Goal: Information Seeking & Learning: Learn about a topic

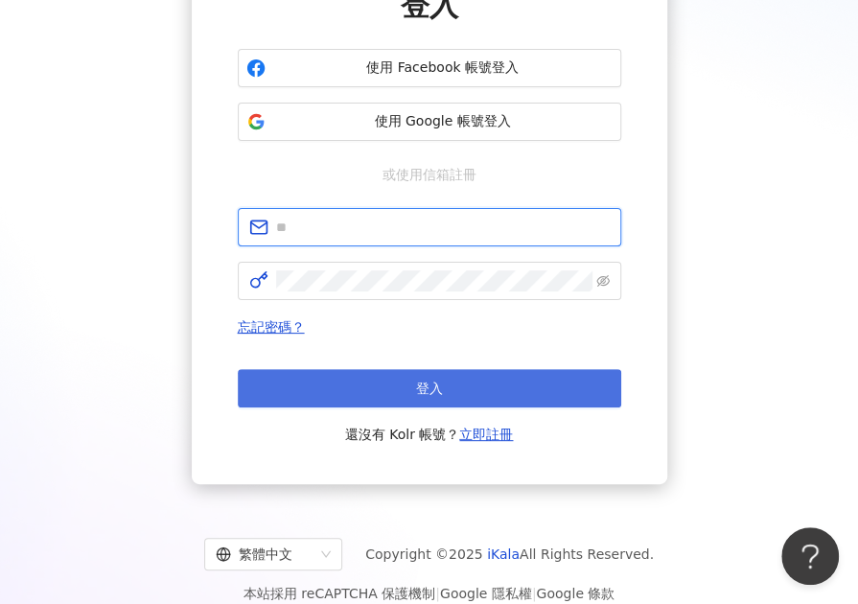
type input "**********"
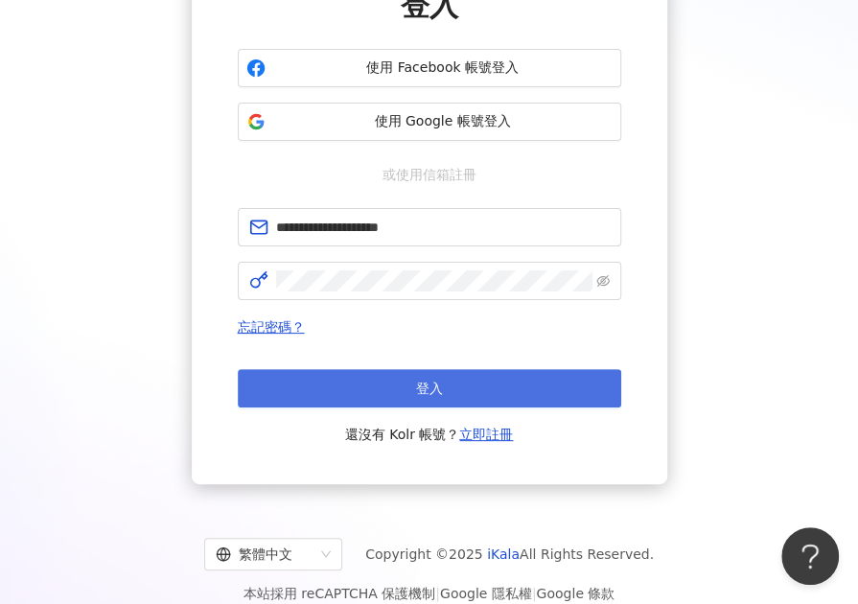
click at [426, 375] on button "登入" at bounding box center [429, 388] width 383 height 38
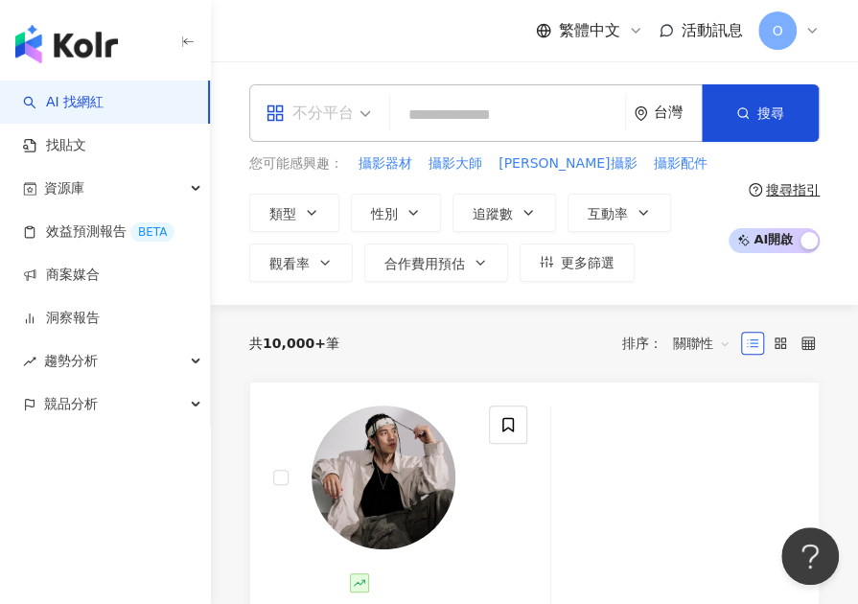
click at [362, 117] on span "不分平台" at bounding box center [317, 113] width 105 height 31
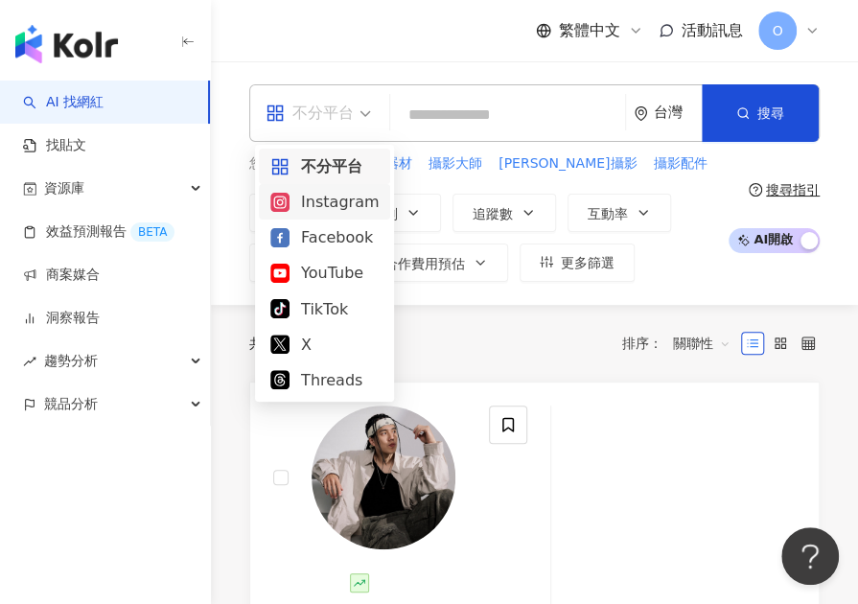
click at [319, 198] on div "Instagram" at bounding box center [324, 202] width 108 height 24
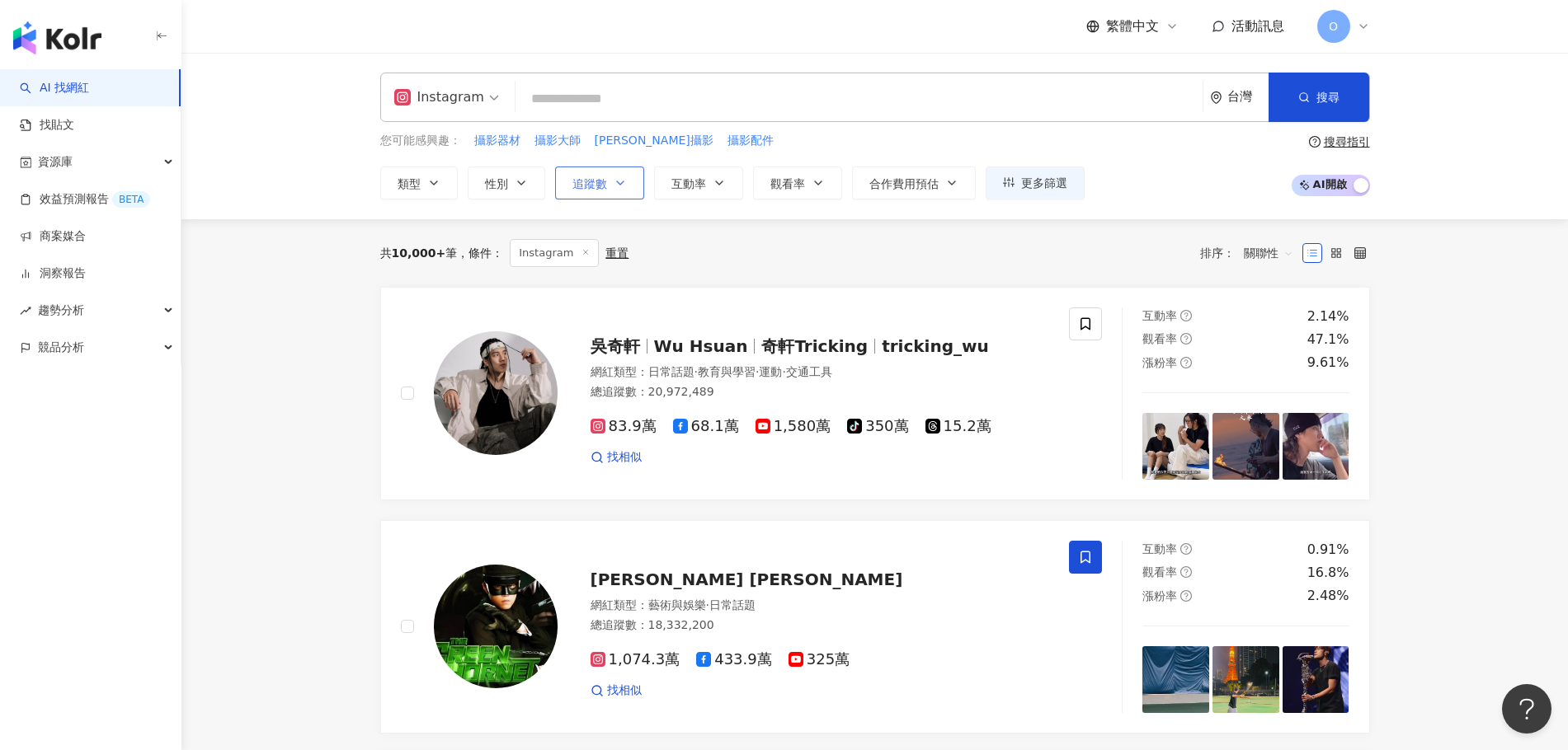
click at [618, 184] on icon "button" at bounding box center [620, 182] width 13 height 13
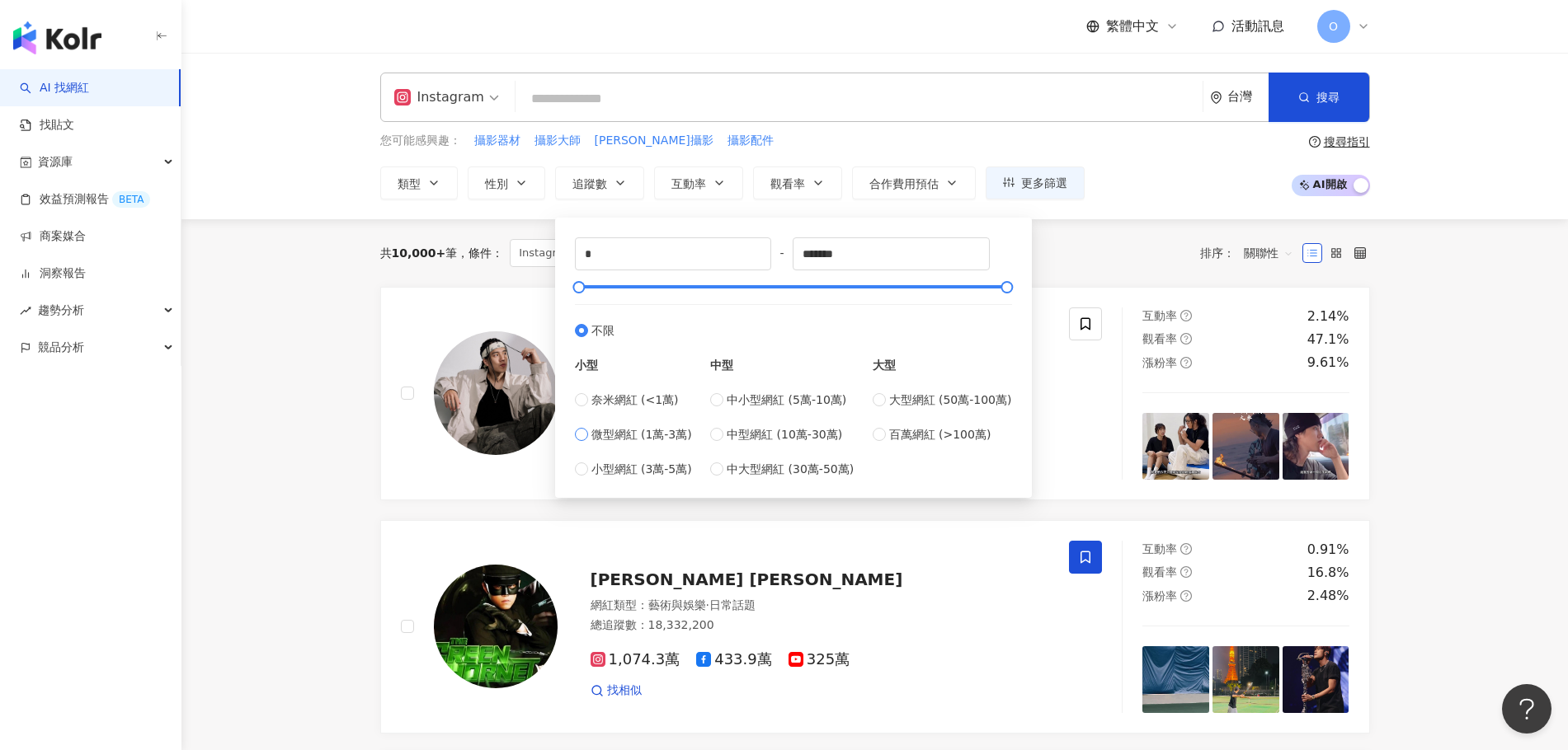
type input "*****"
click at [738, 255] on input "*****" at bounding box center [891, 254] width 195 height 31
click at [738, 253] on input "******" at bounding box center [891, 254] width 195 height 31
type input "******"
click at [738, 188] on div "您可能感興趣： 攝影器材 攝影大師 歐遜攝影 攝影配件 類型 性別 追蹤數 互動率 觀看率 合作費用預估 更多篩選 ***** - ****** 不限 小型 …" at bounding box center [875, 165] width 990 height 68
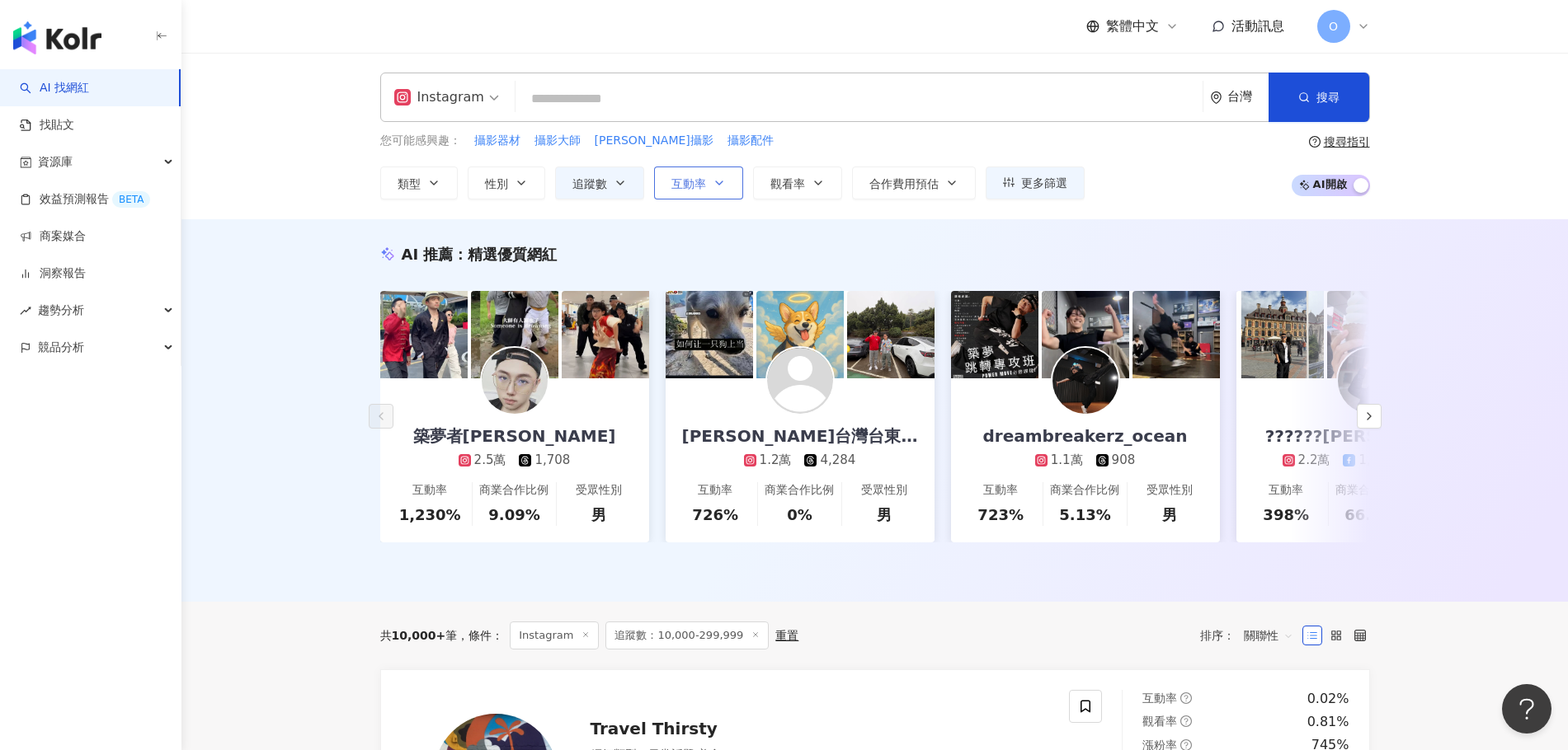
click at [738, 181] on button "互動率" at bounding box center [699, 183] width 90 height 33
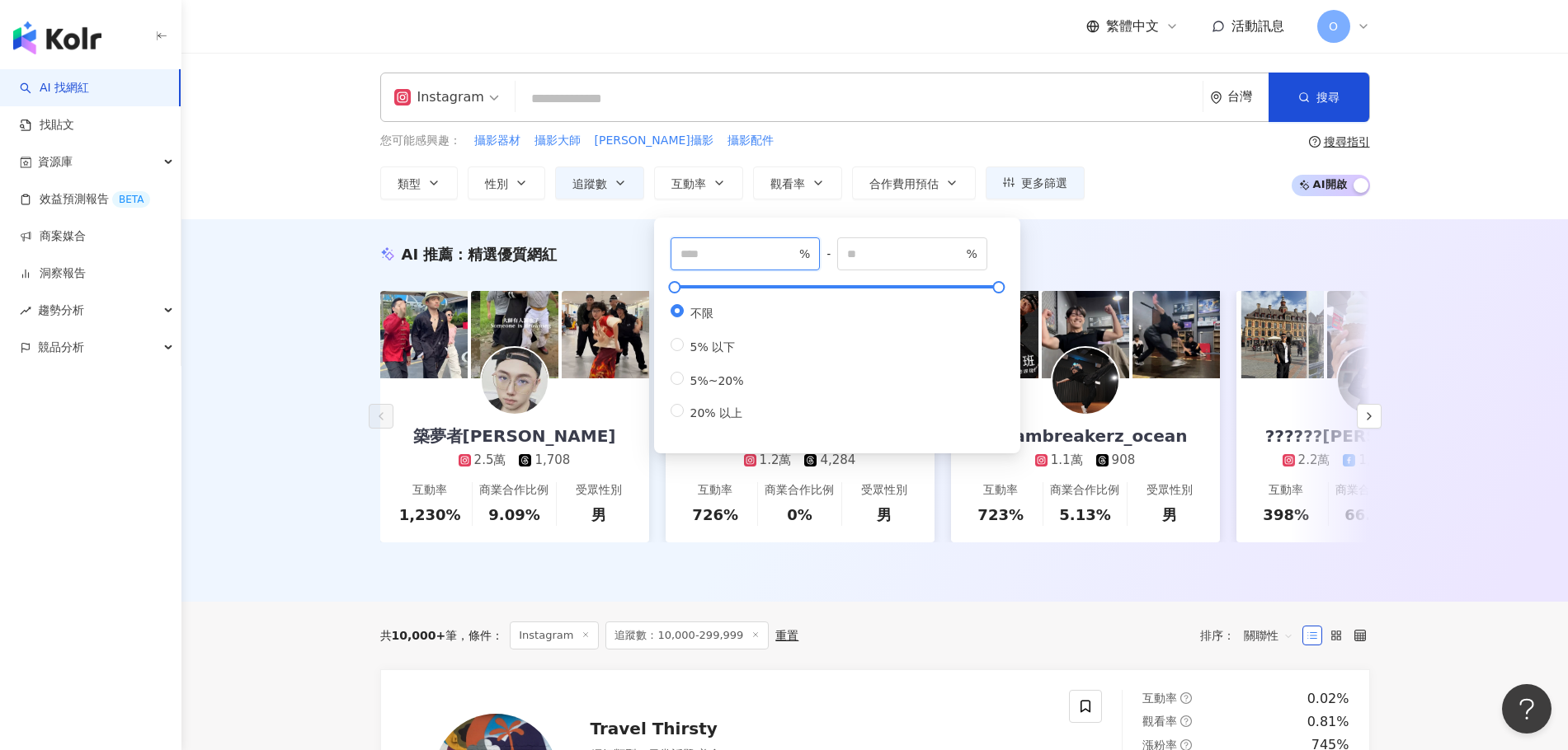
click at [694, 261] on input "number" at bounding box center [738, 254] width 115 height 18
type input "*"
click at [738, 257] on input "number" at bounding box center [904, 254] width 115 height 18
click at [738, 201] on div "Instagram 台灣 搜尋 您可能感興趣： 攝影器材 攝影大師 歐遜攝影 攝影配件 類型 性別 追蹤數 互動率 觀看率 合作費用預估 更多篩選 *****…" at bounding box center [874, 136] width 1386 height 167
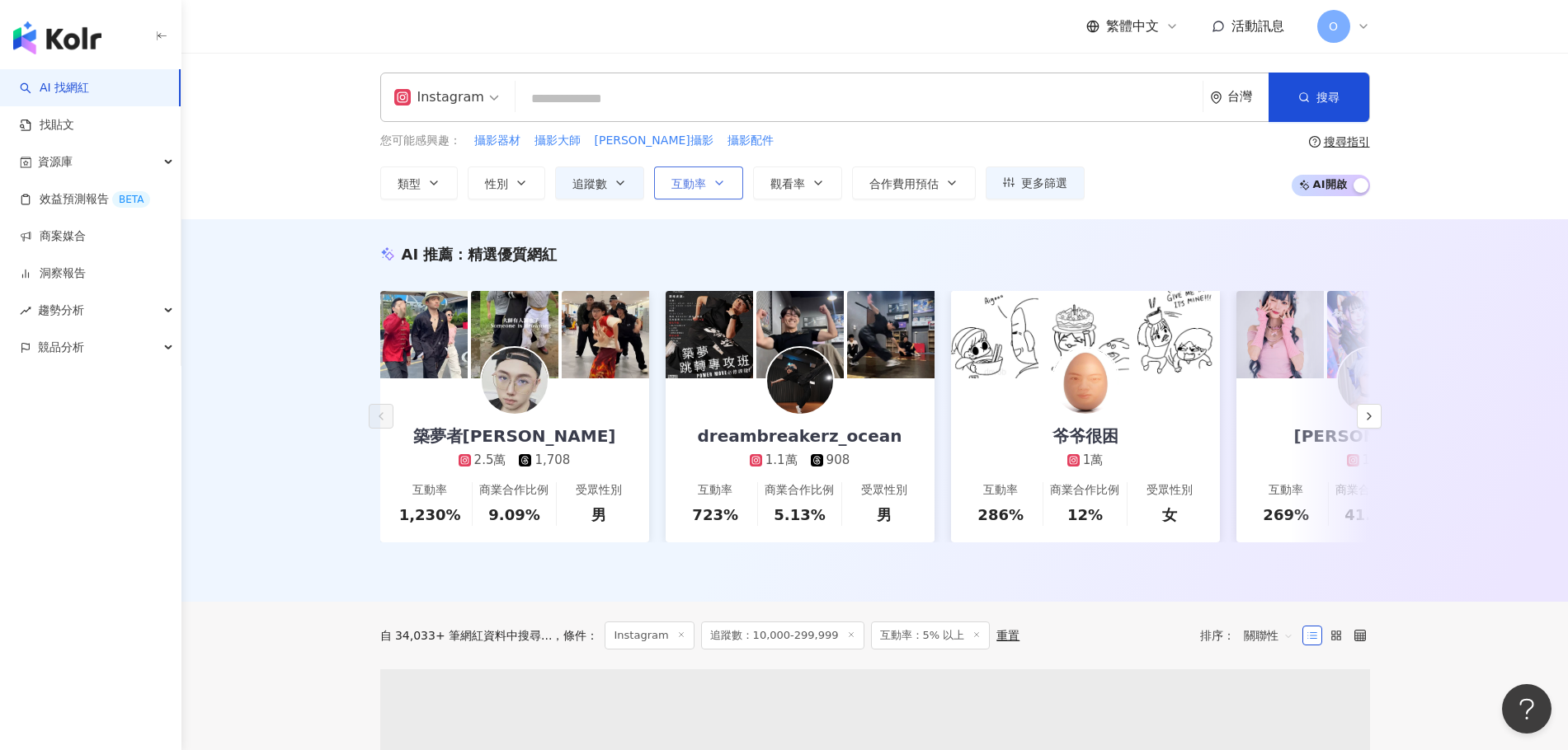
click at [719, 183] on icon "button" at bounding box center [719, 182] width 13 height 13
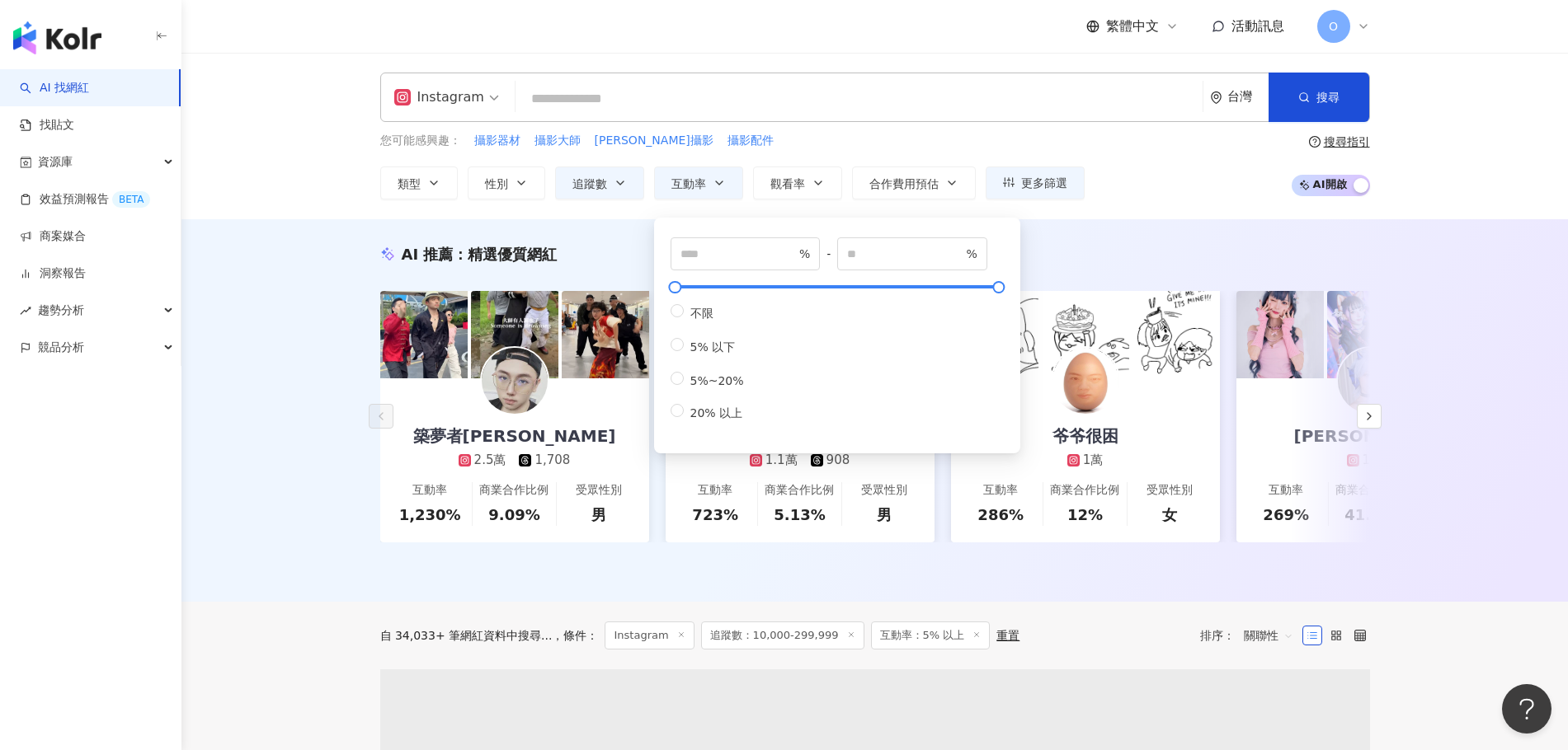
click at [738, 145] on div "您可能感興趣： 攝影器材 攝影大師 歐遜攝影 攝影配件 類型 性別 追蹤數 互動率 觀看率 合作費用預估 更多篩選 ***** - ****** 不限 小型 …" at bounding box center [875, 165] width 990 height 68
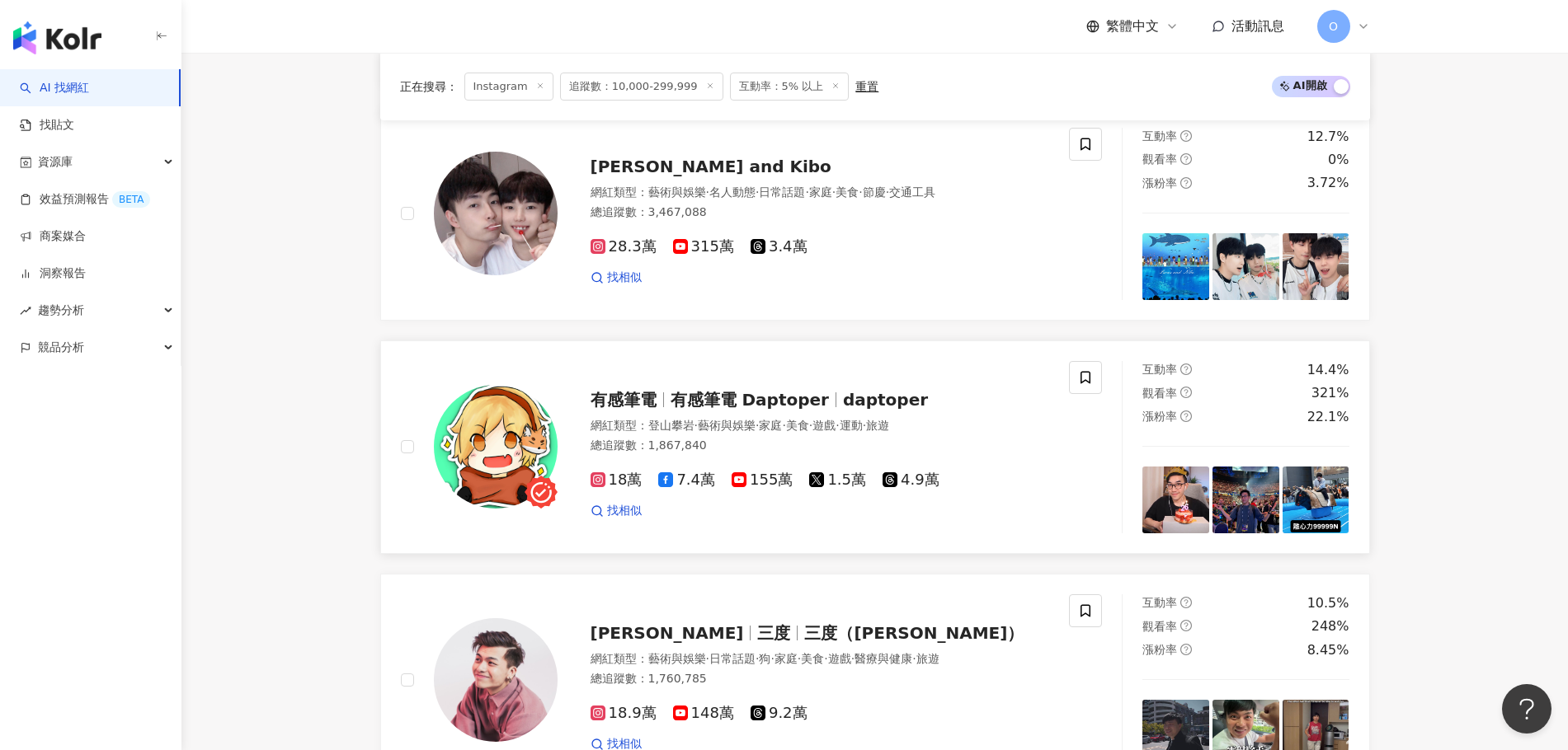
scroll to position [824, 0]
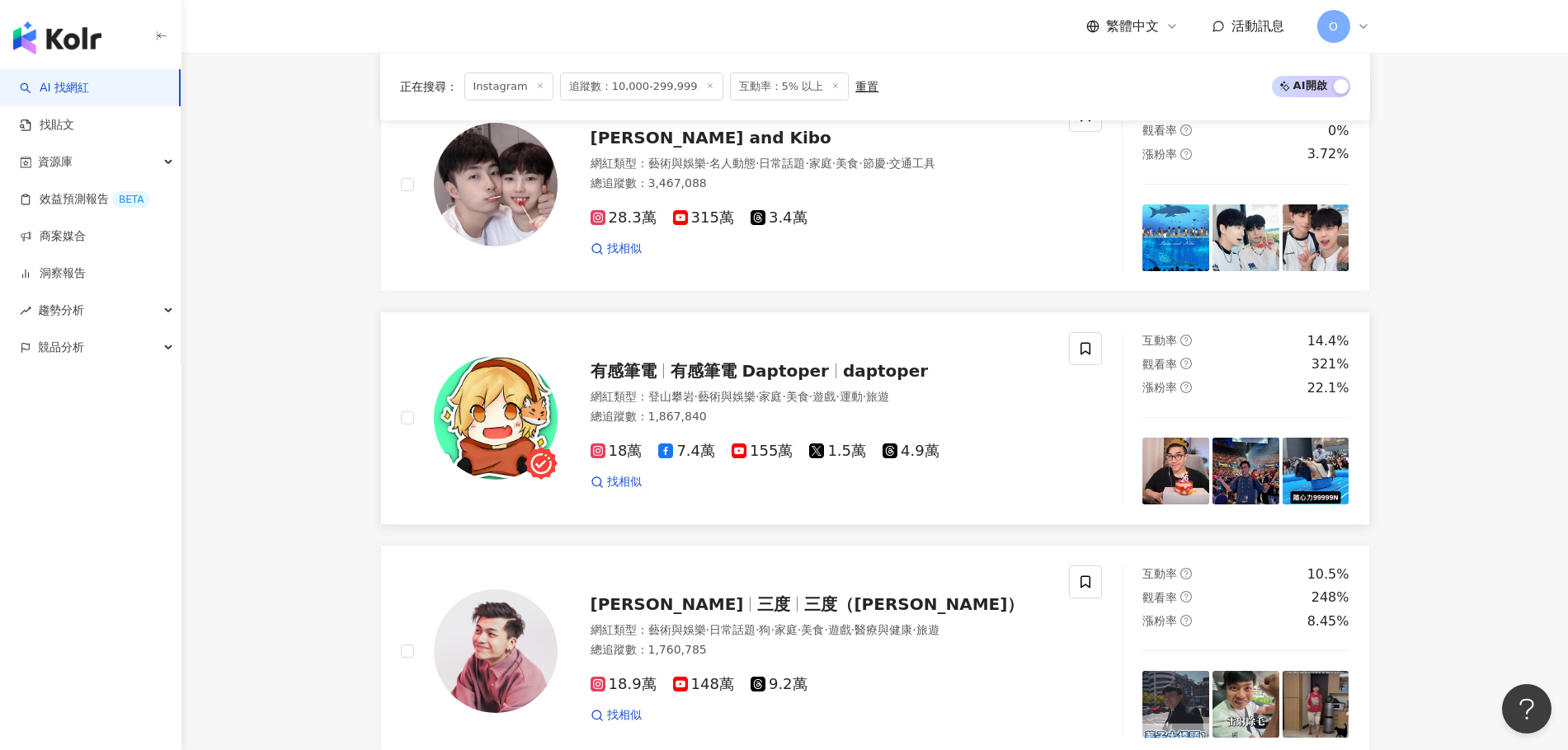
click at [738, 381] on span "有感筆電 Daptoper" at bounding box center [750, 371] width 158 height 20
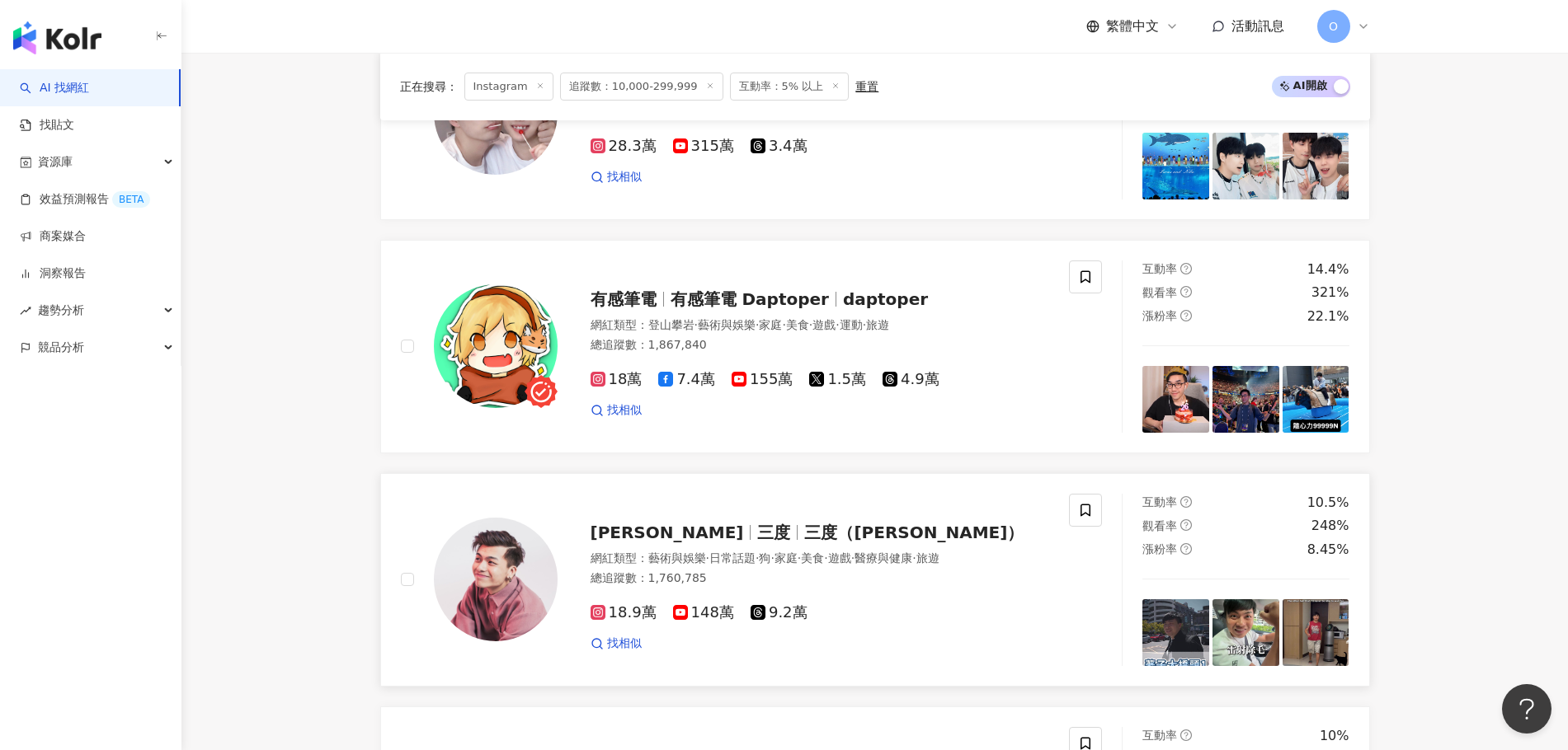
scroll to position [989, 0]
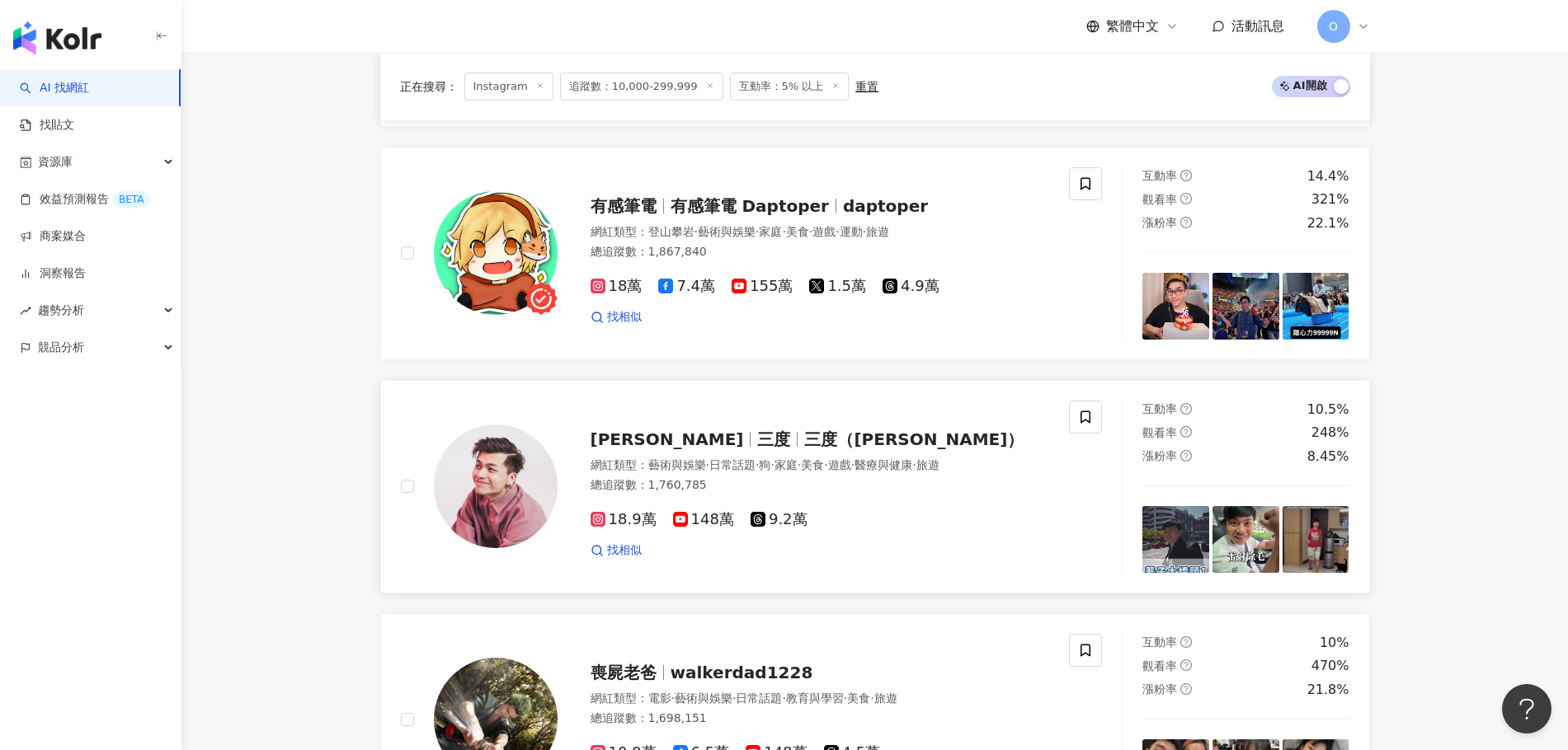
click at [738, 442] on span "三度" at bounding box center [774, 439] width 33 height 20
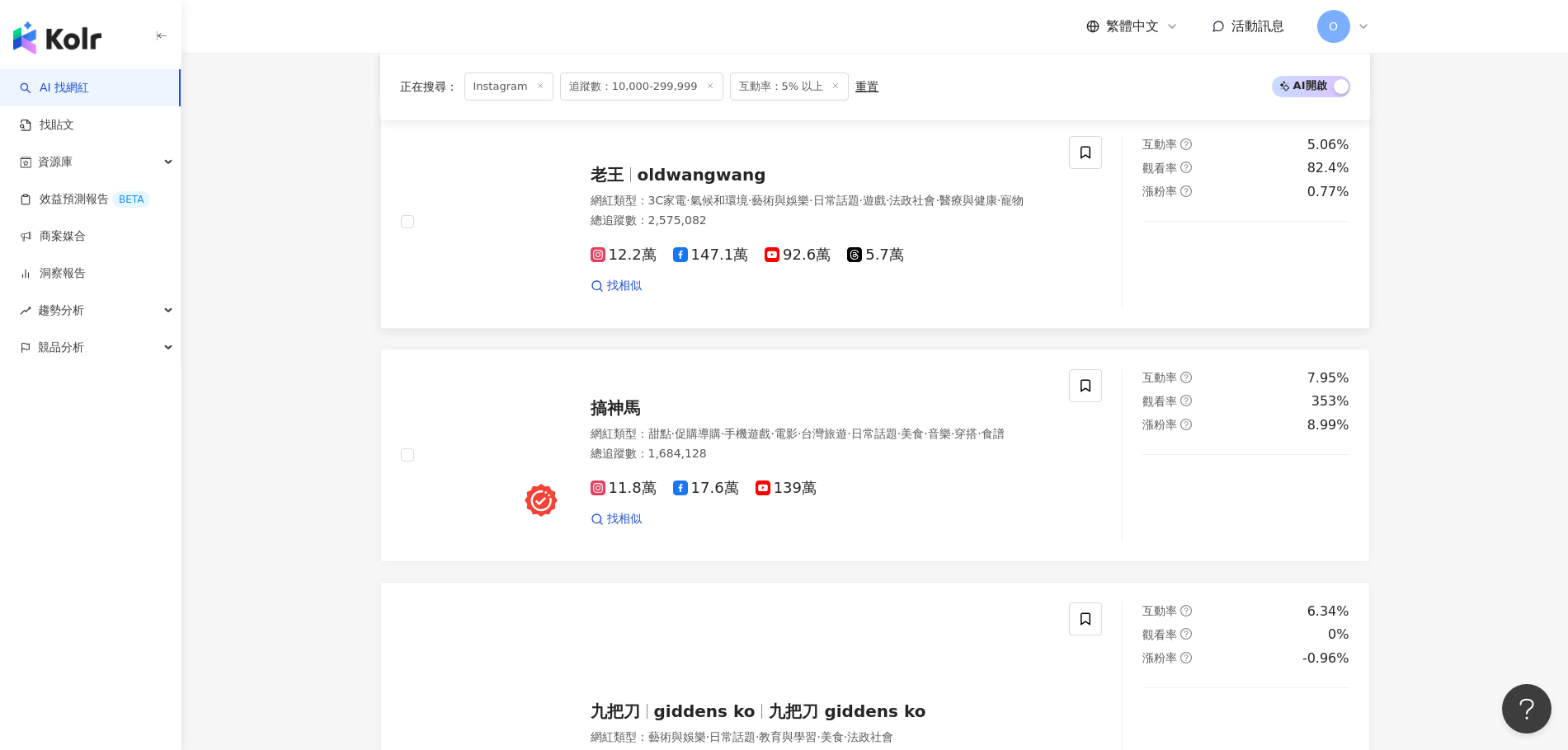
scroll to position [1731, 0]
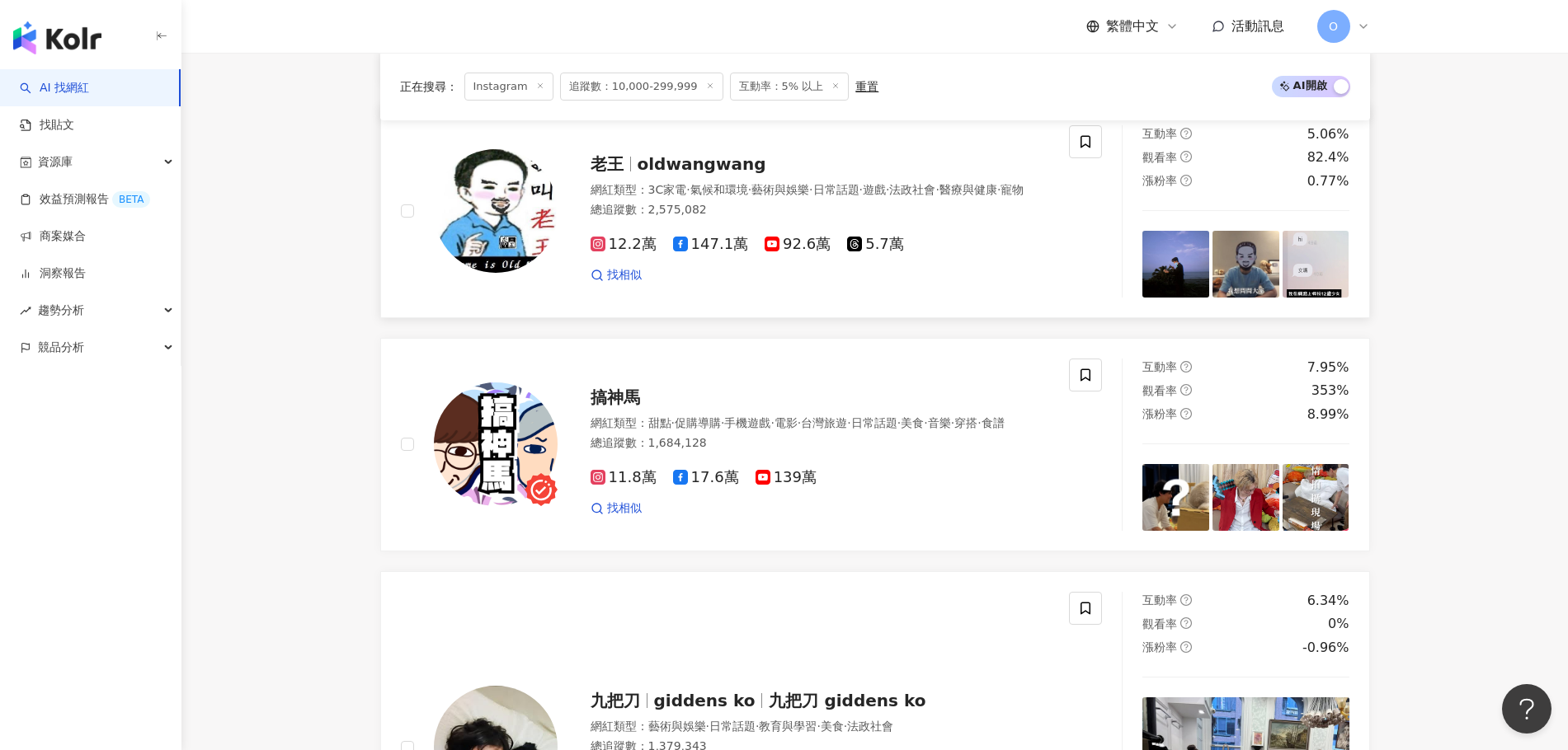
click at [694, 172] on span "oldwangwang" at bounding box center [702, 163] width 129 height 20
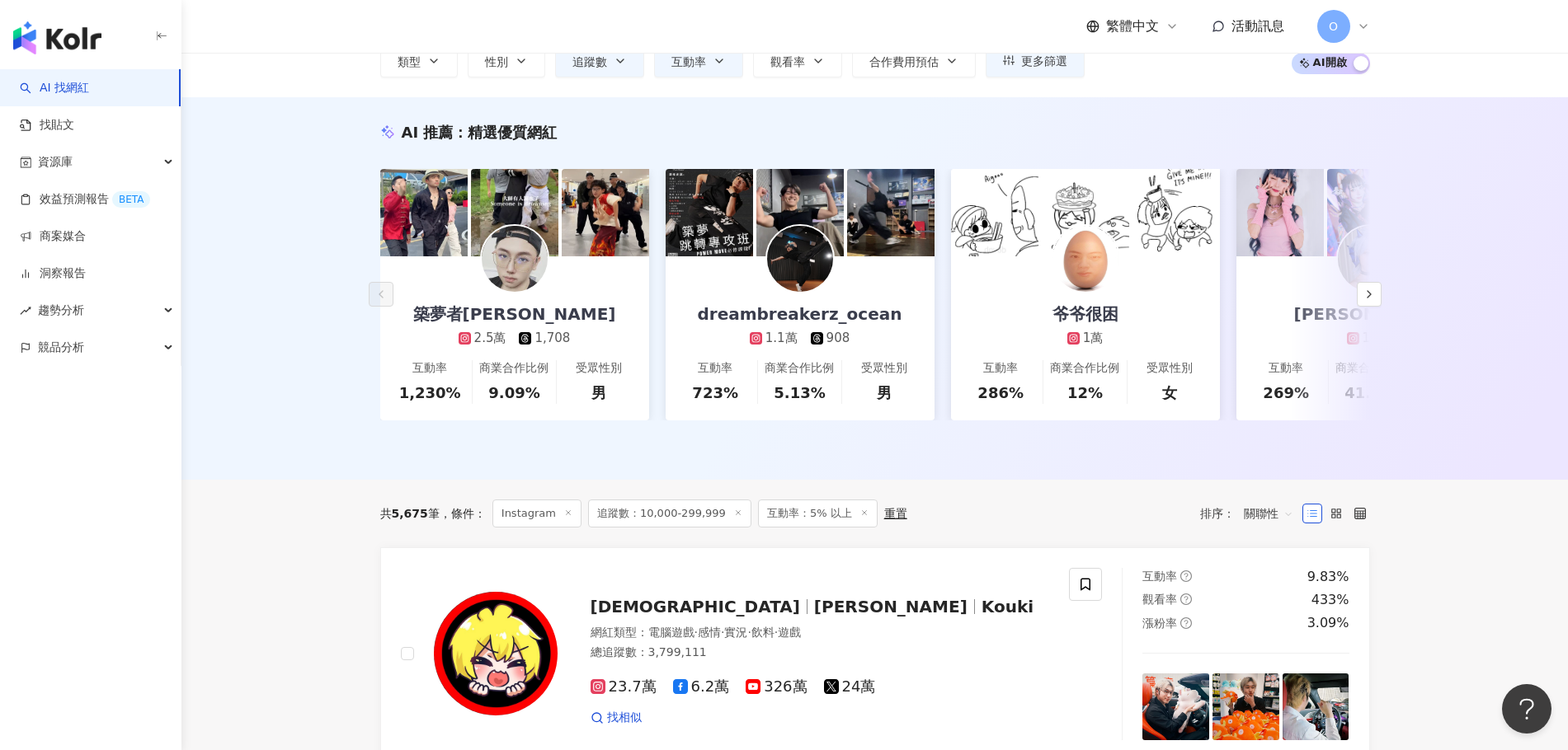
scroll to position [0, 0]
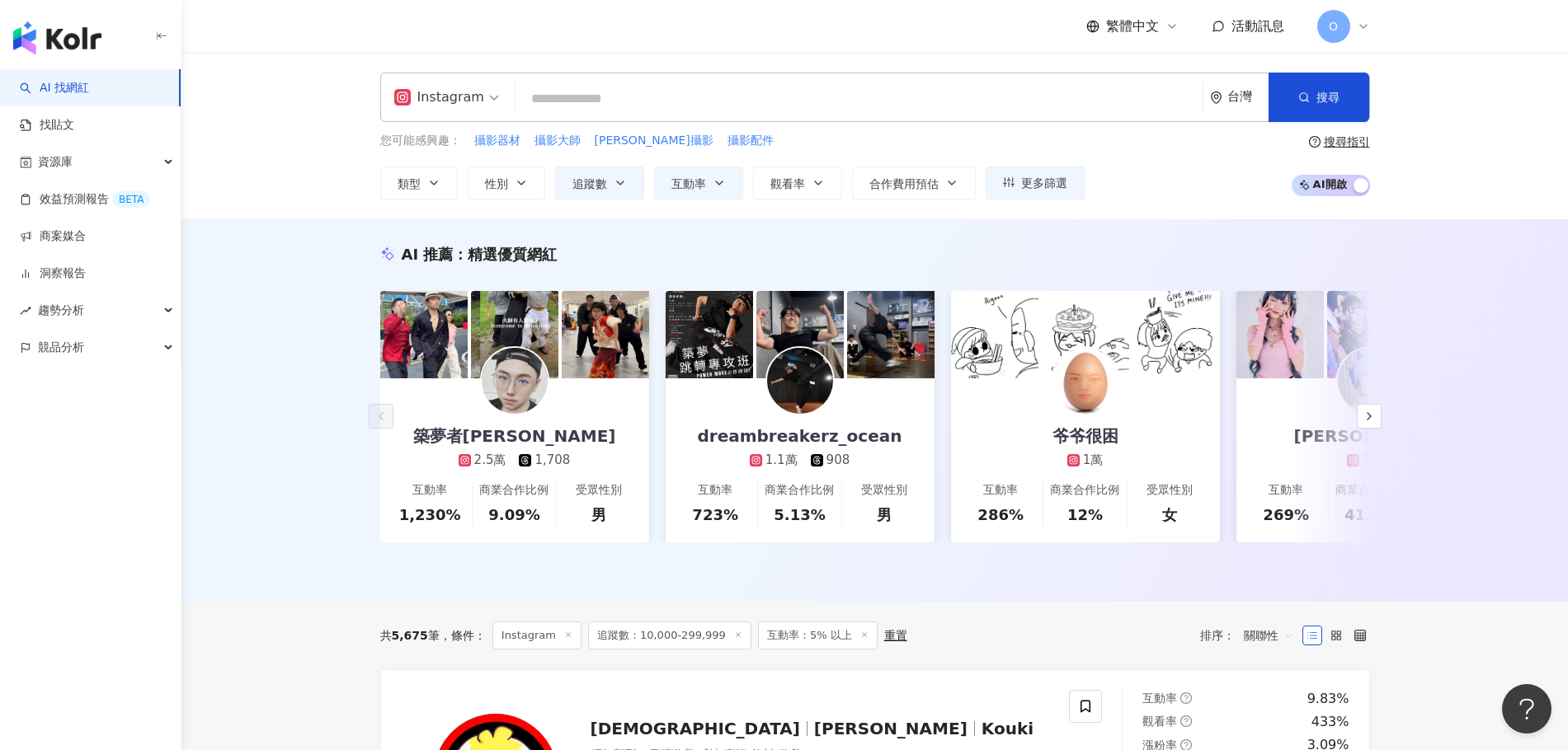
click at [708, 98] on input "search" at bounding box center [859, 99] width 674 height 31
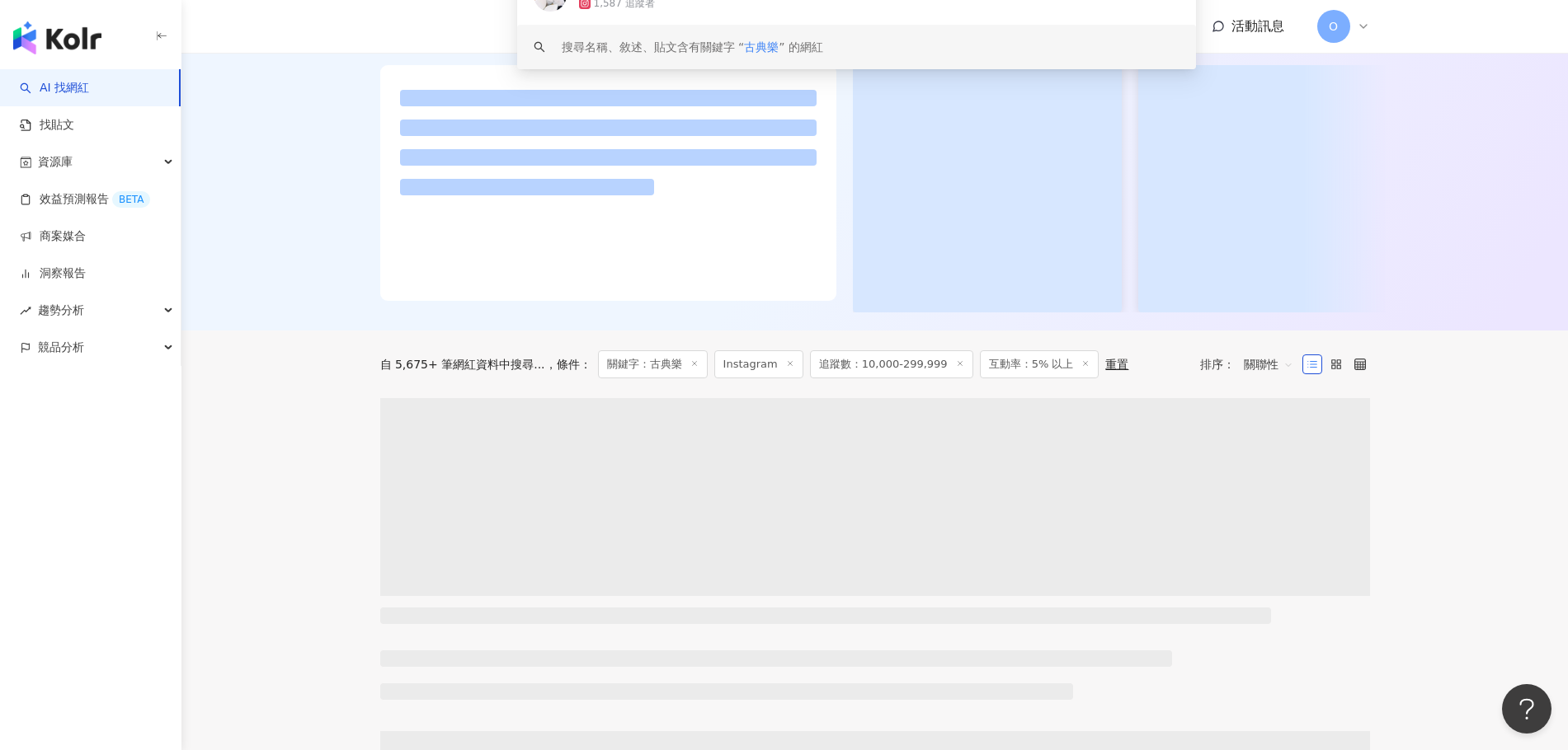
scroll to position [329, 0]
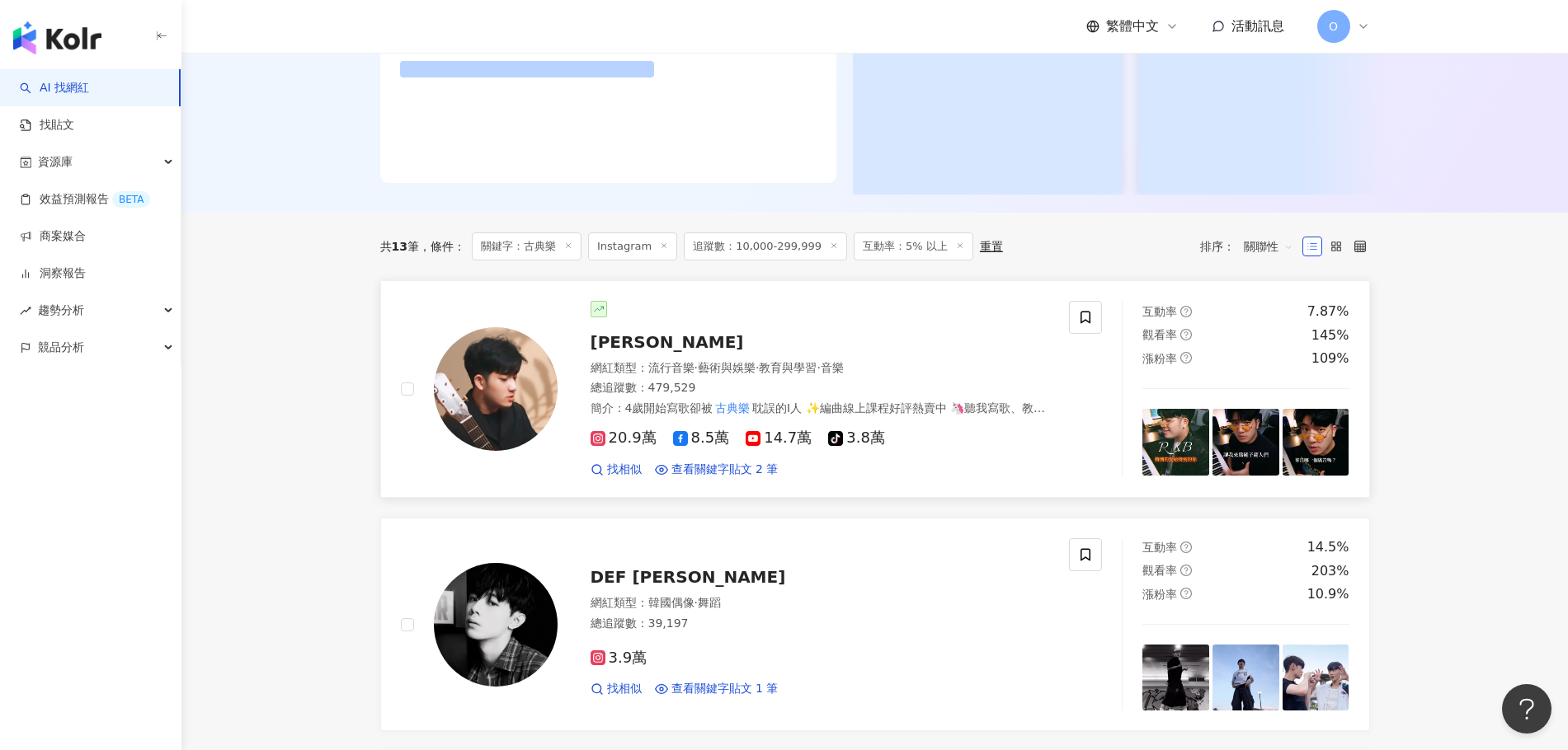
click at [652, 352] on span "綾小路Louis" at bounding box center [667, 341] width 153 height 20
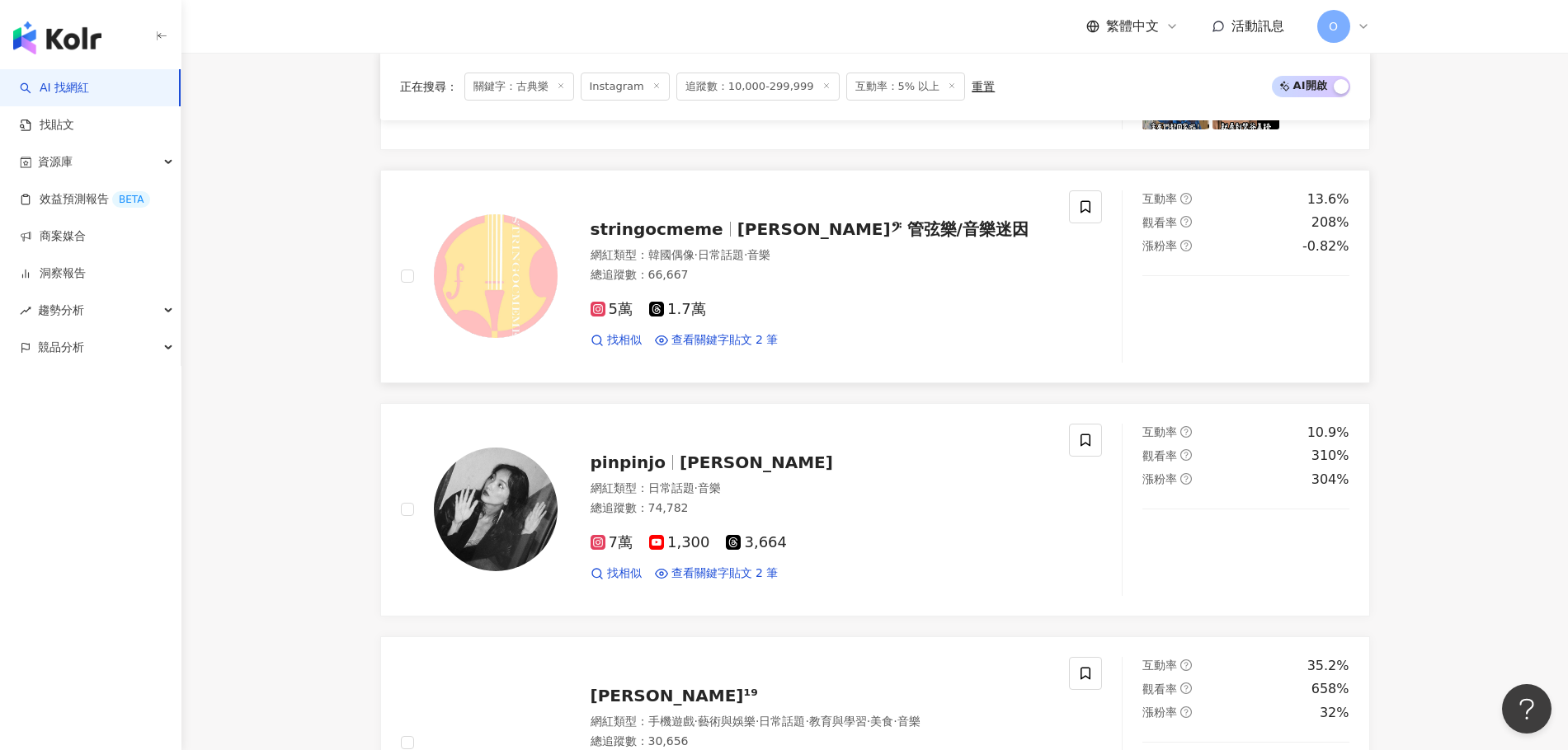
scroll to position [1246, 0]
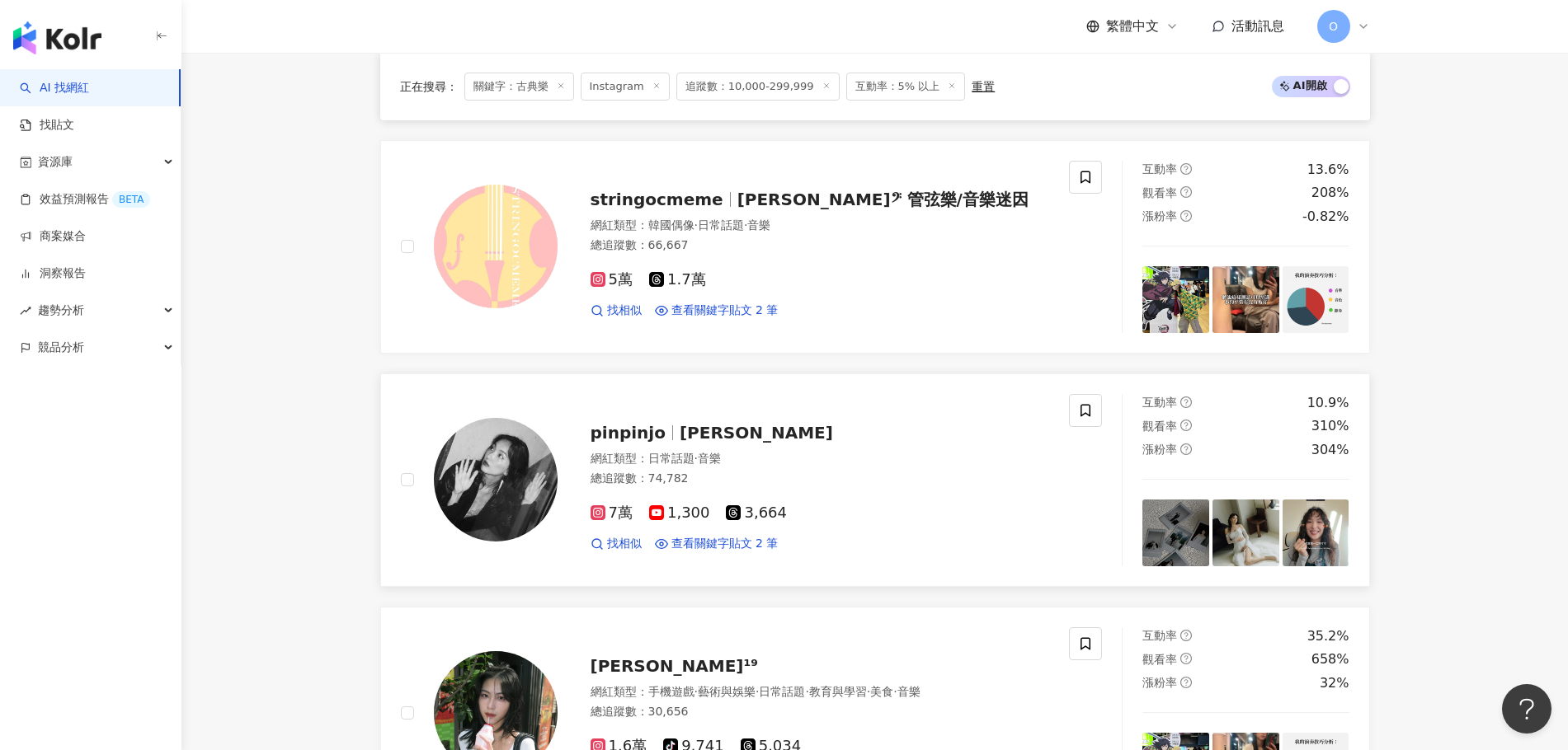
click at [725, 427] on span "Josephine" at bounding box center [756, 433] width 153 height 20
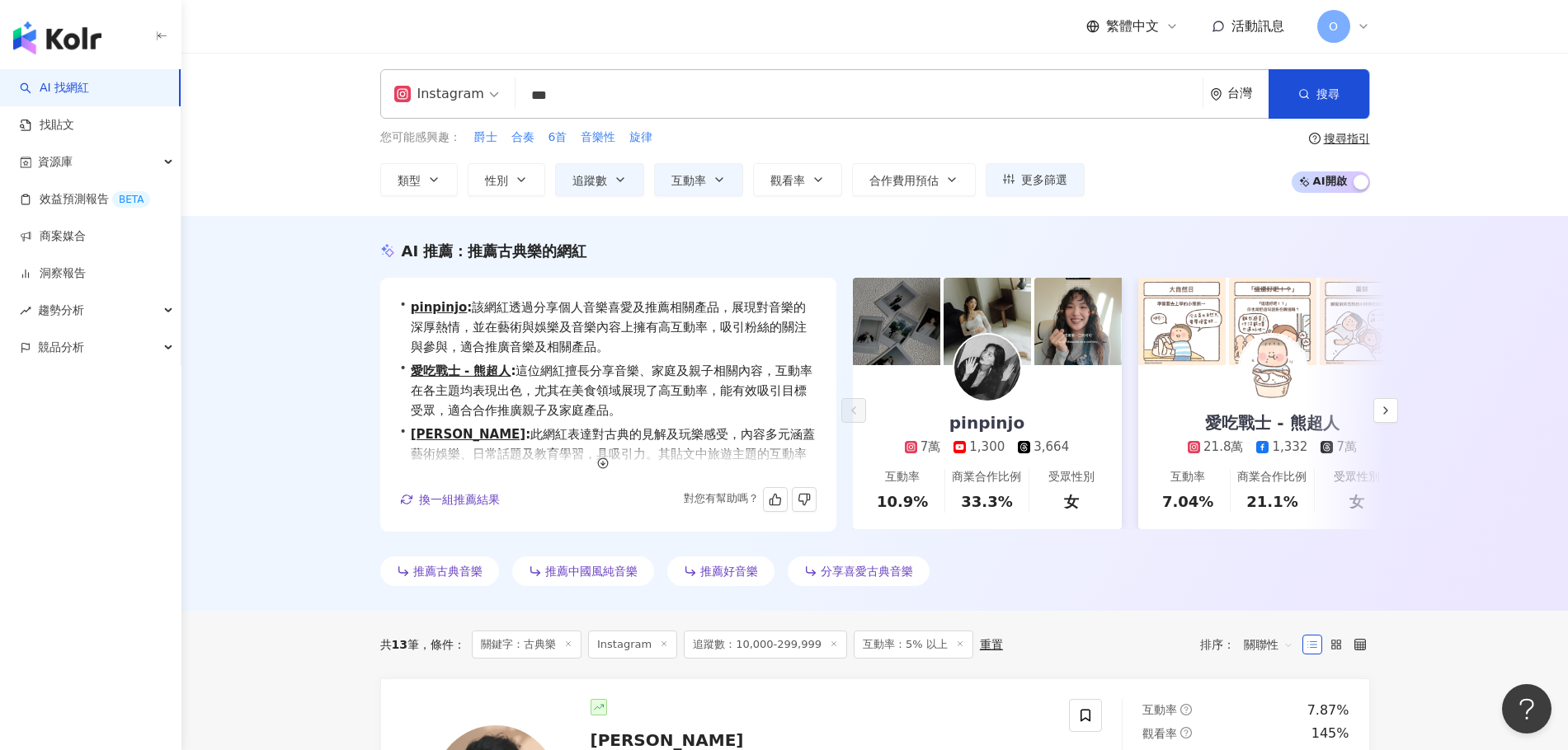
scroll to position [0, 0]
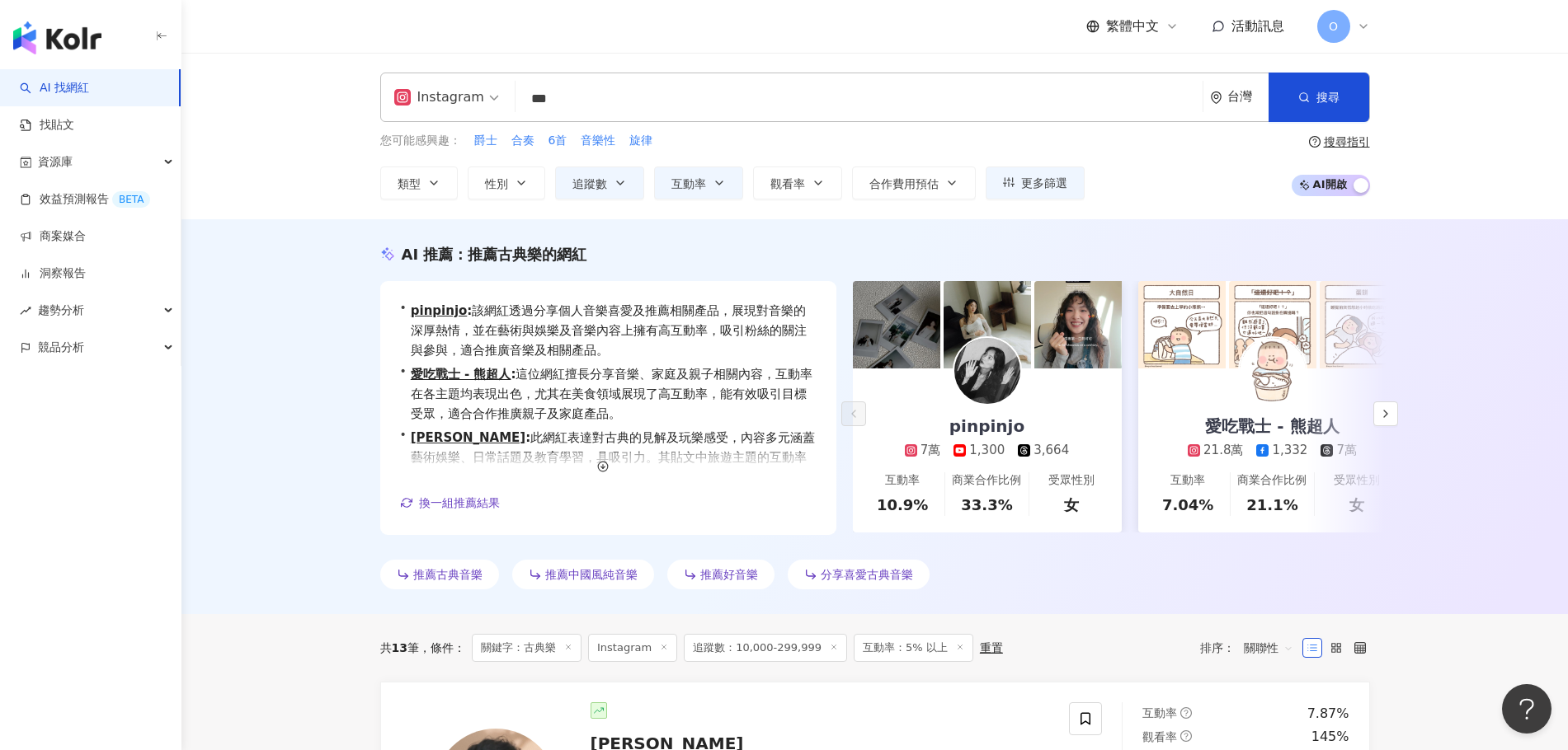
click at [707, 112] on input "***" at bounding box center [859, 99] width 674 height 31
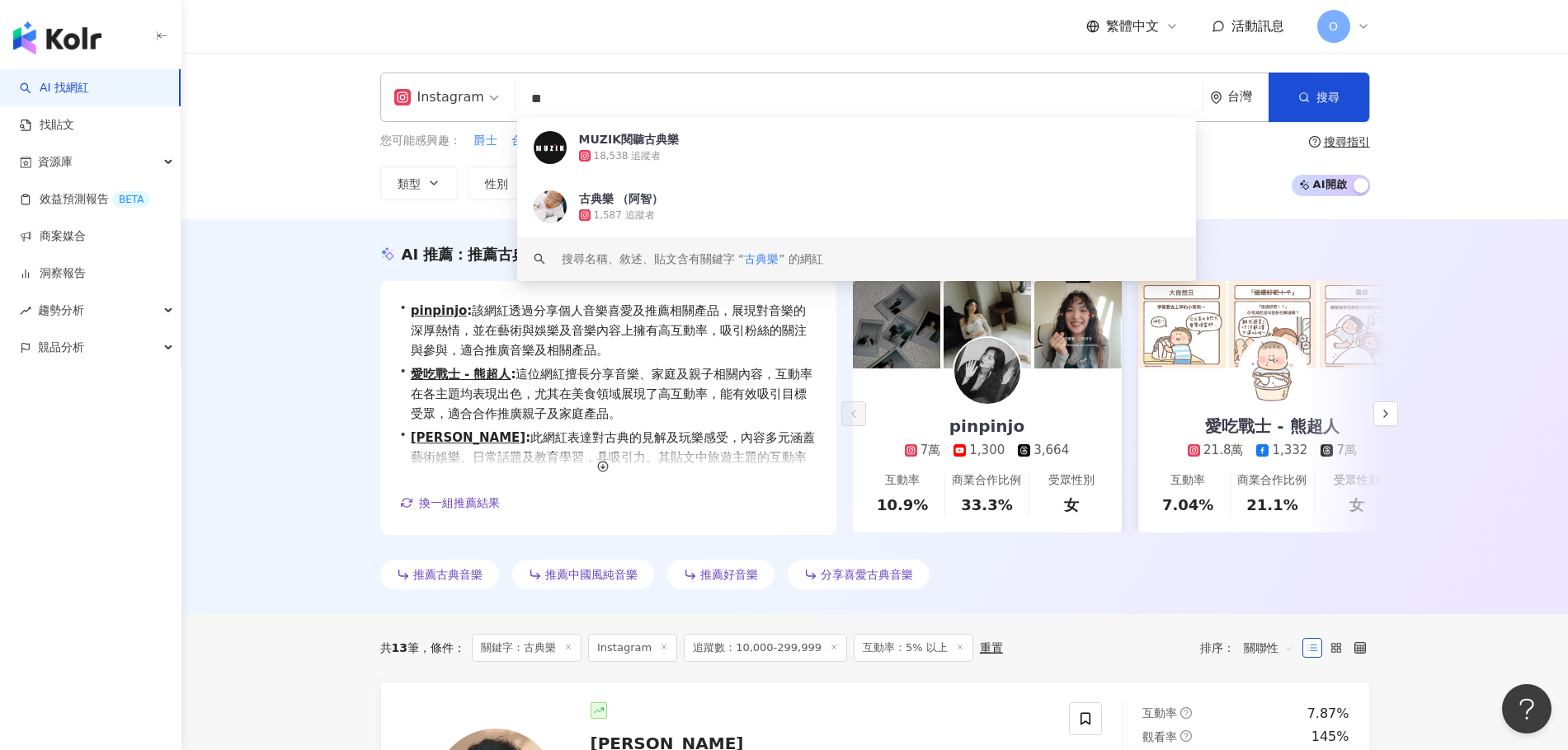
type input "*"
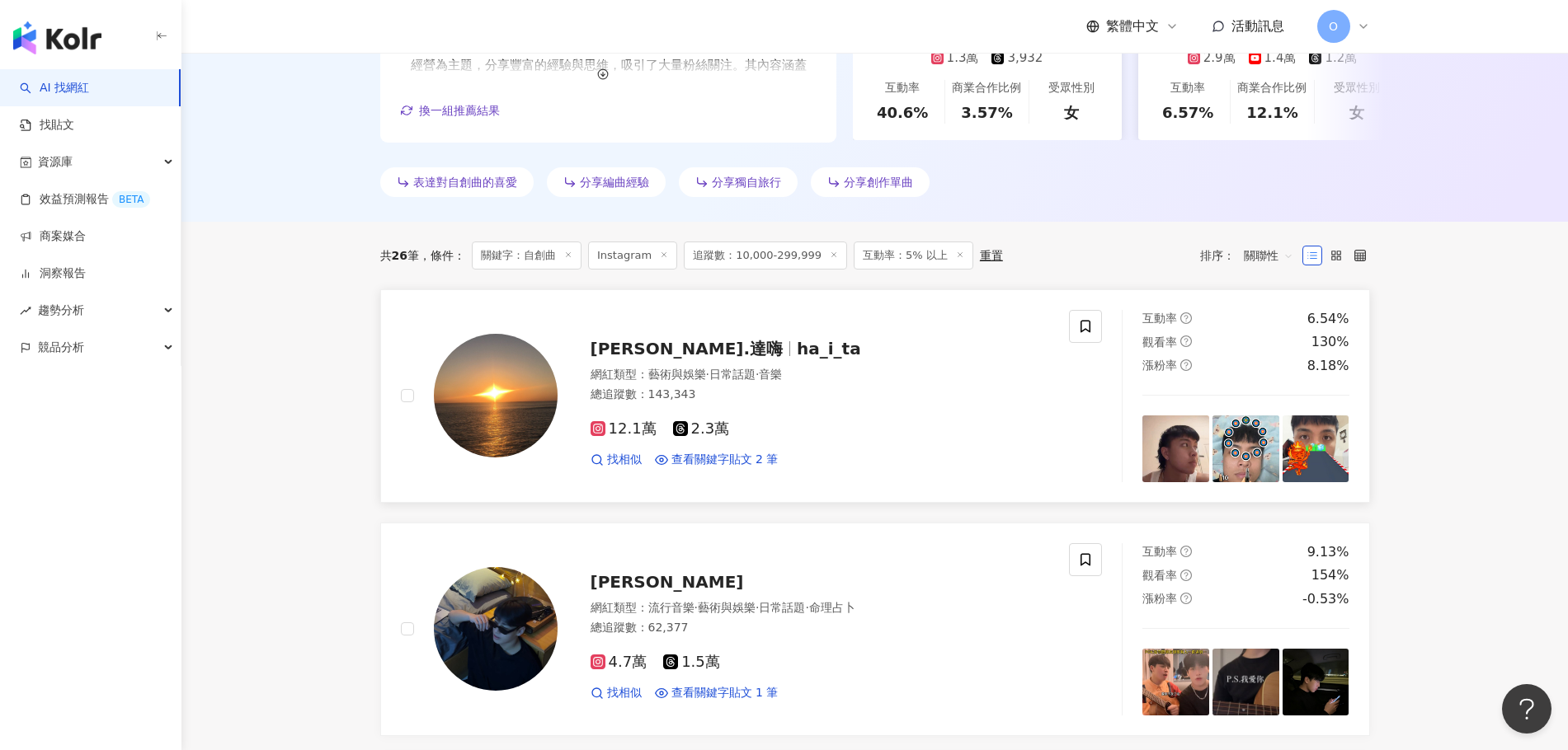
scroll to position [422, 0]
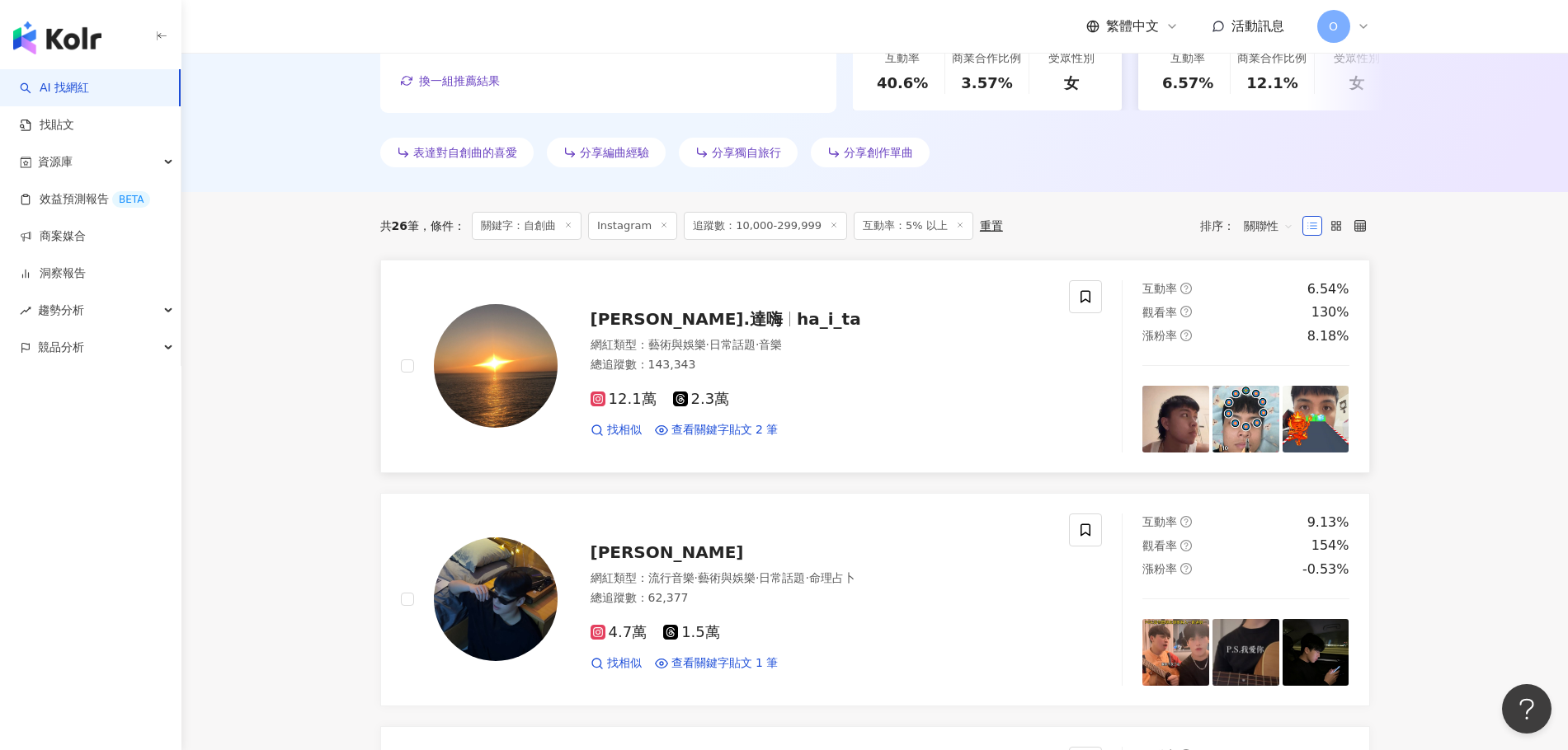
click at [738, 319] on span "ha_i_ta" at bounding box center [829, 318] width 65 height 20
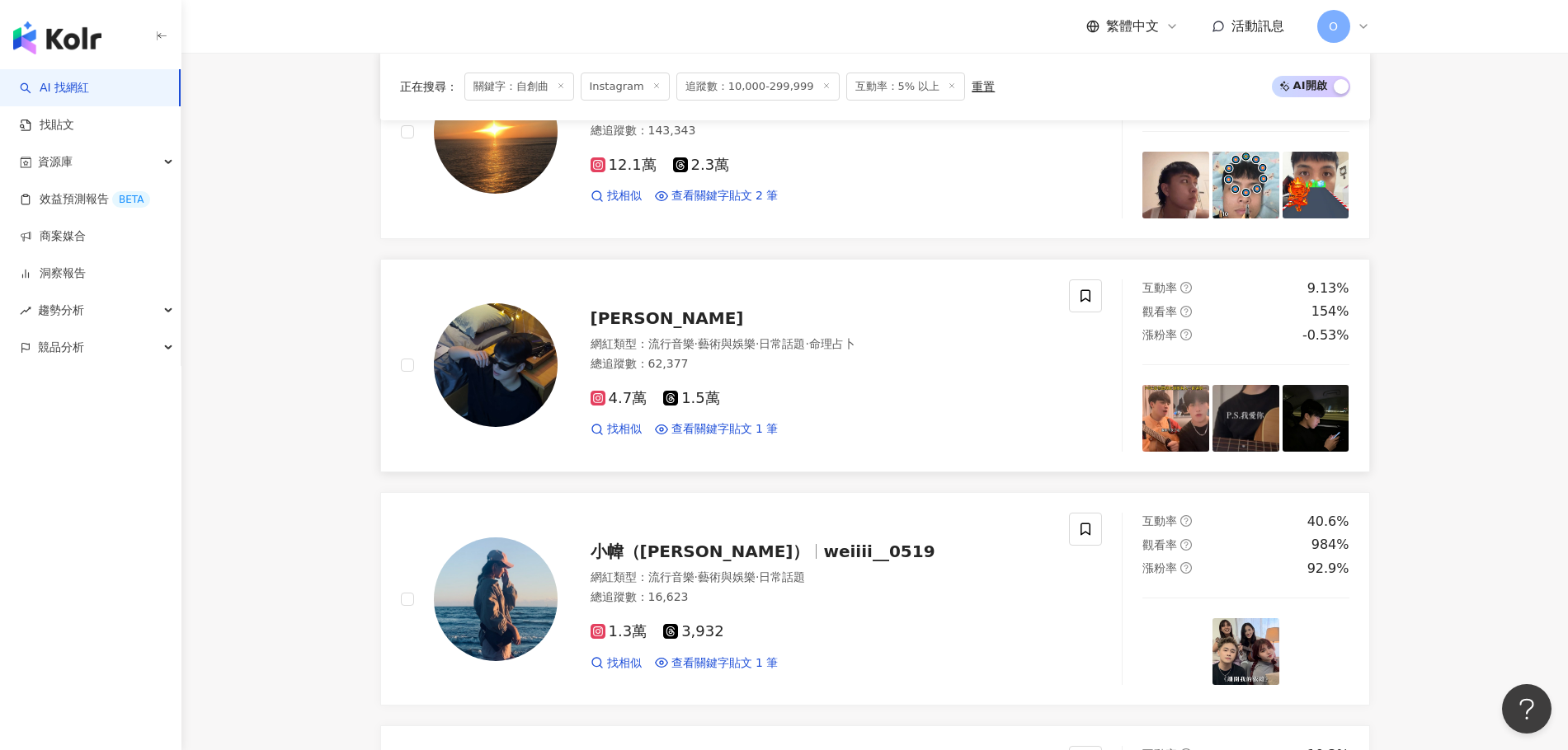
scroll to position [752, 0]
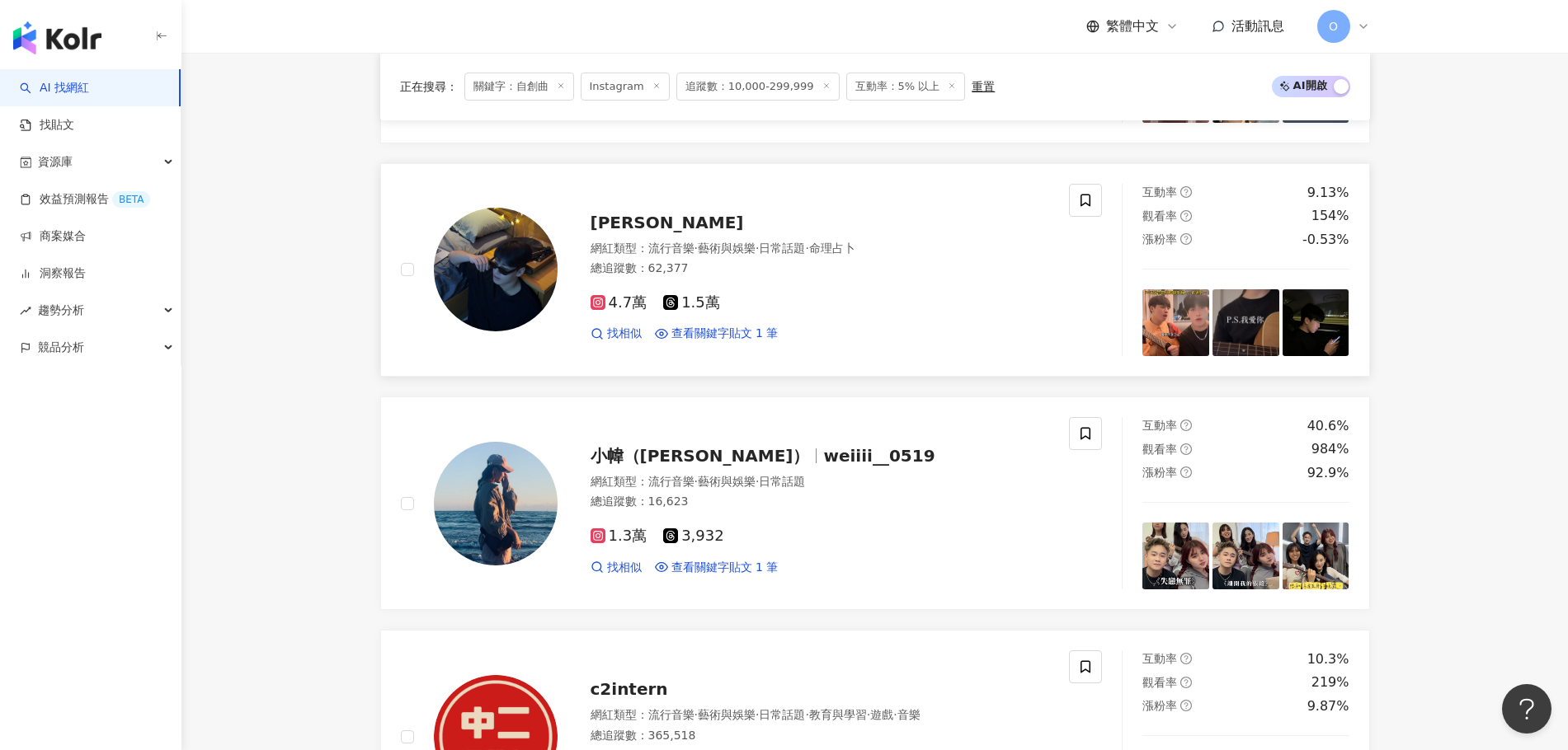
click at [675, 274] on div "總追蹤數 ： 62,377" at bounding box center [820, 268] width 460 height 16
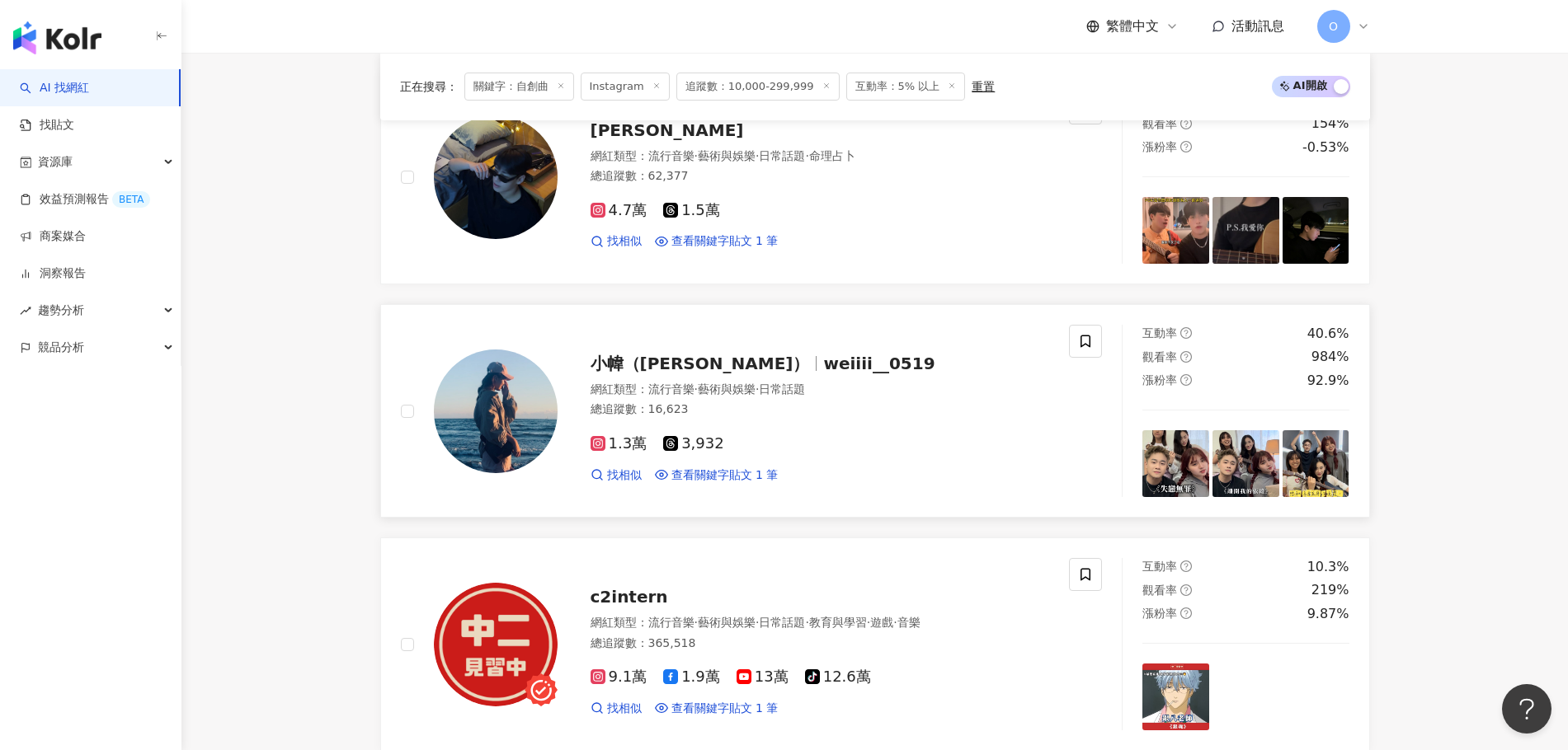
scroll to position [999, 0]
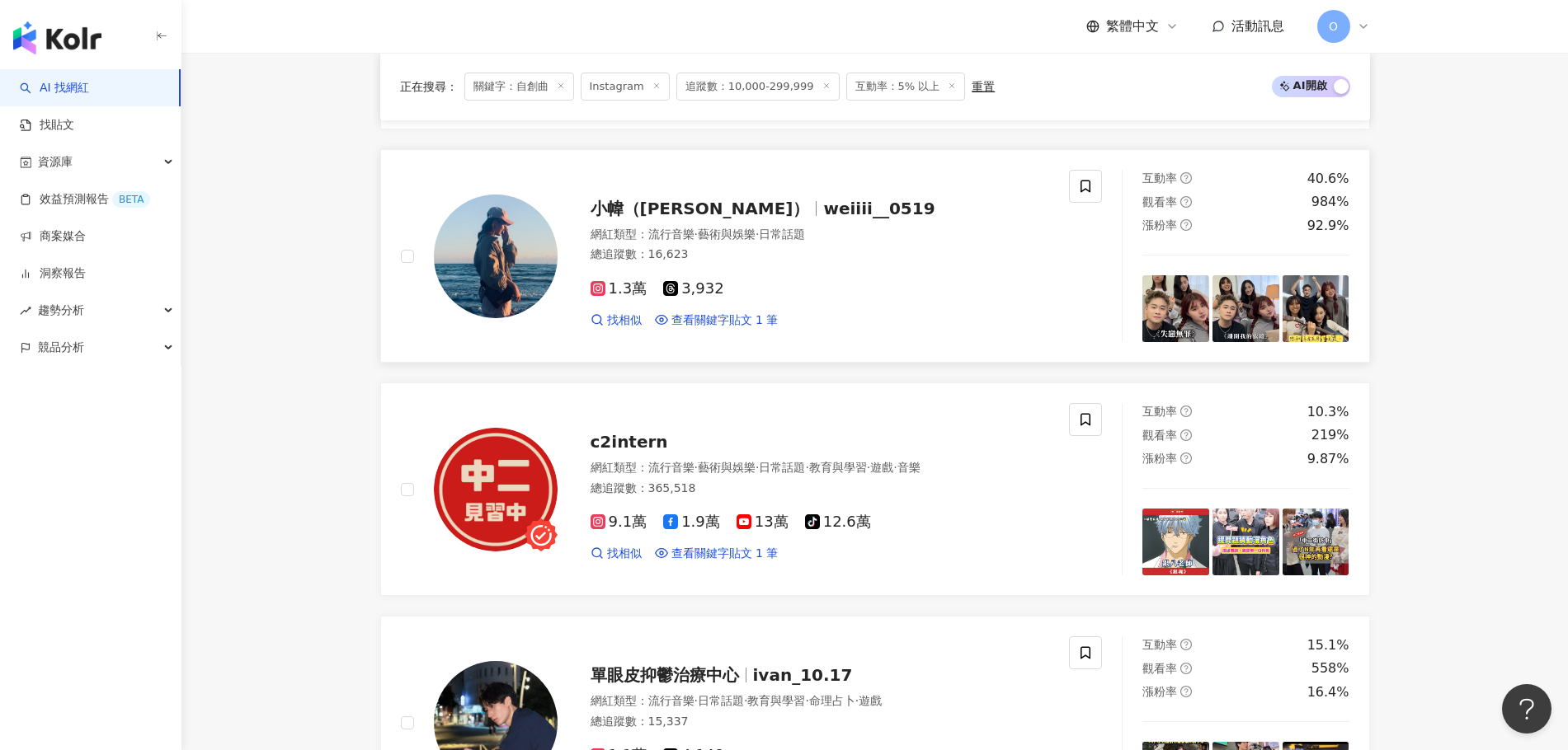
click at [738, 268] on div "1.3萬 3,932 找相似 查看關鍵字貼文 1 筆" at bounding box center [820, 298] width 460 height 61
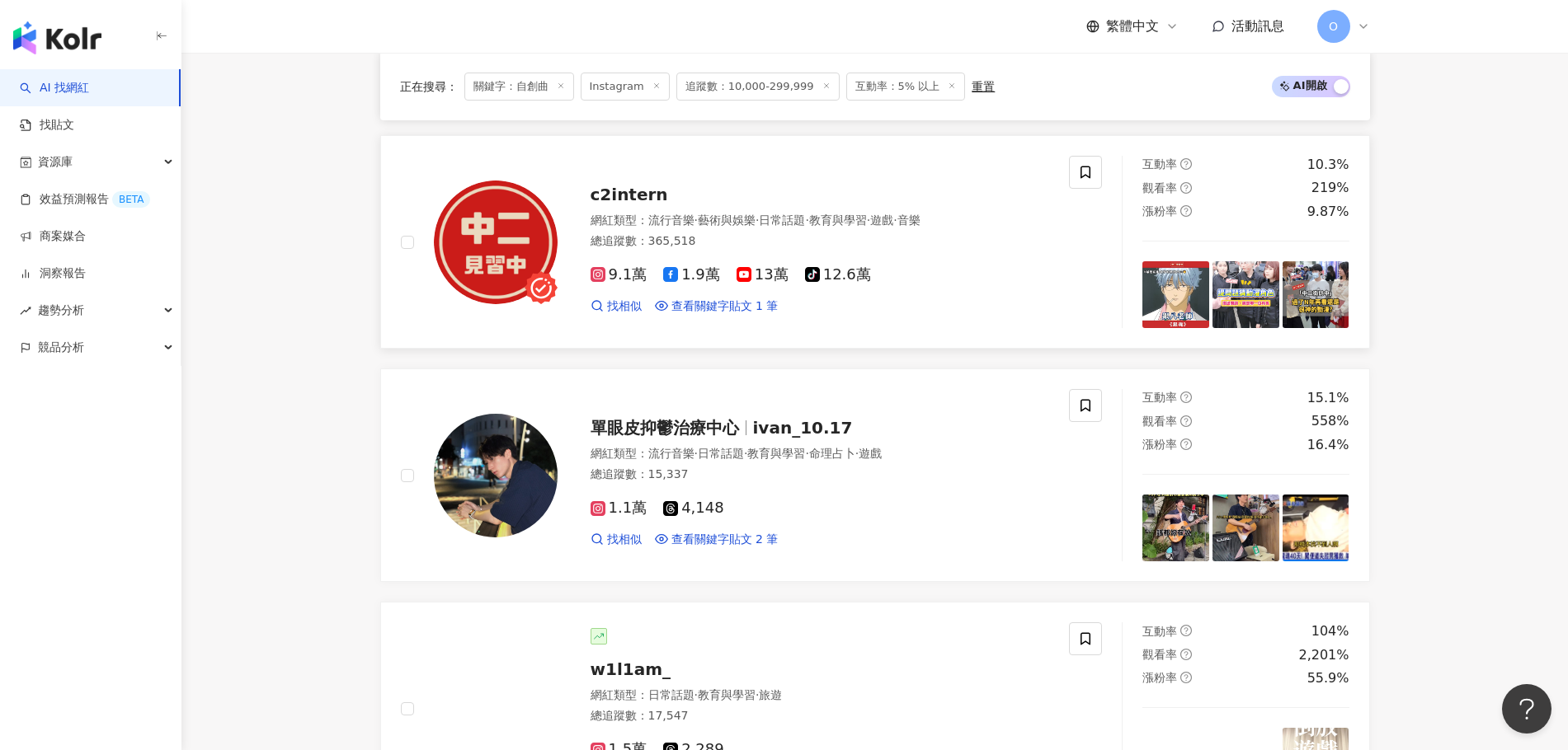
scroll to position [1494, 0]
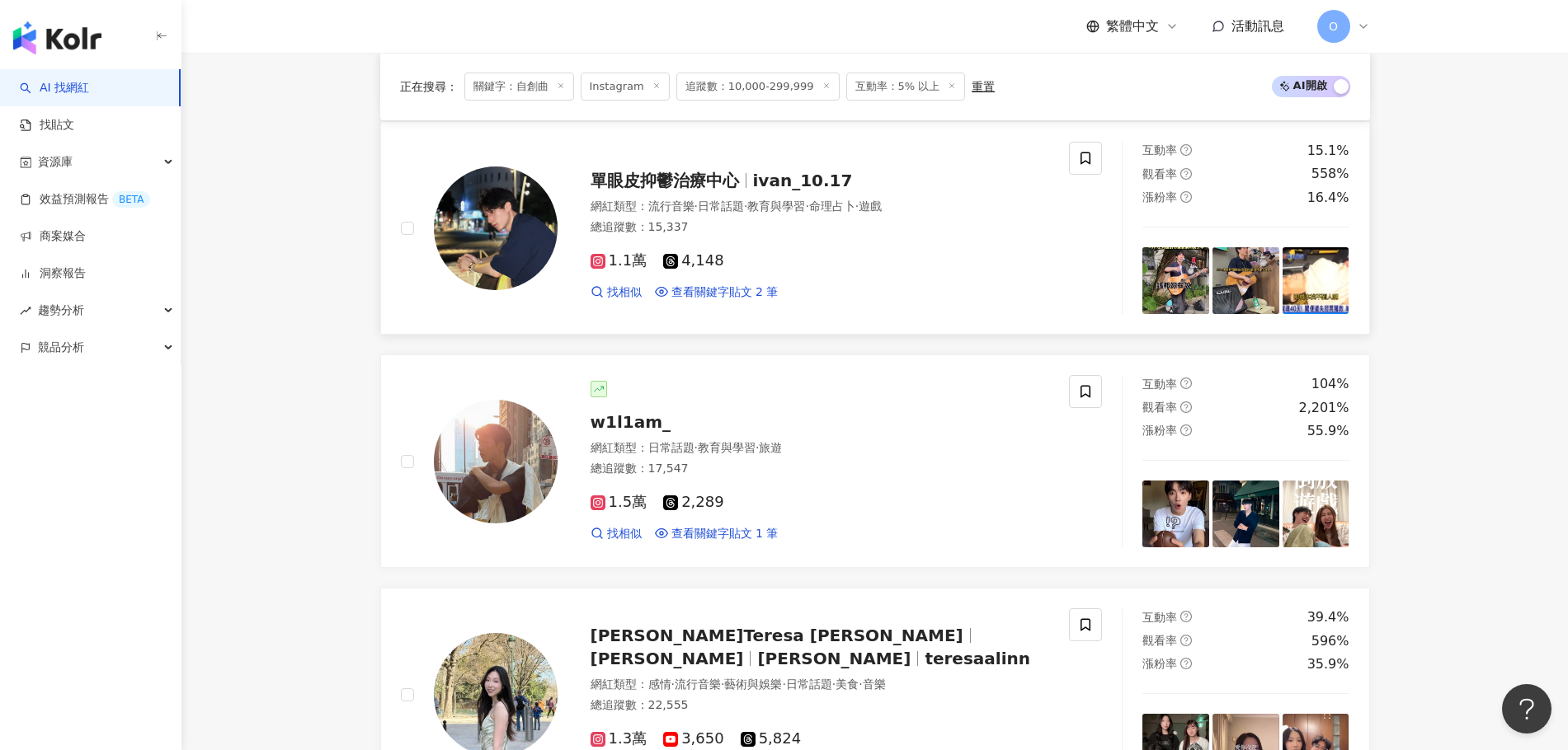
click at [738, 188] on span "單眼皮抑鬱治療中心" at bounding box center [671, 180] width 163 height 20
click at [648, 186] on span "單眼皮抑鬱治療中心" at bounding box center [664, 180] width 149 height 20
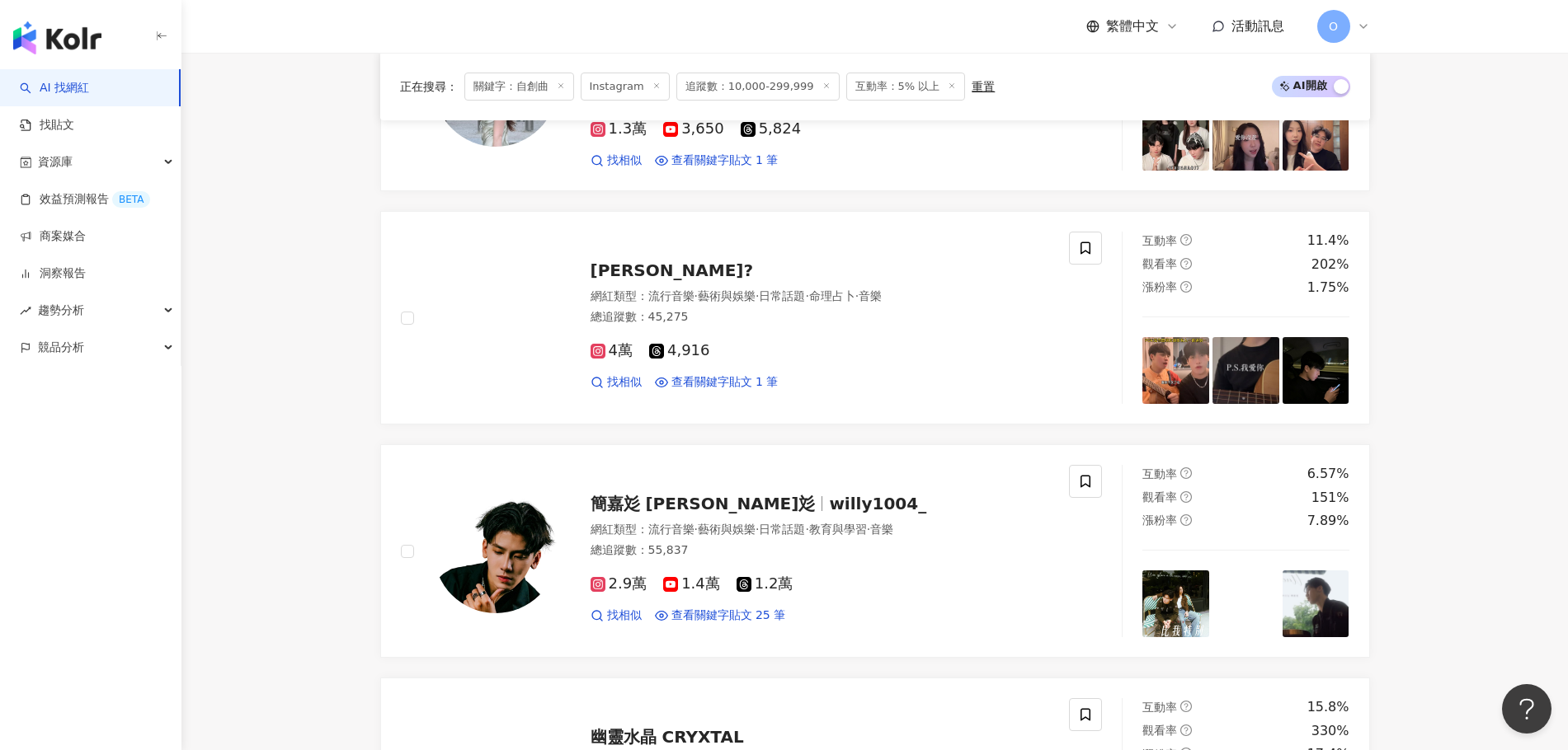
scroll to position [2154, 0]
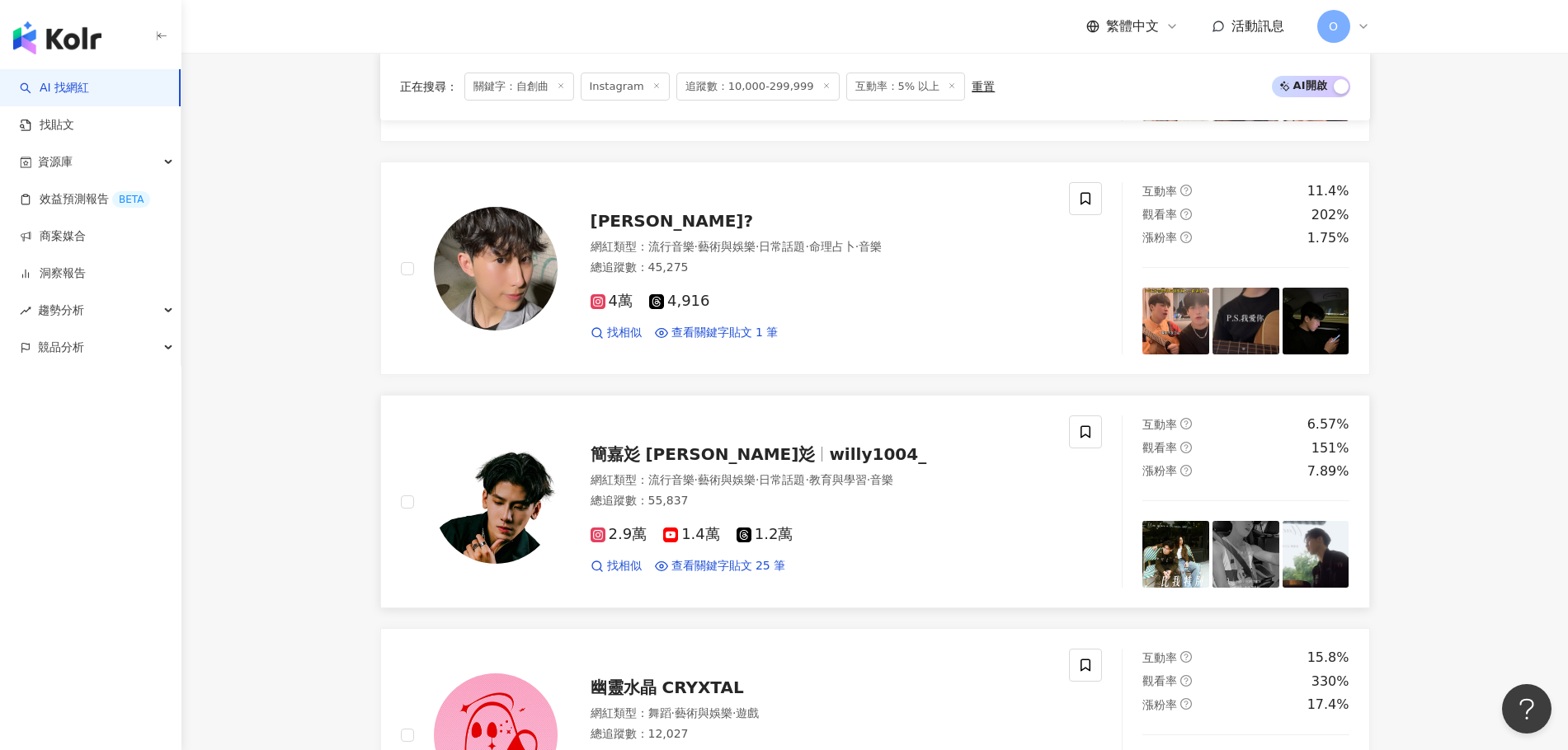
click at [738, 455] on span "willy1004_" at bounding box center [877, 454] width 97 height 20
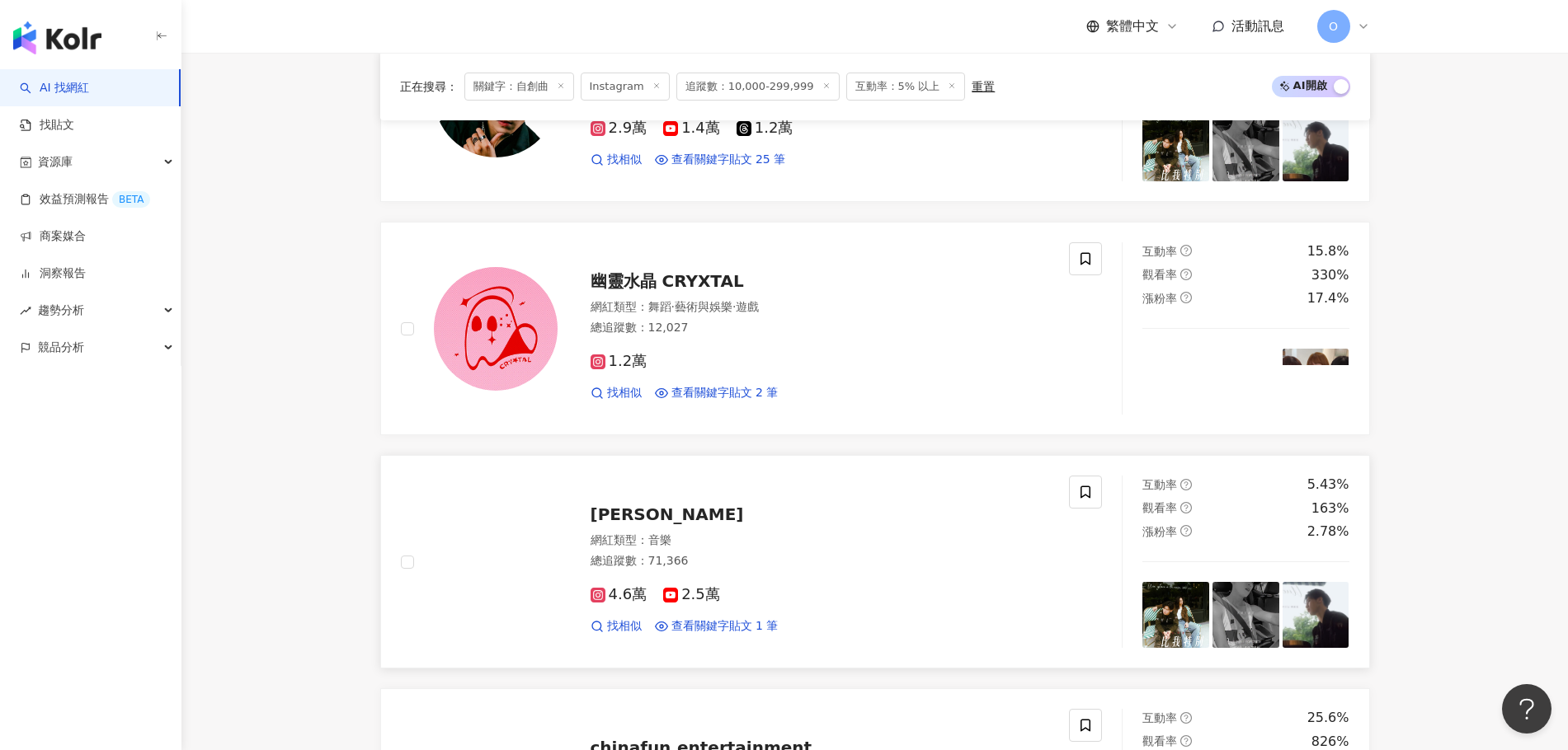
scroll to position [2318, 0]
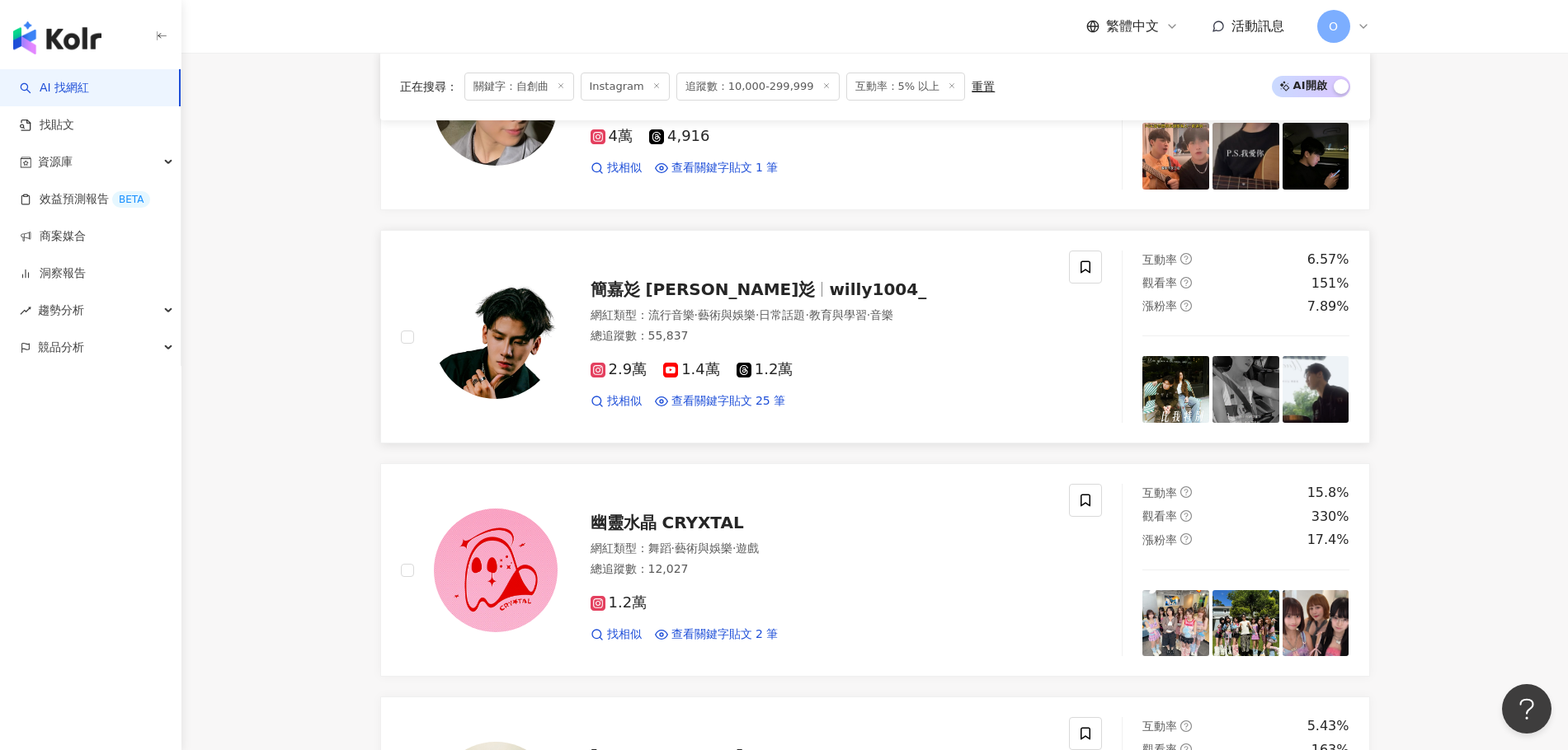
click at [691, 292] on span "簡嘉彣 Willy嘎彣" at bounding box center [703, 289] width 225 height 20
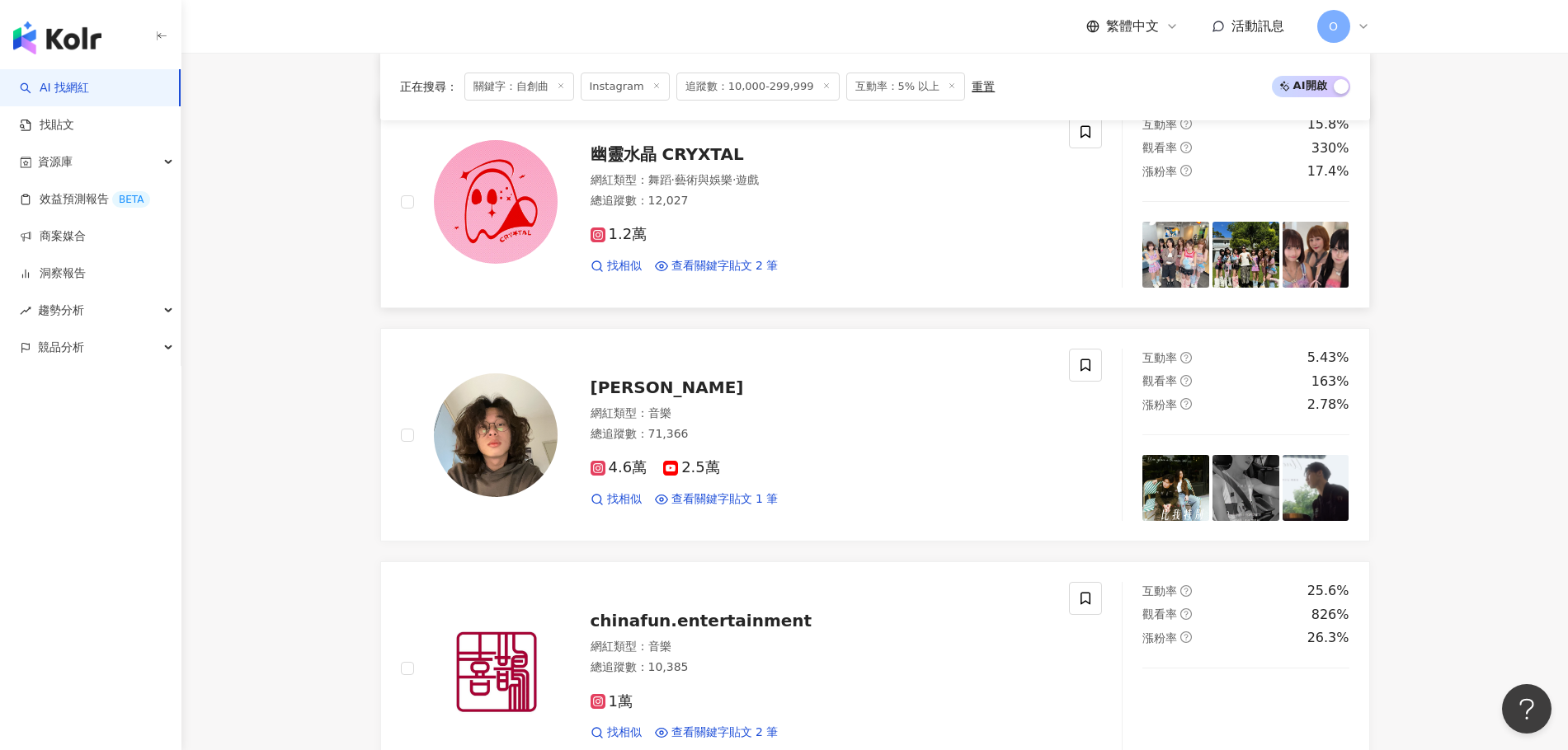
scroll to position [2812, 0]
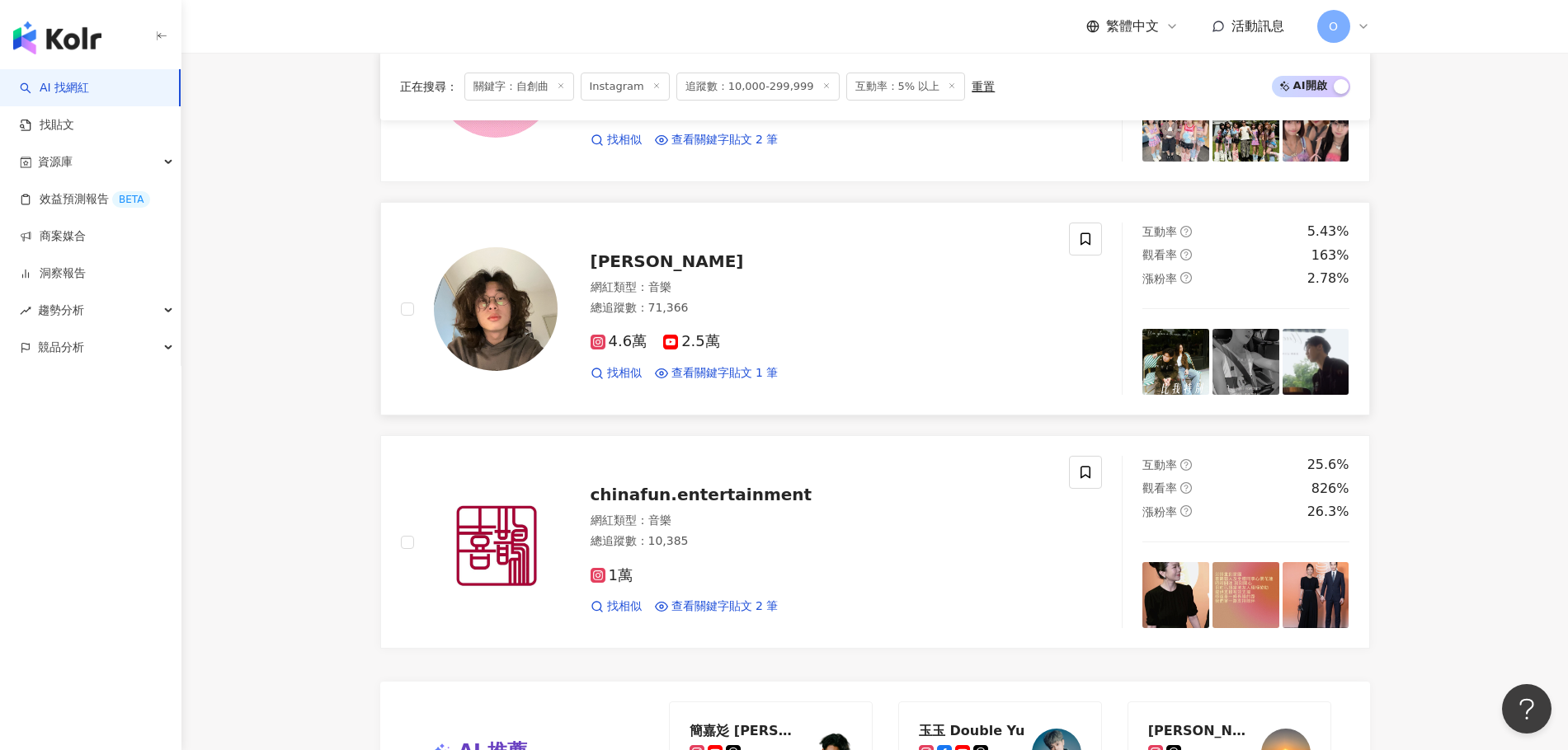
click at [653, 263] on span "傑洛米 Jeremy J.M" at bounding box center [667, 261] width 153 height 20
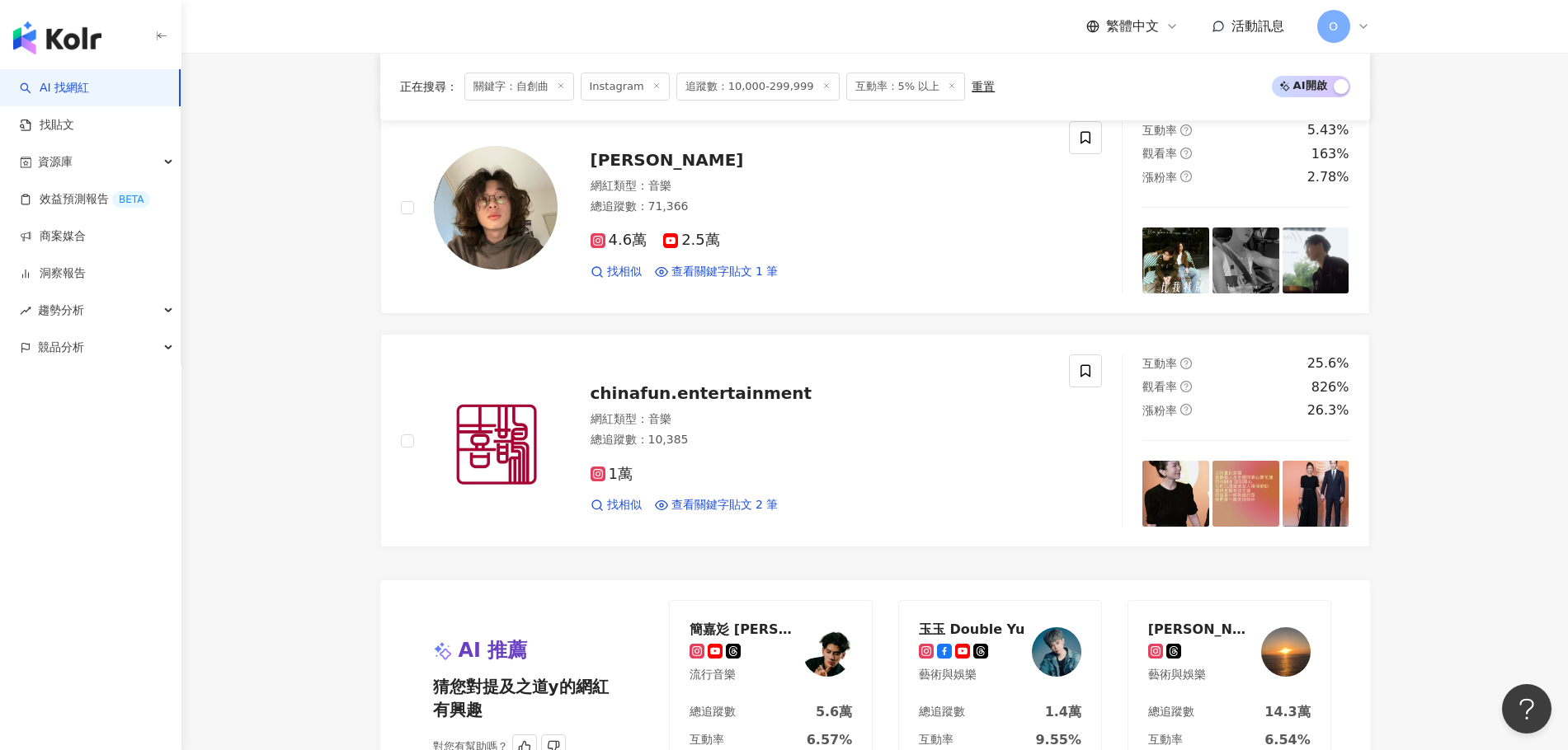
scroll to position [3143, 0]
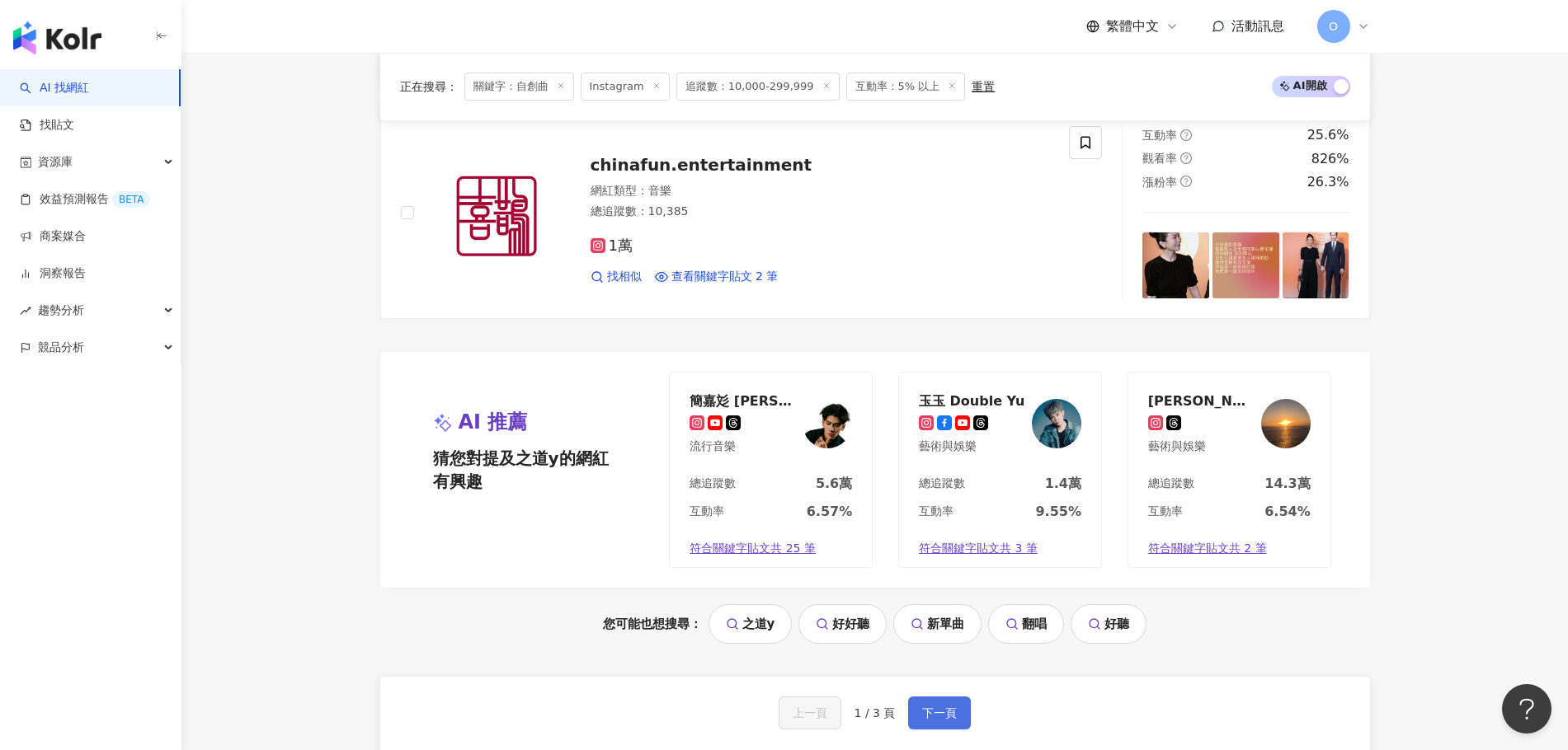
click at [738, 519] on button "下一頁" at bounding box center [939, 713] width 63 height 33
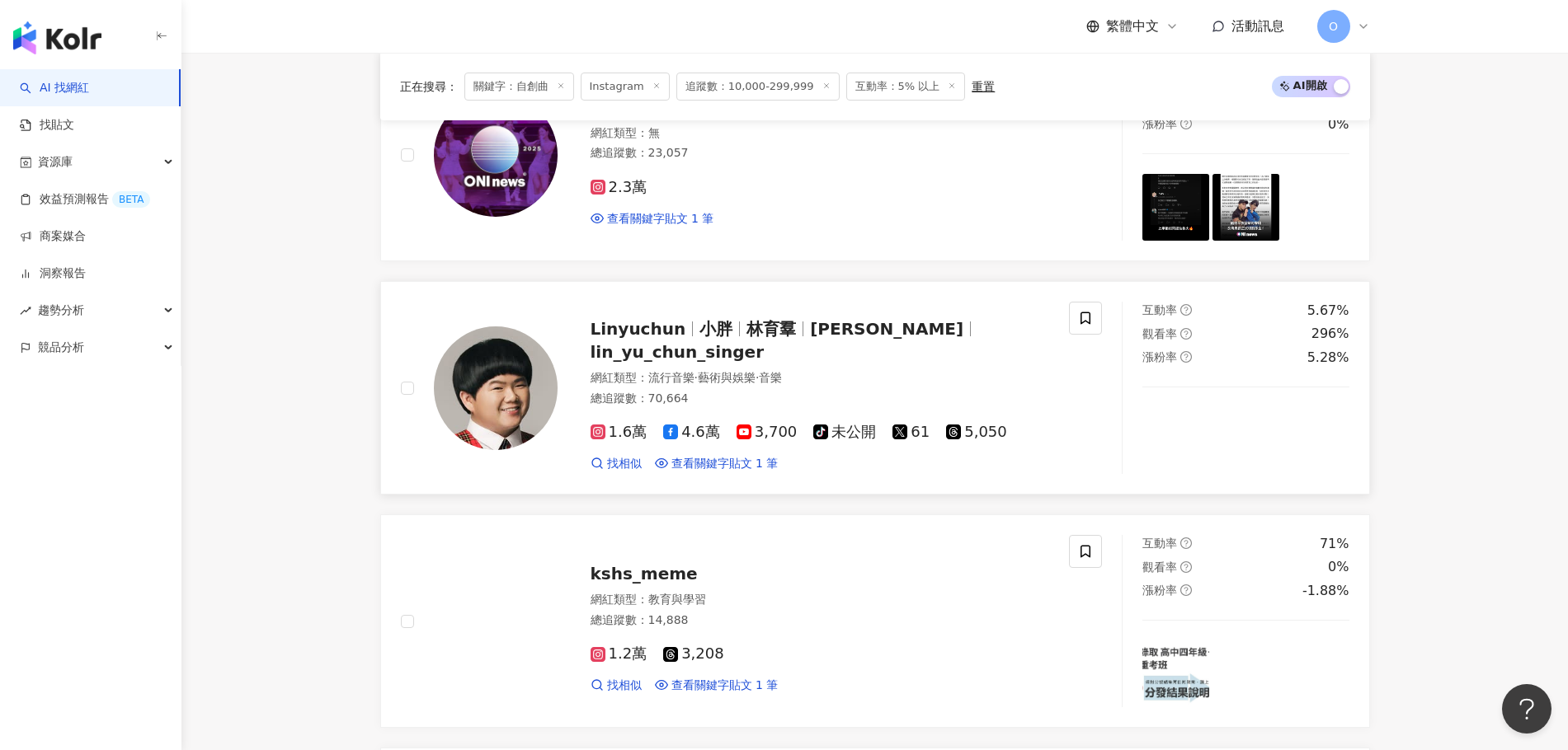
scroll to position [1082, 0]
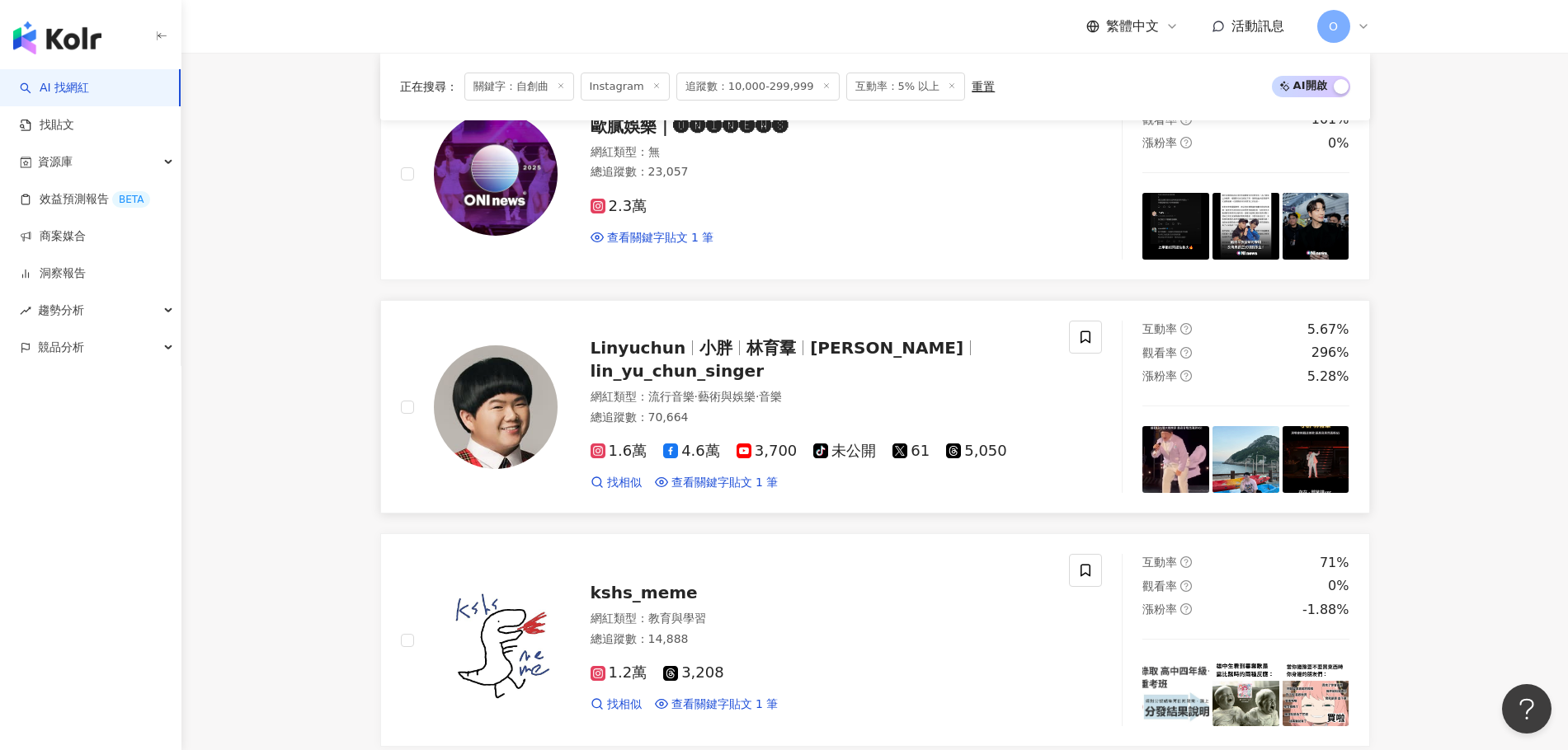
click at [738, 372] on div "Linyuchun 小胖 林育羣 リン・ユーチュン lin_yu_chun_singer" at bounding box center [820, 360] width 460 height 46
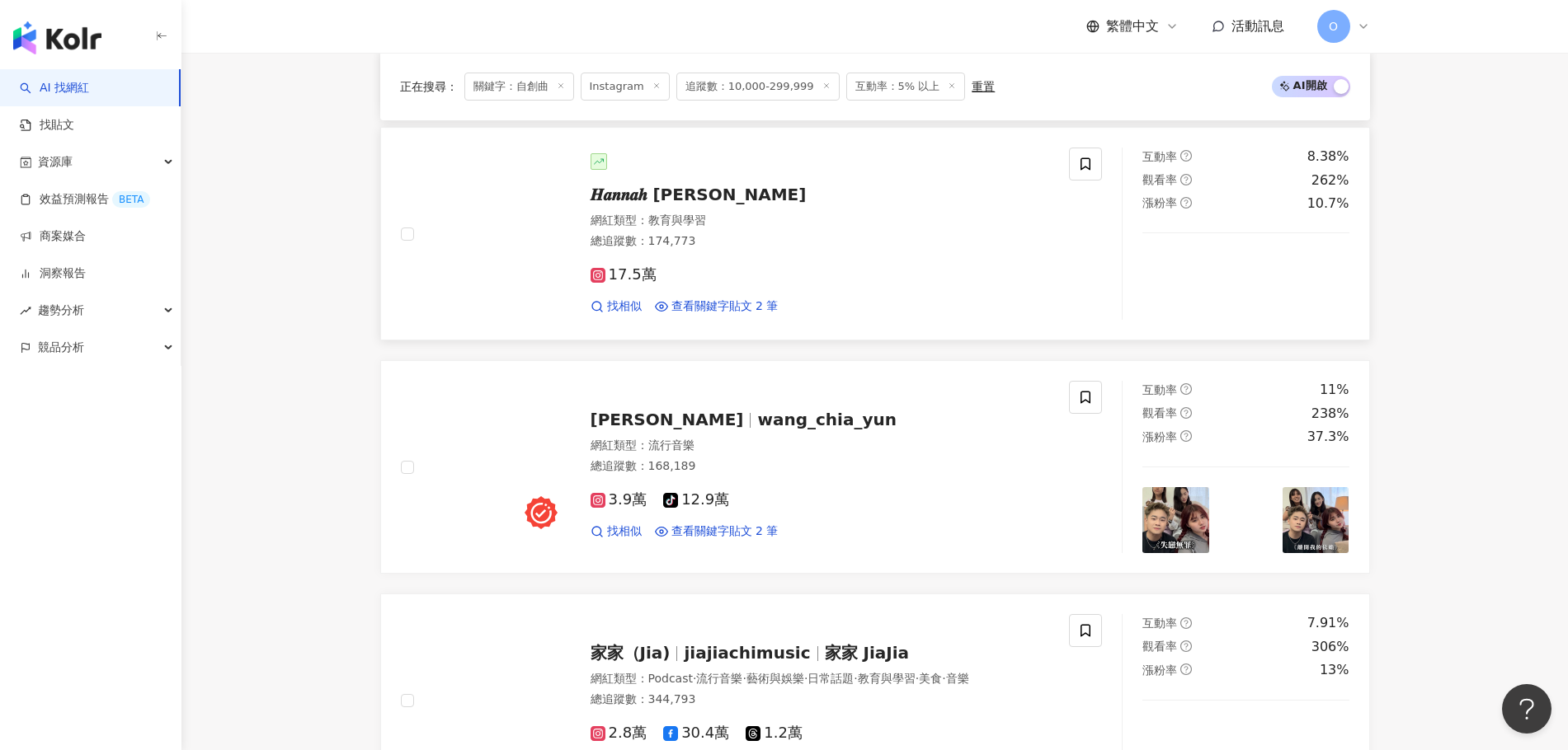
scroll to position [2566, 0]
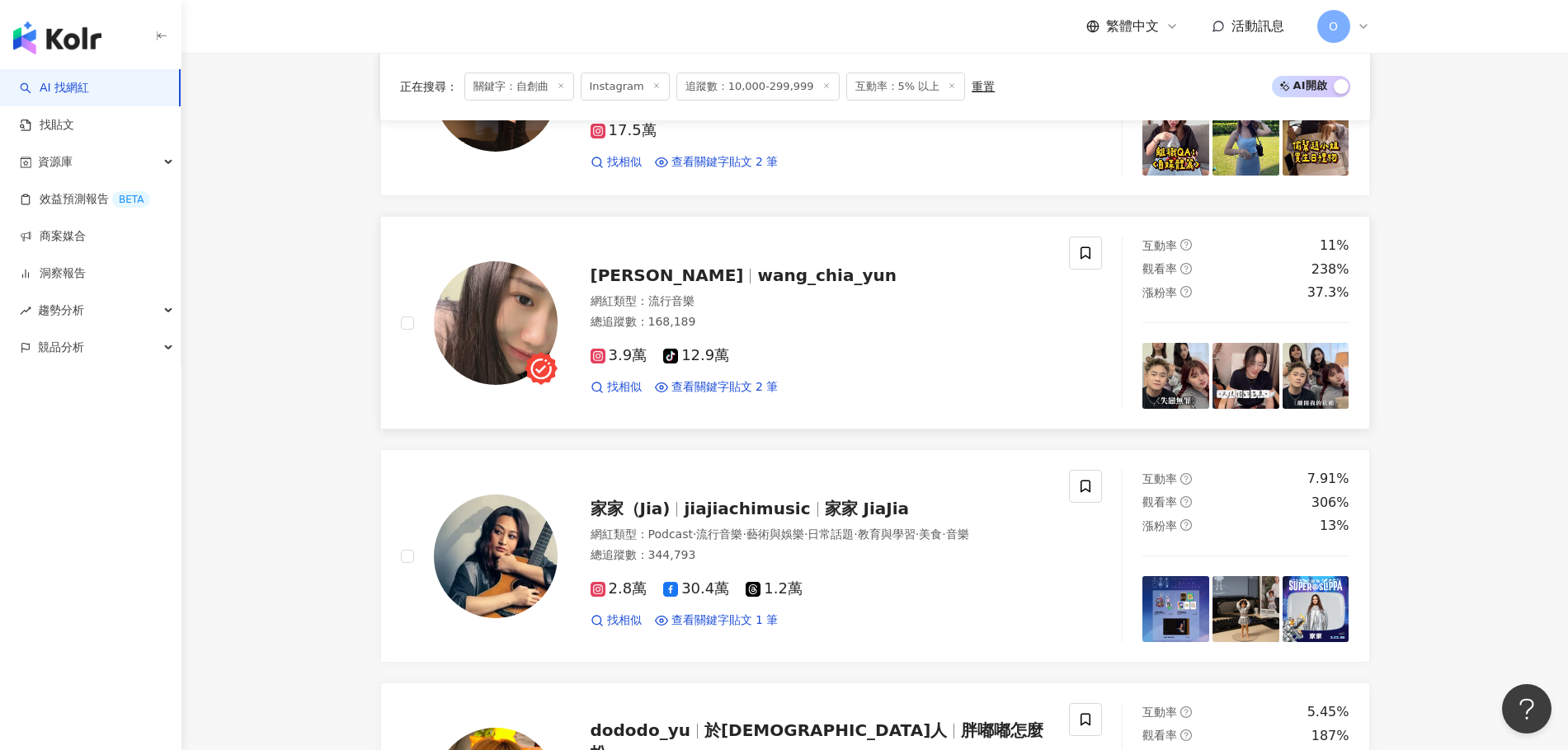
click at [738, 271] on span "wang_chia_yun" at bounding box center [827, 275] width 139 height 20
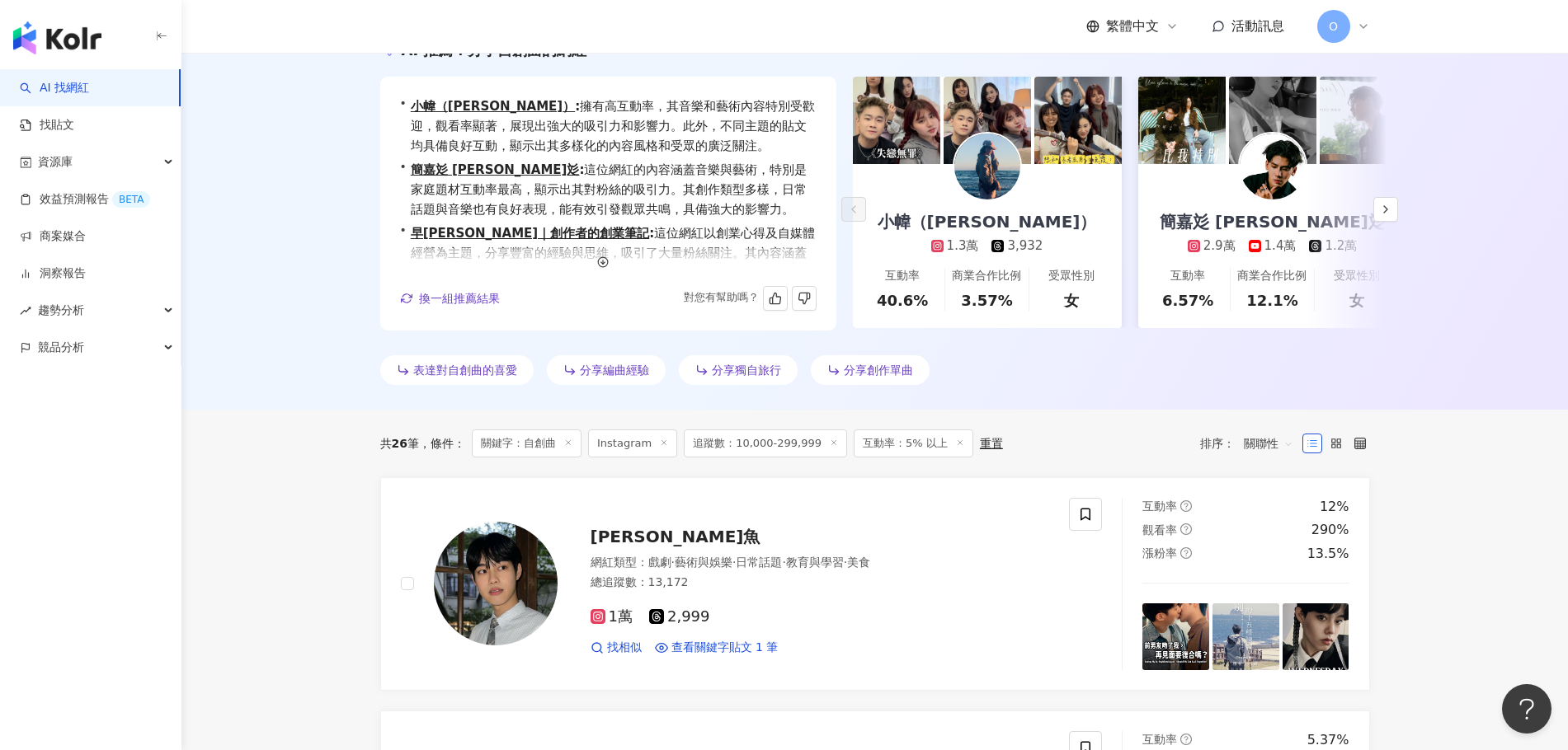
scroll to position [0, 0]
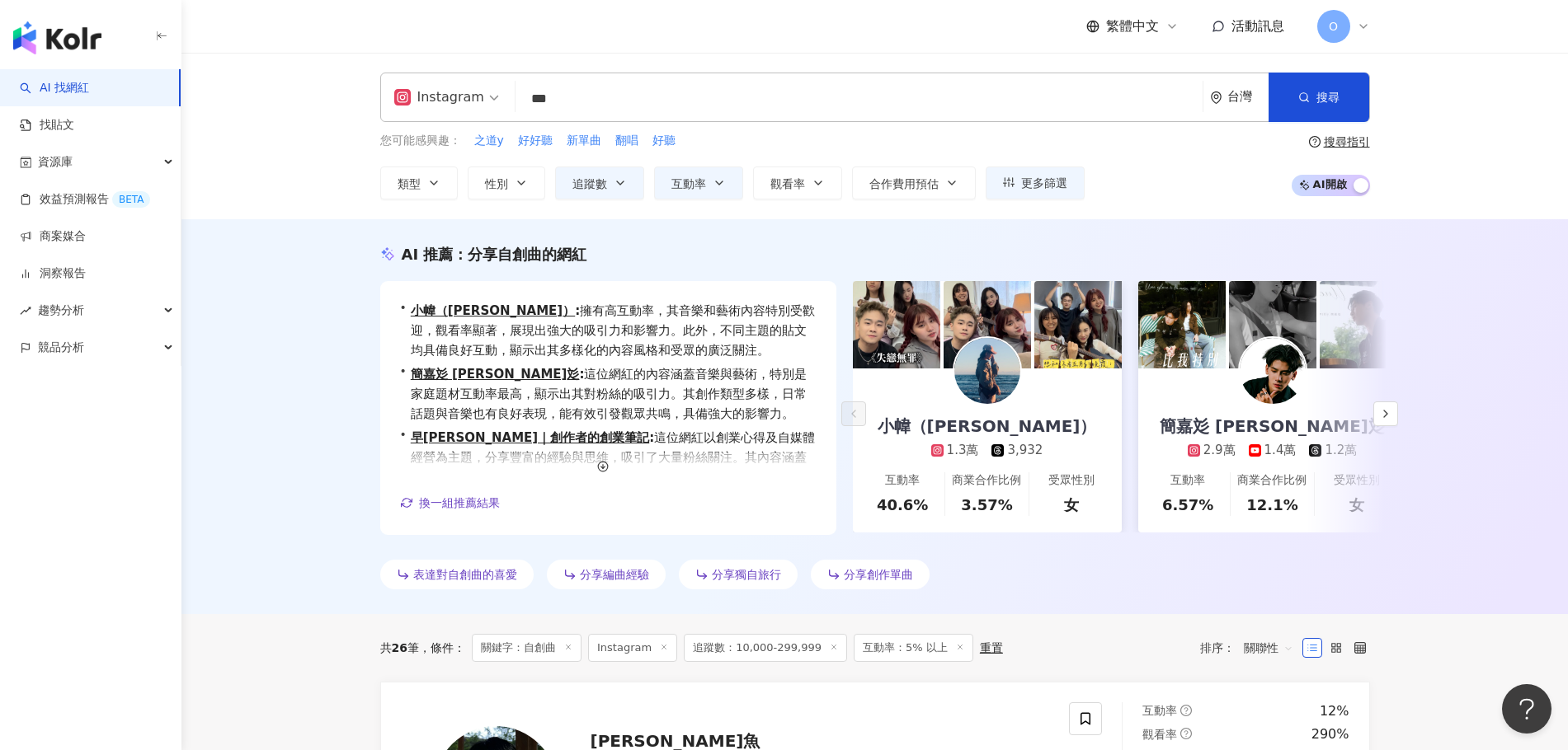
click at [645, 98] on input "***" at bounding box center [859, 99] width 674 height 31
type input "*"
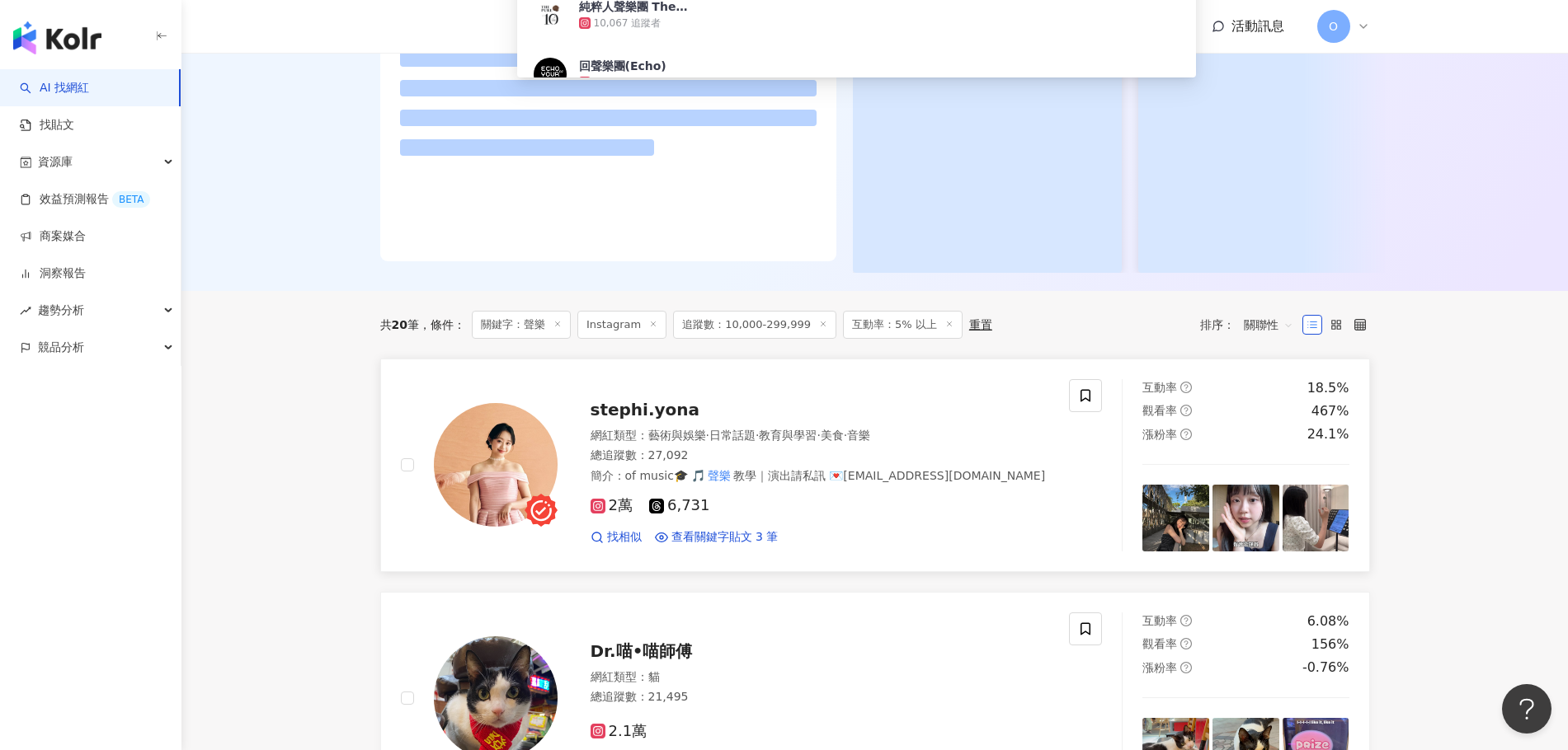
scroll to position [248, 0]
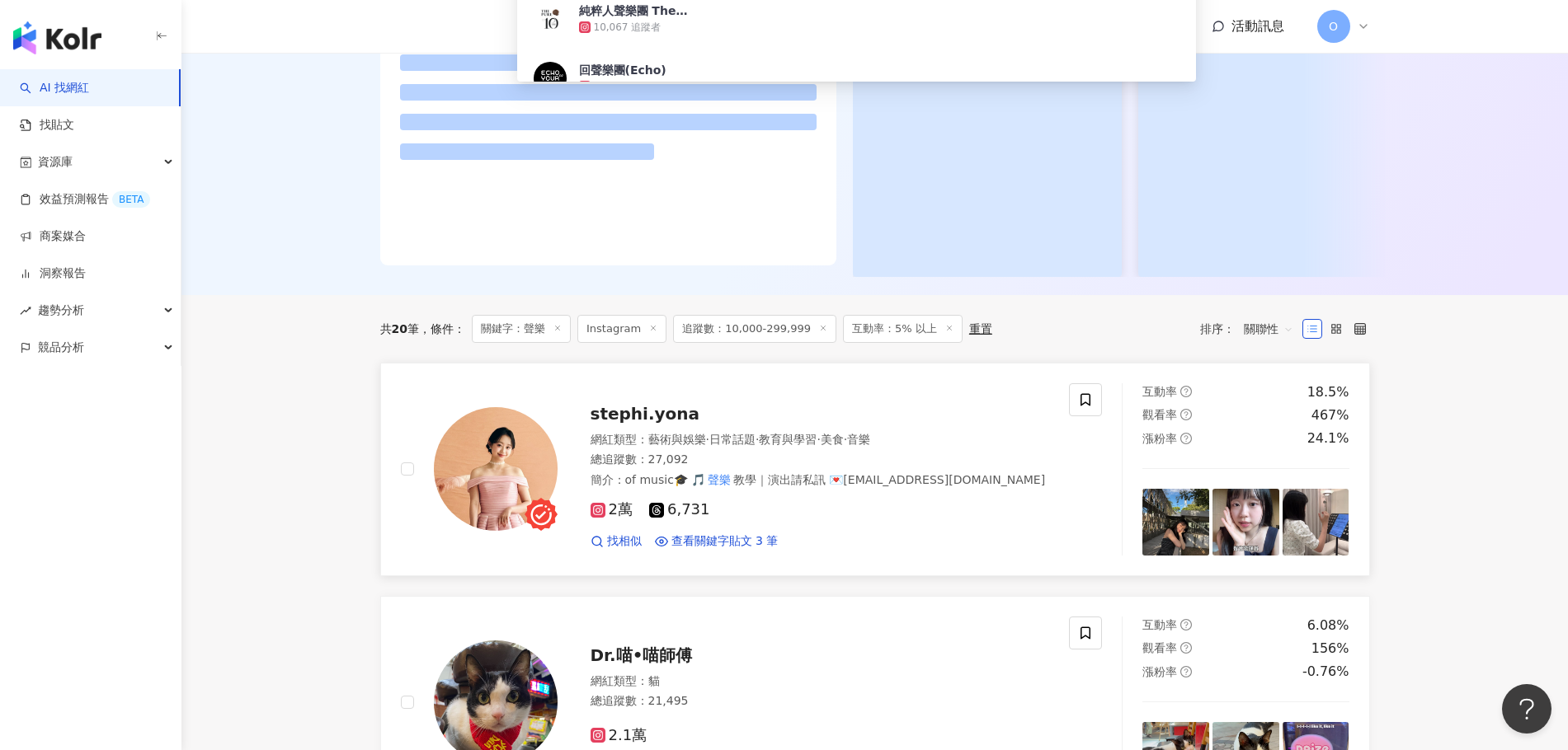
click at [621, 424] on span "stephi.yona" at bounding box center [645, 414] width 109 height 20
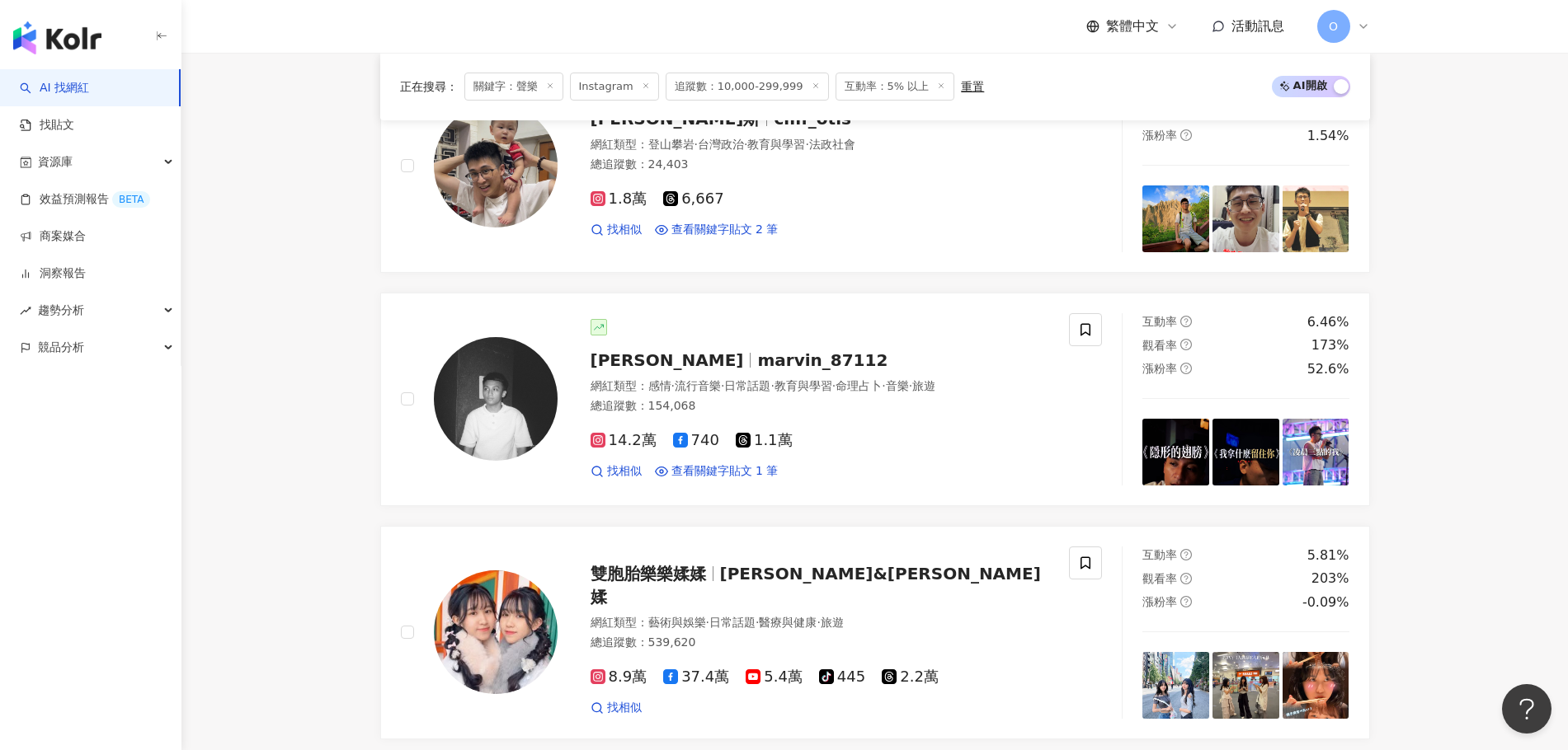
scroll to position [1566, 0]
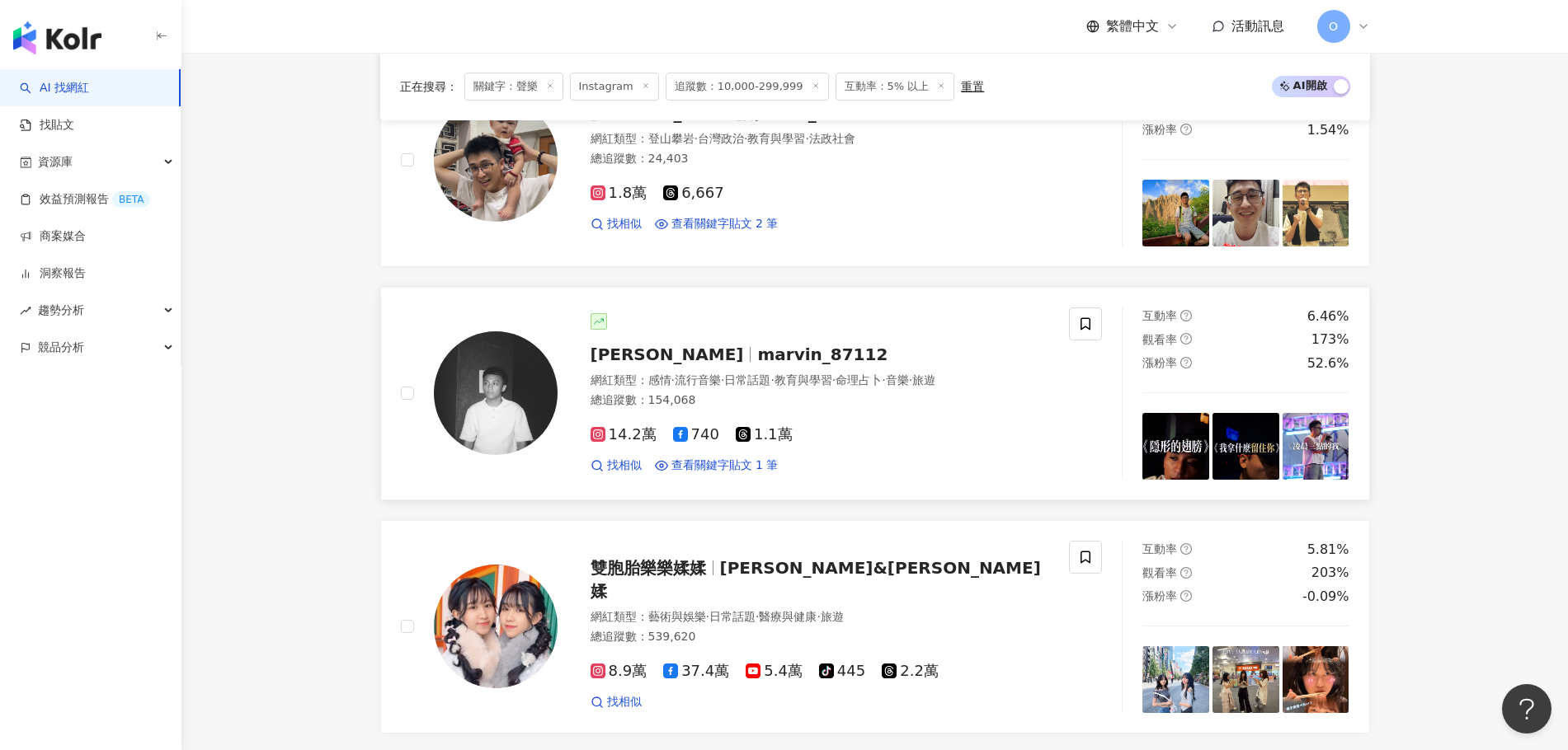
click at [738, 354] on span "marvin_87112" at bounding box center [822, 354] width 130 height 20
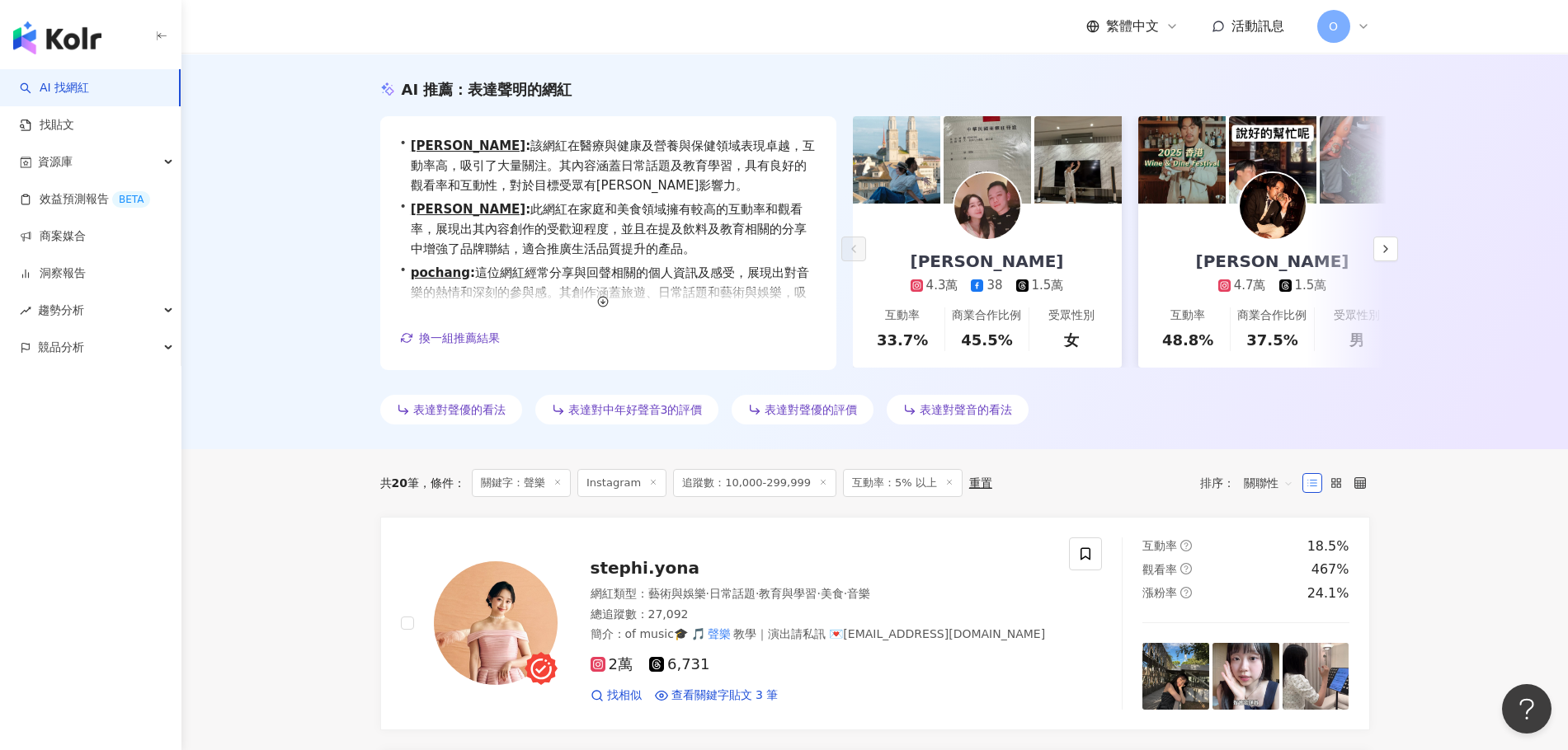
scroll to position [0, 0]
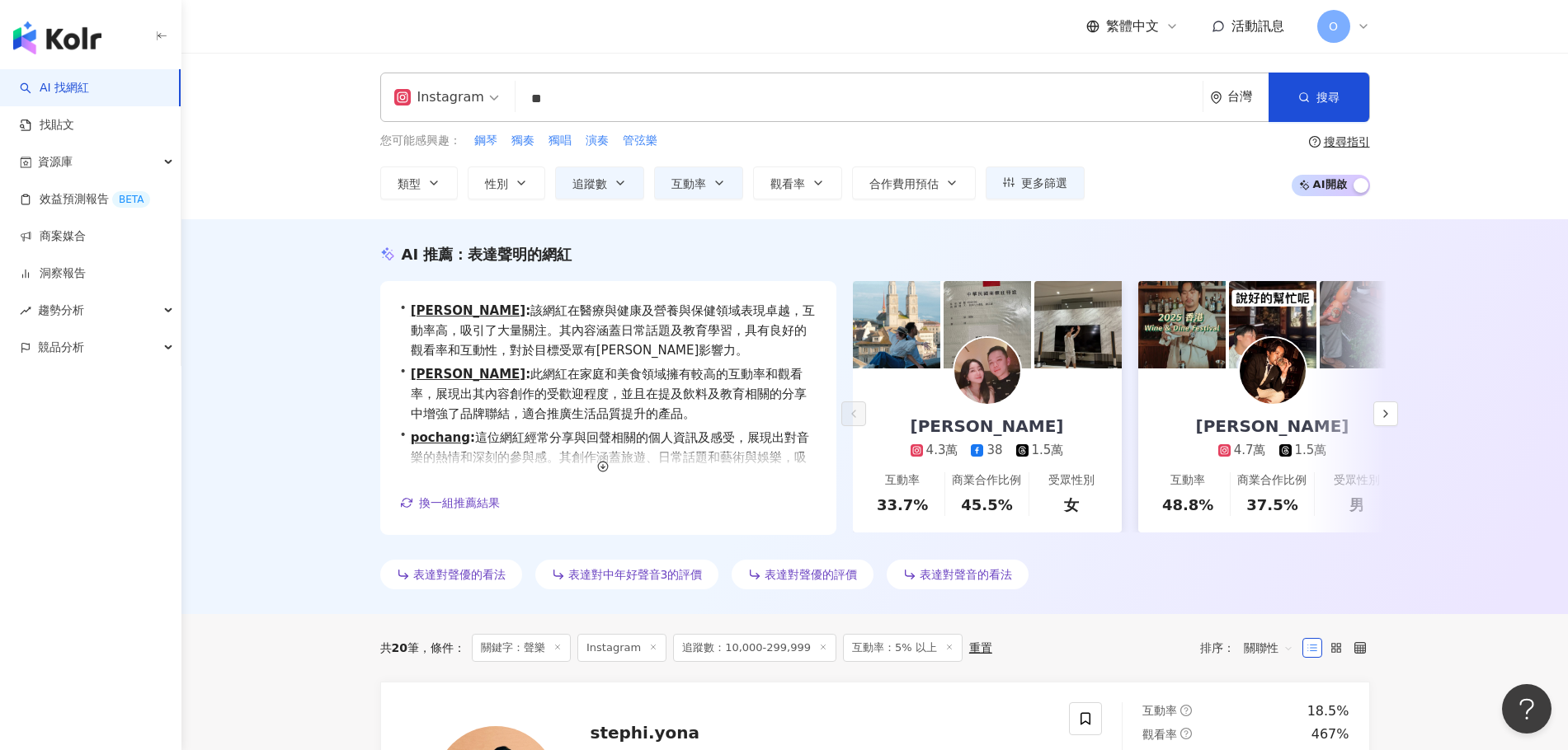
click at [662, 95] on input "**" at bounding box center [859, 99] width 674 height 31
click at [556, 106] on input "**" at bounding box center [859, 99] width 674 height 31
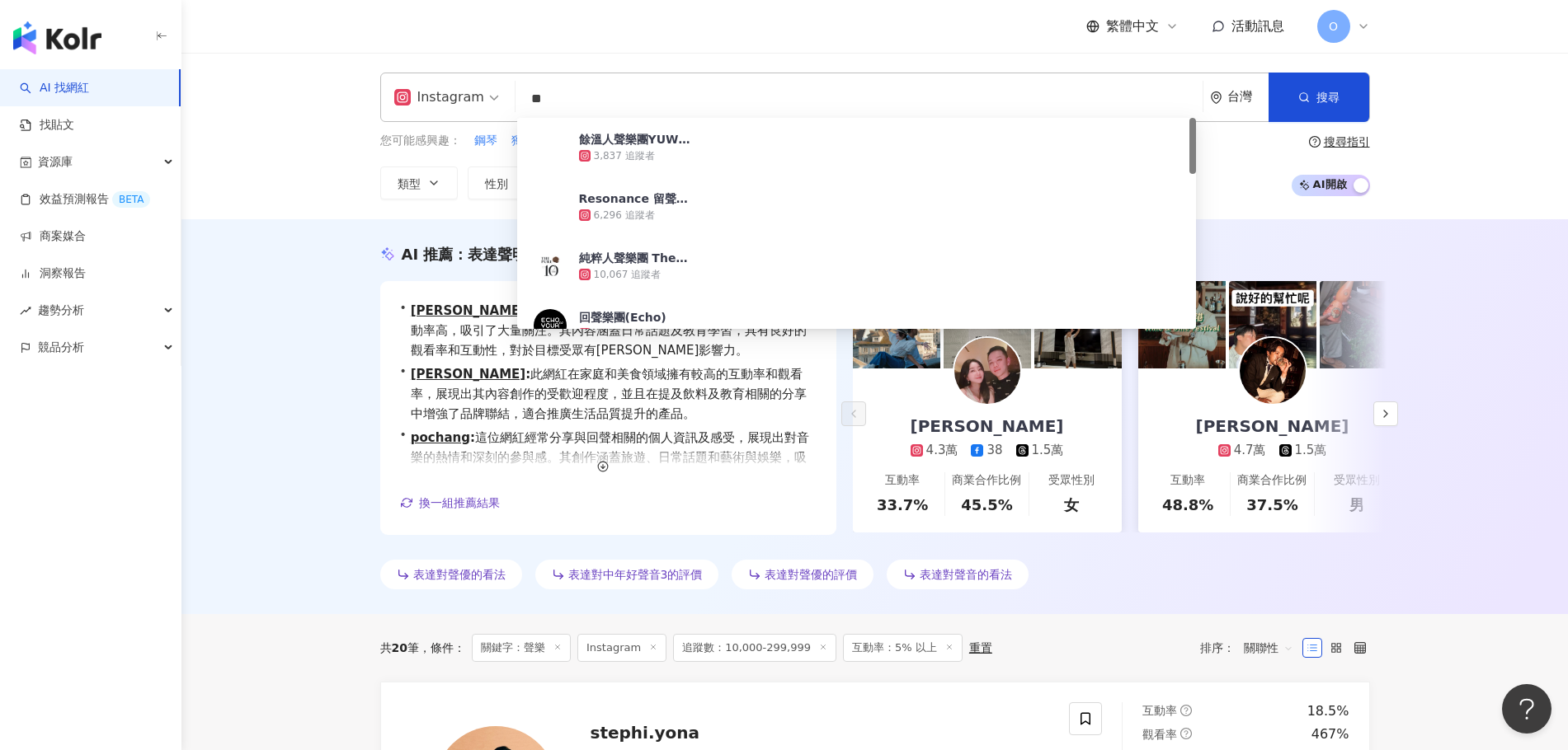
type input "*"
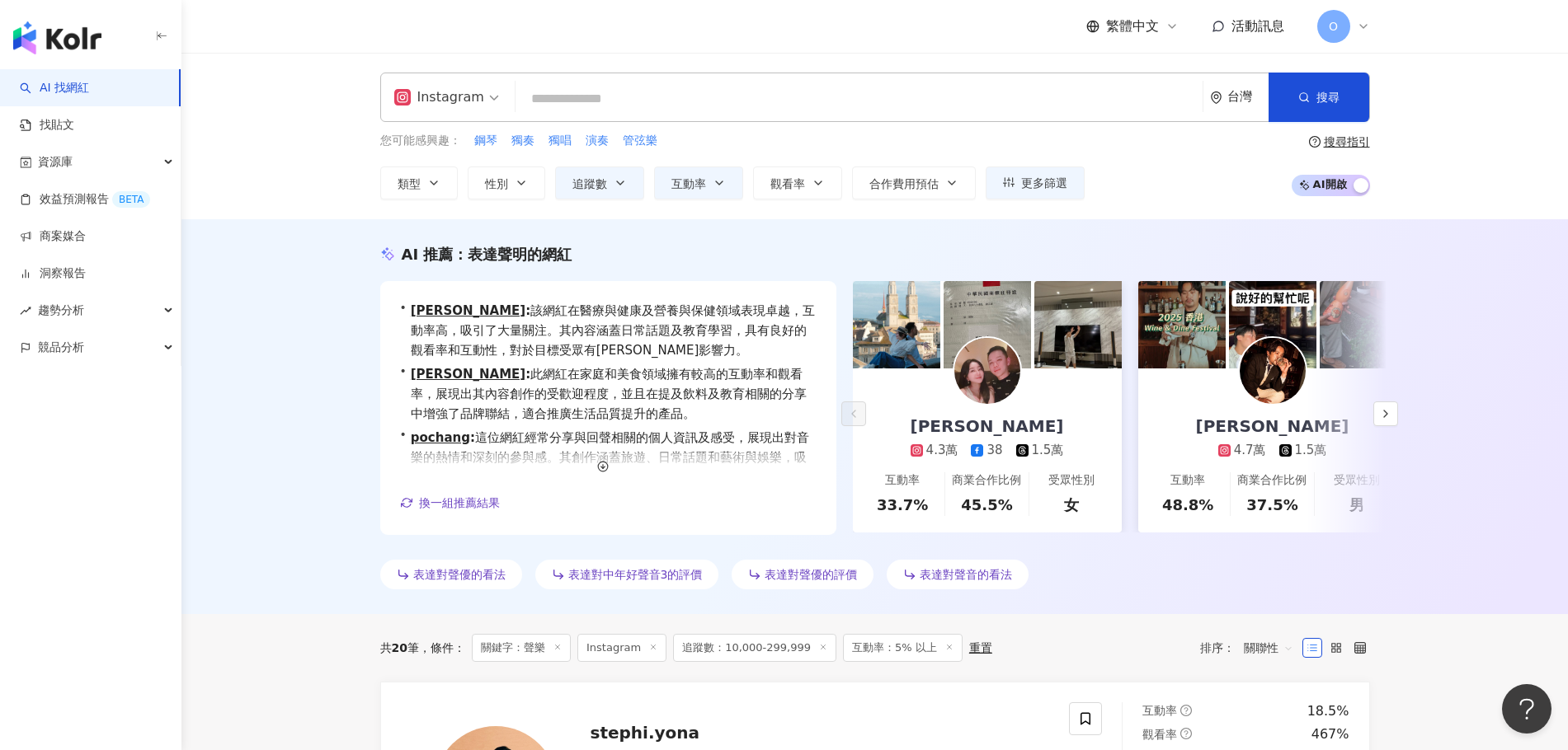
type input "*"
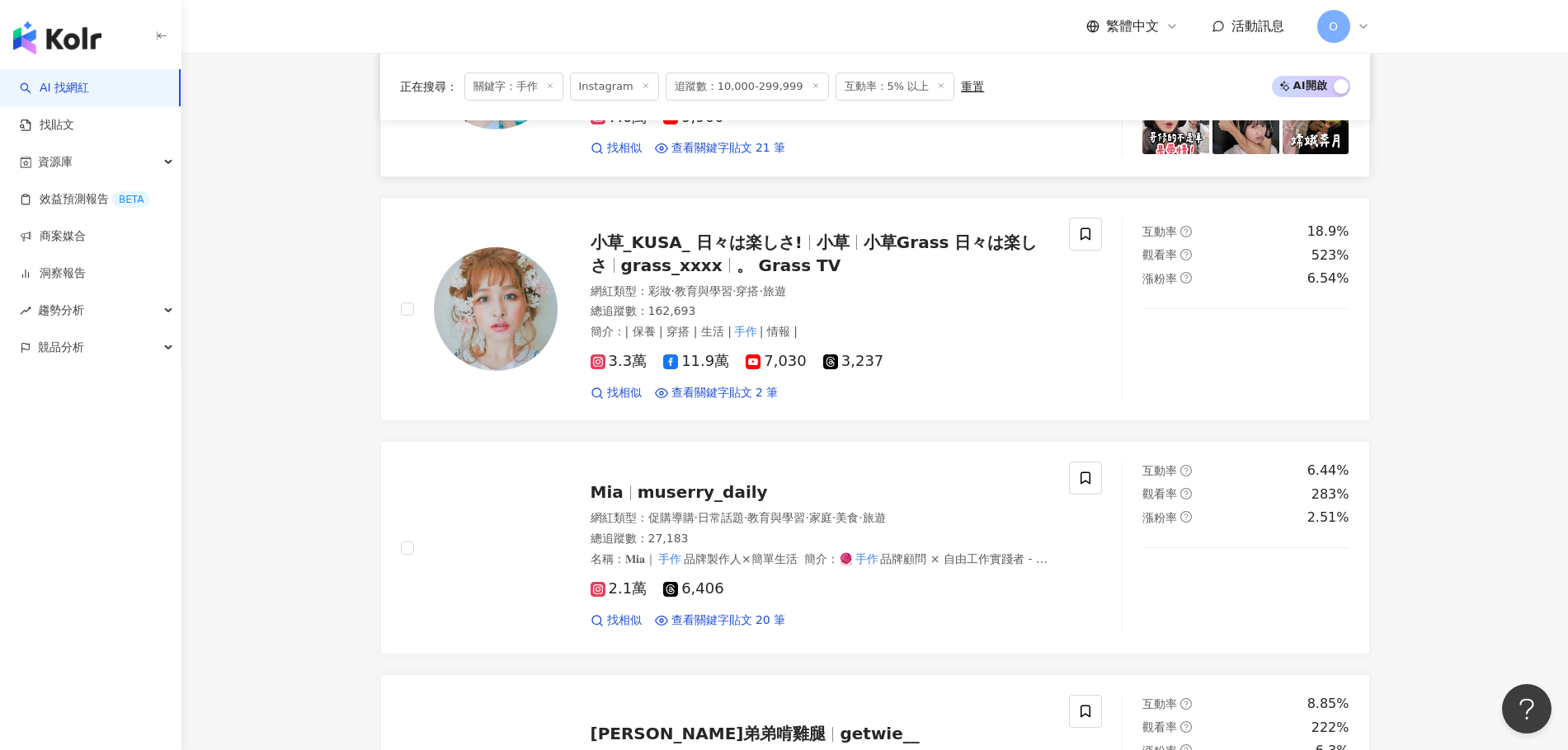
scroll to position [1214, 0]
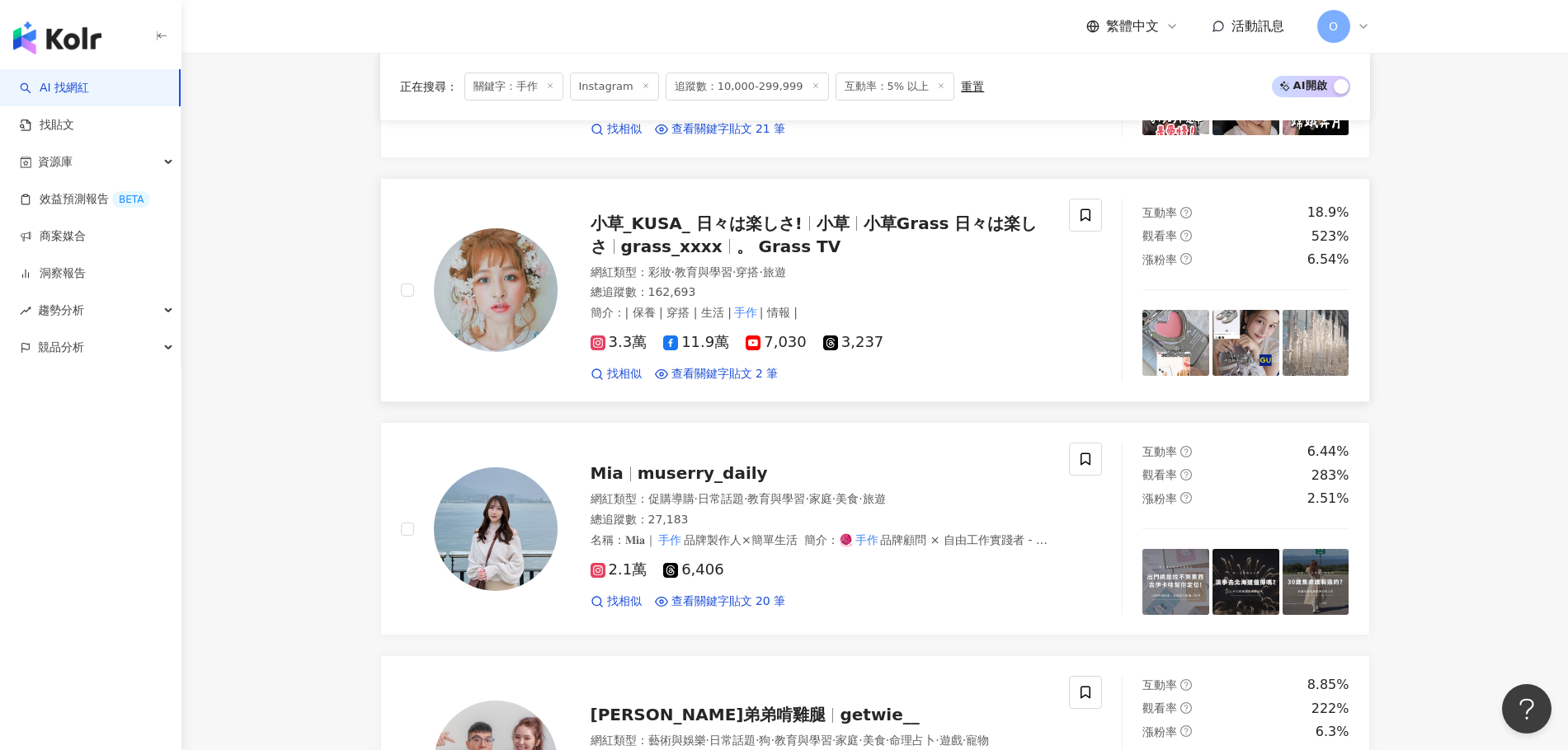
click at [698, 224] on span "小草_KUSA_ 日々は楽しさ!" at bounding box center [696, 223] width 212 height 20
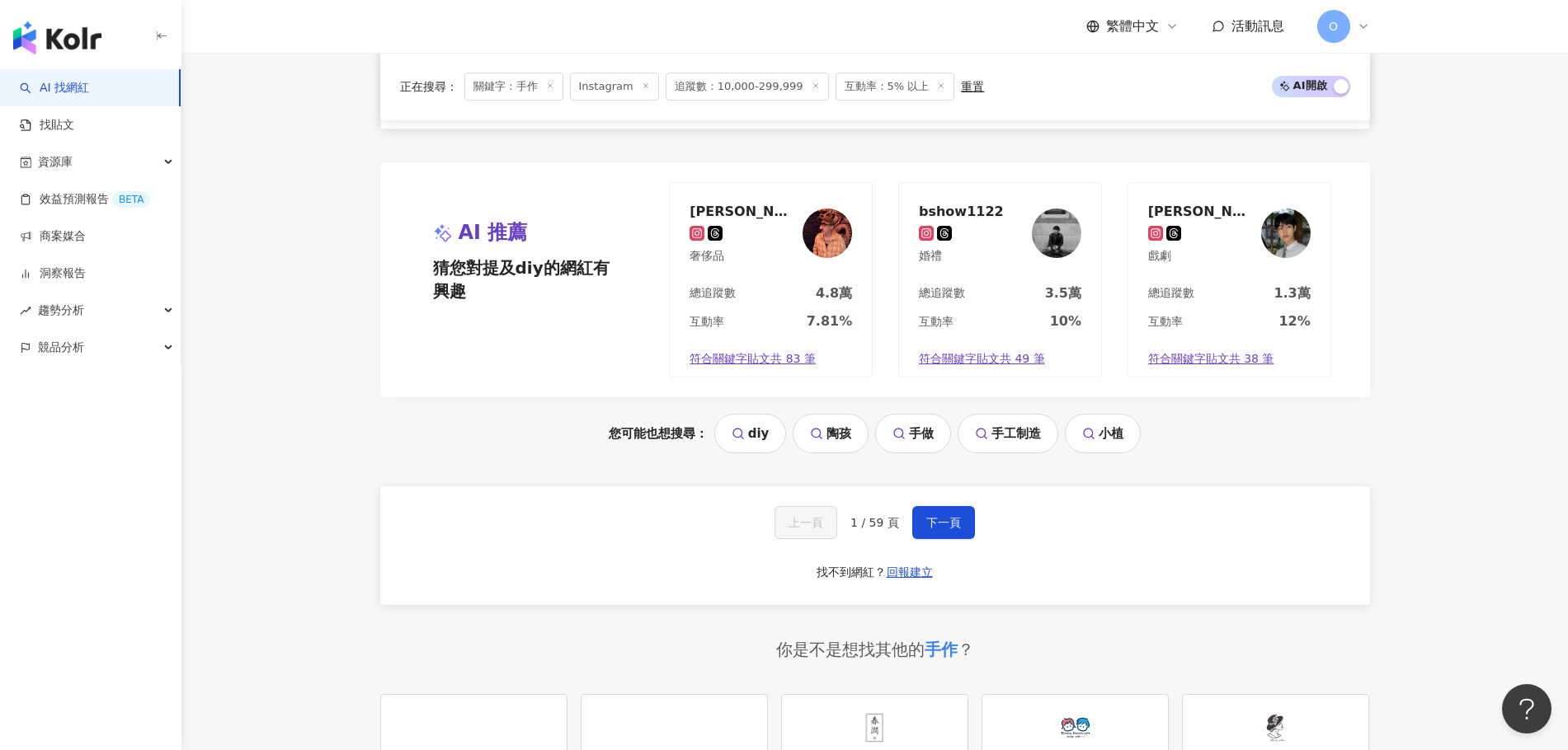
scroll to position [3357, 0]
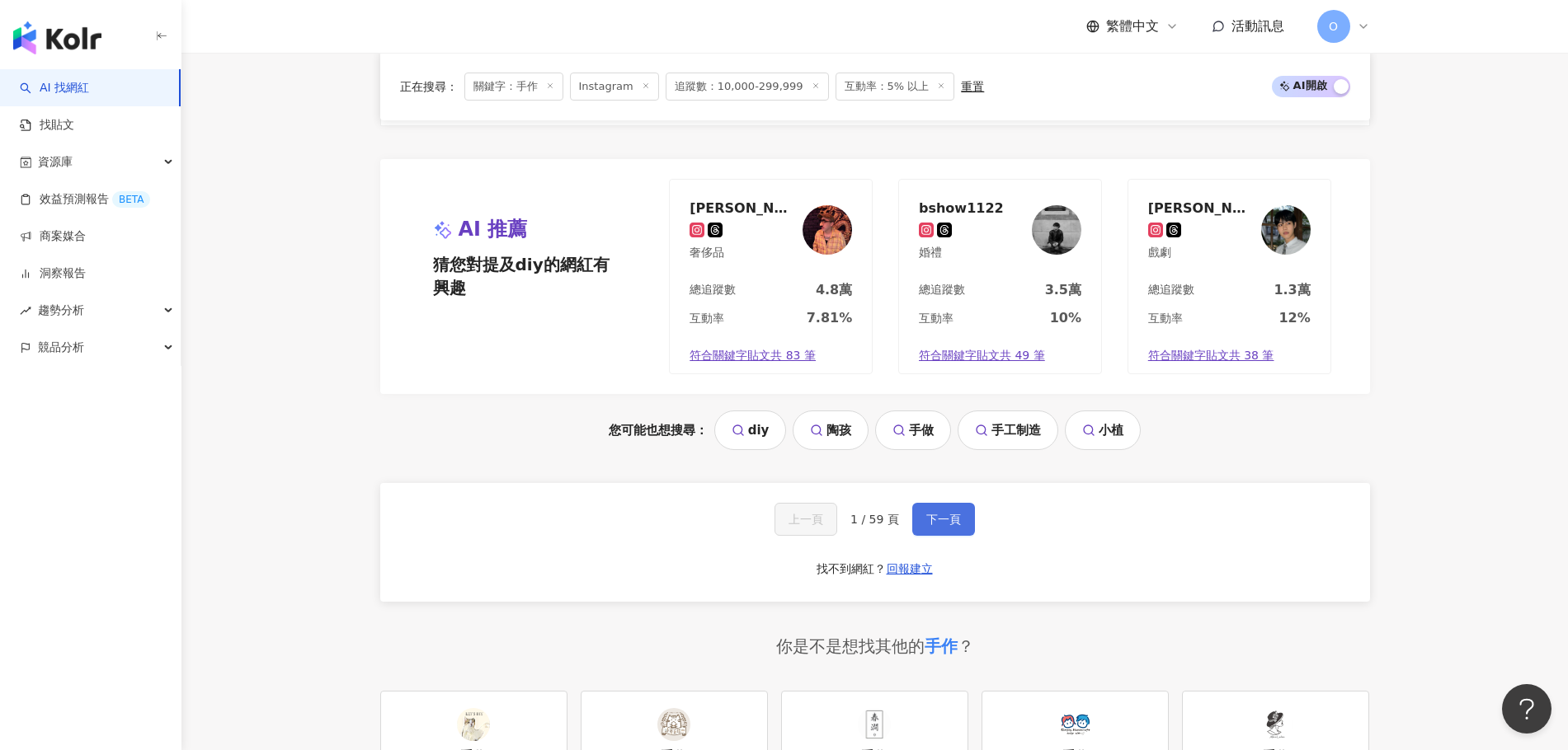
click at [738, 513] on span "下一頁" at bounding box center [943, 519] width 34 height 13
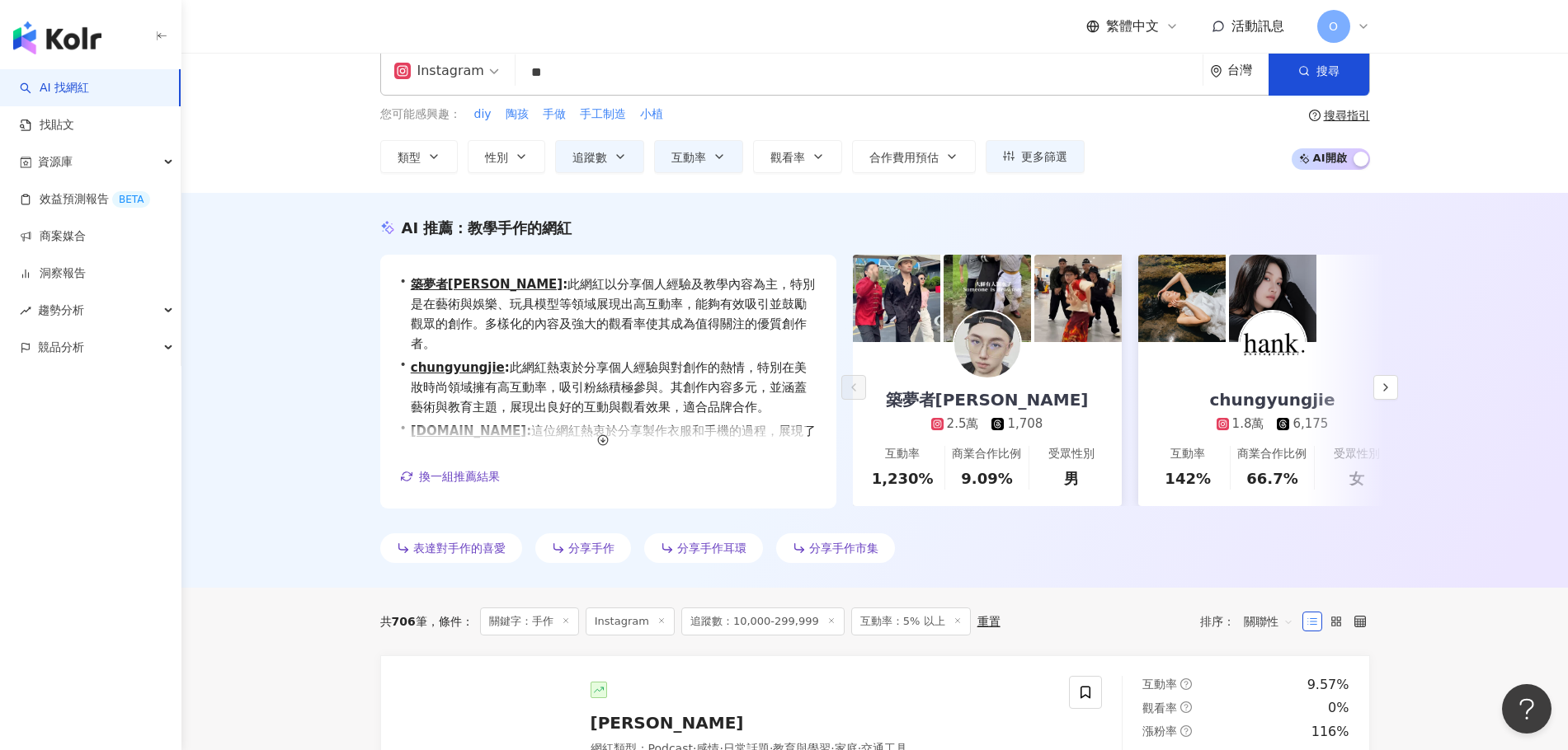
scroll to position [0, 0]
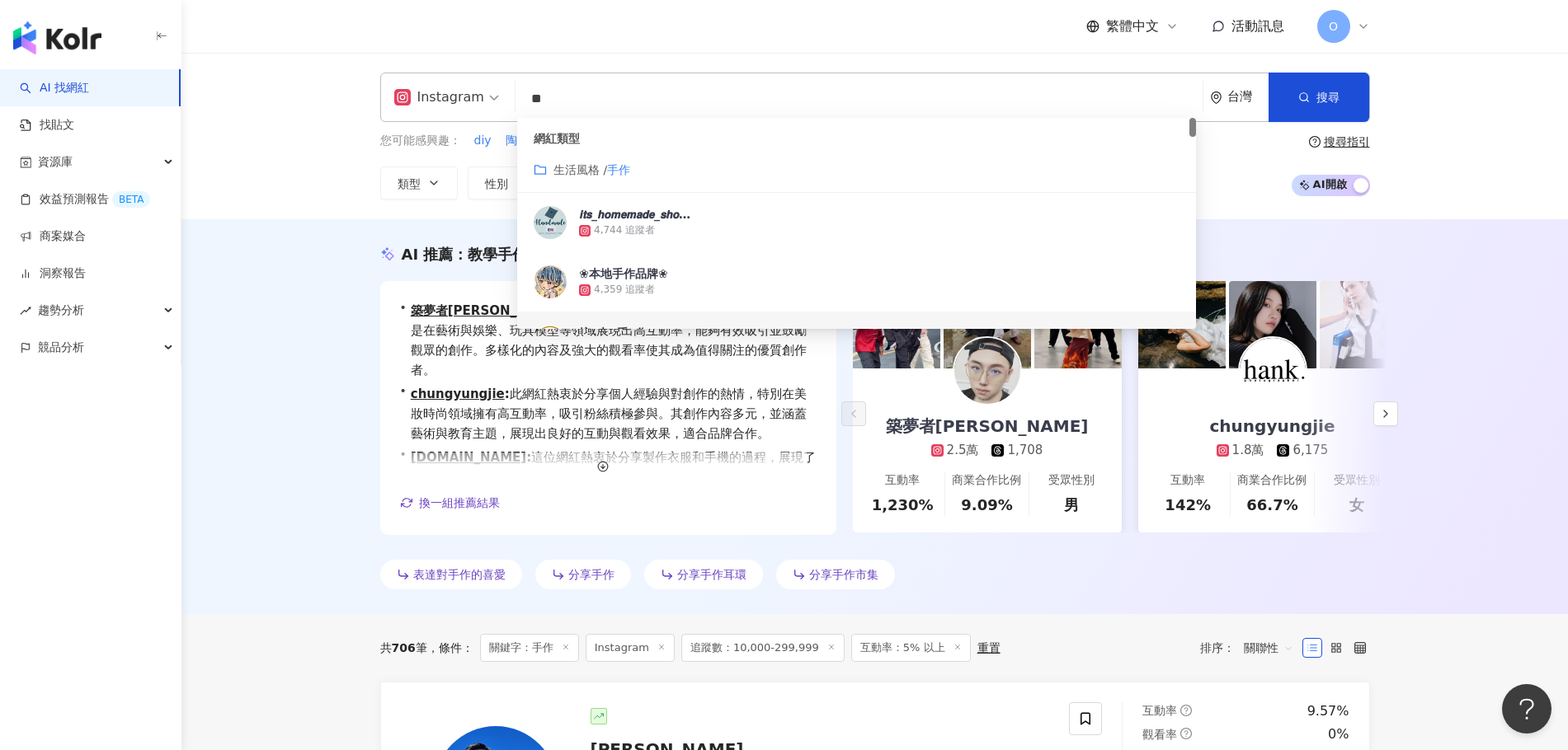
click at [720, 105] on input "**" at bounding box center [859, 99] width 674 height 31
type input "*"
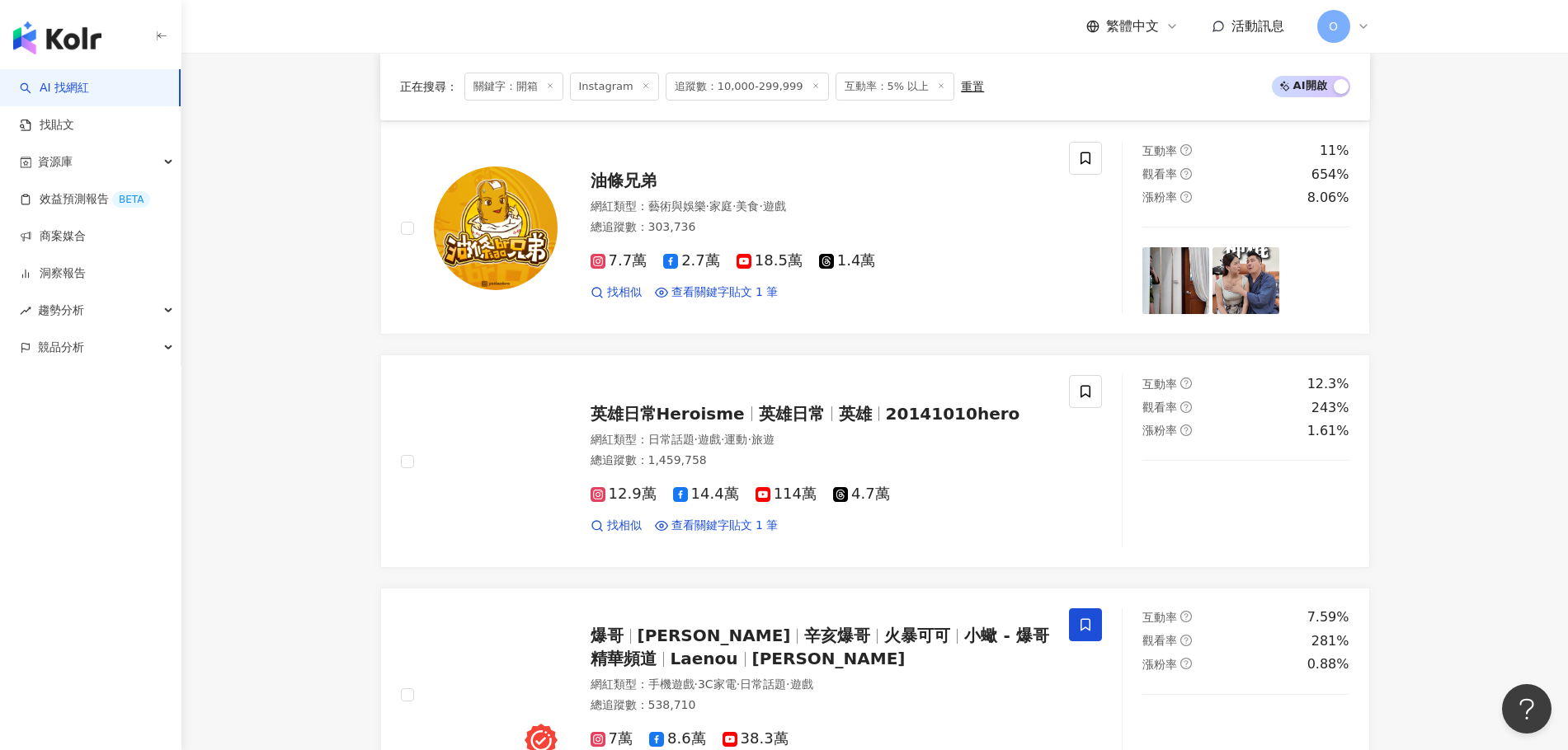
scroll to position [1296, 0]
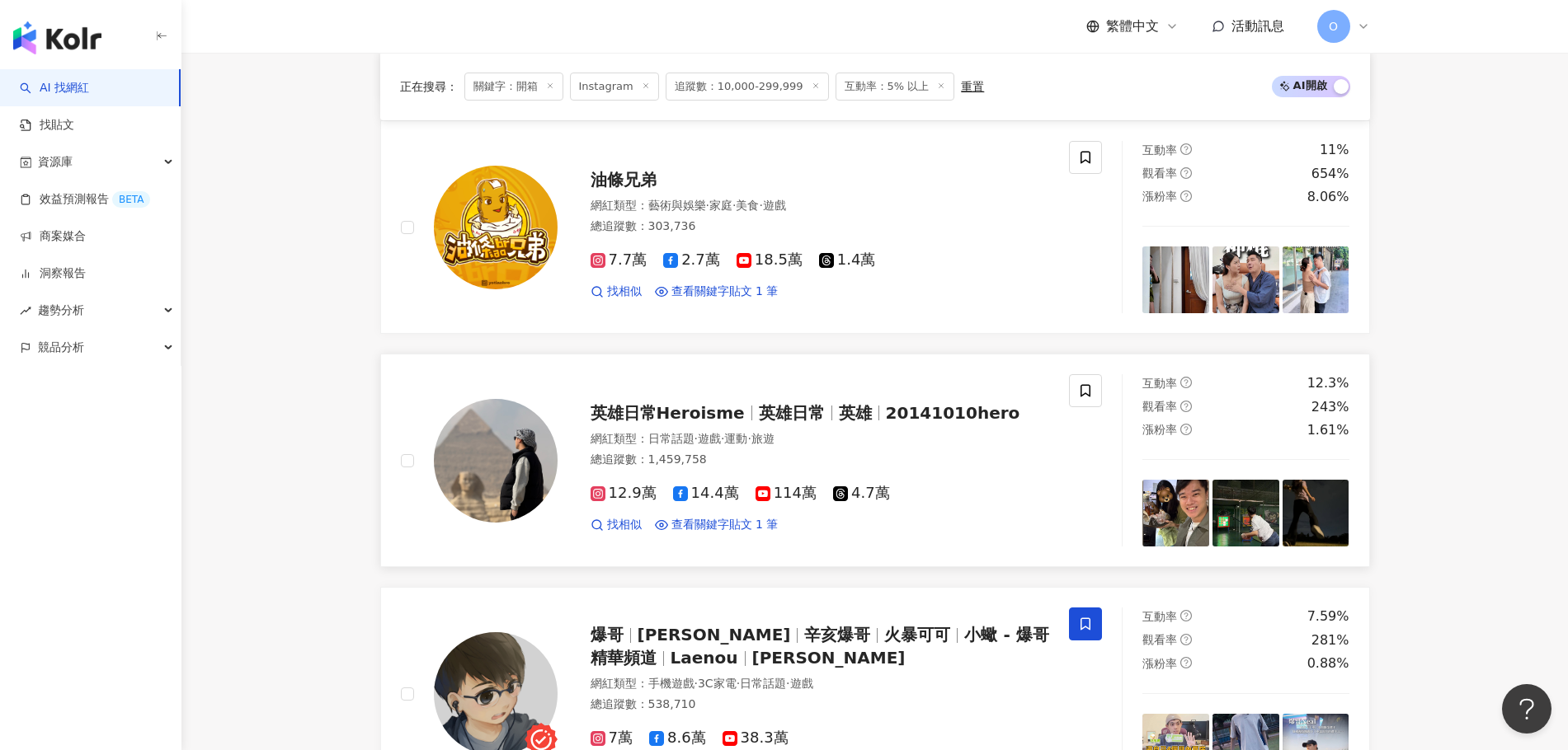
click at [738, 403] on span "20141010hero" at bounding box center [953, 413] width 134 height 20
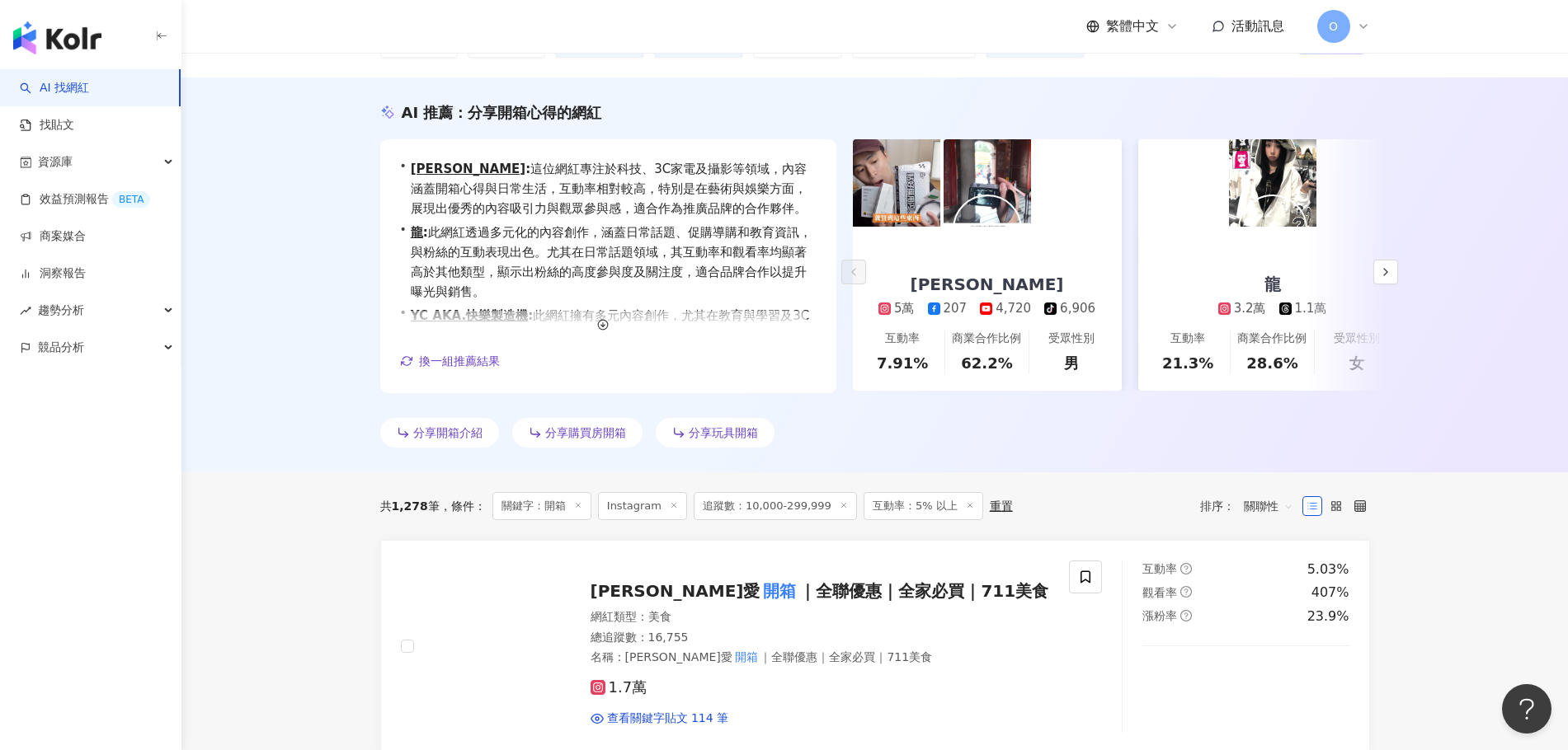
scroll to position [0, 0]
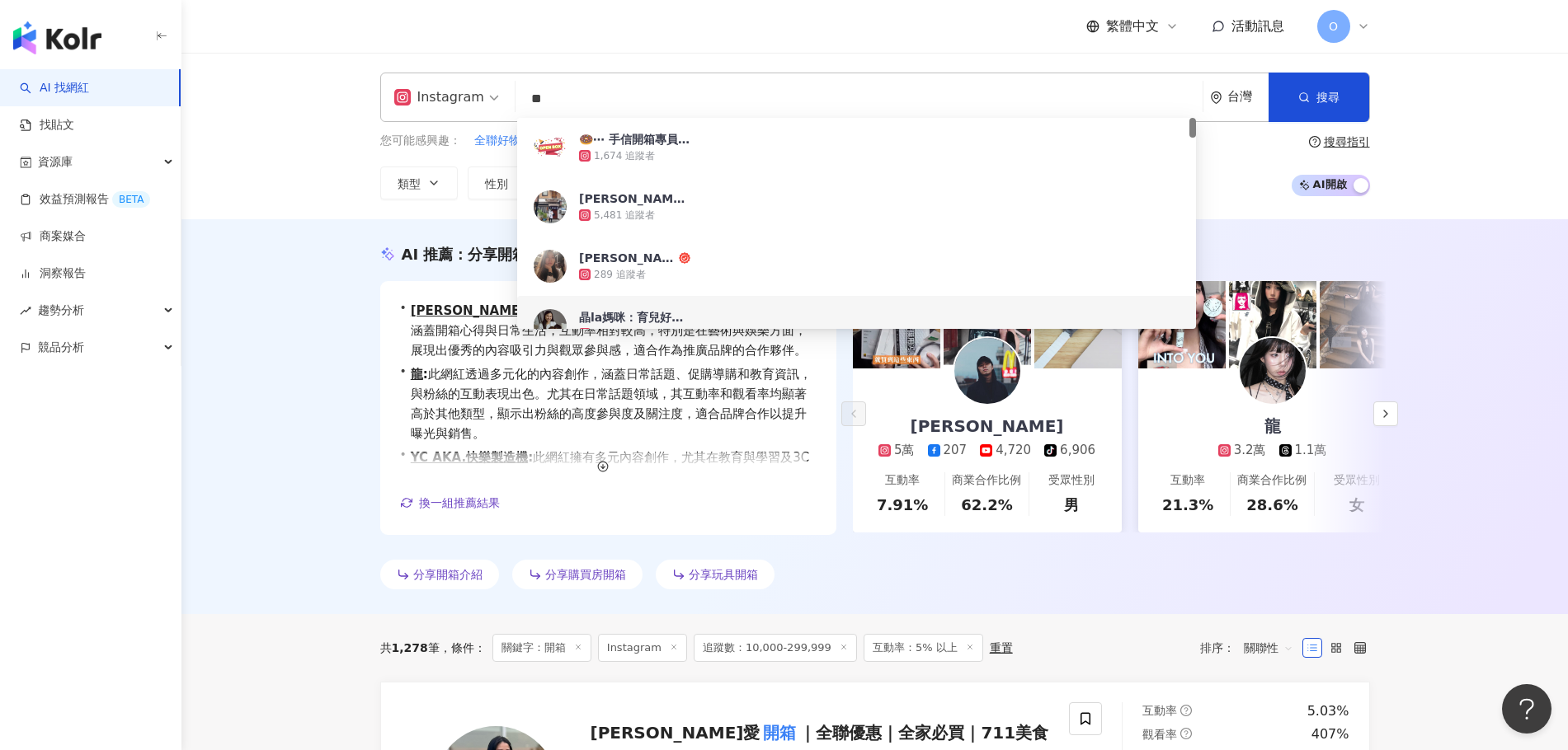
click at [706, 105] on input "**" at bounding box center [859, 99] width 674 height 31
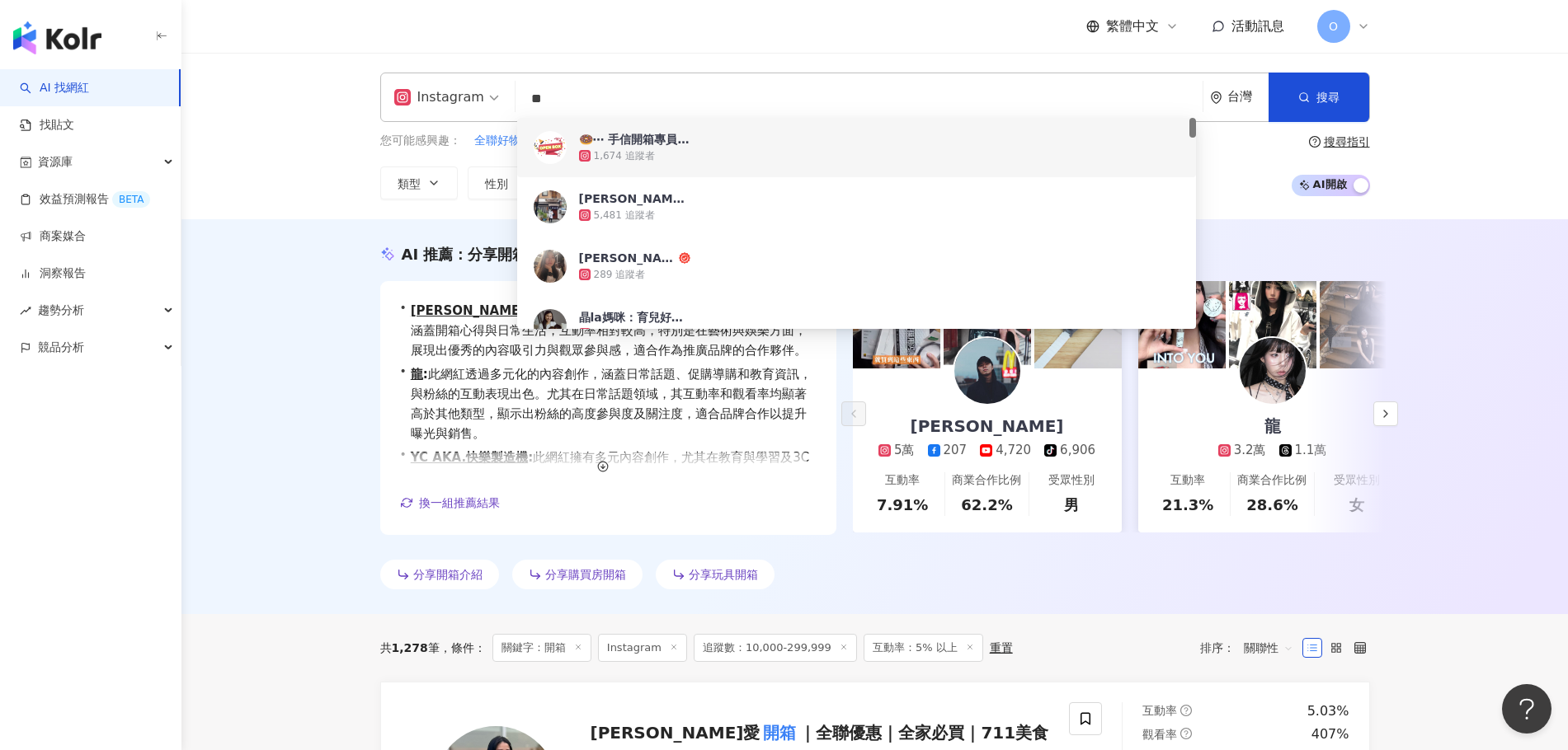
type input "*"
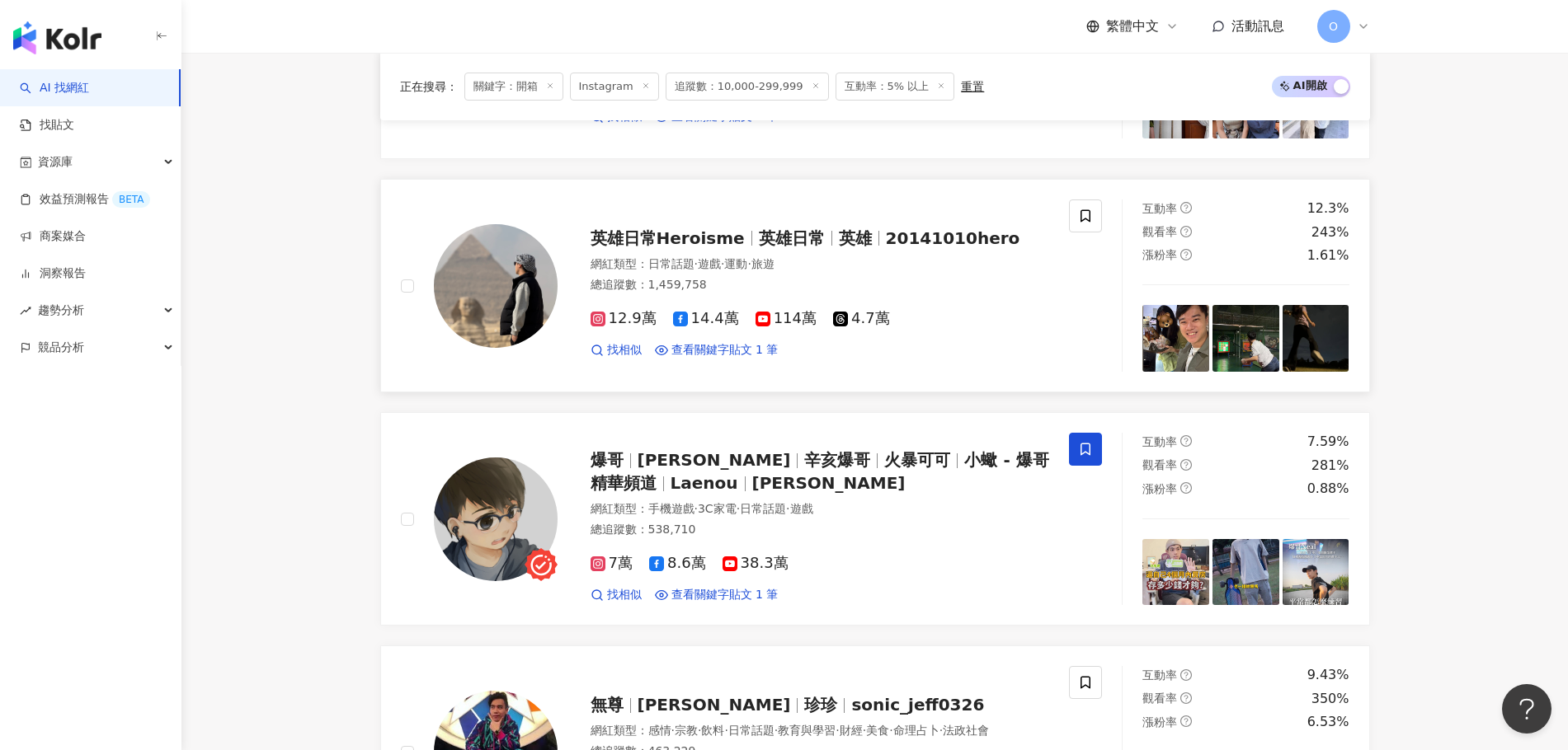
scroll to position [1484, 0]
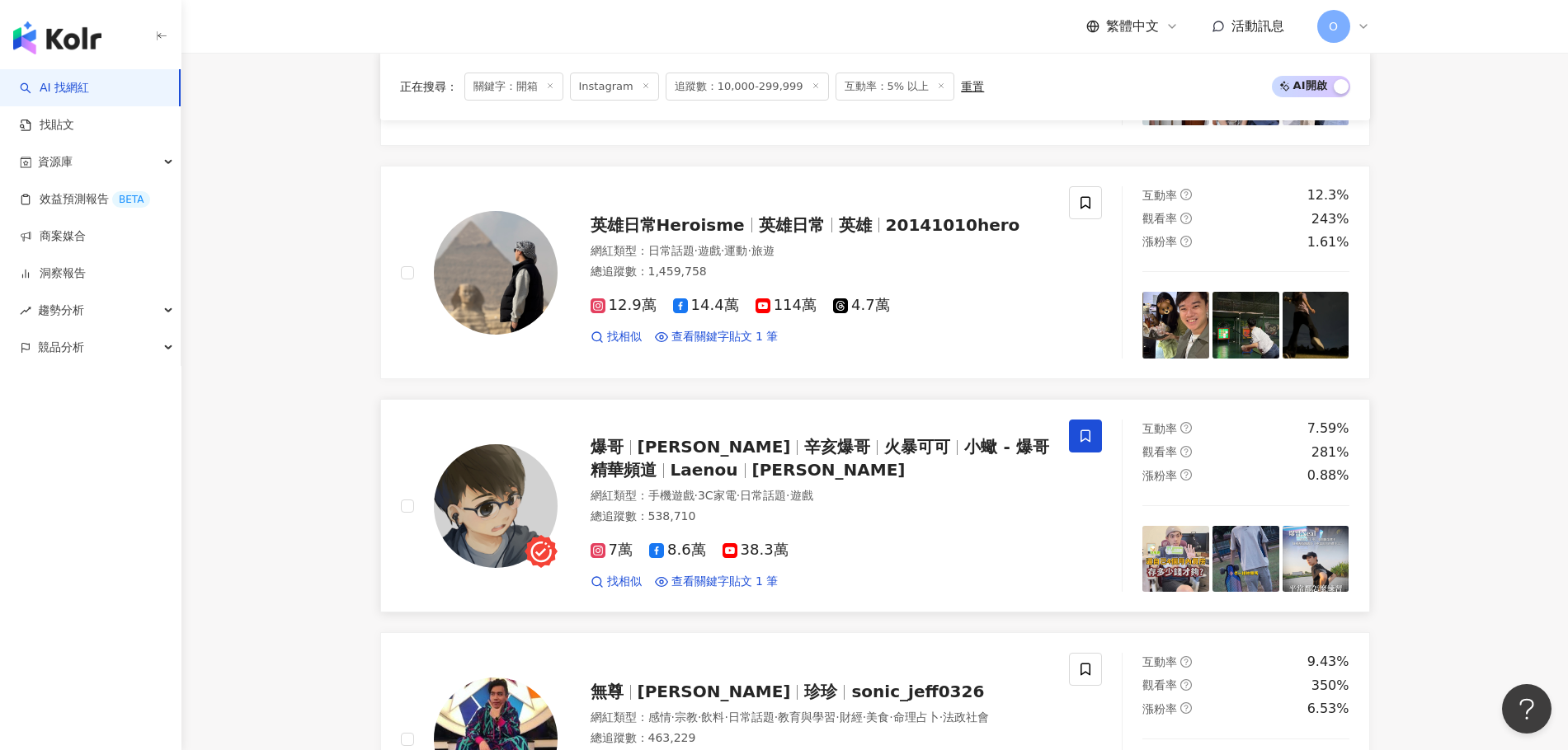
click at [738, 437] on span "辛亥爆哥" at bounding box center [837, 446] width 66 height 20
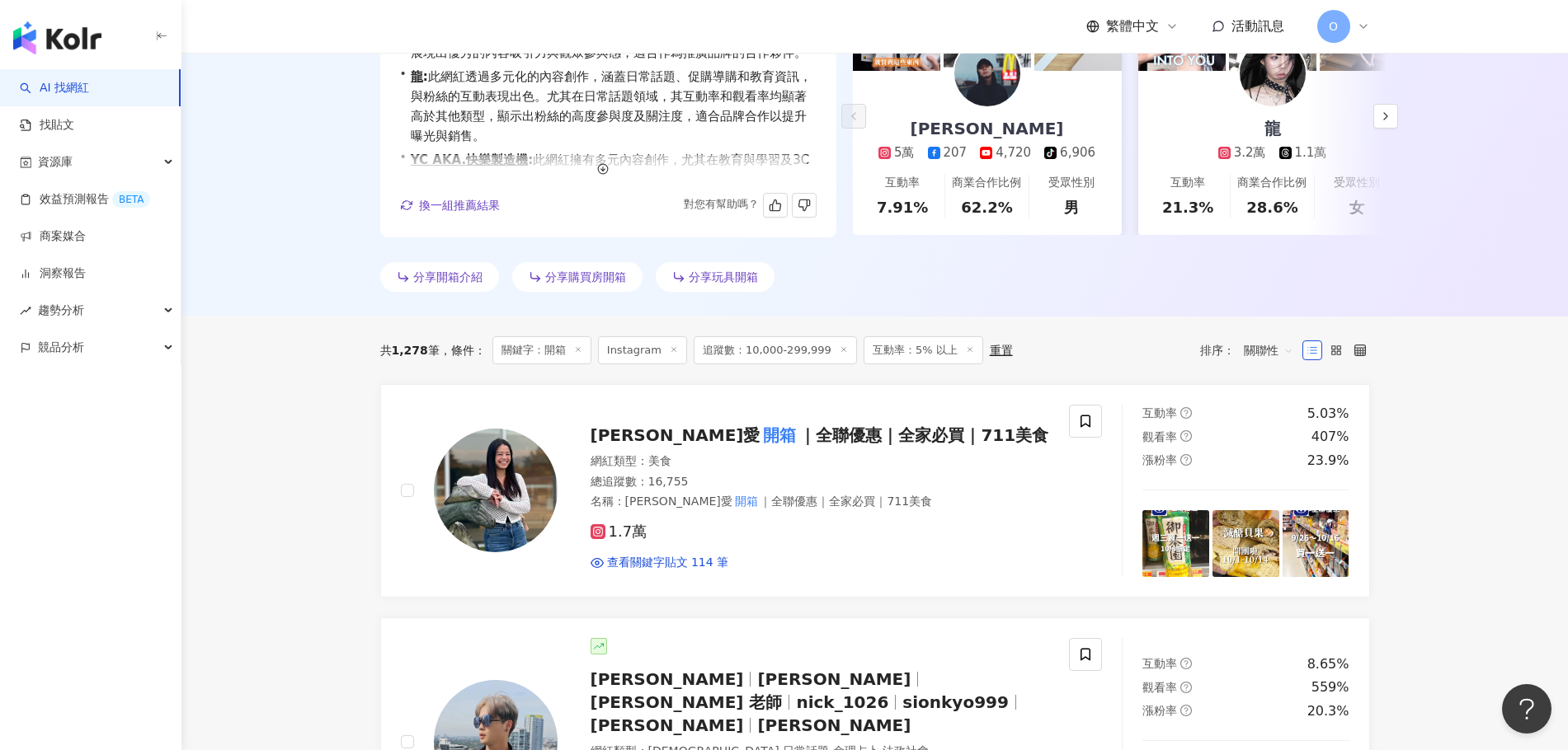
scroll to position [0, 0]
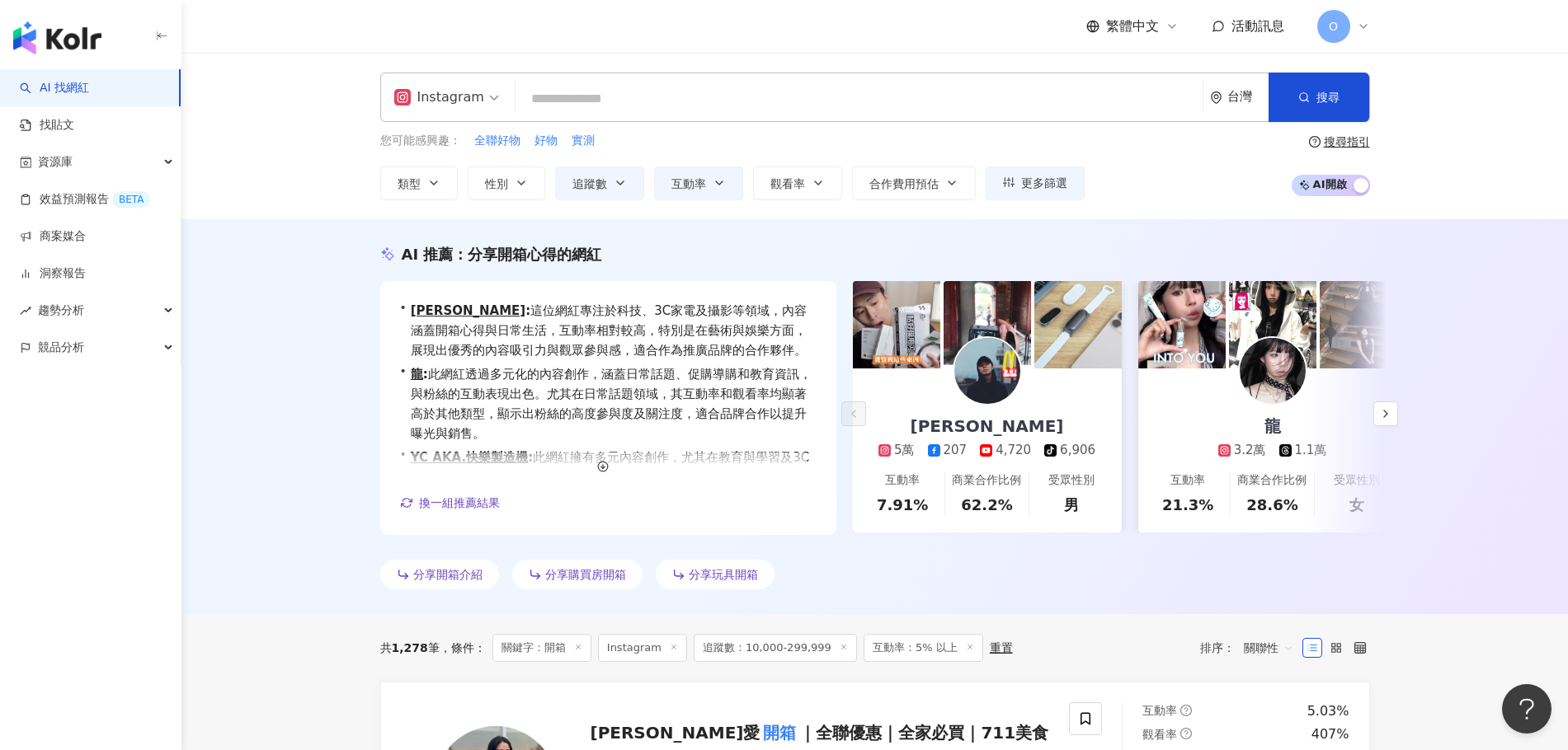
click at [704, 99] on input "search" at bounding box center [859, 99] width 674 height 31
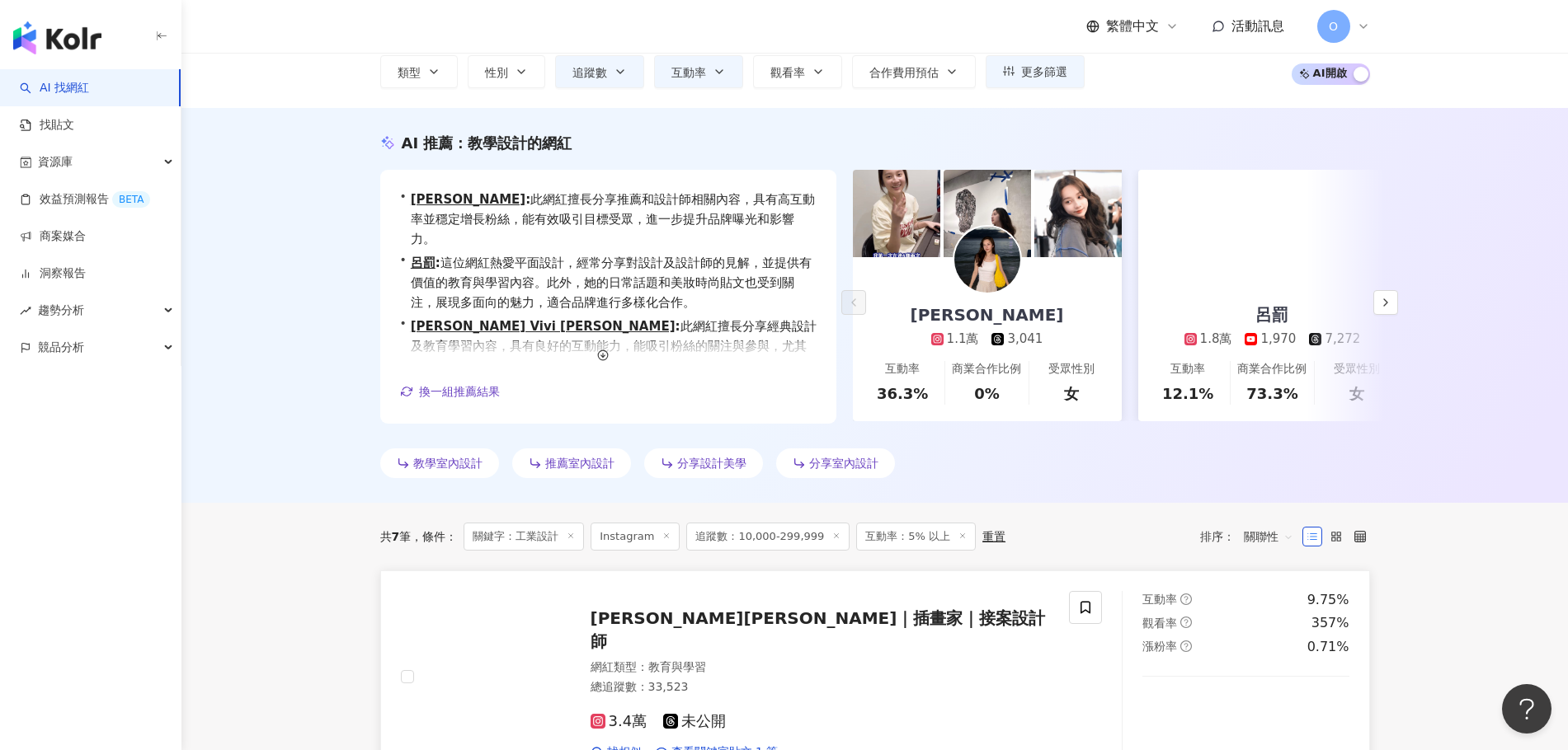
scroll to position [359, 0]
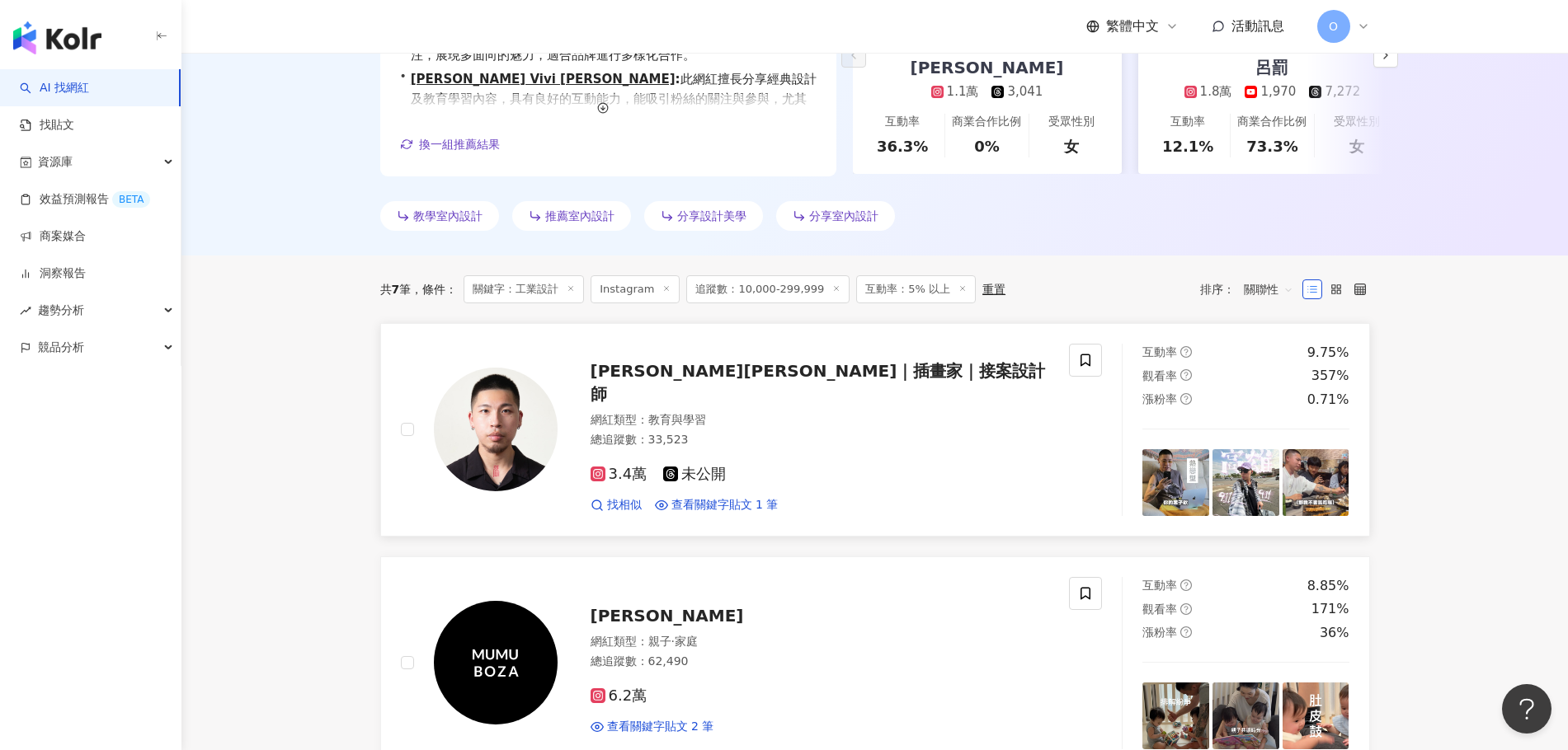
click at [738, 404] on span "張倫輝ALaN｜插畫家｜接案設計師" at bounding box center [818, 383] width 455 height 43
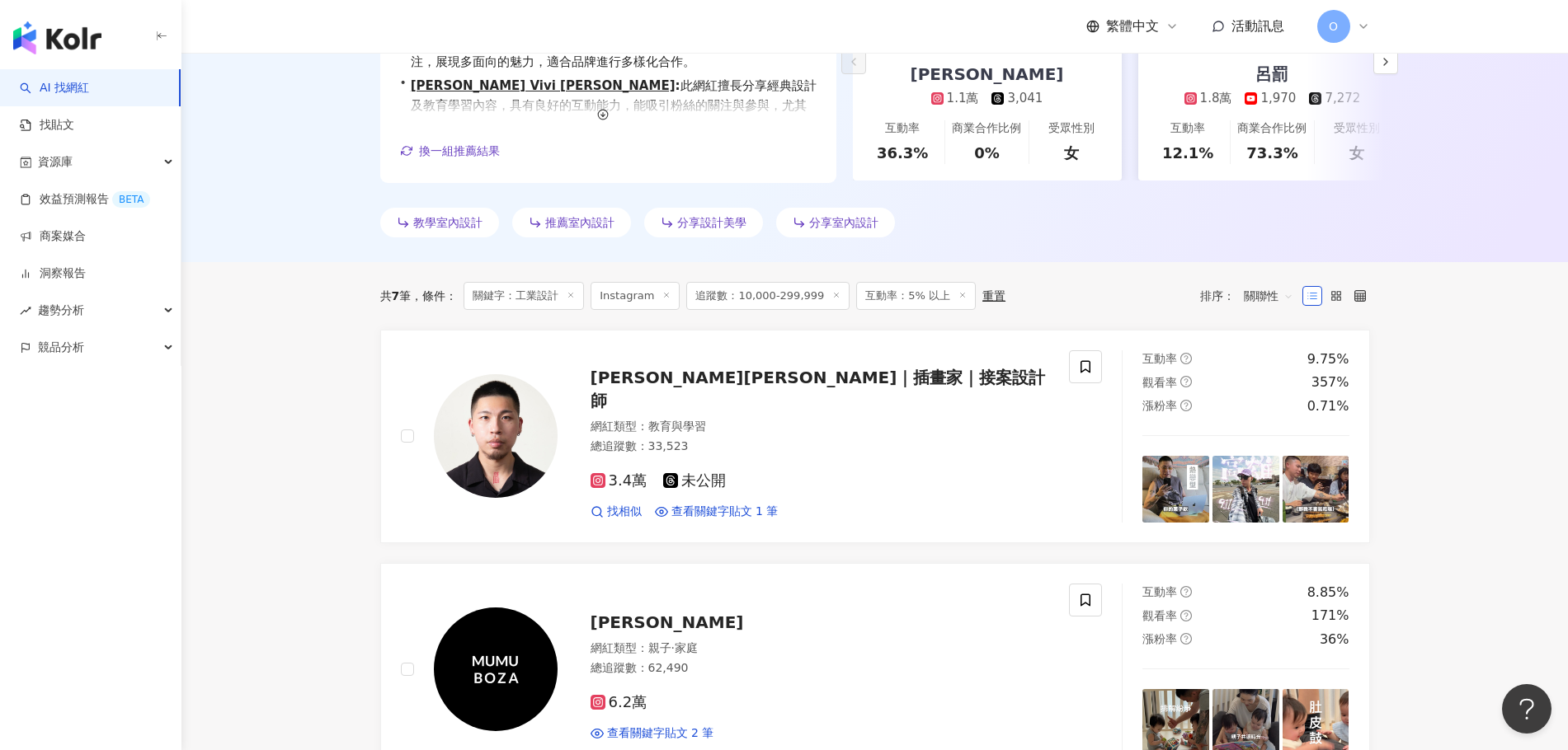
scroll to position [0, 0]
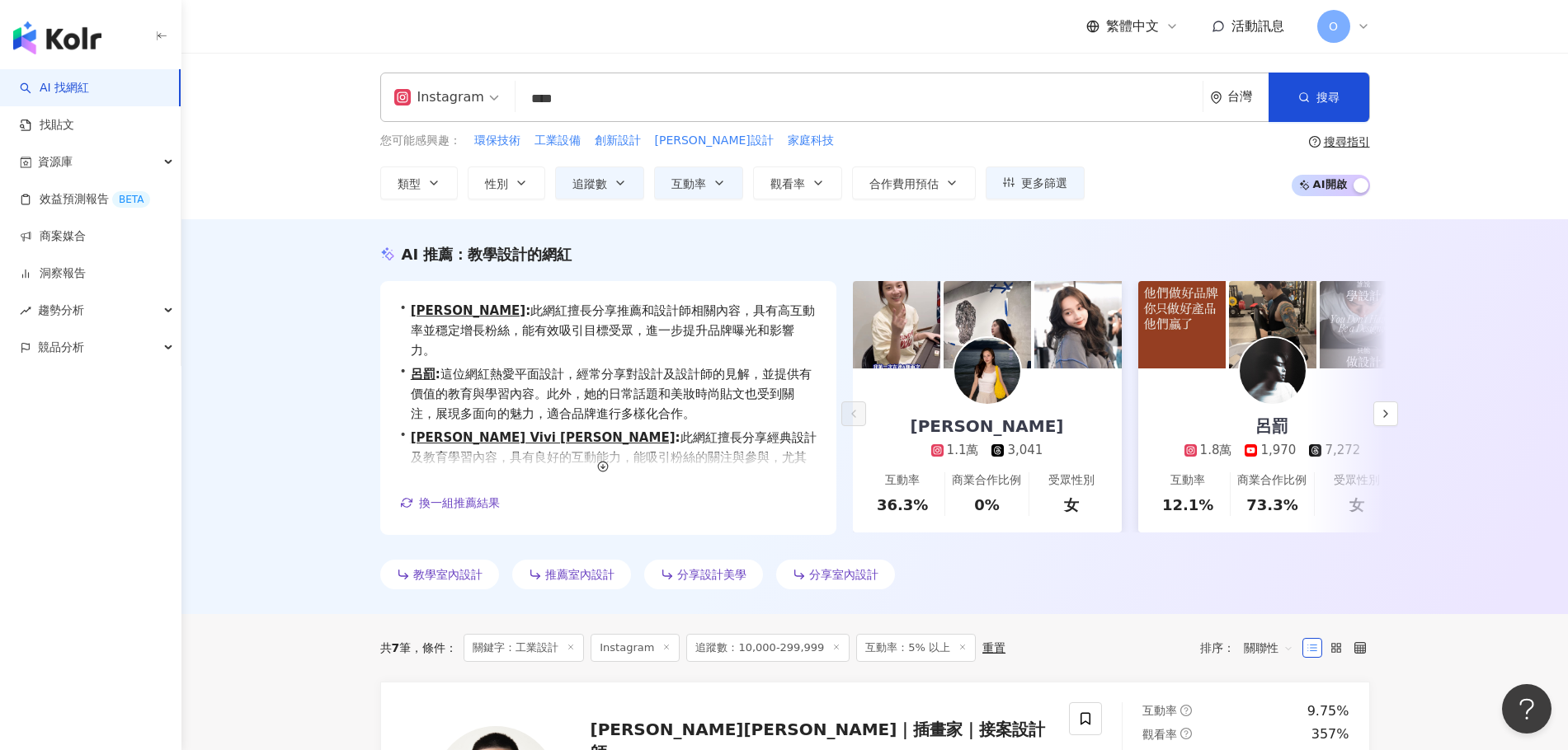
click at [738, 110] on input "****" at bounding box center [859, 99] width 674 height 31
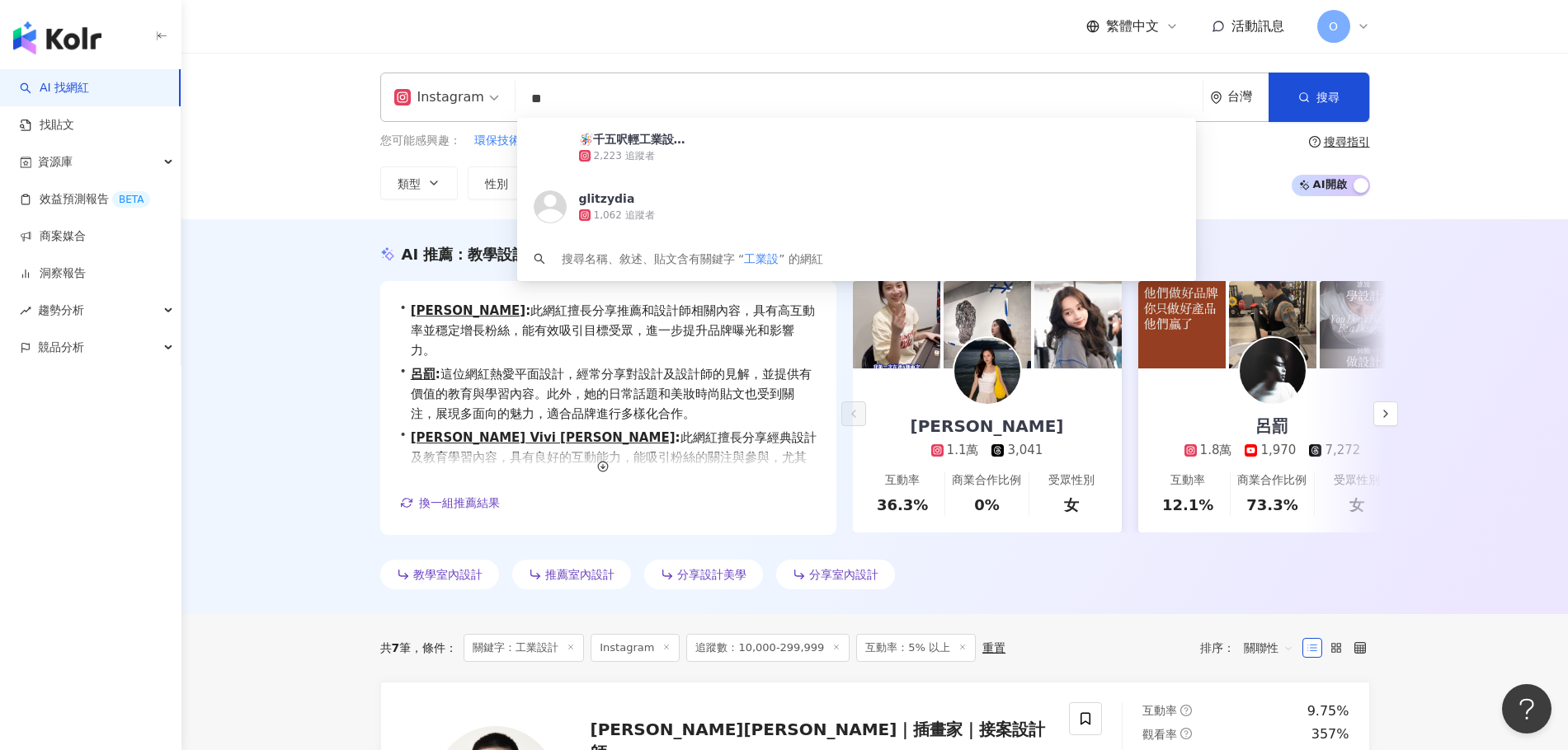
type input "*"
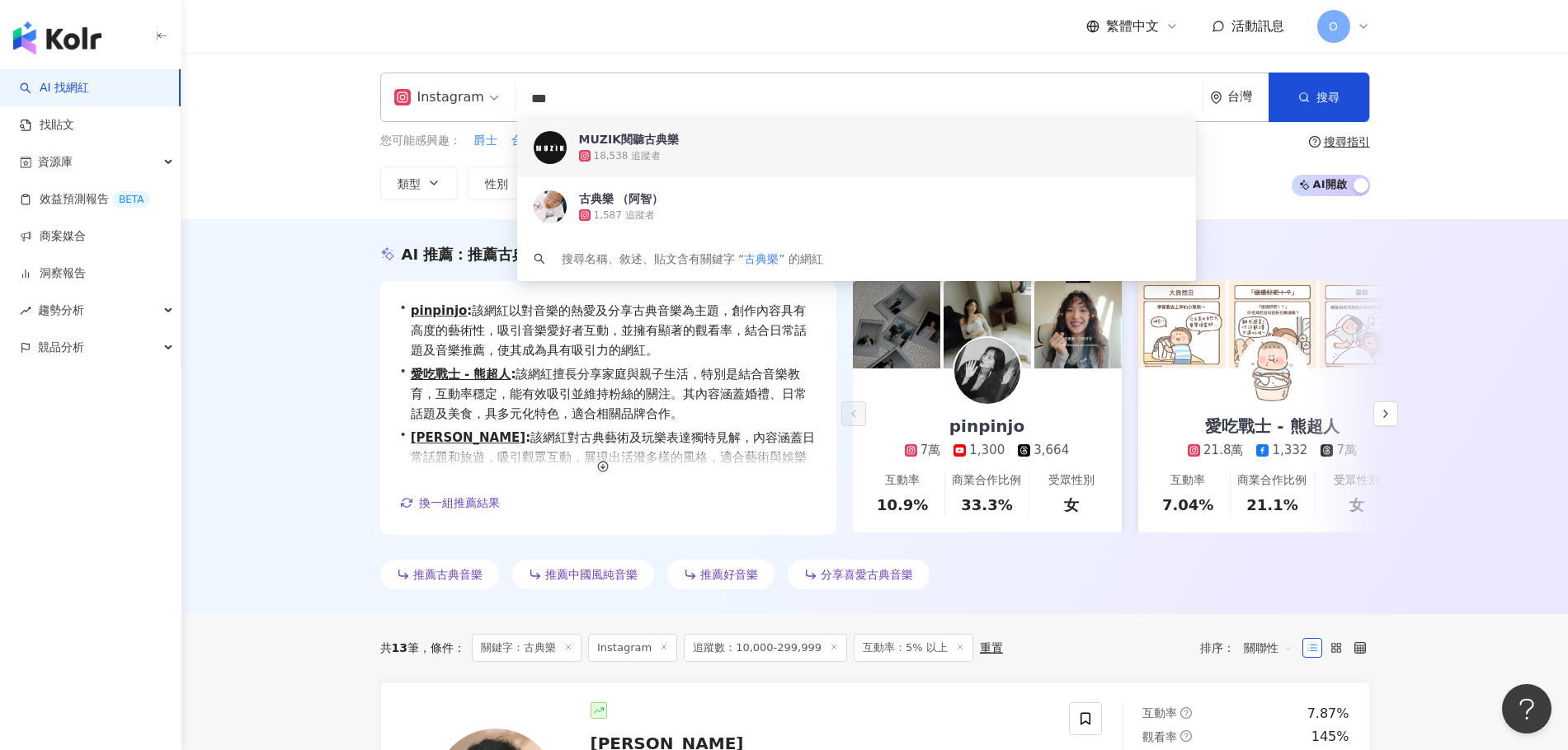
click at [738, 97] on input "***" at bounding box center [859, 99] width 674 height 31
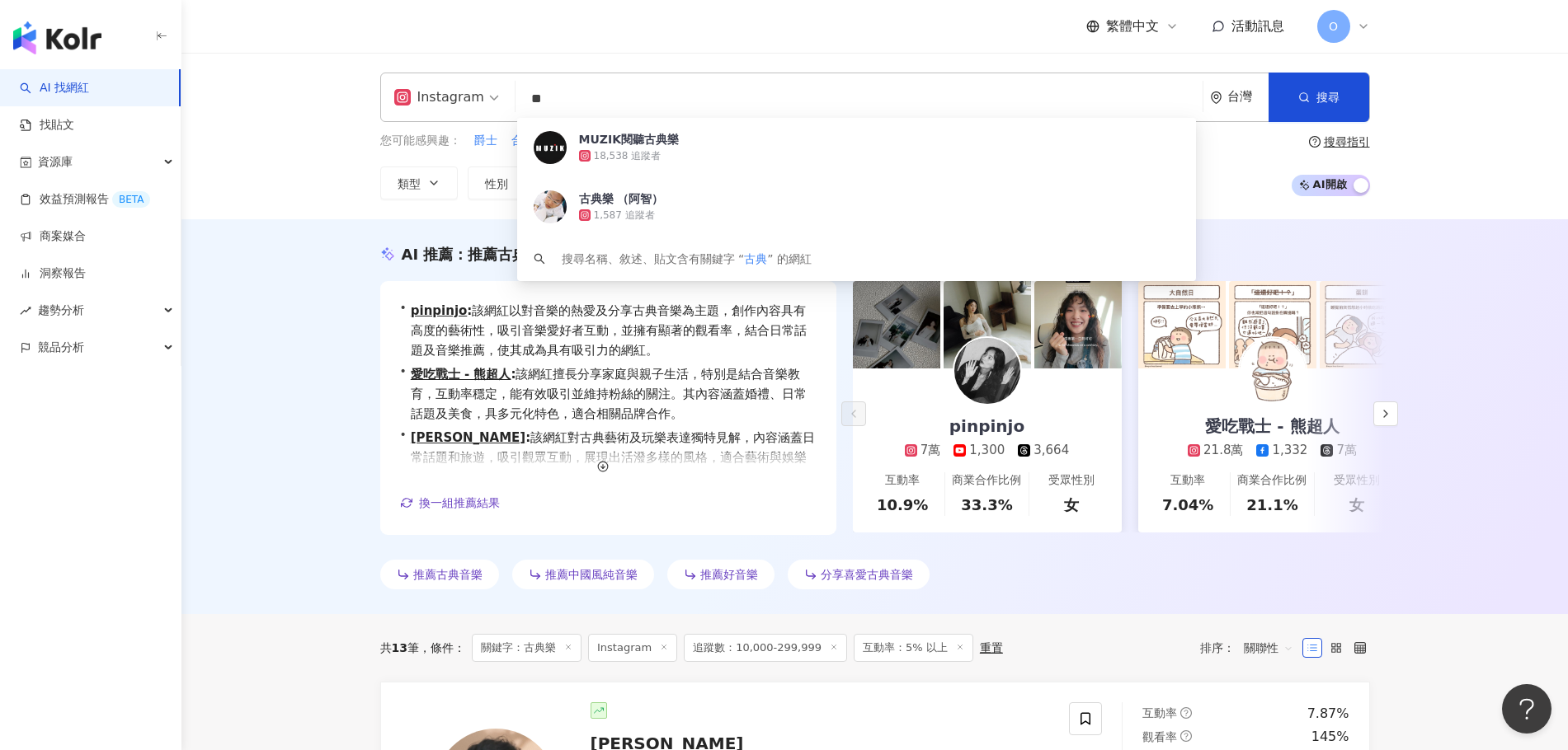
type input "*"
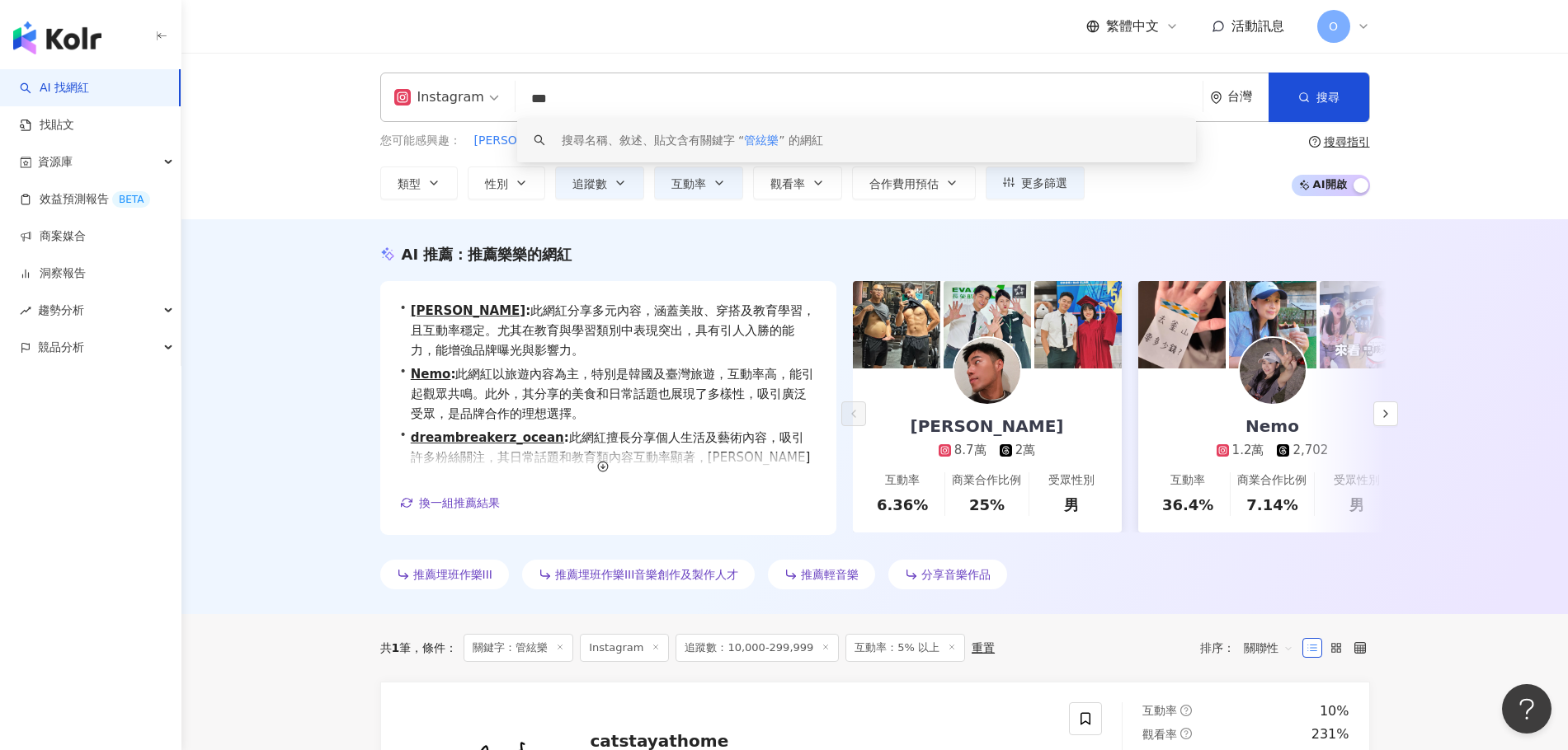
click at [670, 104] on input "***" at bounding box center [859, 99] width 674 height 31
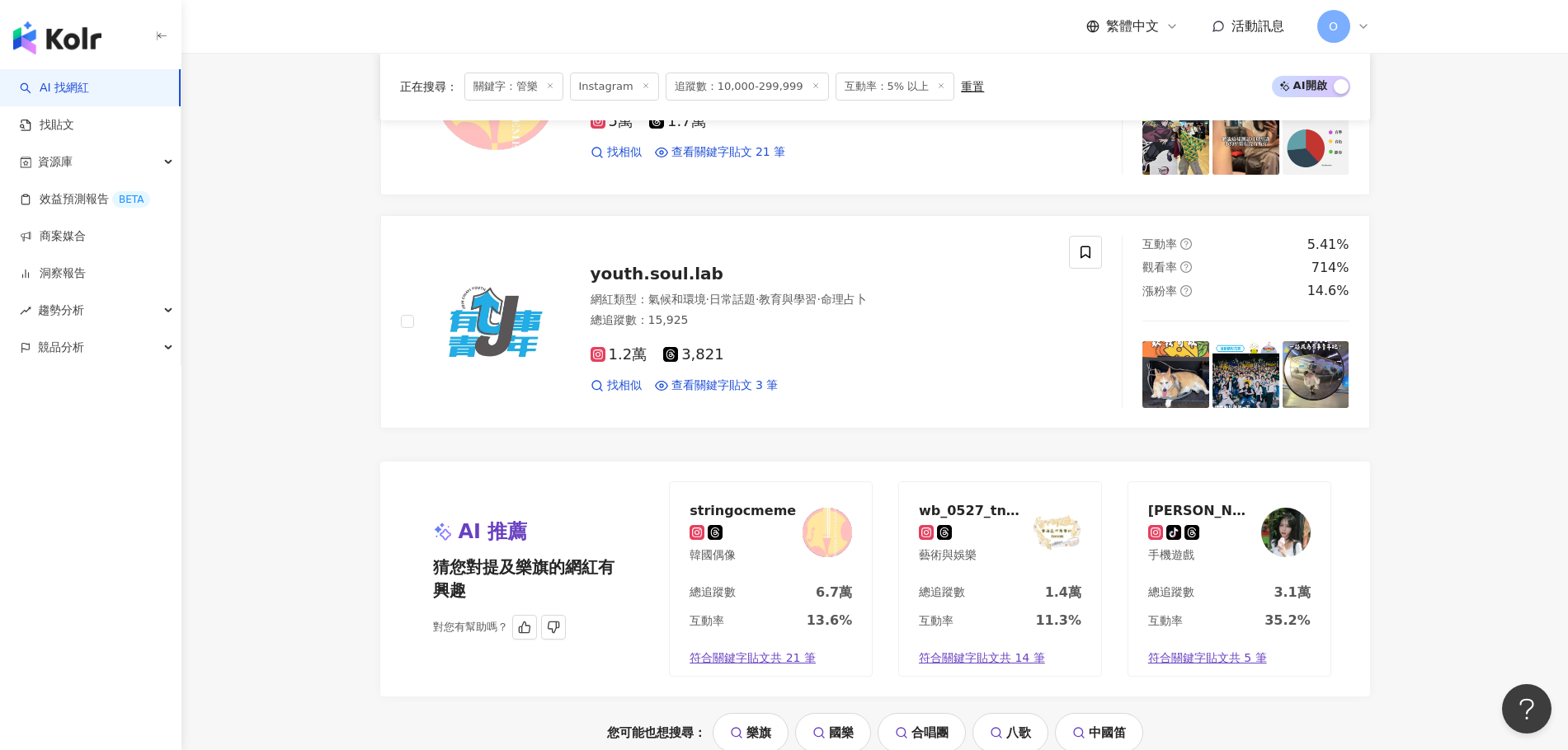
scroll to position [3192, 0]
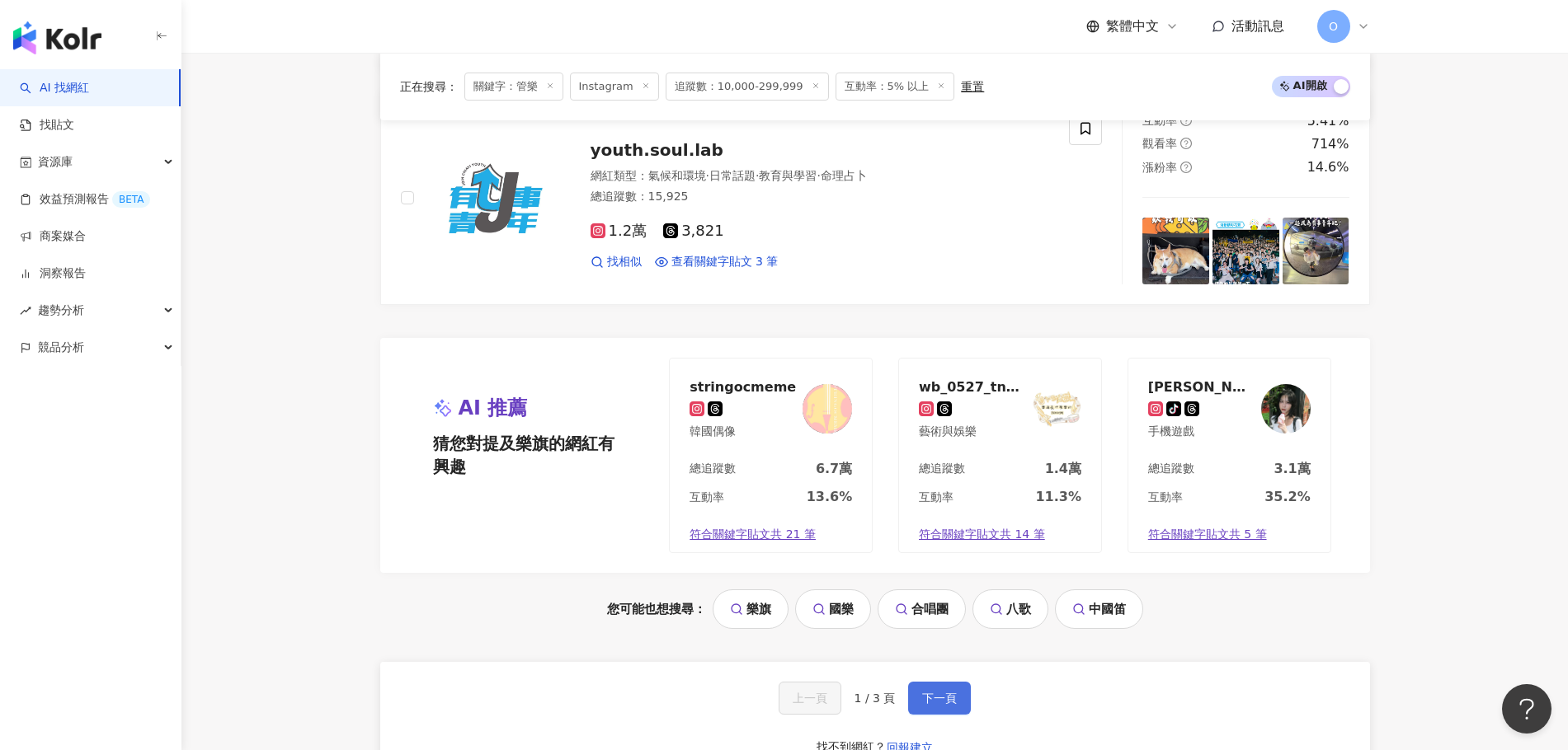
click at [738, 519] on button "下一頁" at bounding box center [939, 698] width 63 height 33
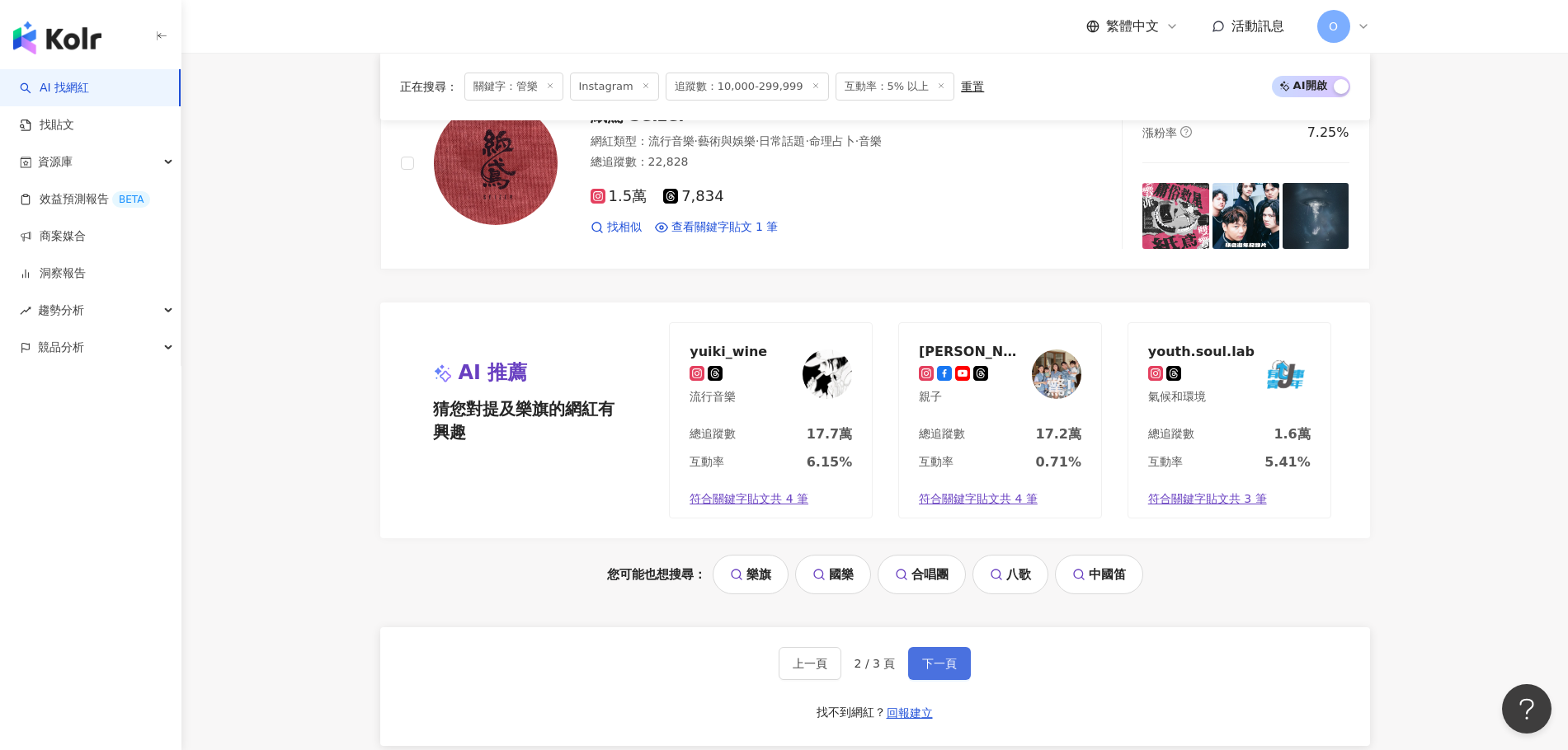
click at [738, 519] on span "下一頁" at bounding box center [940, 663] width 34 height 13
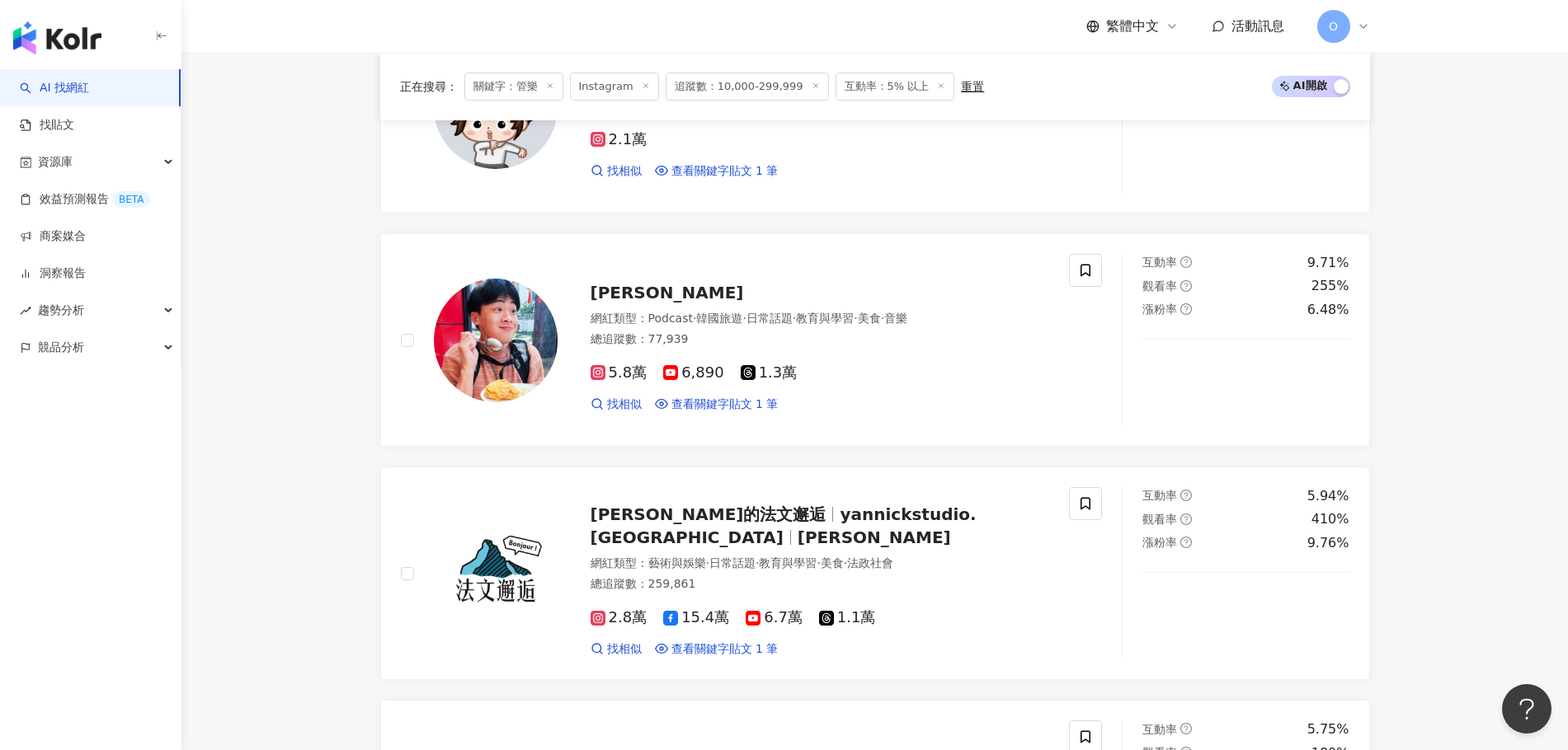
scroll to position [1643, 0]
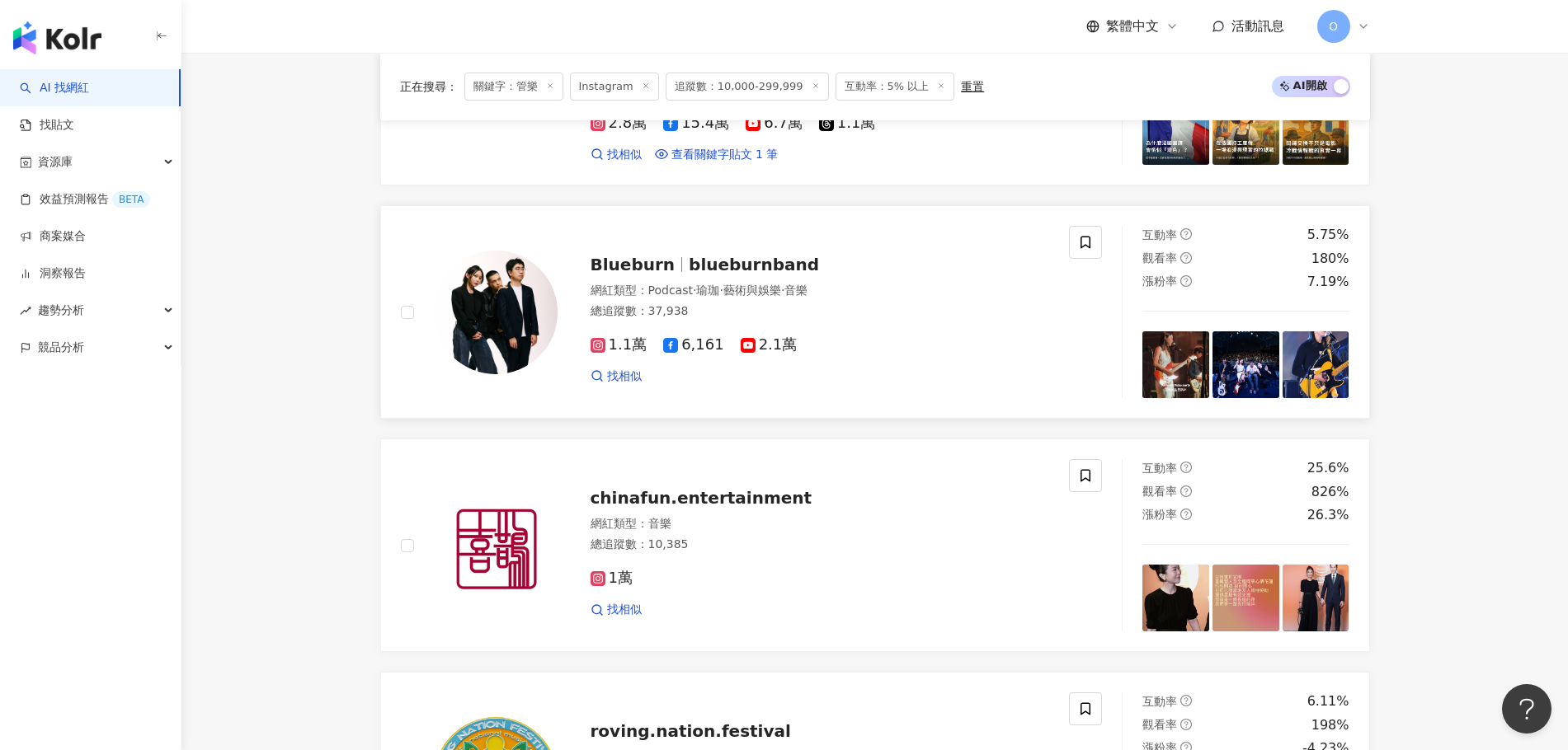
click at [728, 271] on span "blueburnband" at bounding box center [753, 264] width 130 height 20
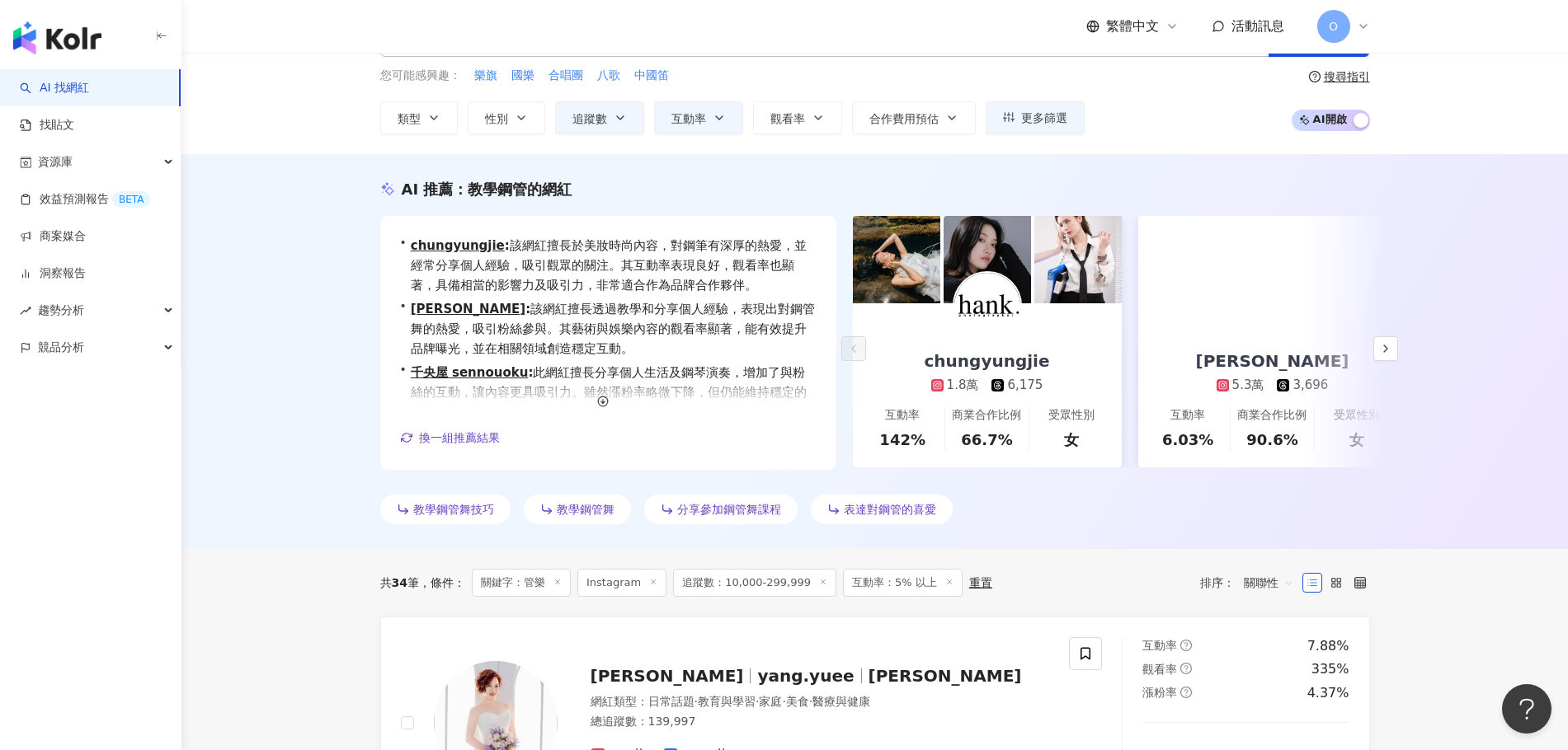
scroll to position [0, 0]
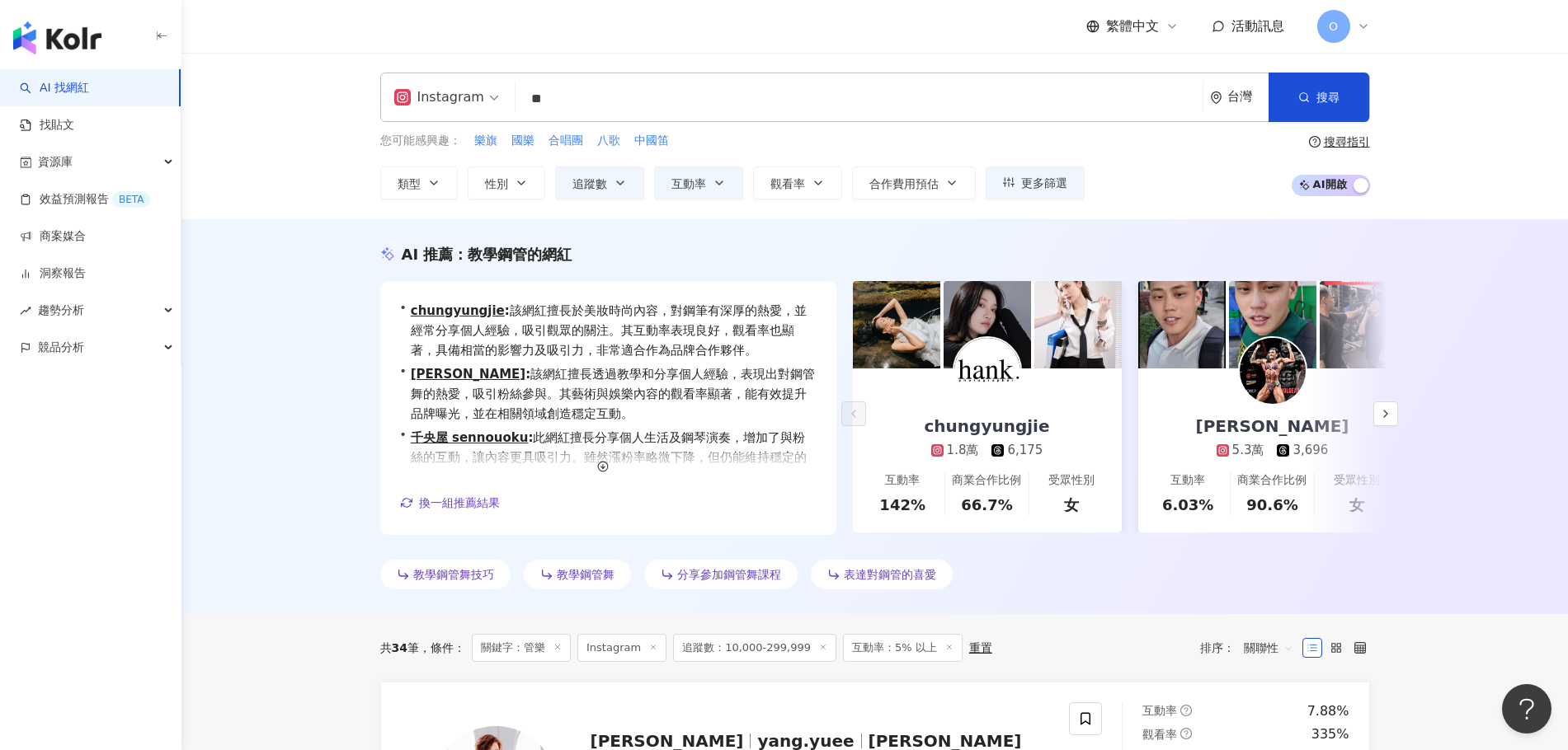
click at [738, 109] on input "**" at bounding box center [859, 99] width 674 height 31
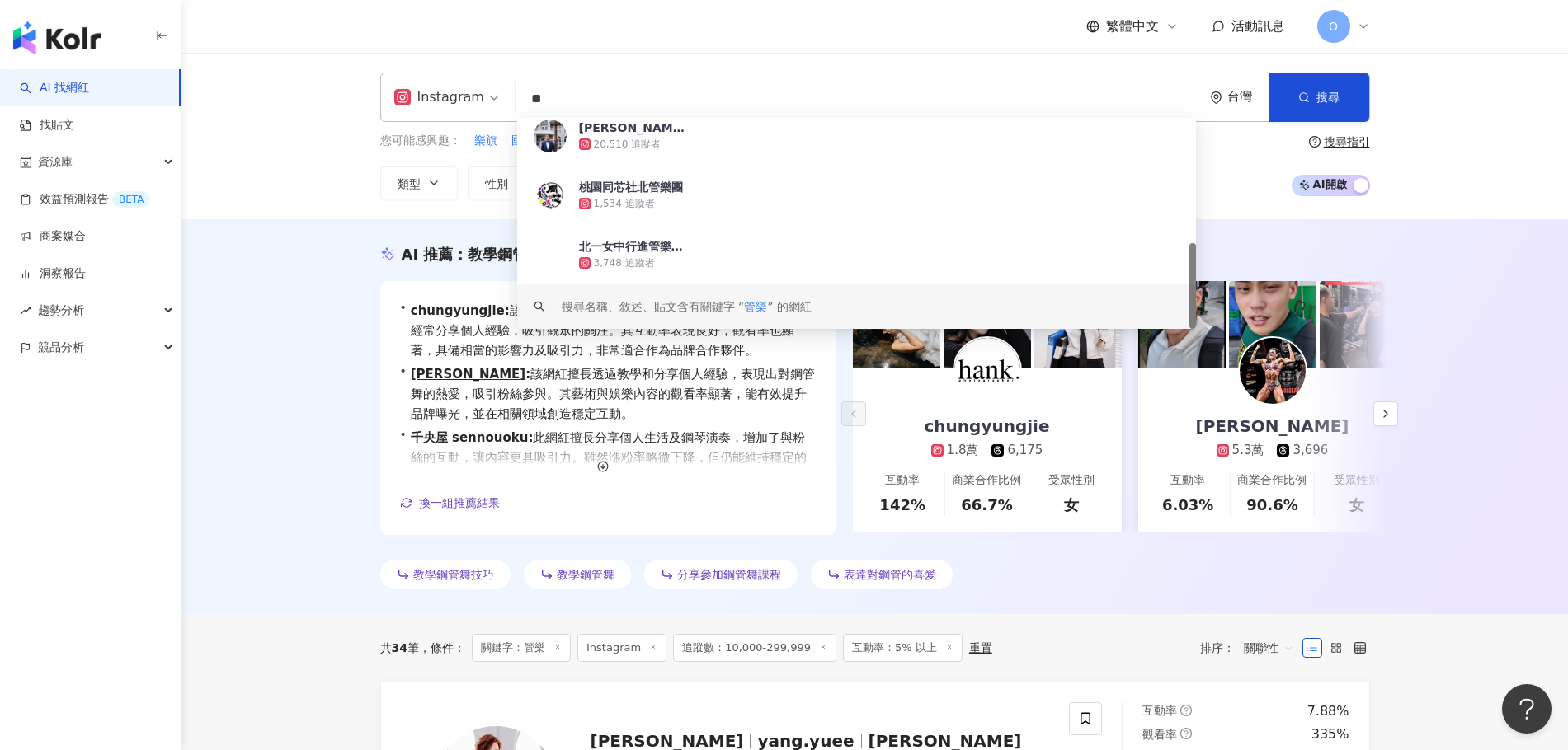
type input "*"
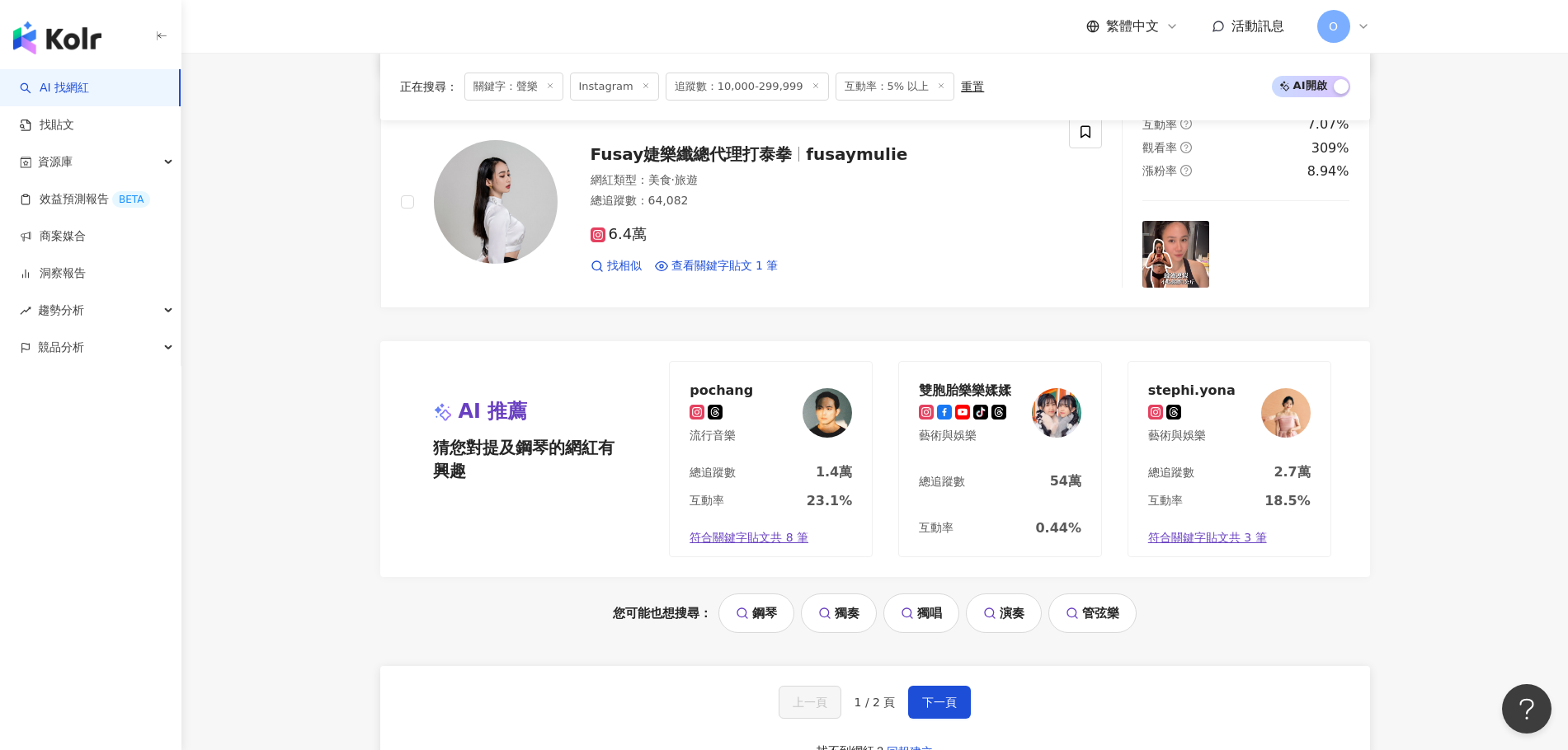
scroll to position [3225, 0]
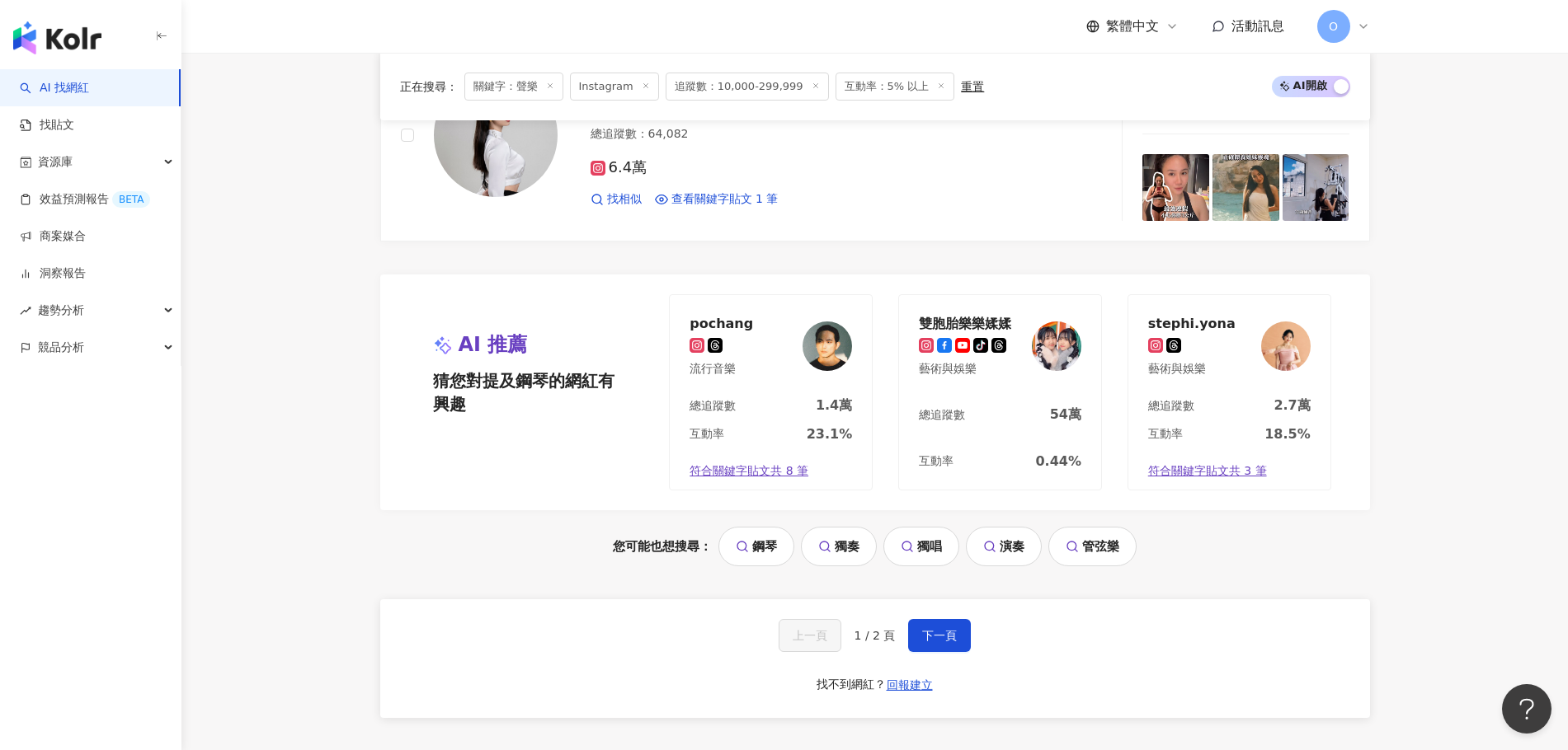
click at [738, 519] on div "上一頁 1 / 2 頁 下一頁 找不到網紅？ 回報建立" at bounding box center [875, 659] width 990 height 119
click at [738, 519] on button "下一頁" at bounding box center [939, 636] width 63 height 33
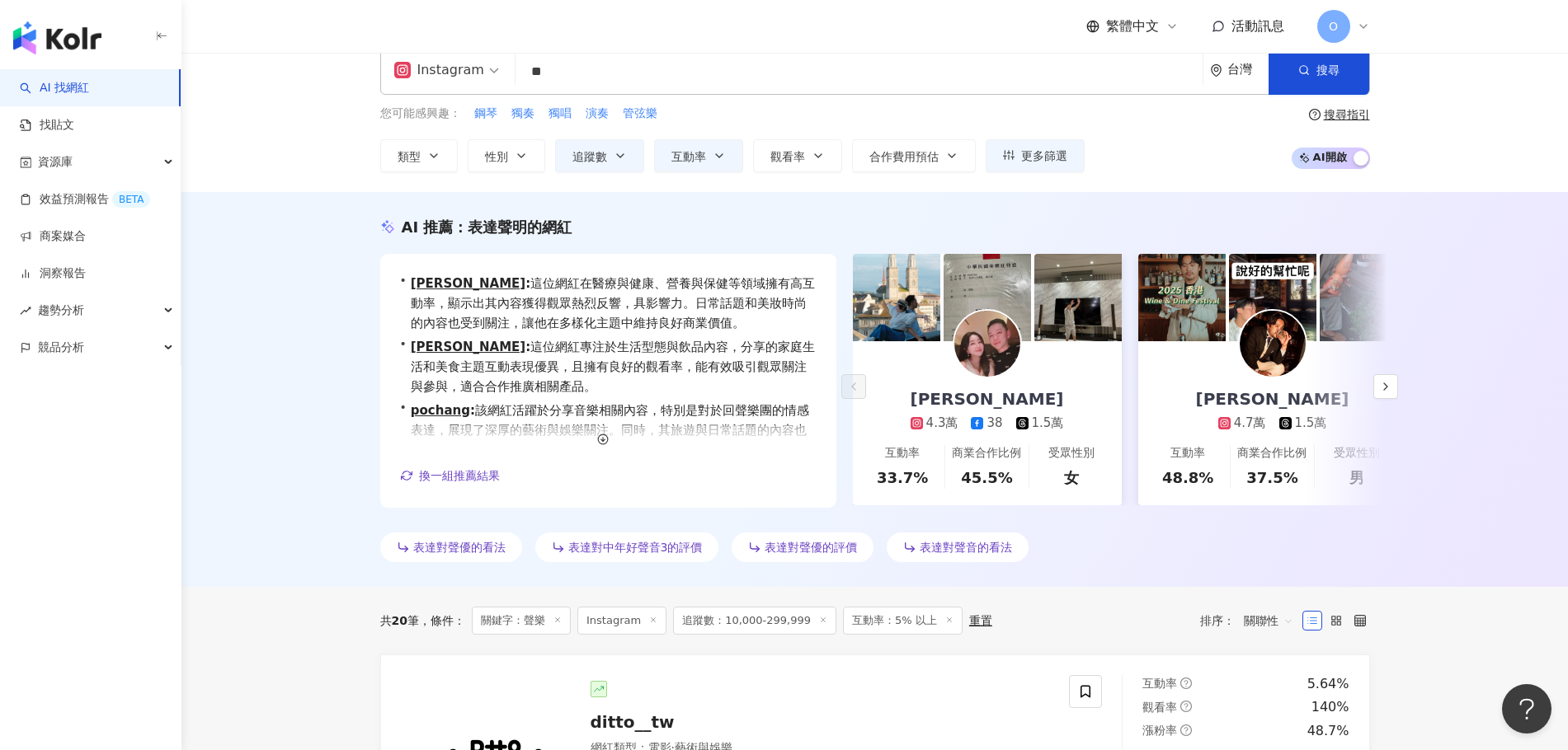
scroll to position [0, 0]
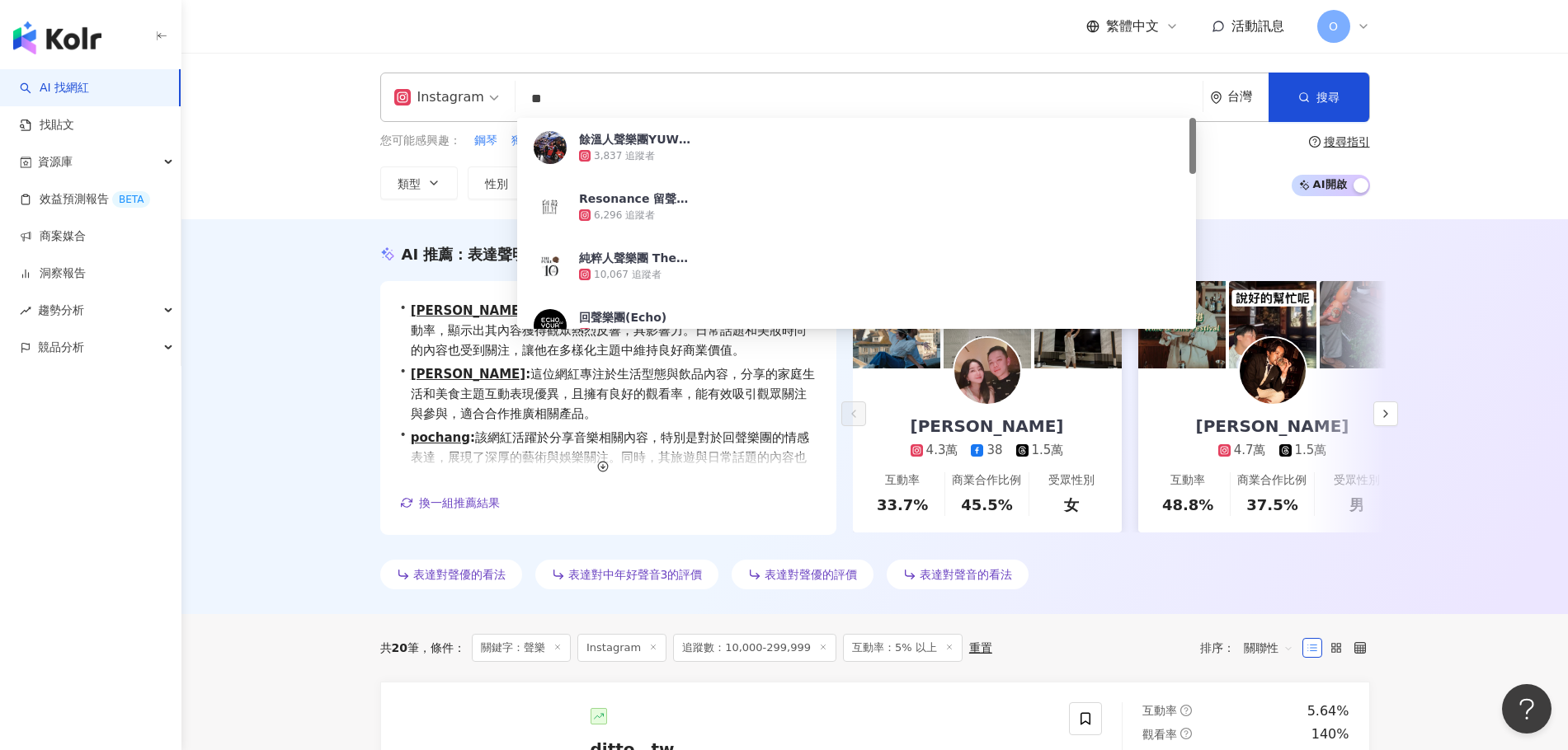
click at [738, 100] on input "**" at bounding box center [859, 99] width 674 height 31
click at [334, 162] on div "Instagram ** 台灣 搜尋 1c712481-3de1-4e8f-8f0c-779b761eea09 347d4105-d815-4bcc-a8e4…" at bounding box center [874, 136] width 1386 height 167
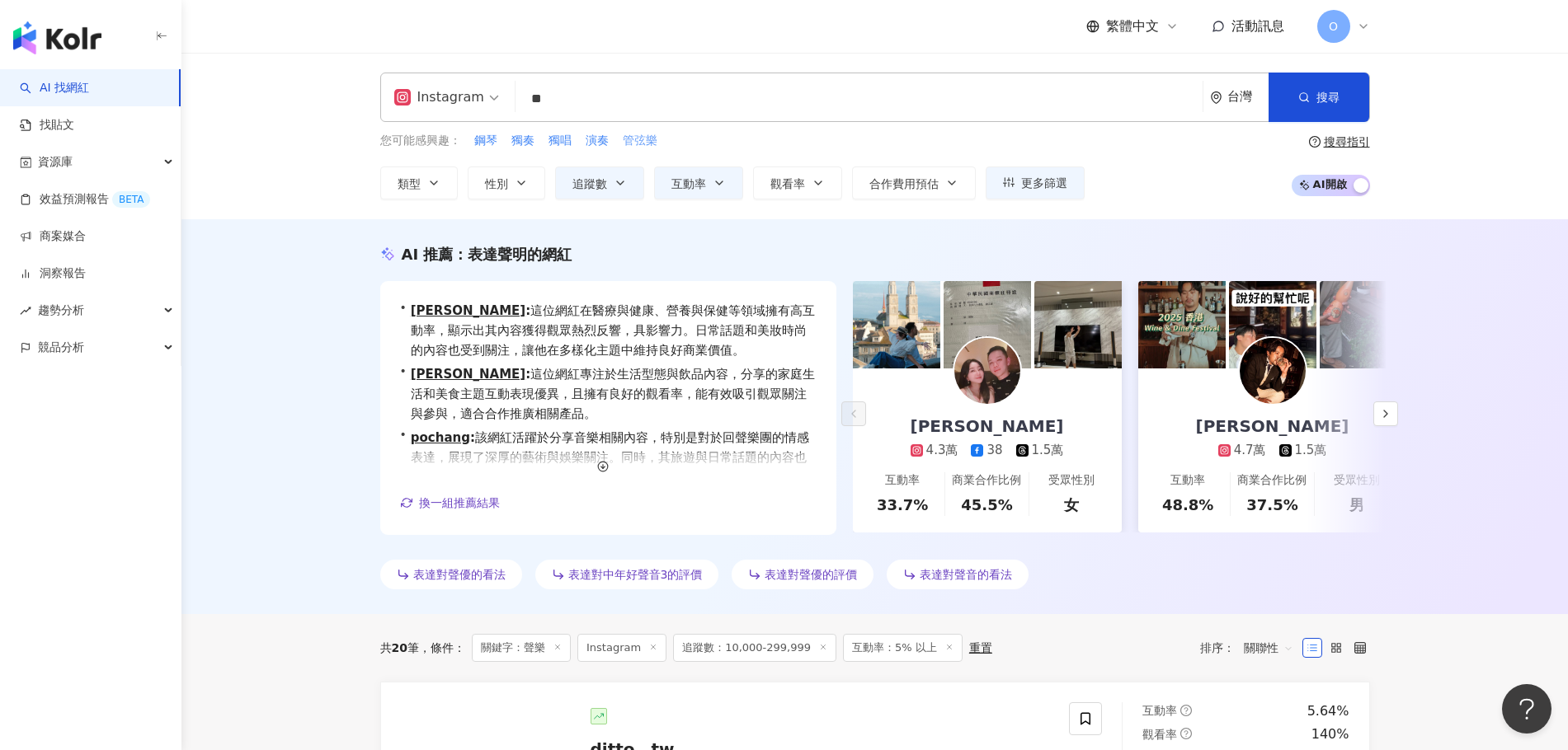
click at [638, 147] on span "管弦樂" at bounding box center [640, 140] width 34 height 16
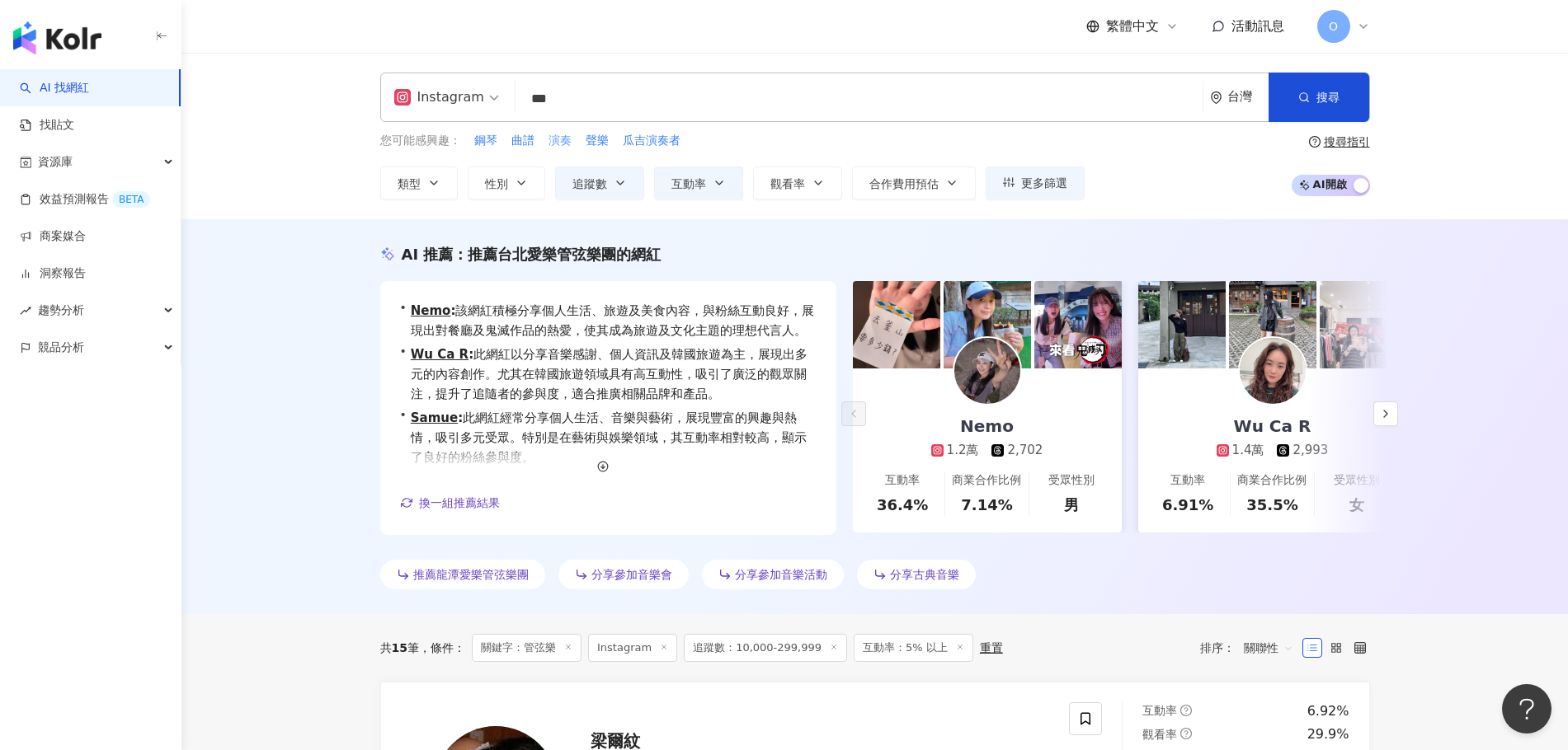
click at [557, 138] on span "演奏" at bounding box center [559, 140] width 23 height 16
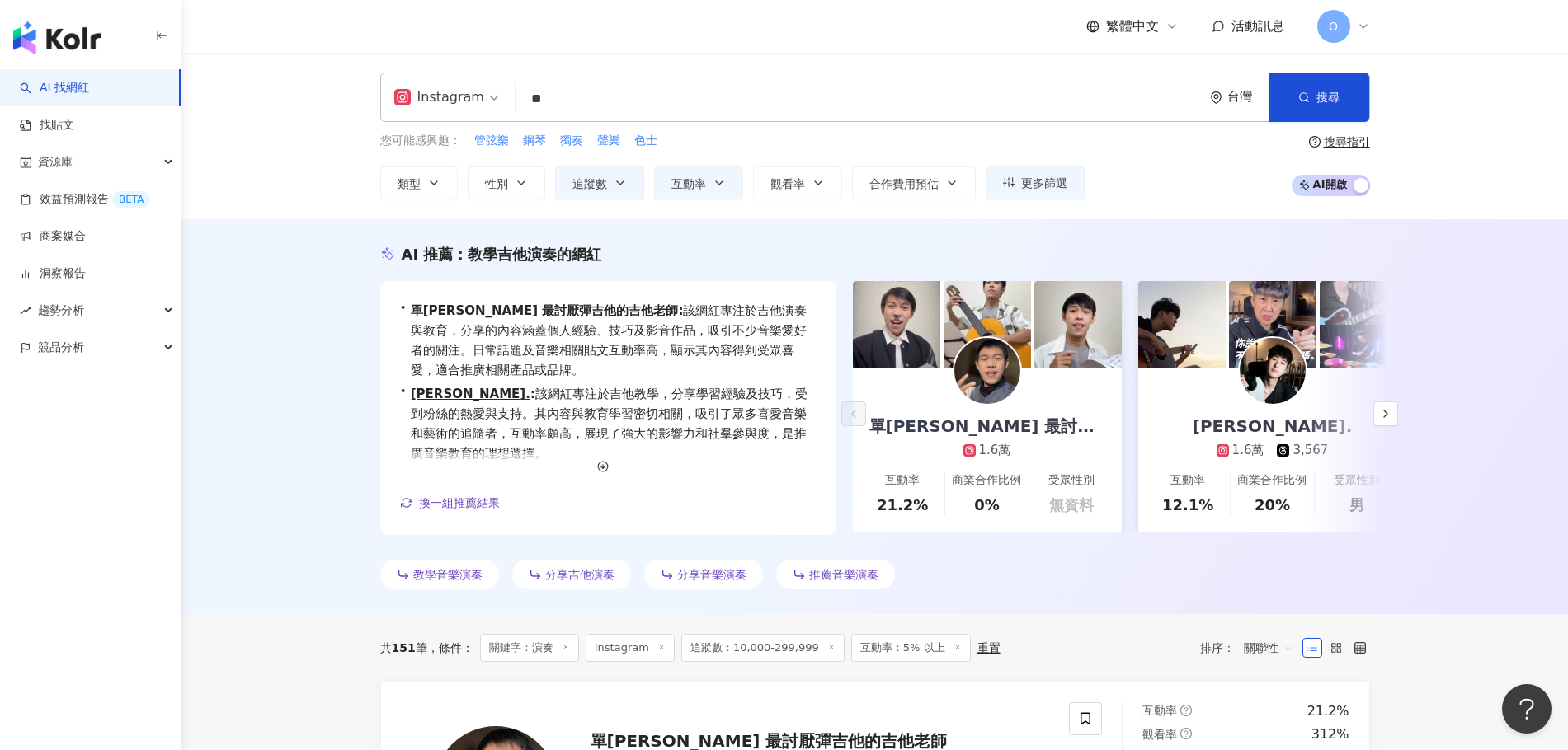
click at [738, 105] on input "**" at bounding box center [859, 99] width 674 height 31
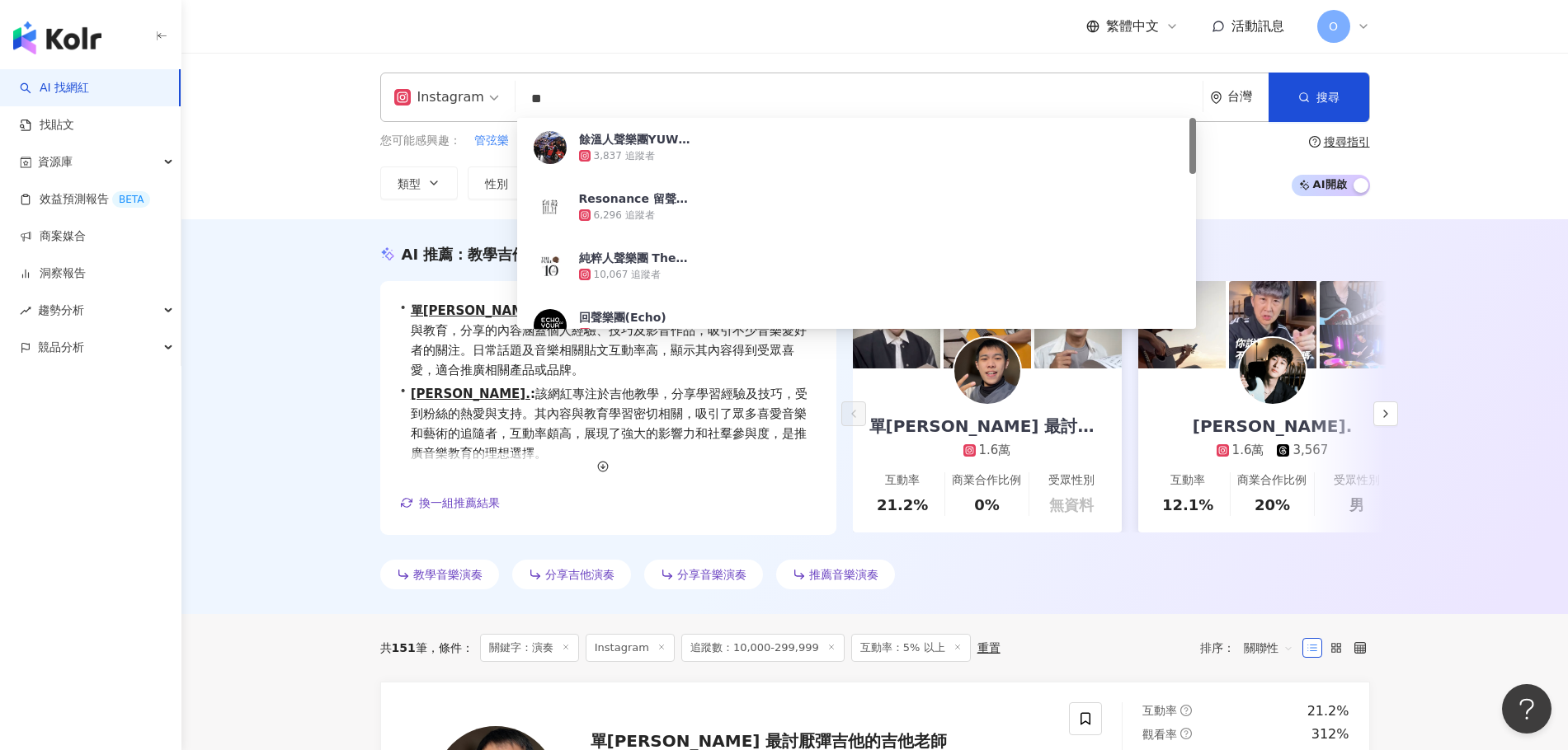
type input "*"
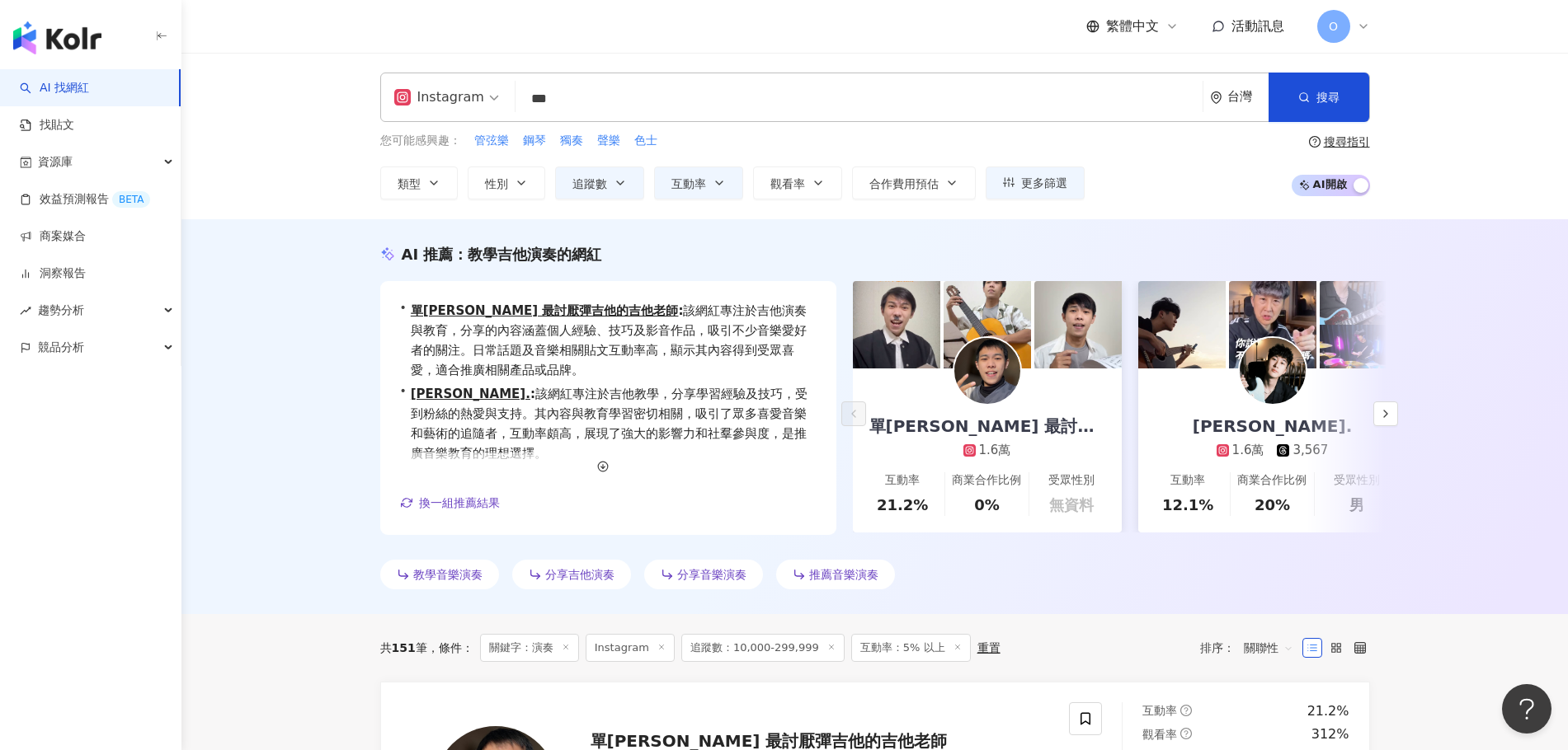
type input "***"
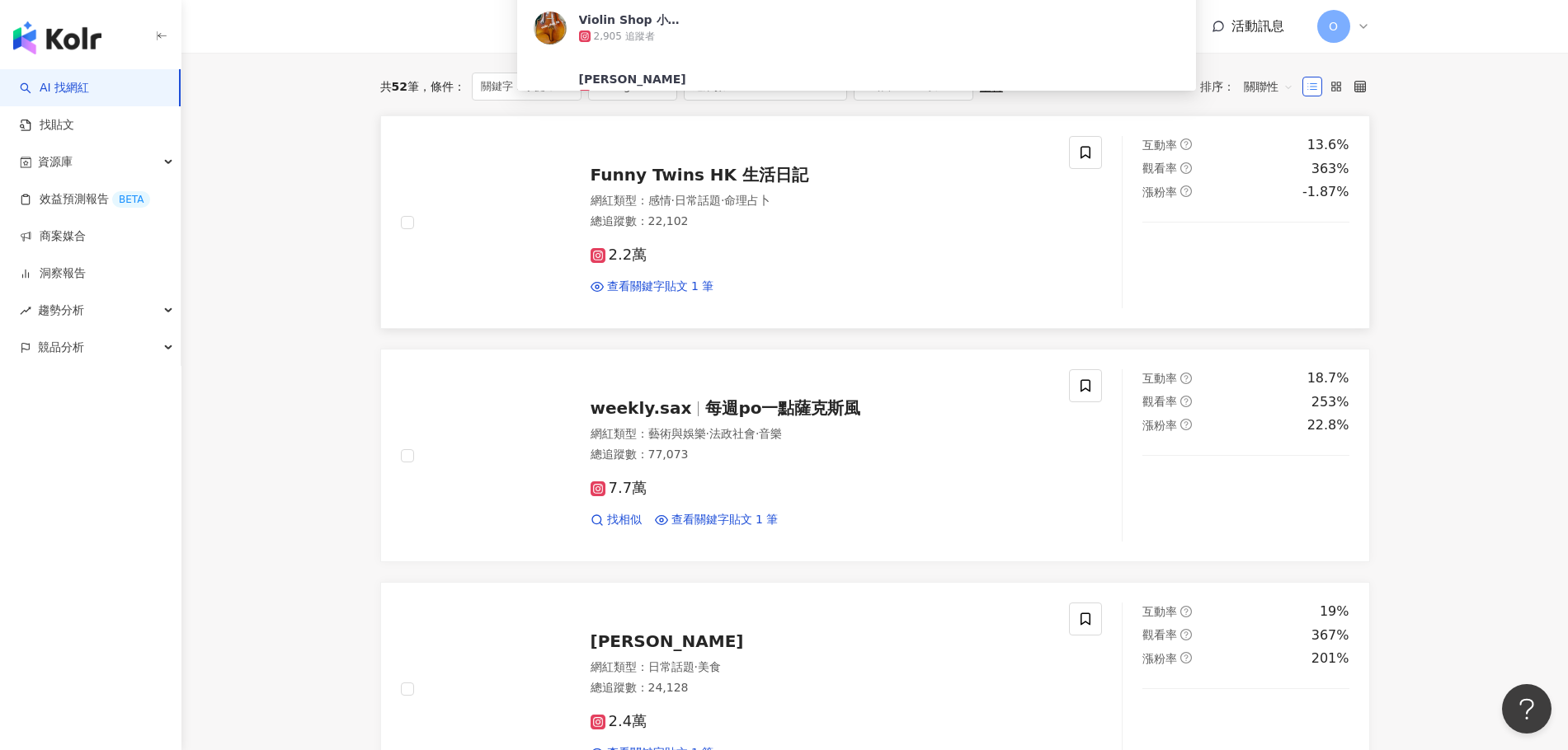
scroll to position [248, 0]
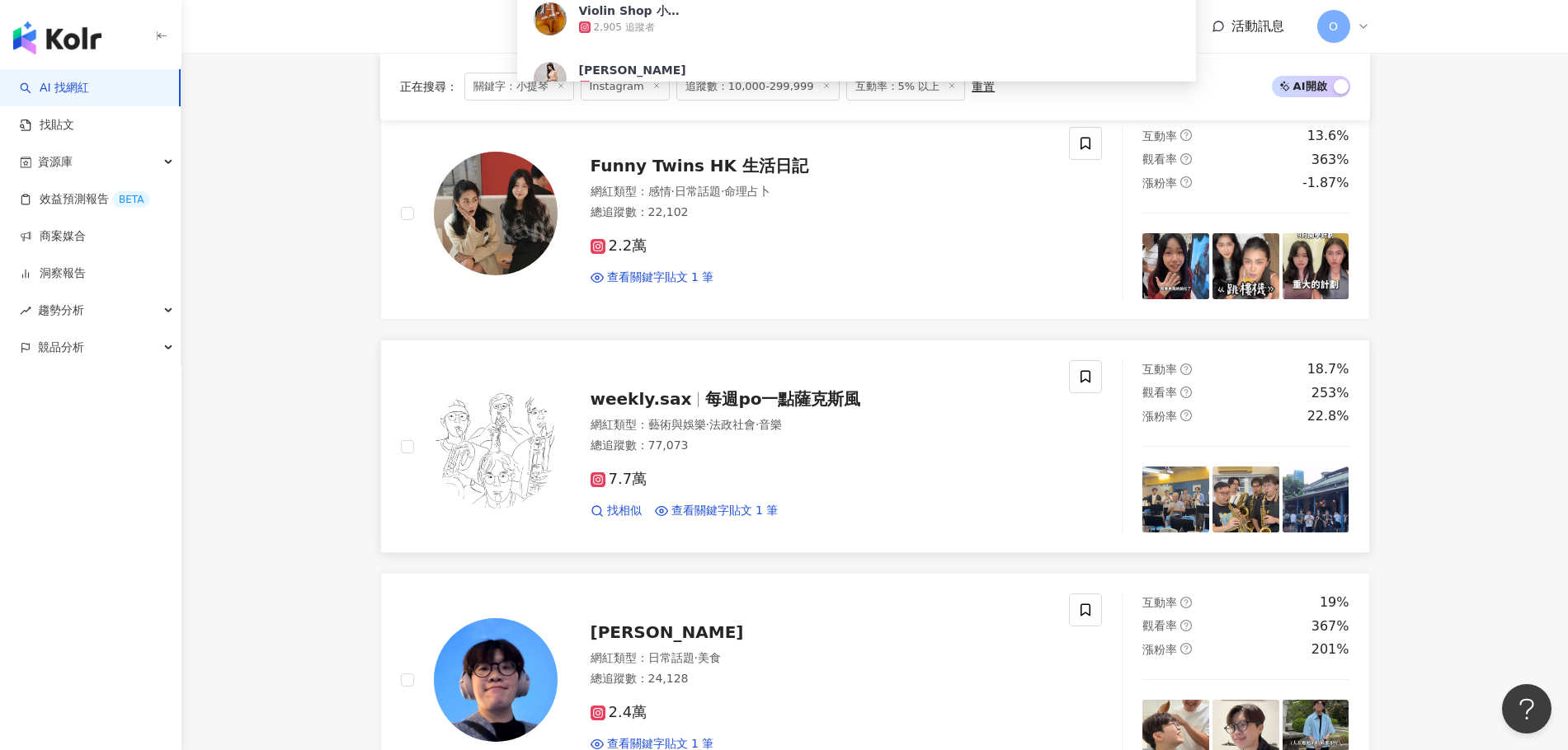
click at [738, 404] on span "每週po一點薩克斯風" at bounding box center [783, 398] width 155 height 20
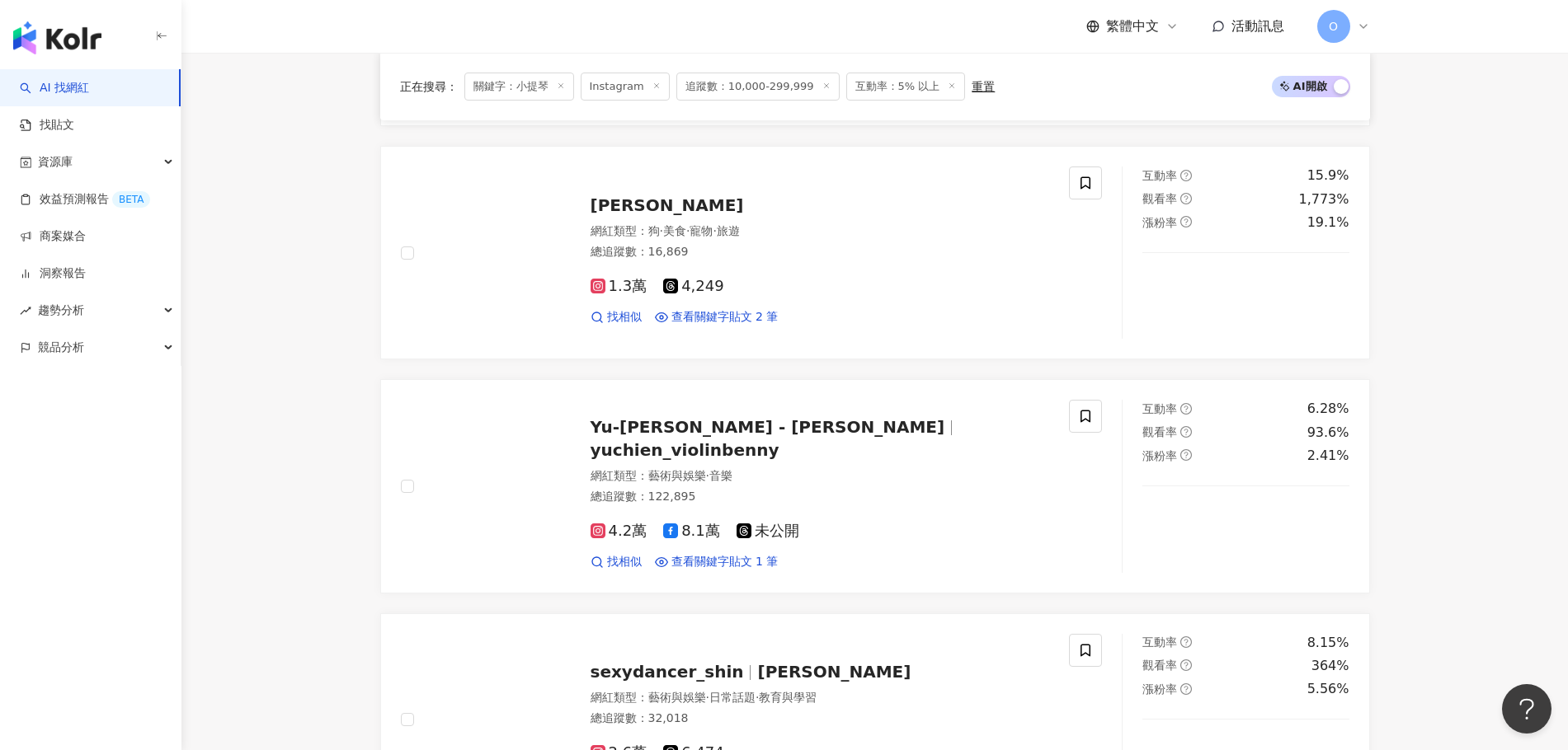
scroll to position [907, 0]
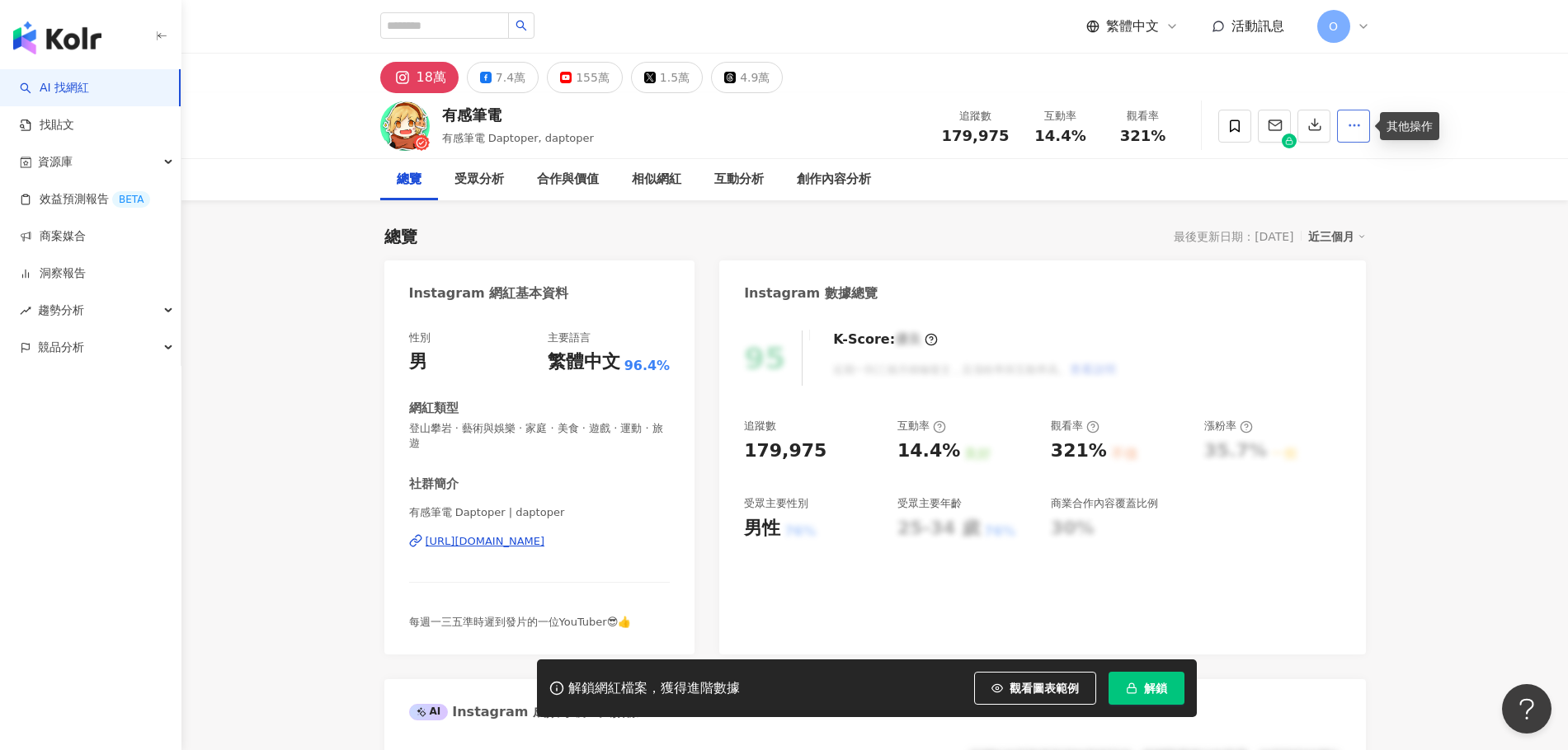
click at [1354, 130] on icon "button" at bounding box center [1354, 125] width 15 height 15
click at [1200, 192] on div "總覽 受眾分析 合作與價值 相似網紅 互動分析 創作內容分析" at bounding box center [875, 180] width 990 height 41
click at [1348, 125] on icon "button" at bounding box center [1354, 125] width 15 height 15
click at [413, 145] on icon at bounding box center [421, 142] width 16 height 16
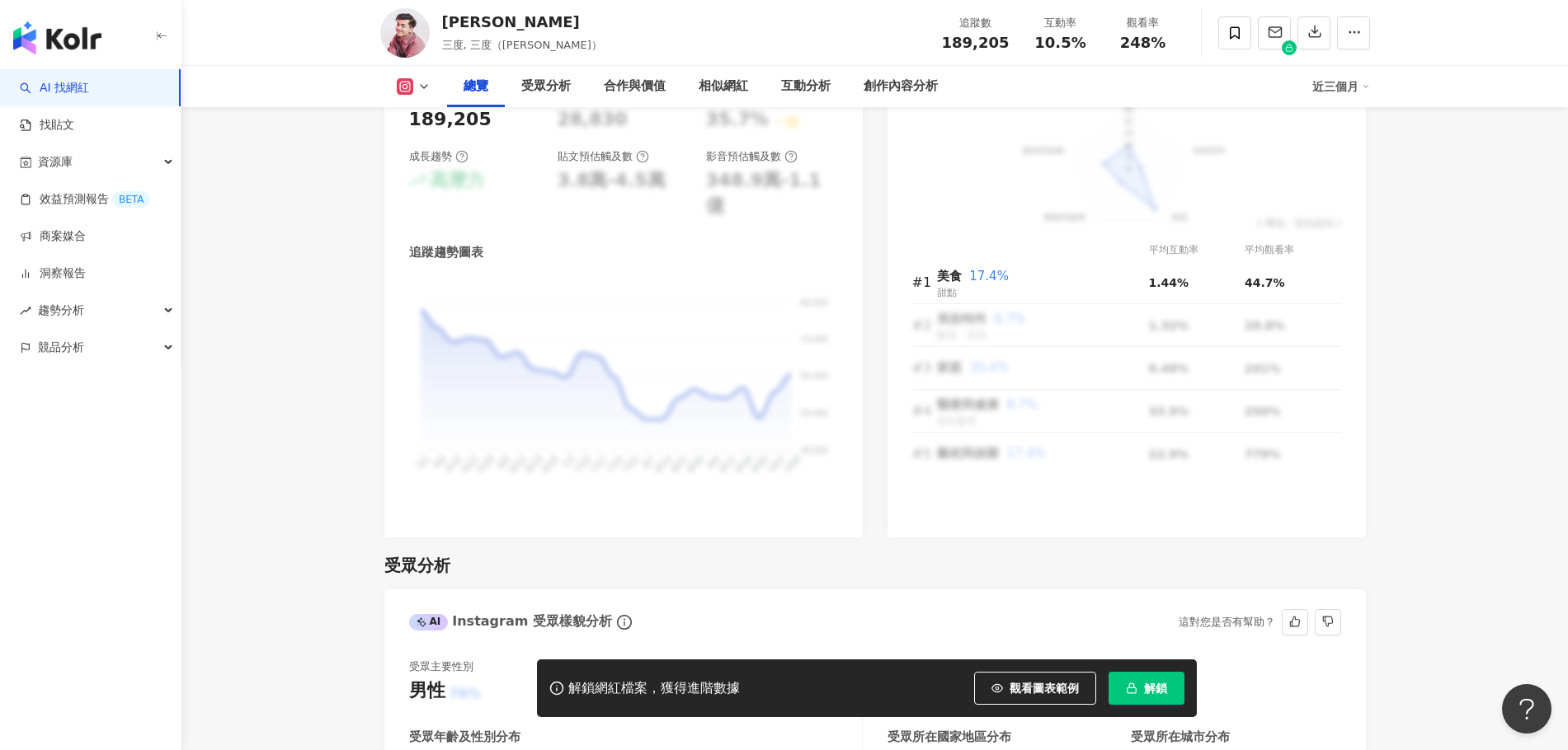
scroll to position [1237, 0]
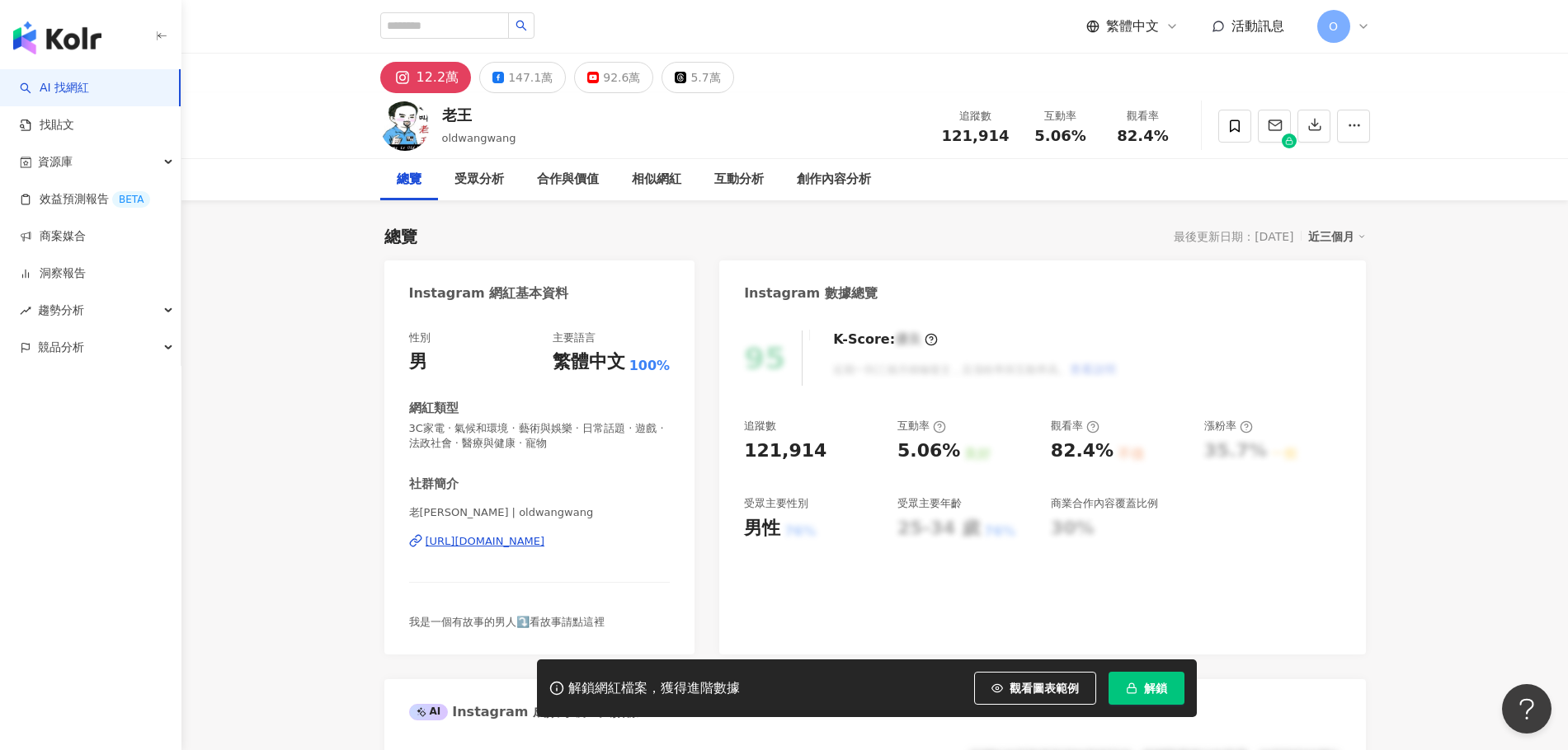
click at [422, 83] on div "12.2萬" at bounding box center [438, 77] width 43 height 23
click at [1348, 123] on icon "button" at bounding box center [1354, 125] width 15 height 15
click at [1204, 169] on div "總覽 受眾分析 合作與價值 相似網紅 互動分析 創作內容分析" at bounding box center [875, 180] width 990 height 41
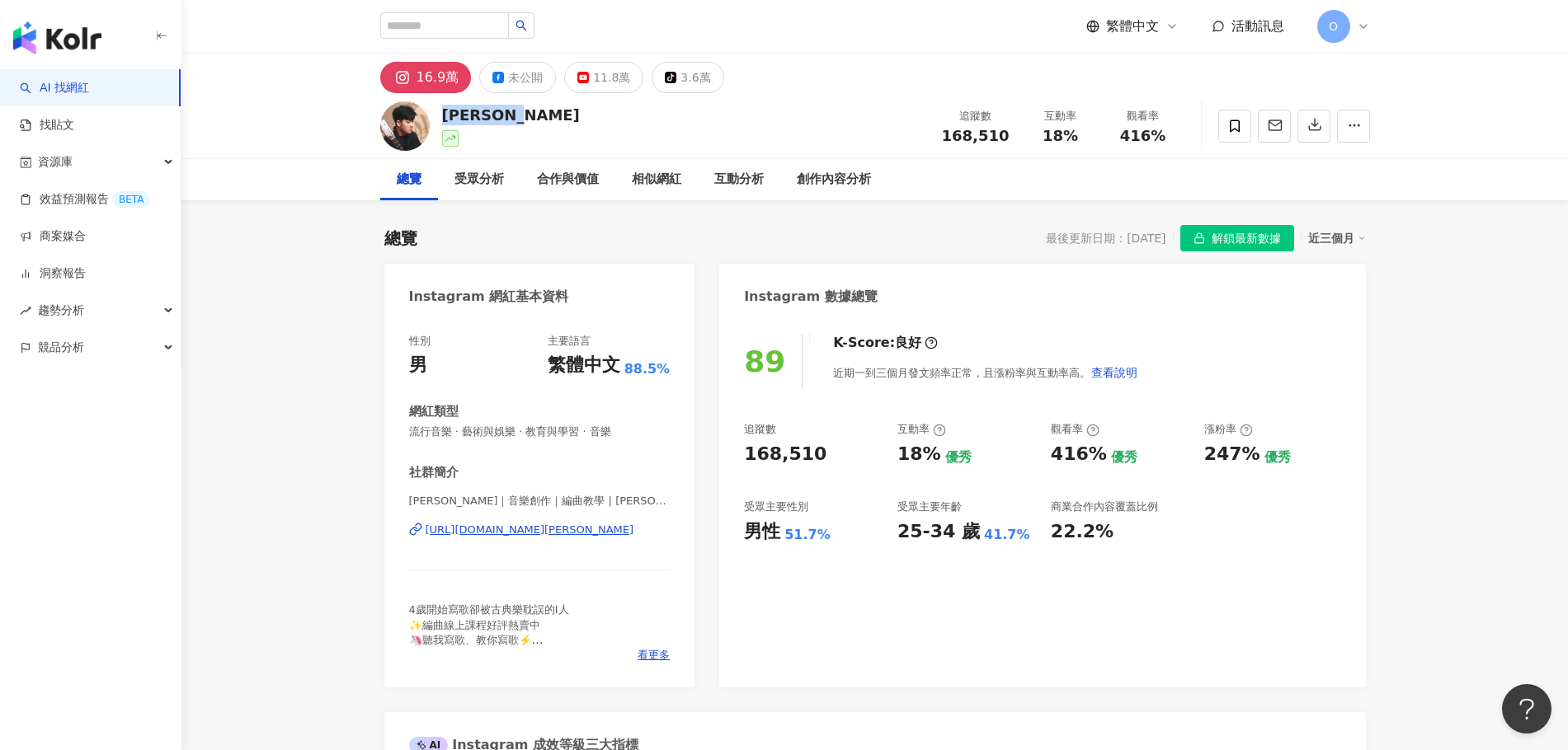
drag, startPoint x: 528, startPoint y: 115, endPoint x: 445, endPoint y: 119, distance: 83.1
click at [445, 119] on div "綾小路Louis 追蹤數 168,510 互動率 18% 觀看率 416%" at bounding box center [875, 126] width 1056 height 65
click at [666, 187] on div "相似網紅" at bounding box center [657, 179] width 50 height 20
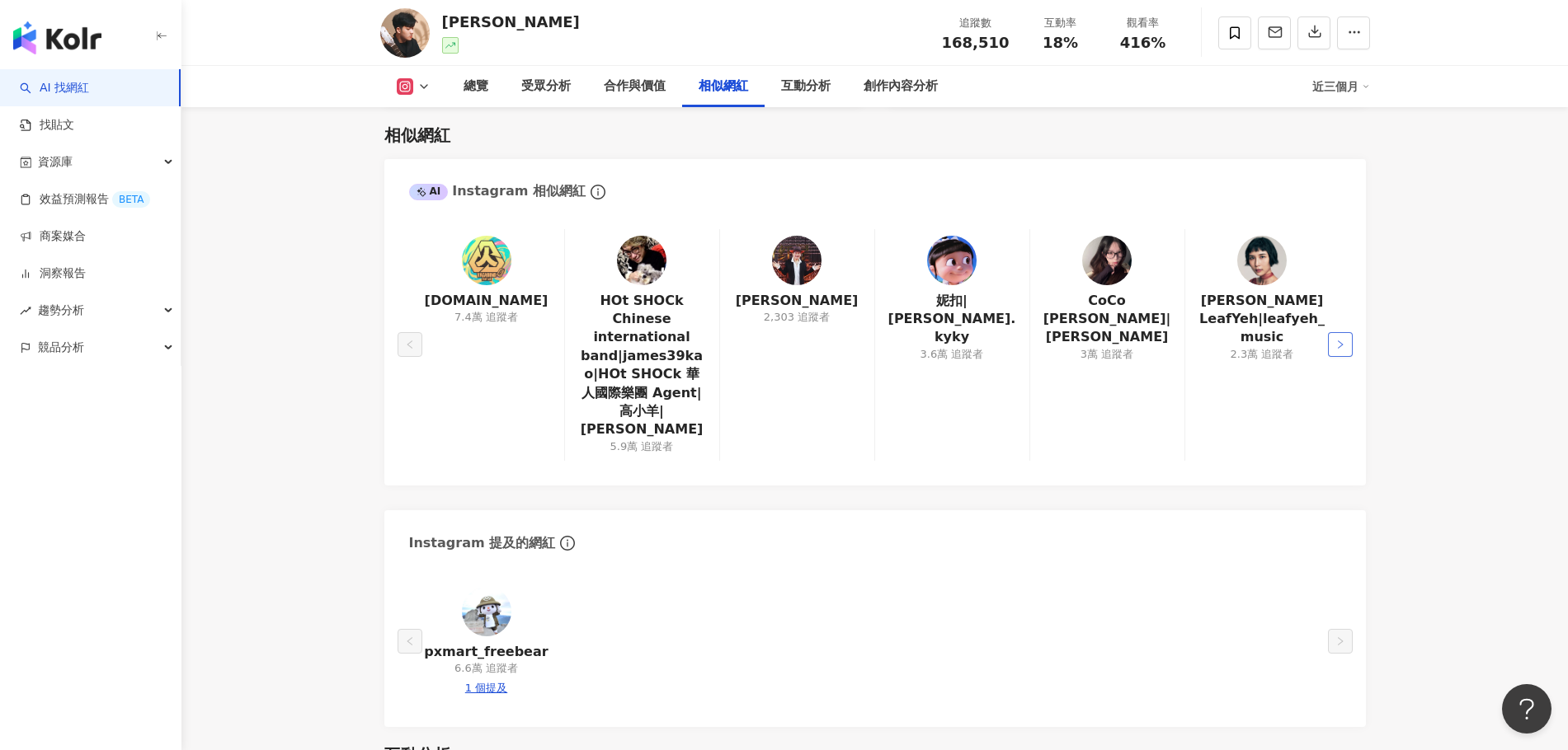
click at [1339, 340] on icon "right" at bounding box center [1341, 345] width 10 height 10
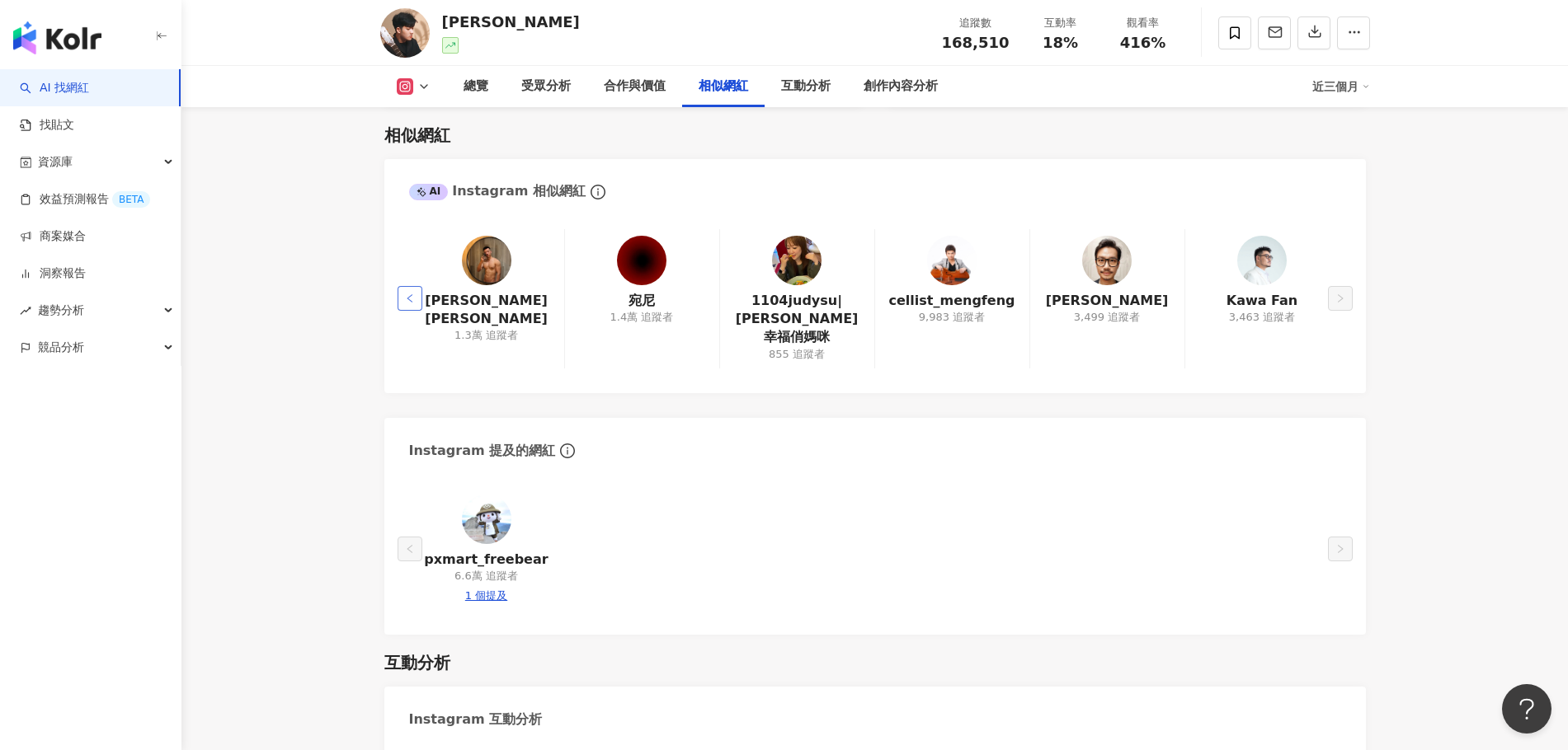
click at [420, 295] on button "button" at bounding box center [410, 298] width 25 height 25
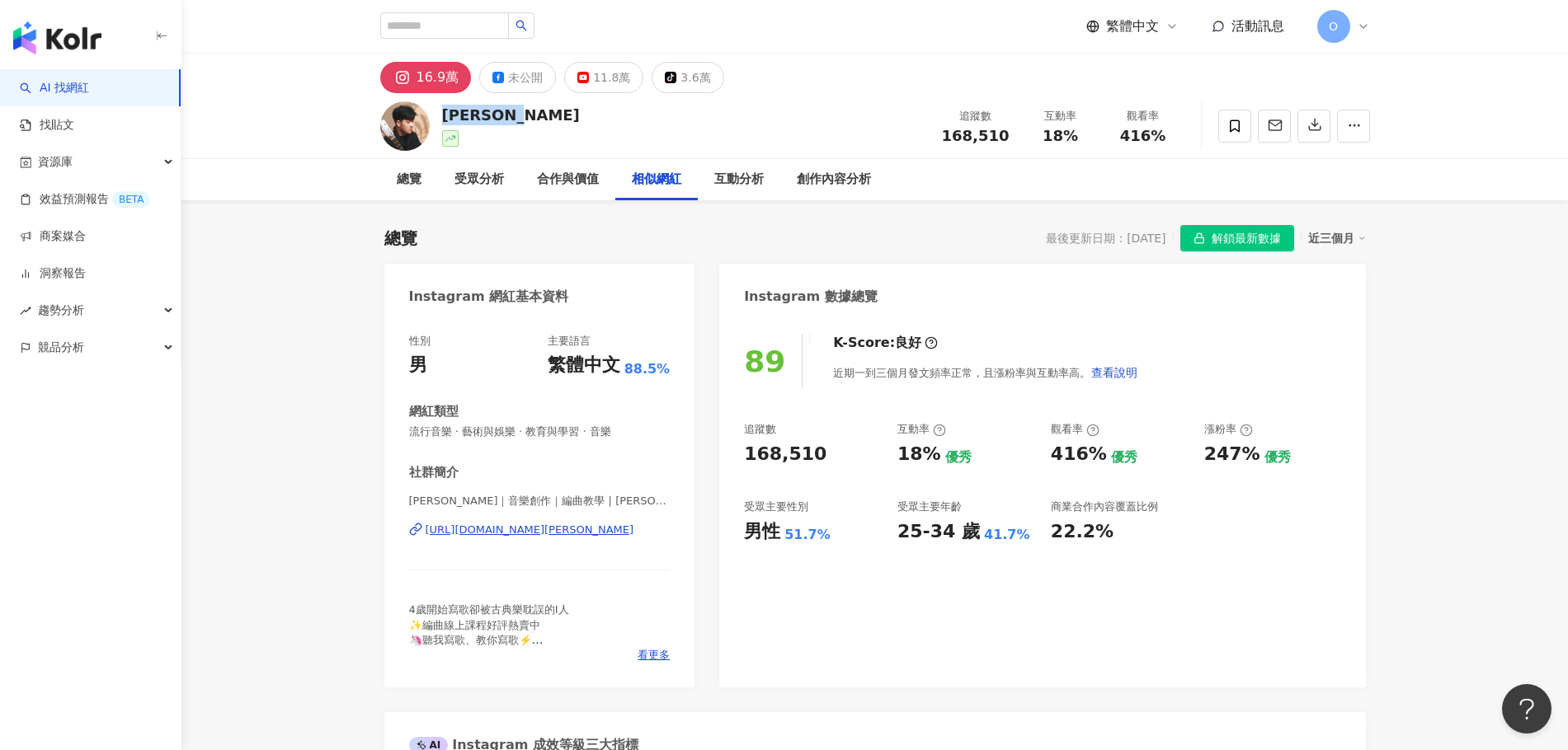
drag, startPoint x: 522, startPoint y: 114, endPoint x: 447, endPoint y: 116, distance: 75.0
click at [447, 116] on div "綾小路Louis" at bounding box center [511, 115] width 138 height 21
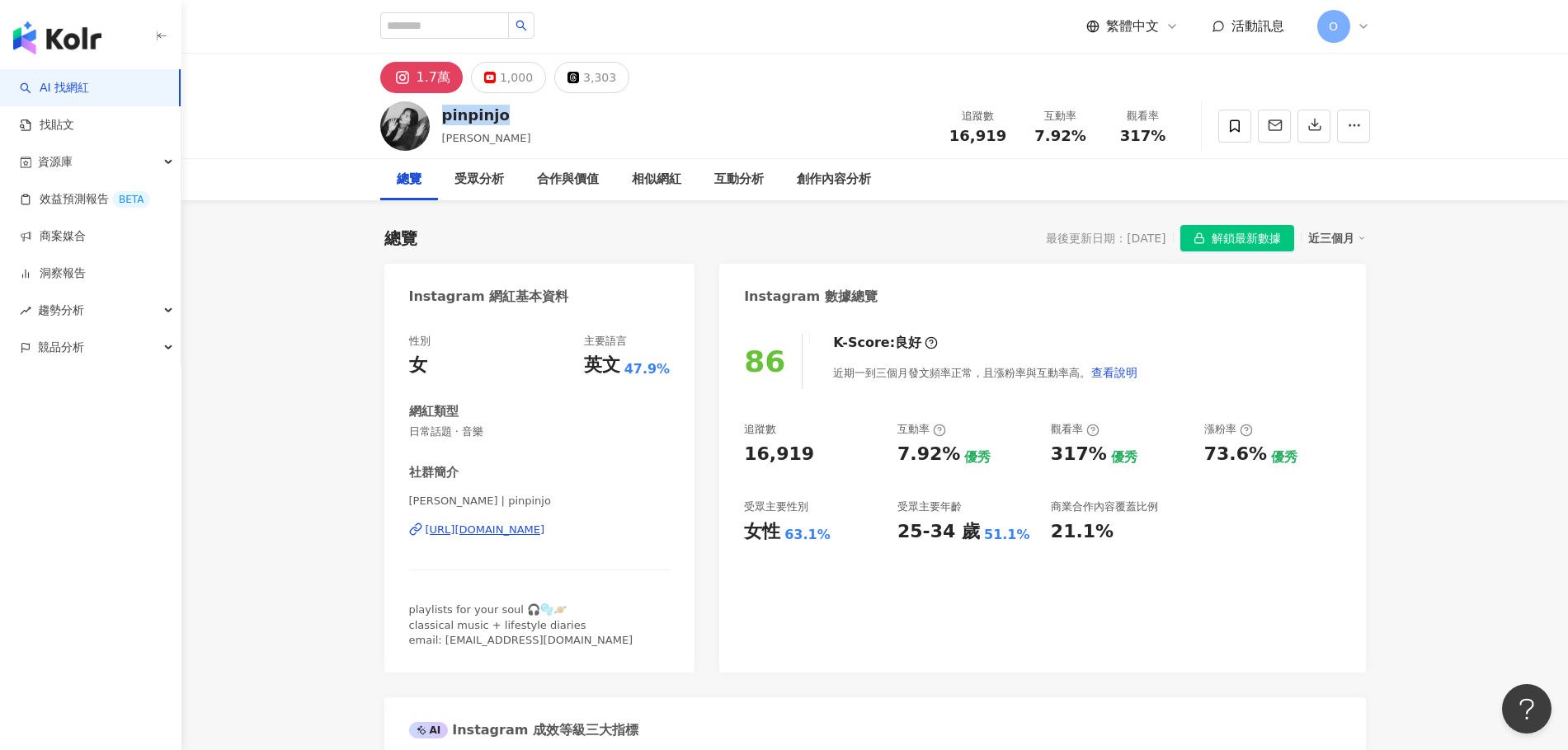
drag, startPoint x: 507, startPoint y: 117, endPoint x: 443, endPoint y: 113, distance: 64.1
click at [443, 113] on div "pinpinjo [PERSON_NAME] 追蹤數 16,919 互動率 7.92% 觀看率 317%" at bounding box center [875, 126] width 1056 height 65
copy div "pinpinjo"
click at [1232, 126] on icon at bounding box center [1234, 126] width 15 height 15
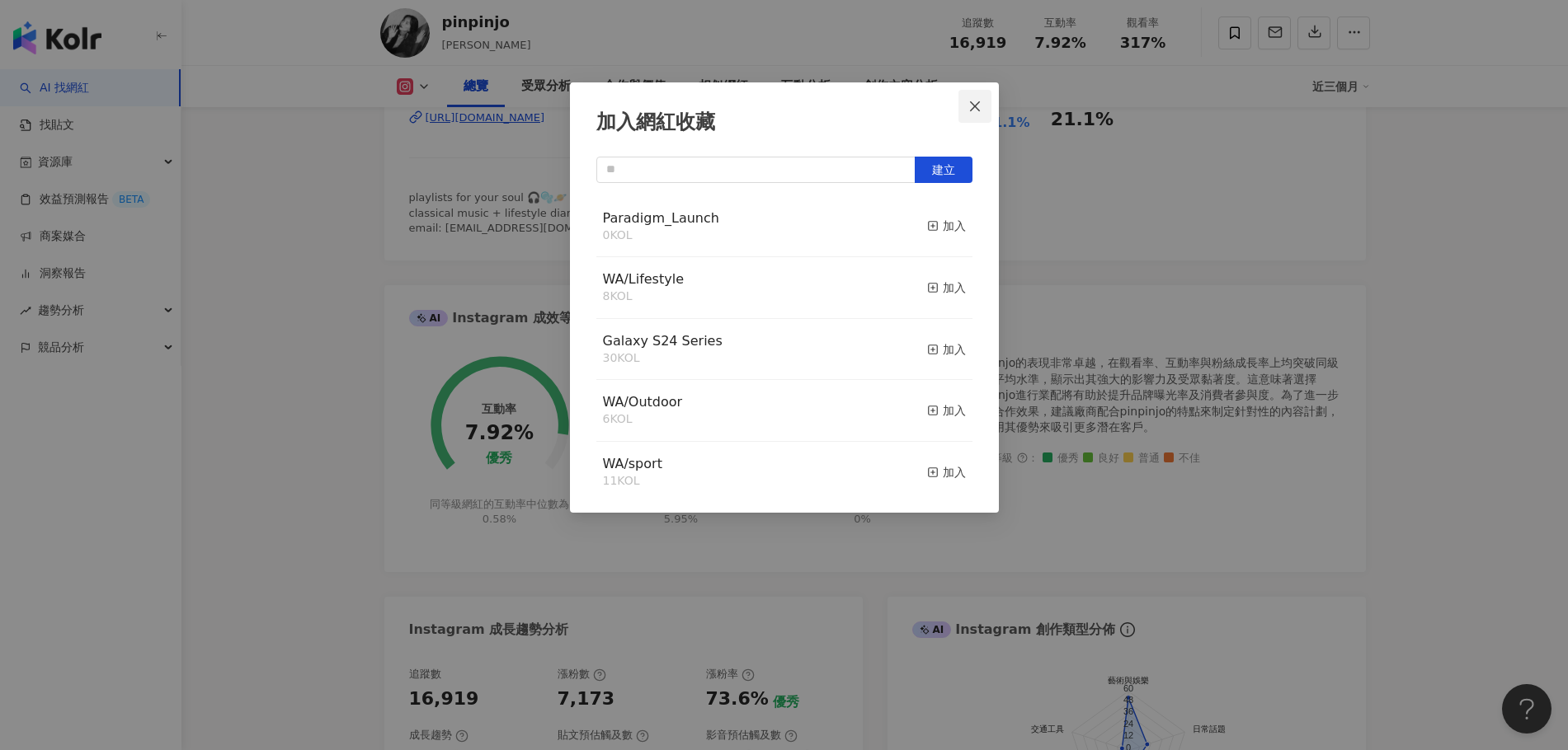
click at [975, 109] on icon "close" at bounding box center [974, 106] width 13 height 13
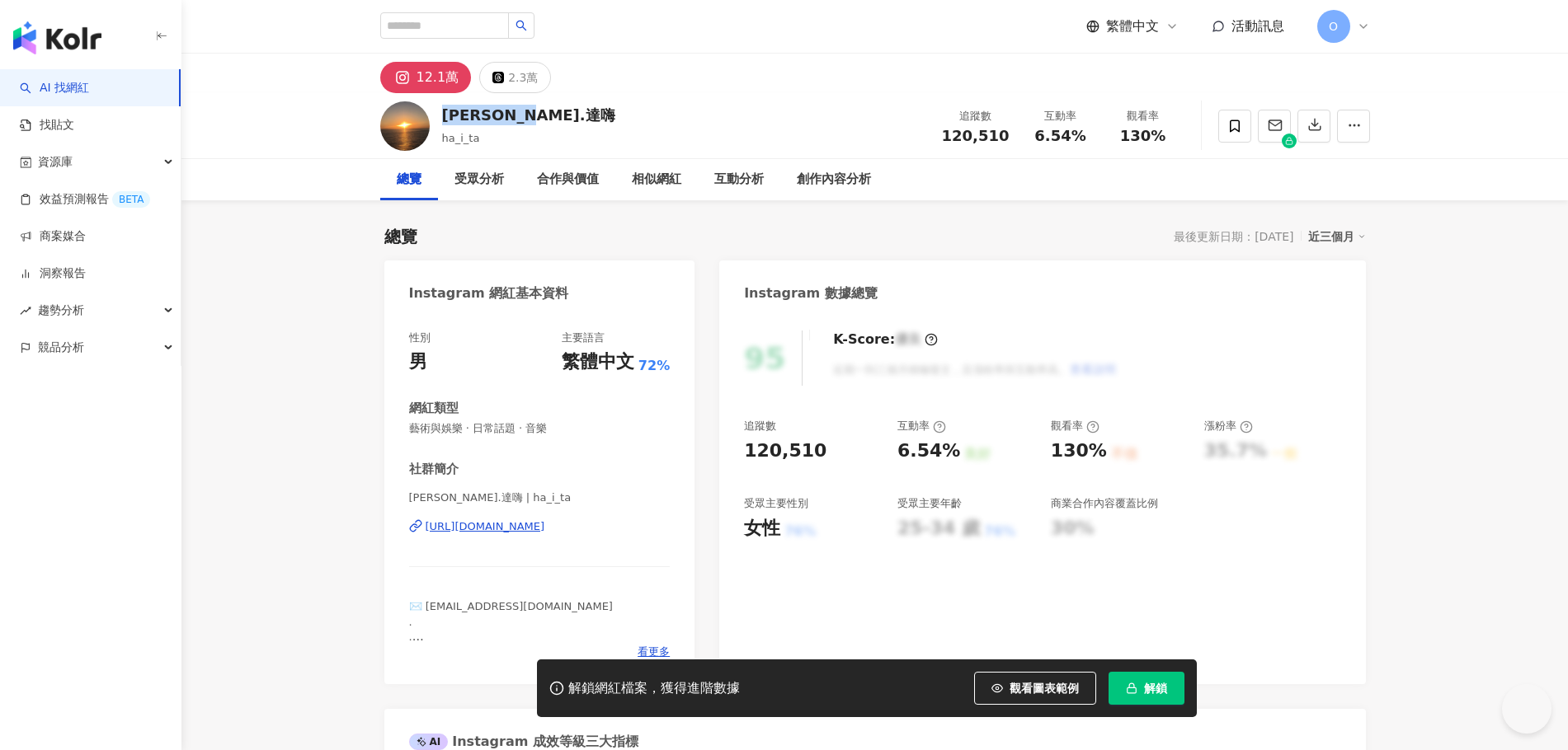
drag, startPoint x: 565, startPoint y: 118, endPoint x: 448, endPoint y: 127, distance: 117.3
click at [448, 127] on div "伊斯瑪哈撒嗯.達嗨 ha_i_ta" at bounding box center [528, 126] width 173 height 41
click at [612, 131] on div "伊斯瑪哈撒嗯.達嗨 ha_i_ta 追蹤數 120,510 互動率 6.54% 觀看率 130%" at bounding box center [875, 126] width 1056 height 65
drag, startPoint x: 589, startPoint y: 120, endPoint x: 442, endPoint y: 117, distance: 147.0
click at [442, 117] on div "伊斯瑪哈撒嗯.達嗨 ha_i_ta 追蹤數 120,510 互動率 6.54% 觀看率 130%" at bounding box center [875, 126] width 1056 height 65
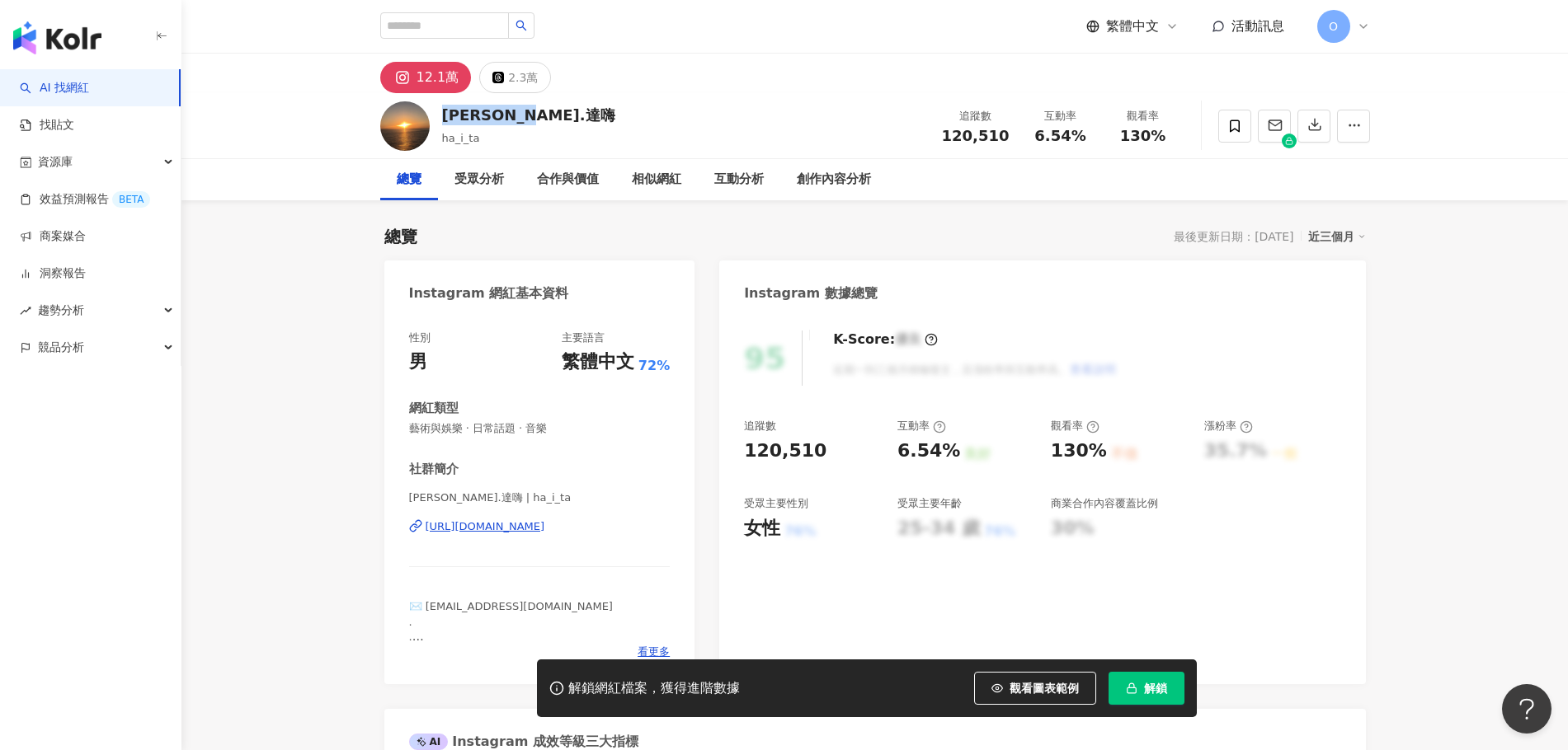
copy div "伊斯瑪哈撒嗯.達嗨"
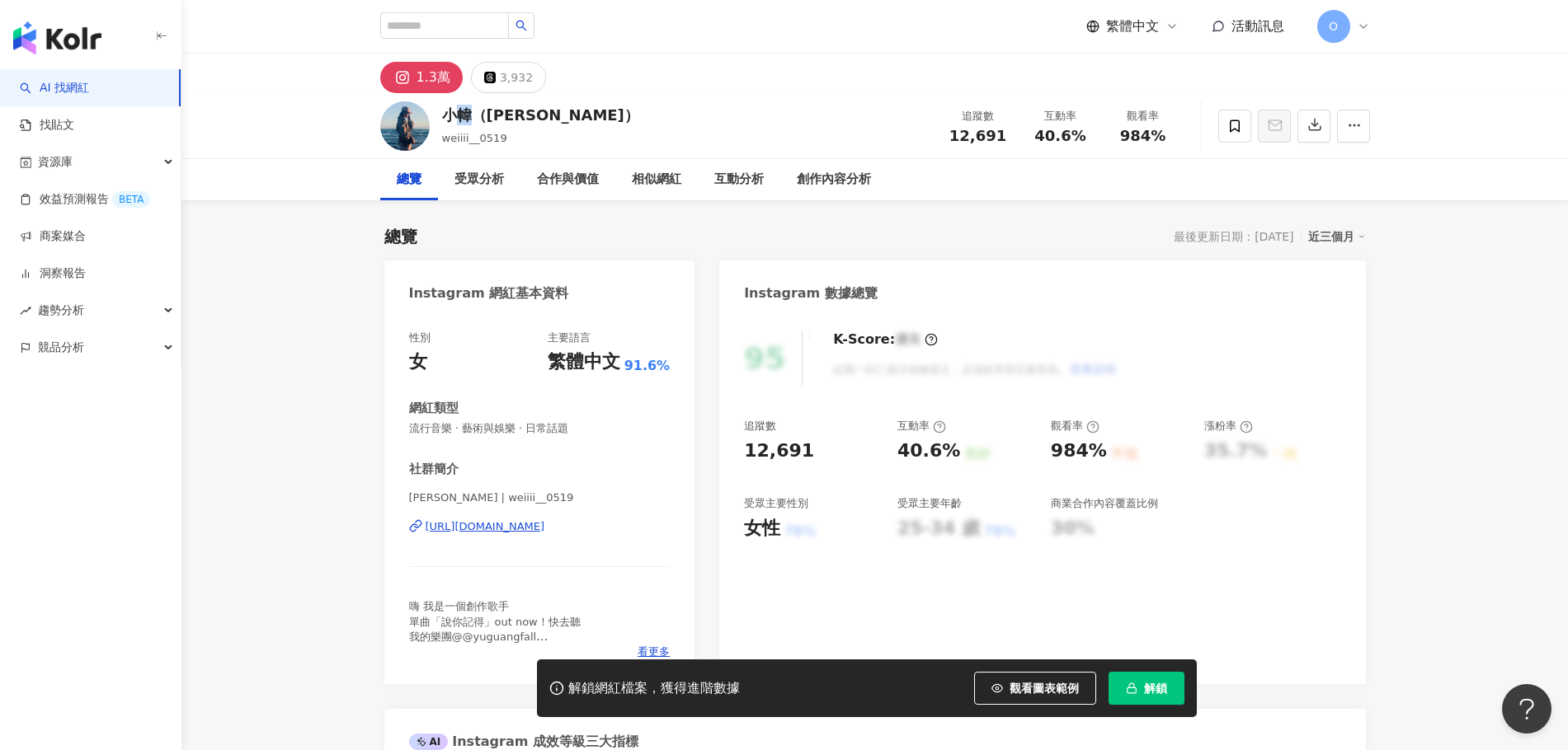
click at [456, 115] on div "小幃（[PERSON_NAME]）" at bounding box center [540, 115] width 197 height 21
copy div "幃"
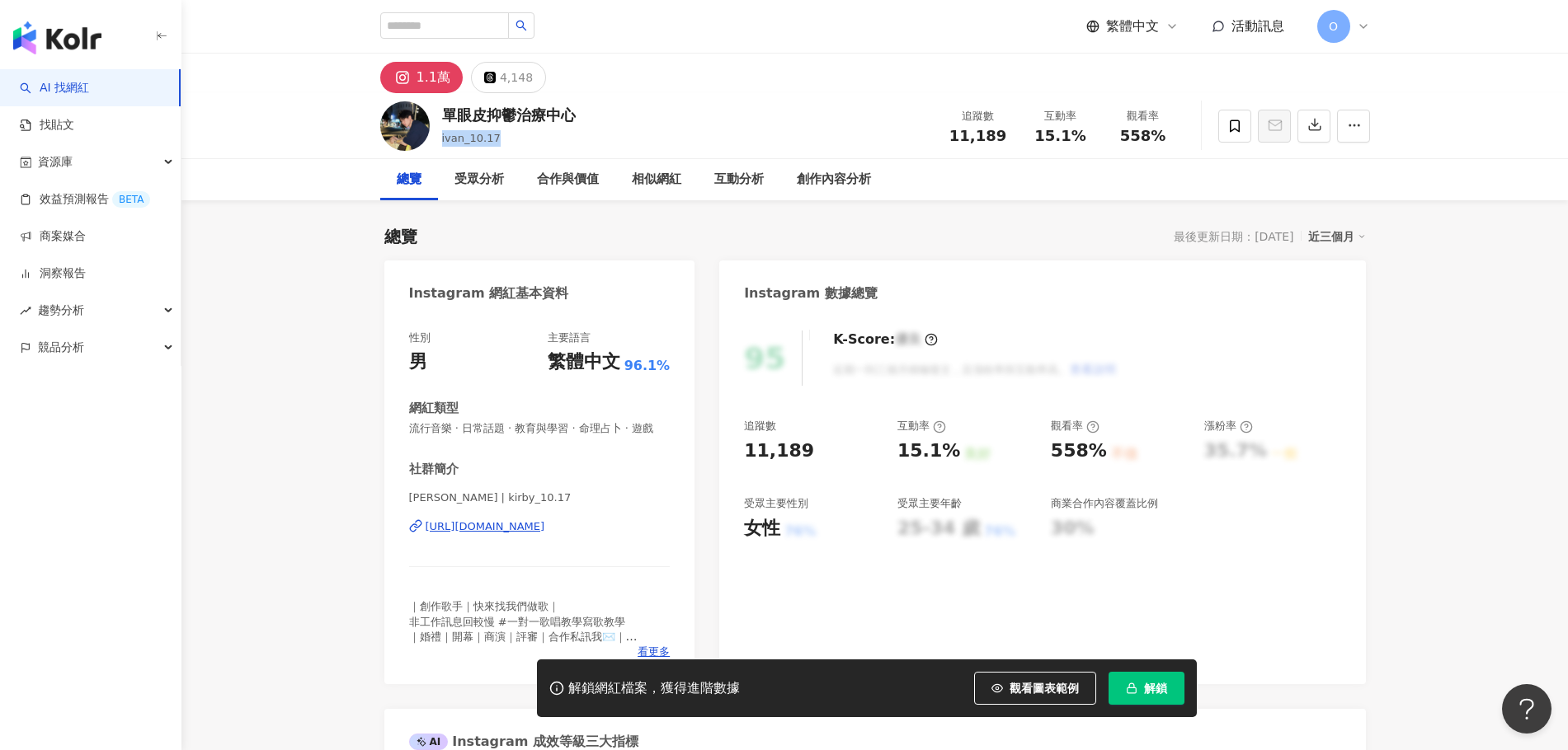
drag, startPoint x: 494, startPoint y: 141, endPoint x: 441, endPoint y: 144, distance: 53.1
click at [441, 144] on div "單眼皮抑鬱治療中心 ivan_10.17 追蹤數 11,189 互動率 15.1% 觀看率 558%" at bounding box center [875, 126] width 1056 height 65
click at [511, 144] on div "ivan_10.17" at bounding box center [509, 138] width 133 height 16
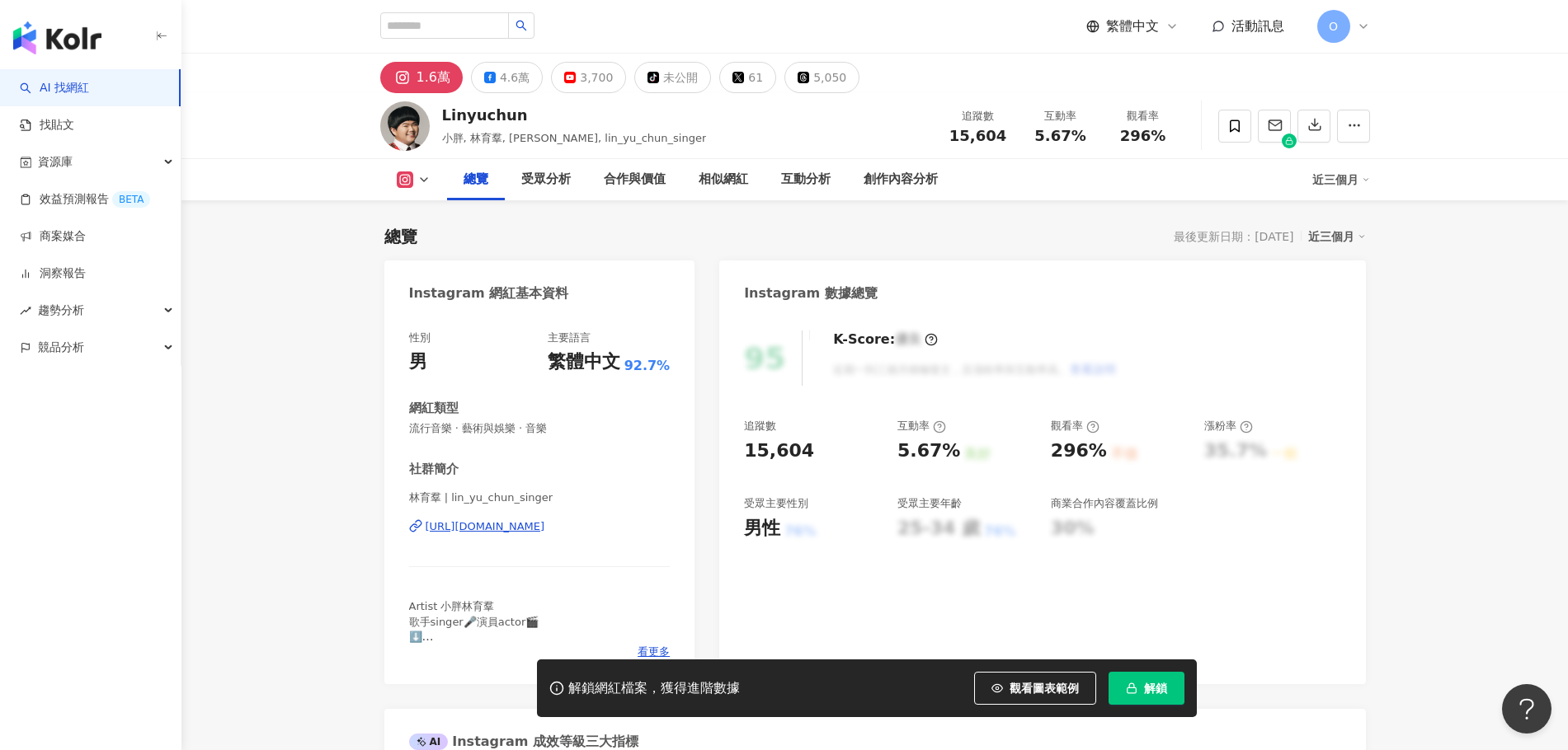
scroll to position [165, 0]
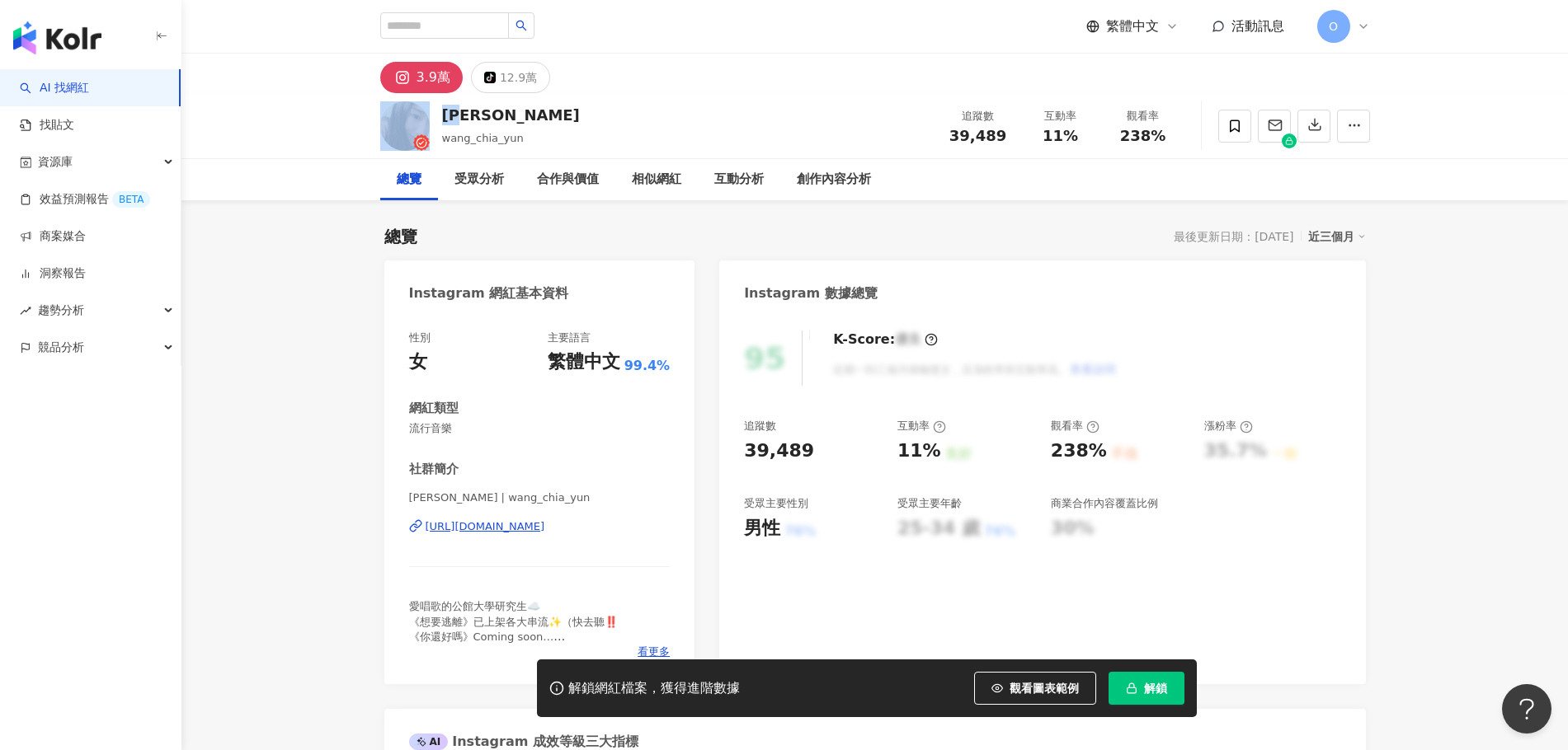
drag, startPoint x: 469, startPoint y: 114, endPoint x: 419, endPoint y: 126, distance: 51.4
click at [419, 126] on div "嘉昀 wang_chia_yun 追蹤數 39,489 互動率 11% 觀看率 238%" at bounding box center [875, 126] width 1056 height 65
copy div "嘉昀"
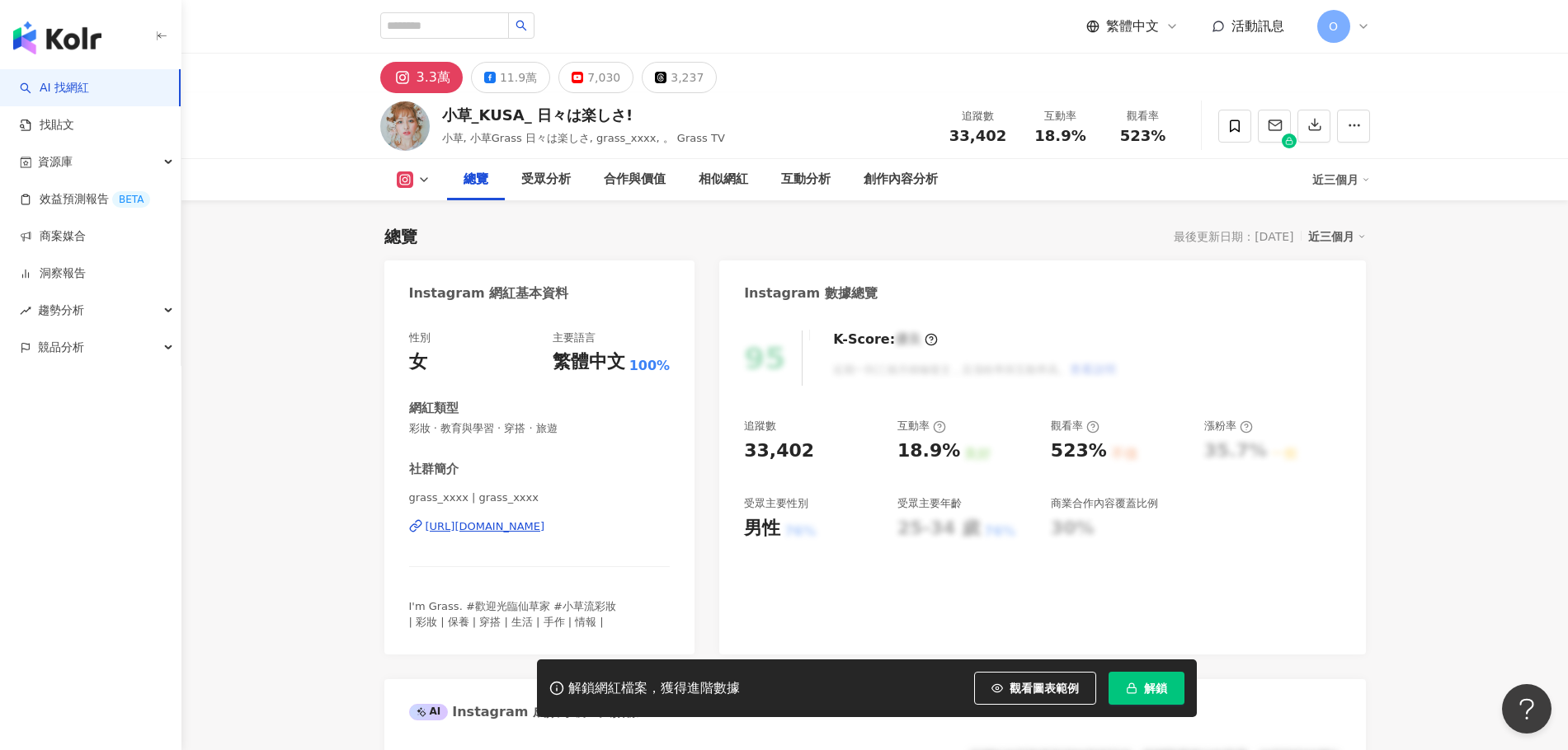
scroll to position [248, 0]
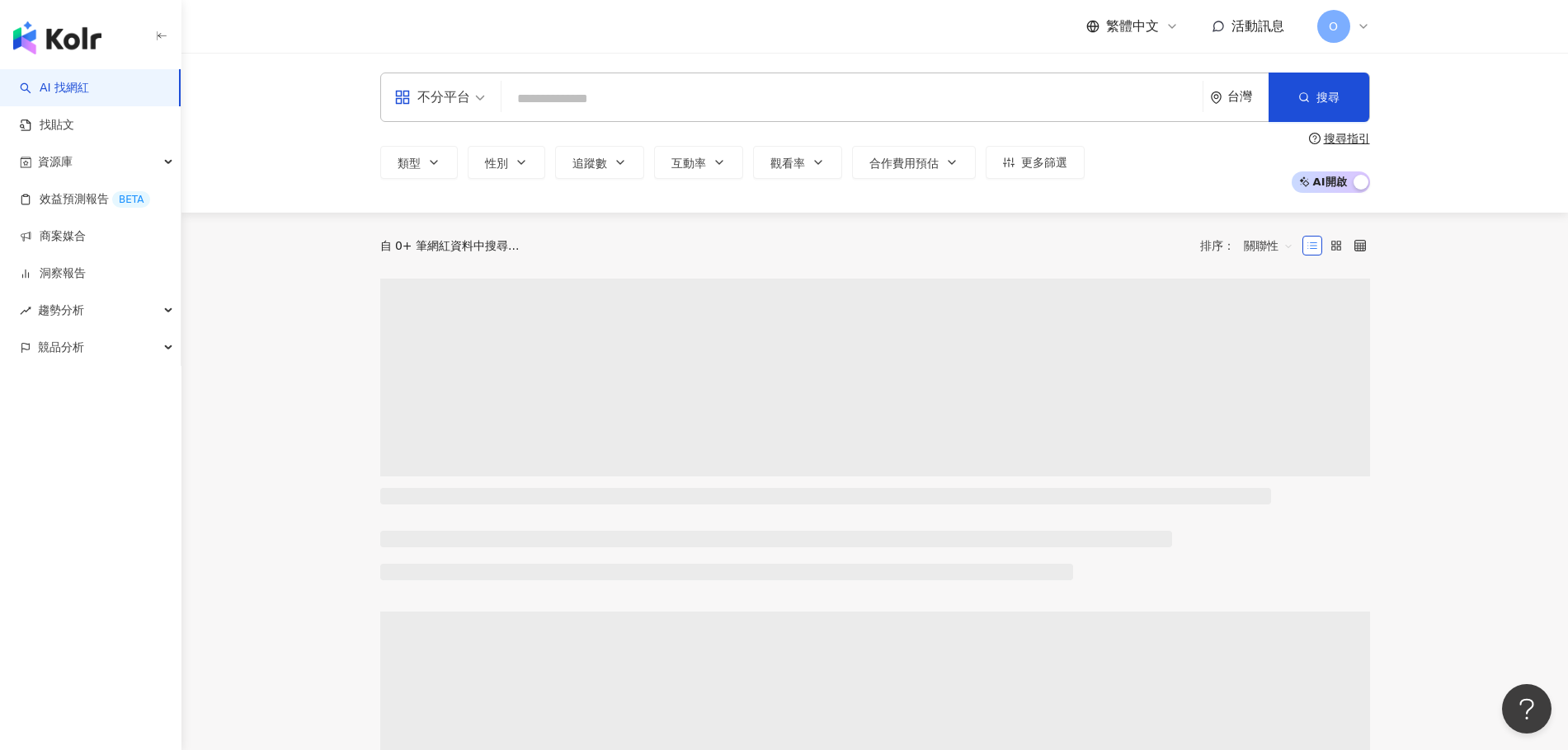
click at [485, 96] on span "不分平台" at bounding box center [439, 97] width 90 height 27
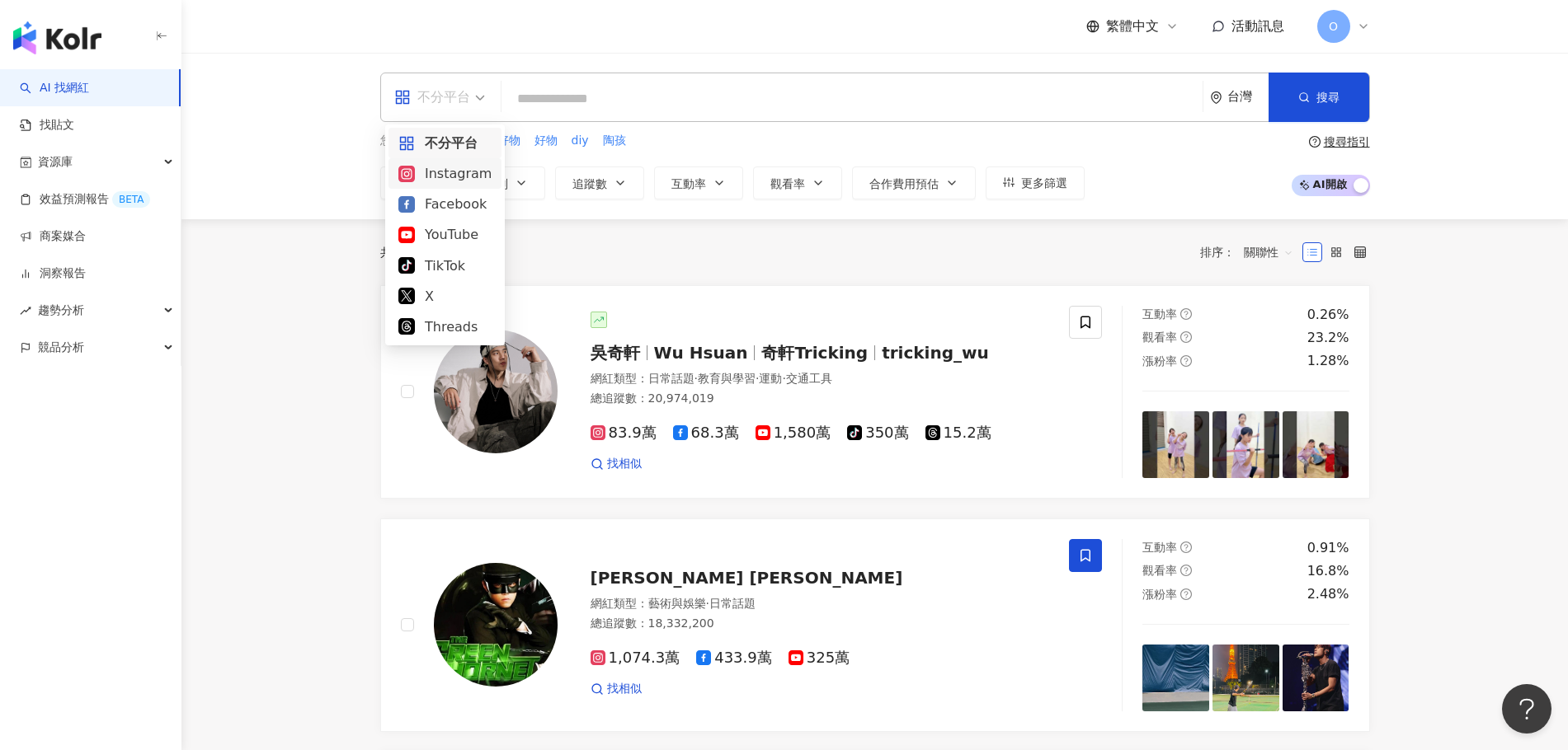
click at [472, 175] on div "Instagram" at bounding box center [445, 174] width 93 height 21
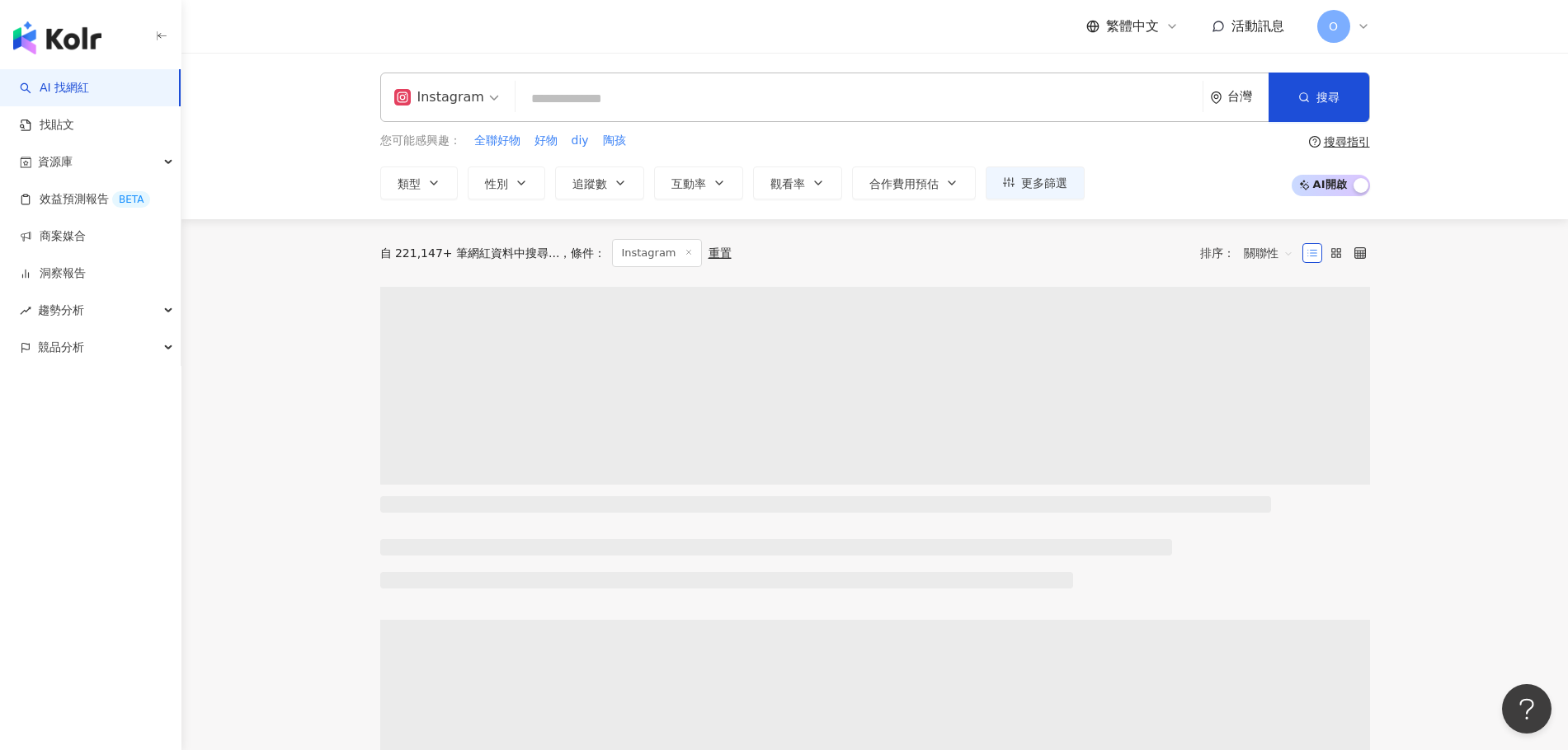
click at [586, 92] on input "search" at bounding box center [859, 99] width 674 height 31
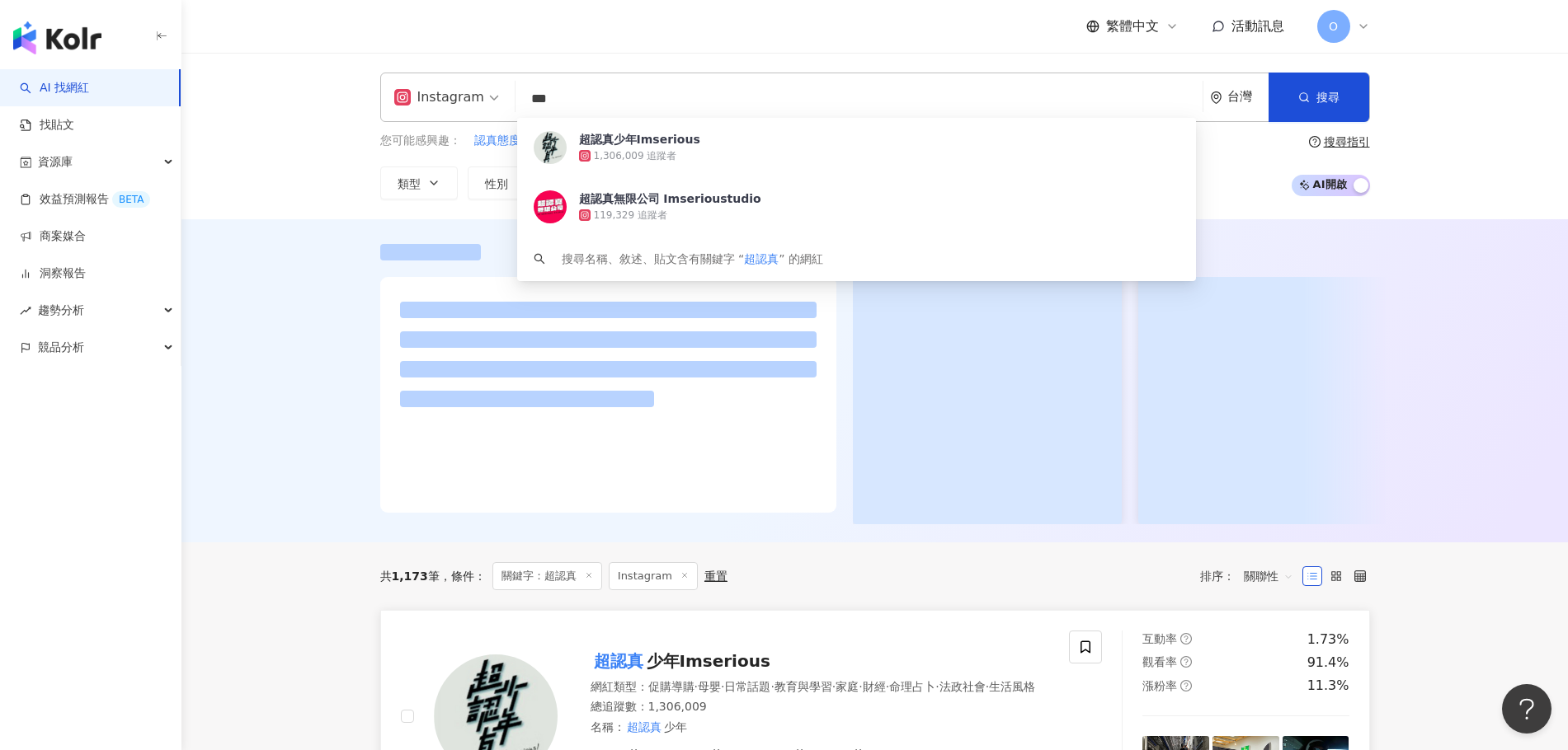
scroll to position [248, 0]
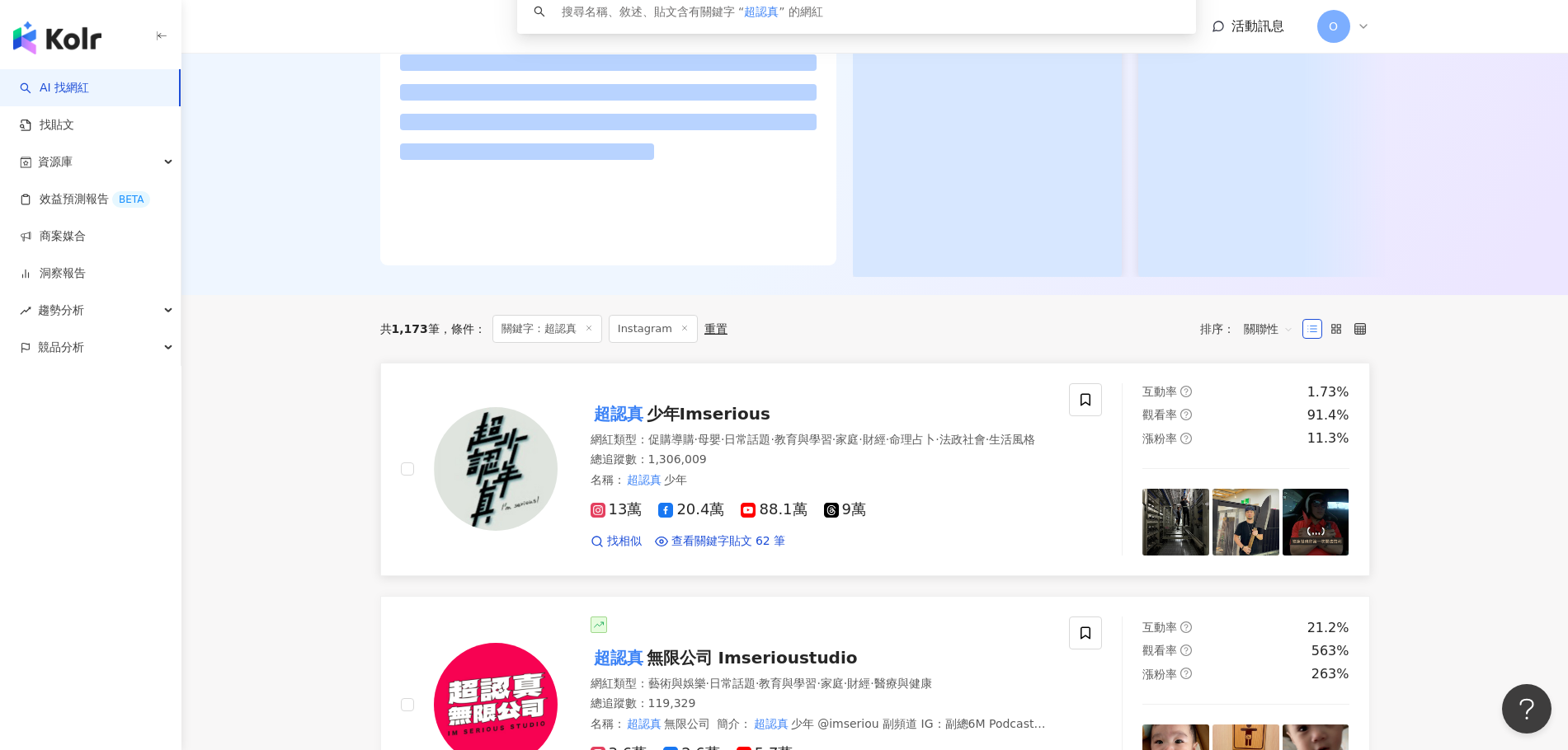
type input "***"
click at [621, 436] on div "超認真 少年Imserious 網紅類型 ： 促購導購 · 母嬰 · 日常話題 · 教育與學習 · 家庭 · 財經 · 命理占卜 · 法政社會 · 生活風格 …" at bounding box center [804, 469] width 492 height 161
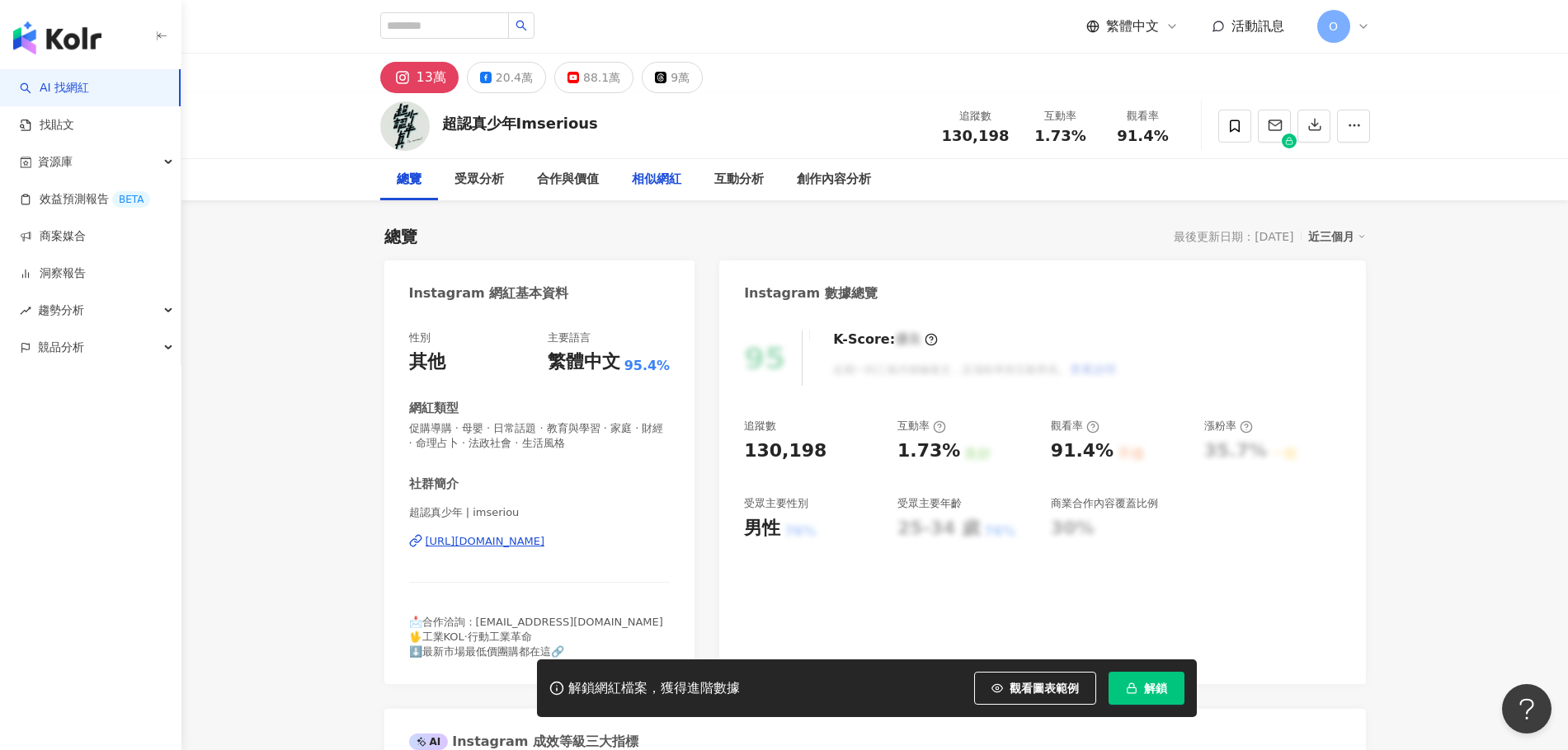
click at [650, 176] on div "相似網紅" at bounding box center [657, 179] width 50 height 20
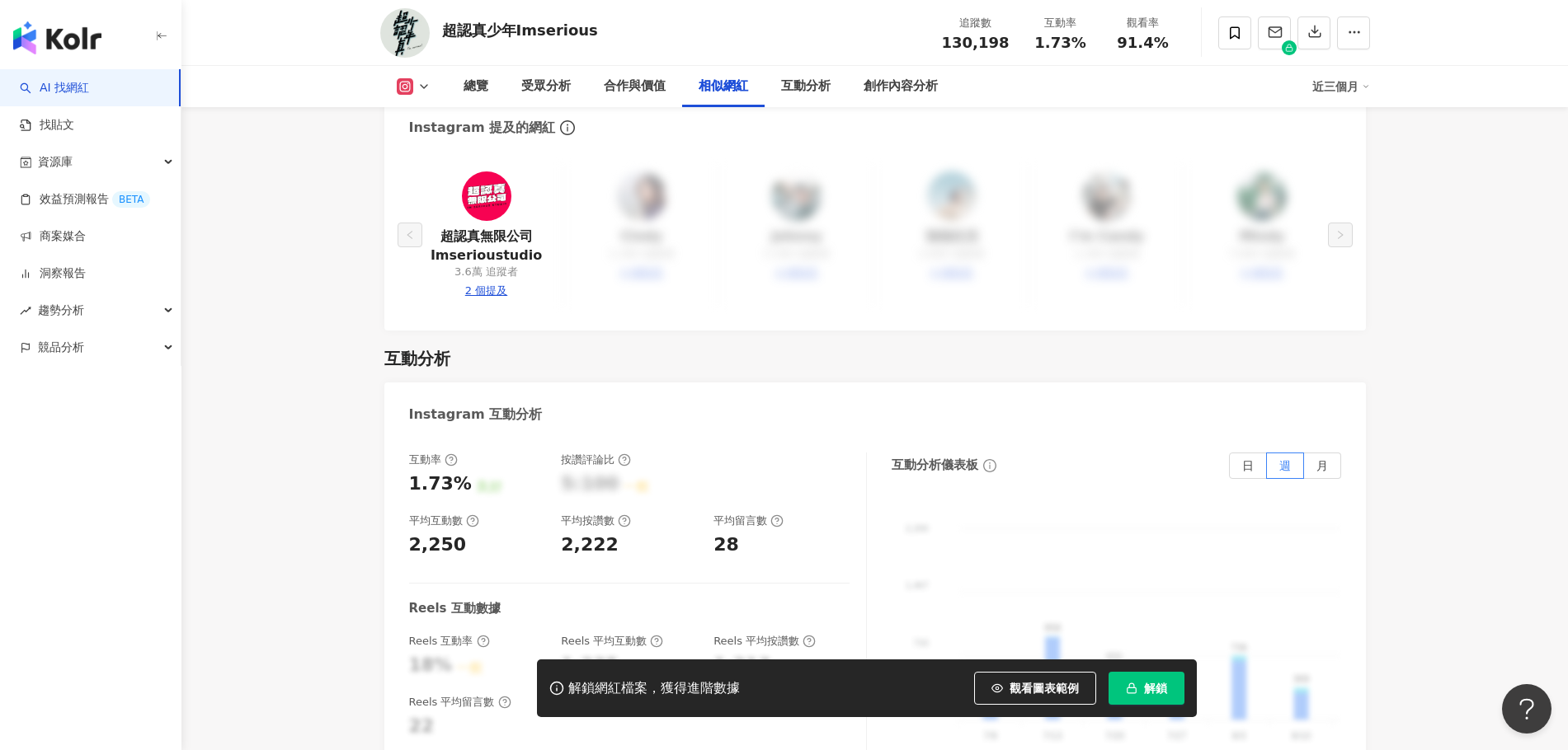
scroll to position [2866, 0]
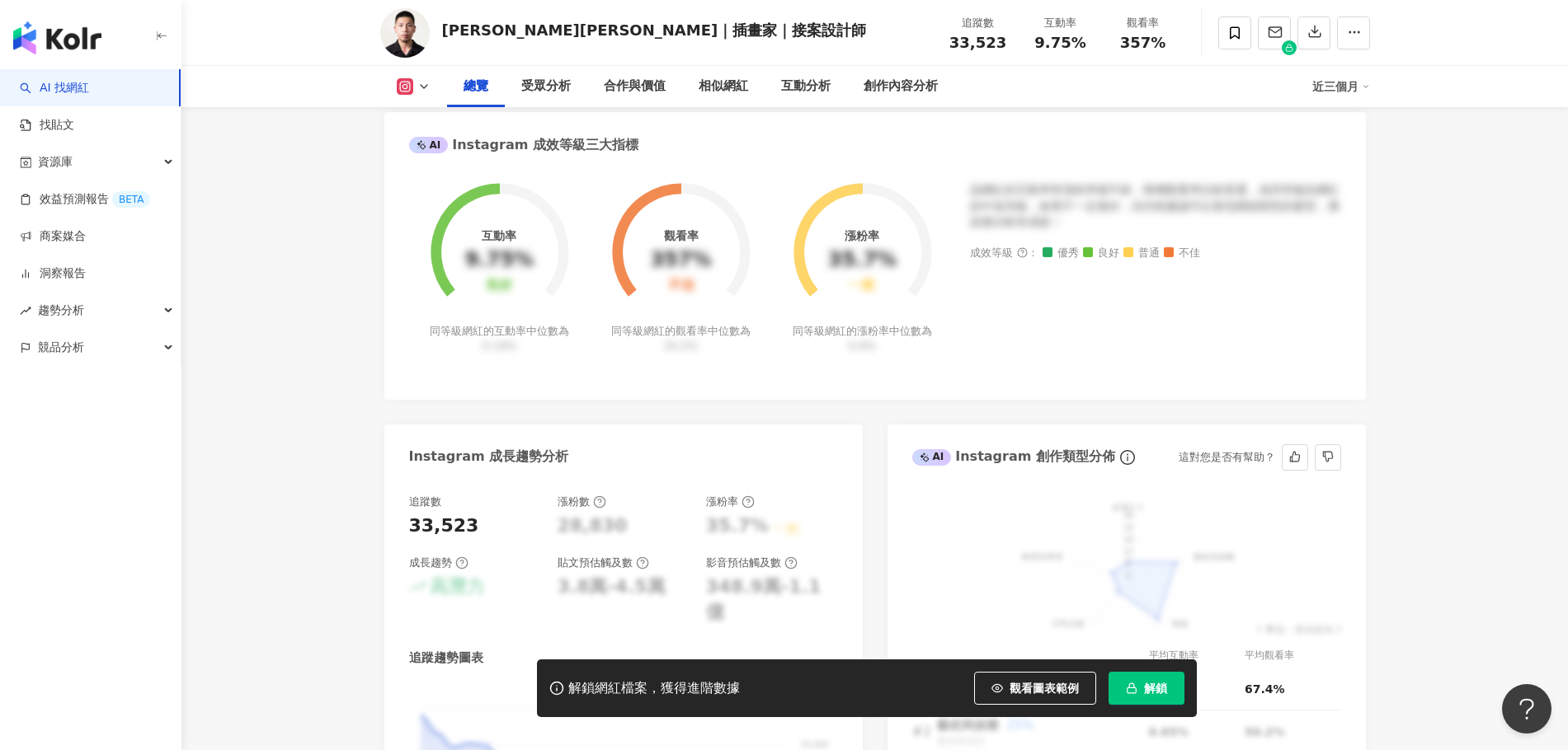
scroll to position [329, 0]
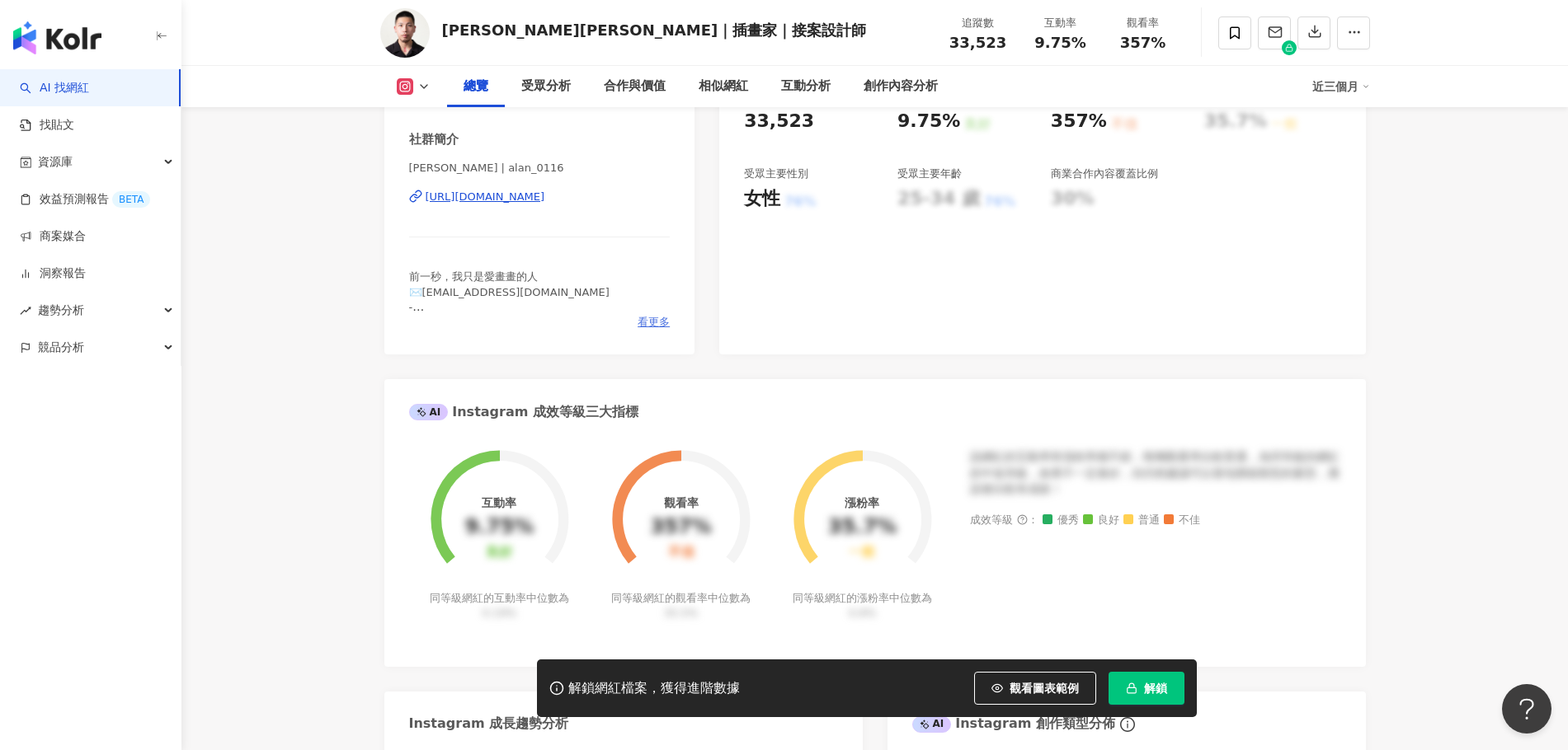
click at [654, 323] on span "看更多" at bounding box center [653, 322] width 32 height 15
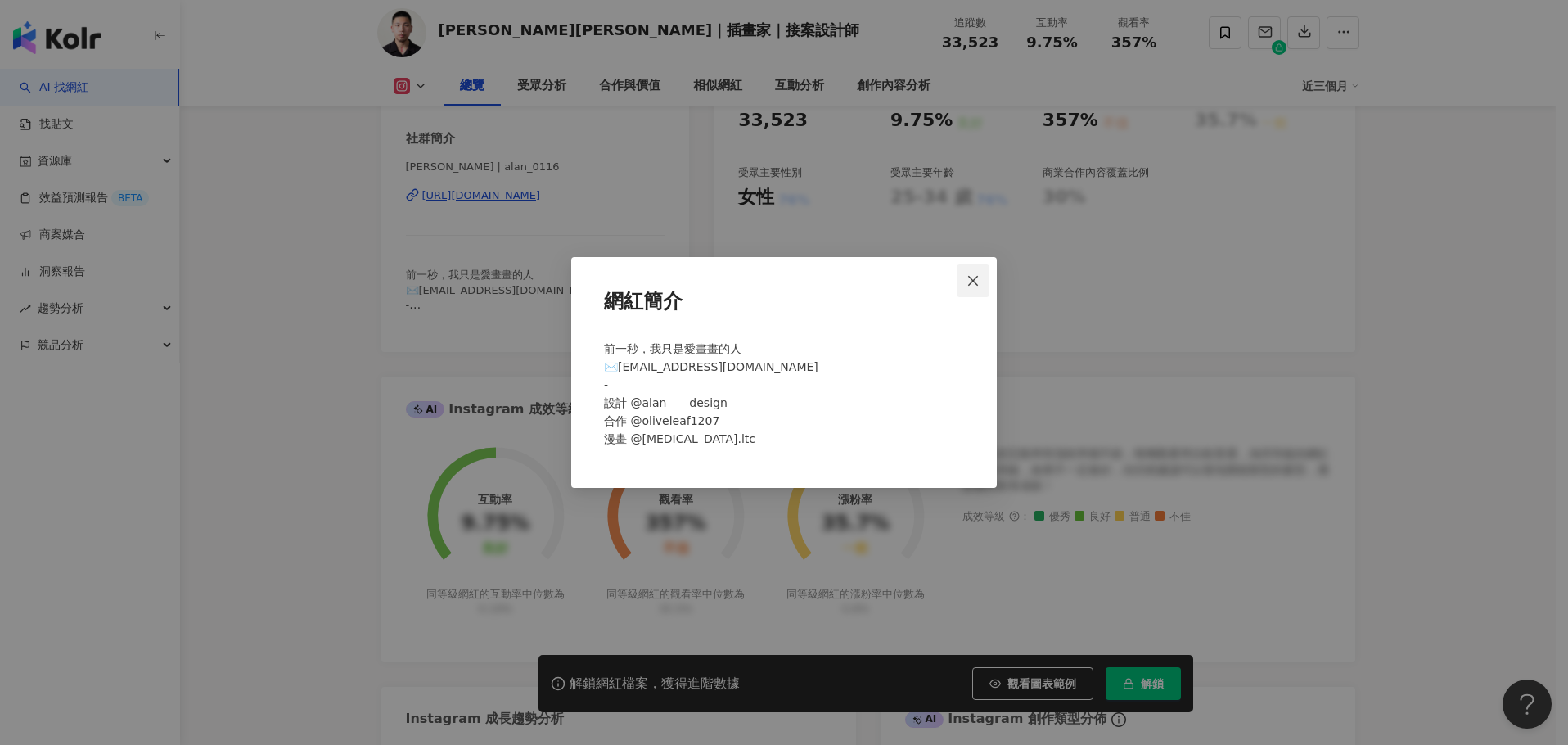
click at [981, 277] on span "Close" at bounding box center [973, 280] width 32 height 13
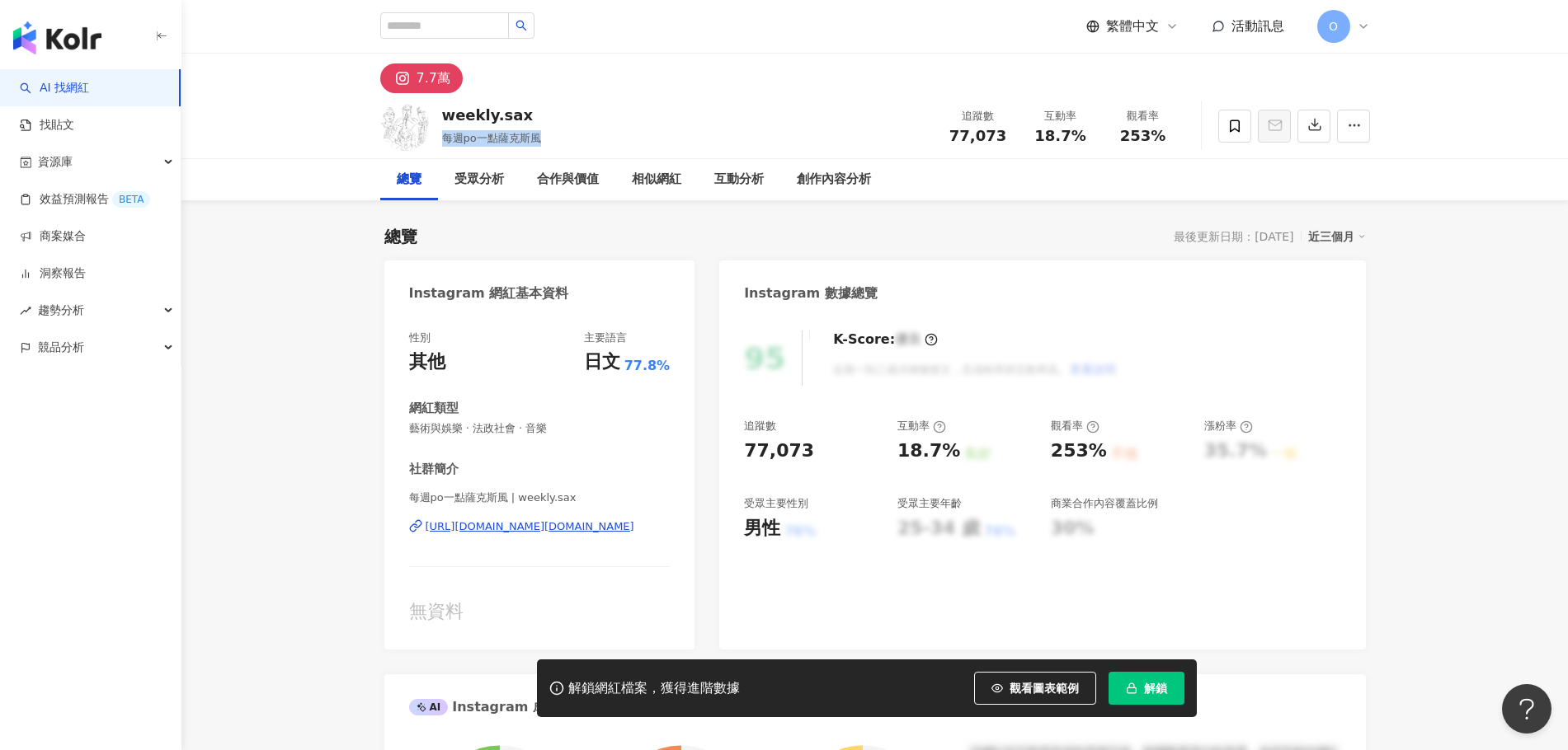
drag, startPoint x: 540, startPoint y: 139, endPoint x: 436, endPoint y: 144, distance: 104.1
click at [436, 144] on div "weekly.sax 每週po一點薩克斯風 追蹤數 77,073 互動率 18.7% 觀看率 253%" at bounding box center [875, 126] width 1056 height 65
copy span "每週po一點薩克斯風"
